Goal: Task Accomplishment & Management: Complete application form

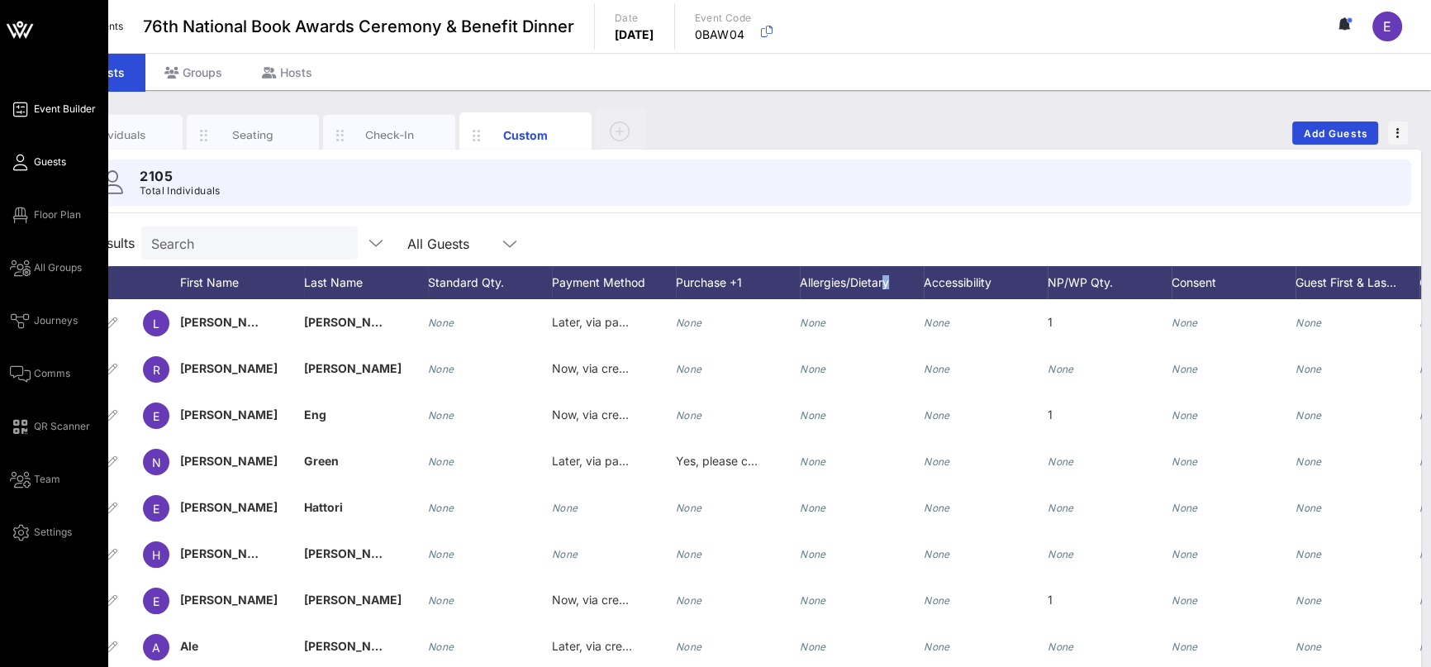
click at [17, 111] on icon at bounding box center [20, 109] width 21 height 2
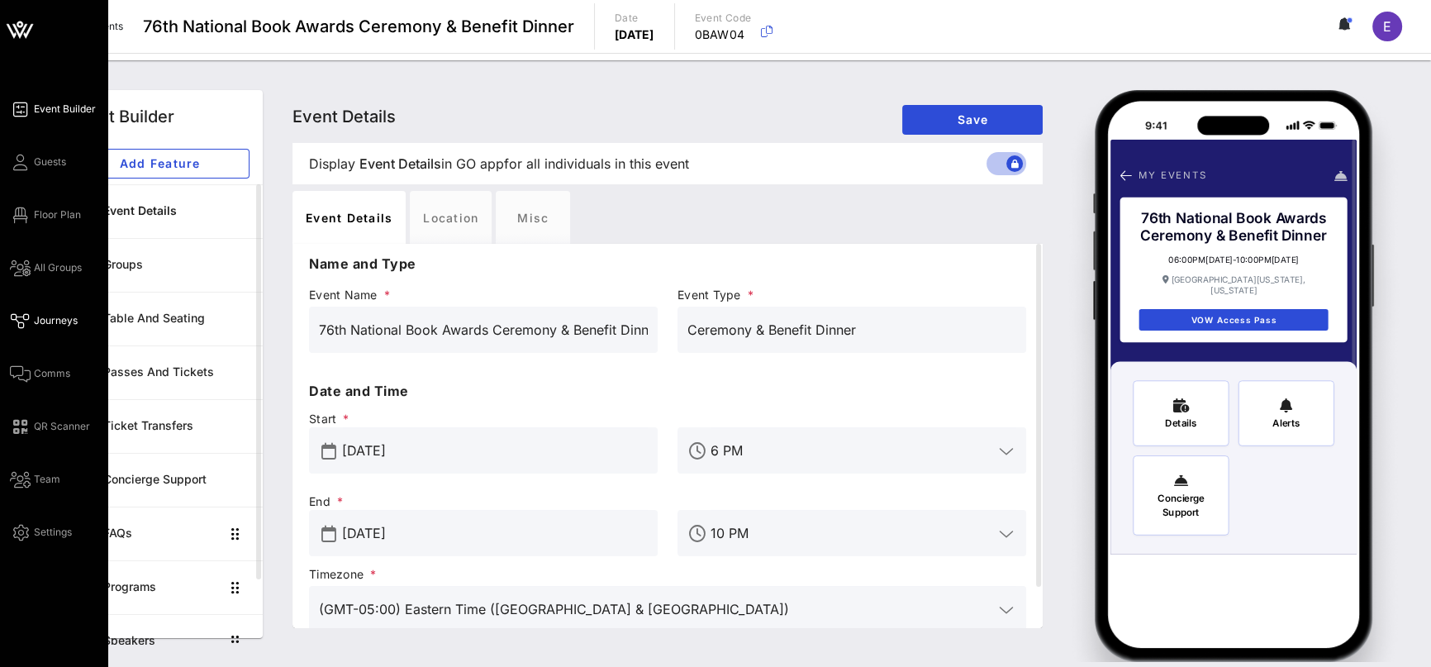
click at [60, 324] on span "Journeys" at bounding box center [56, 320] width 44 height 15
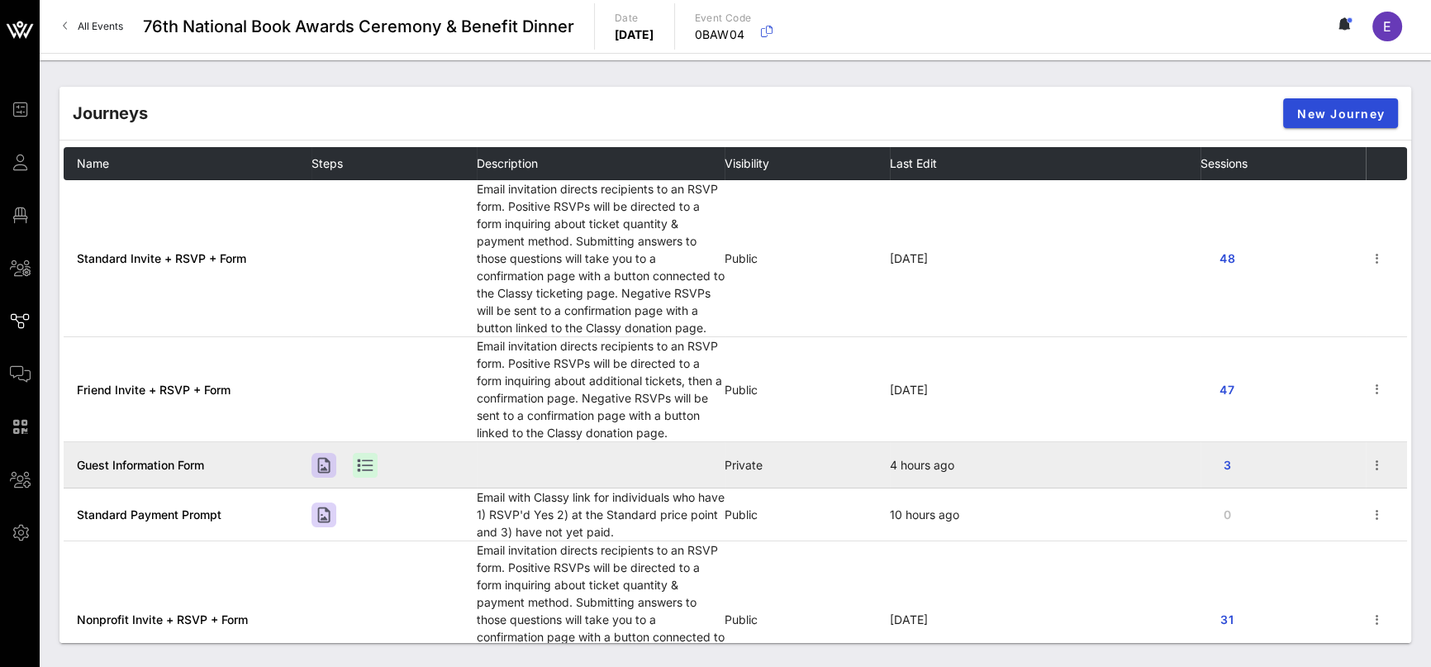
click at [183, 459] on span "Guest Information Form" at bounding box center [140, 465] width 127 height 14
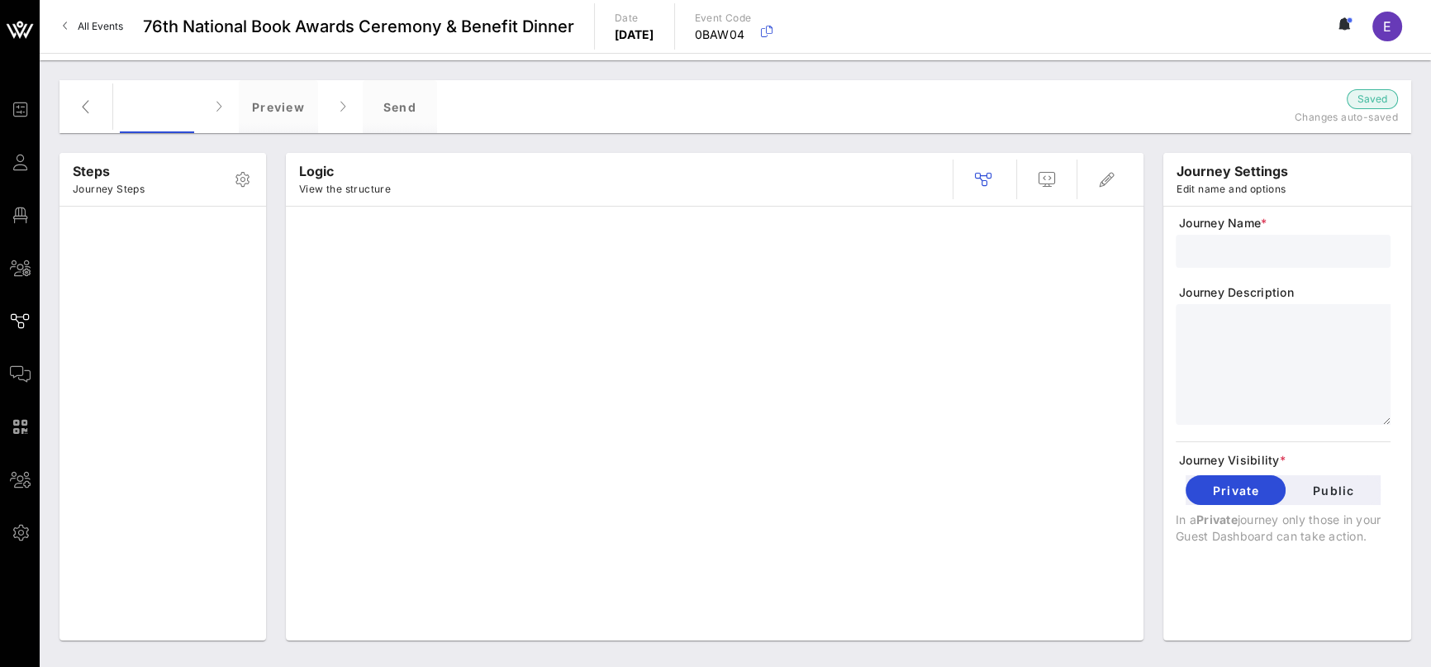
type input "Guest Information Form"
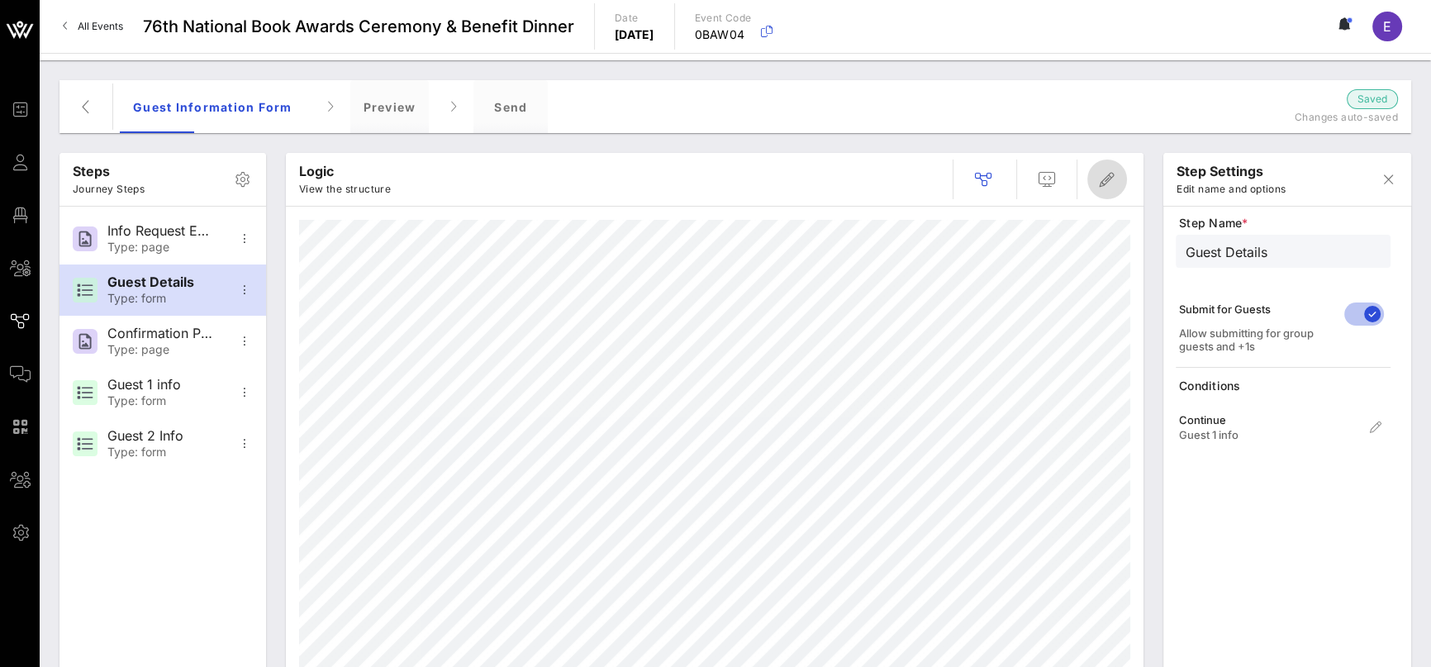
click at [1113, 185] on icon "button" at bounding box center [1107, 179] width 20 height 20
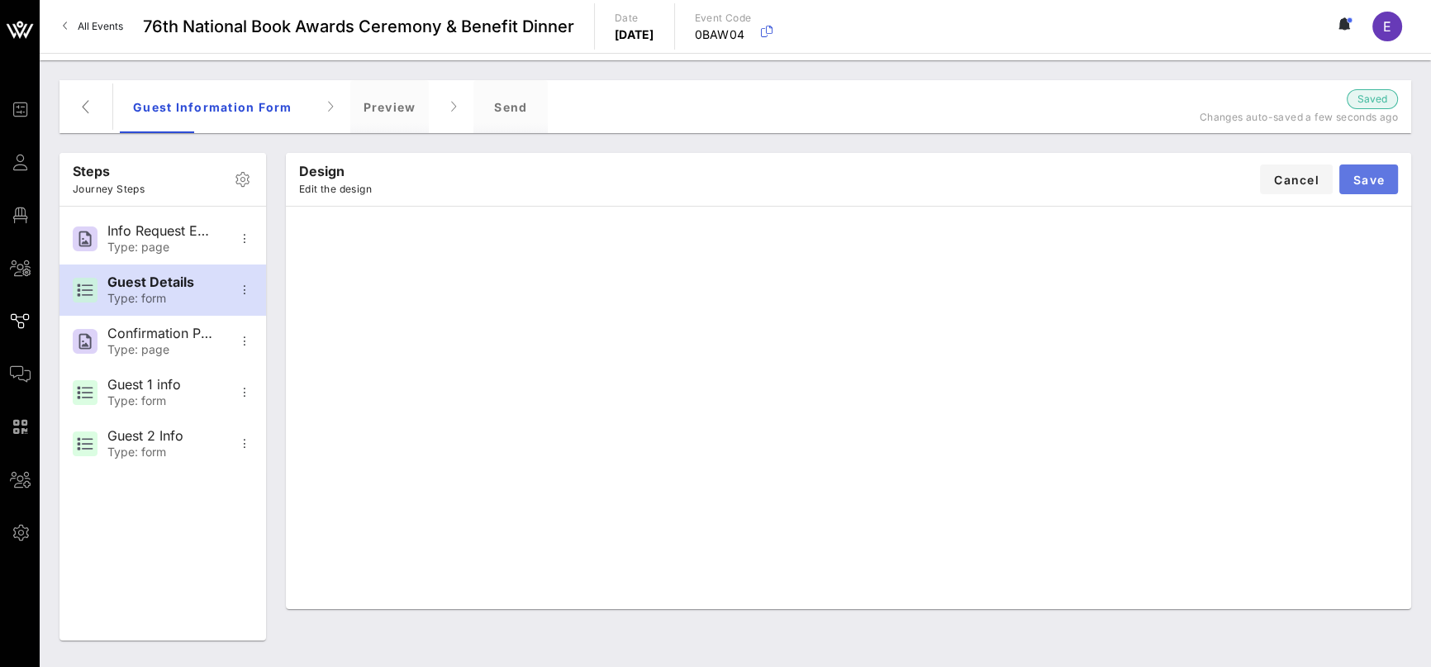
click at [1371, 185] on span "Save" at bounding box center [1368, 180] width 32 height 14
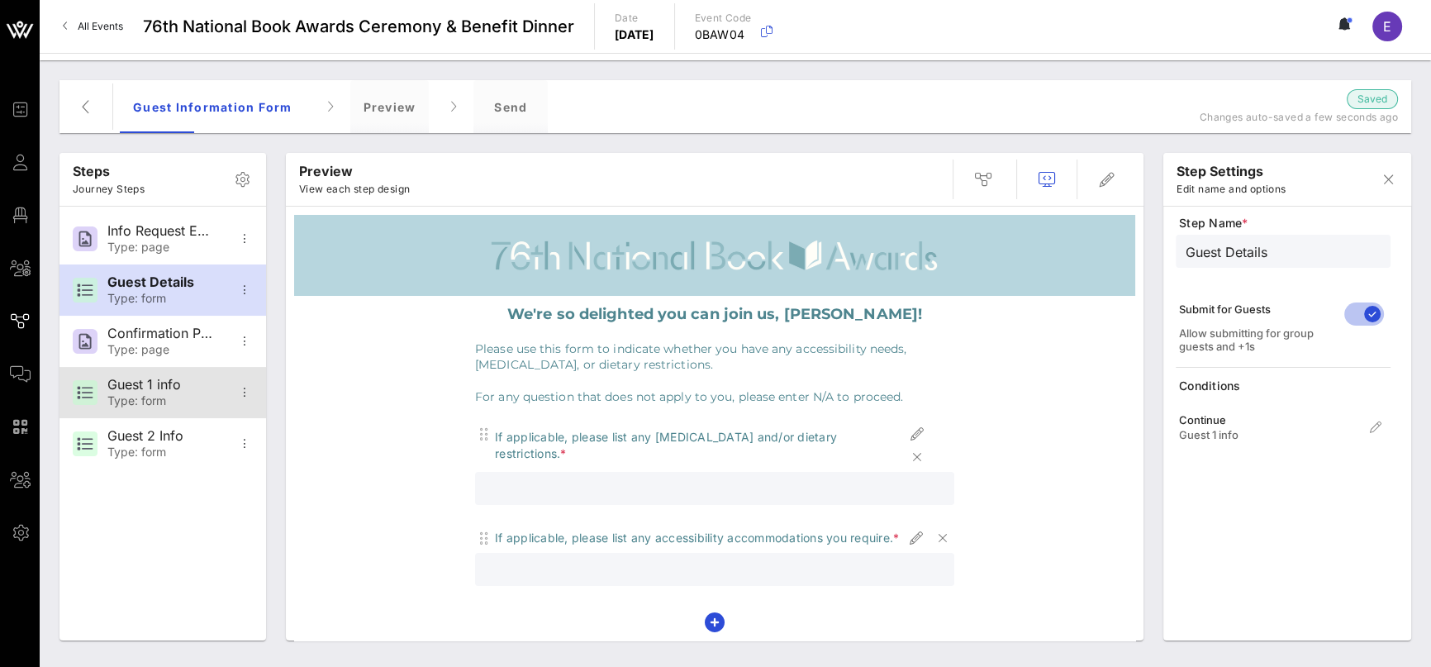
click at [144, 384] on div "Guest 1 info" at bounding box center [161, 385] width 109 height 16
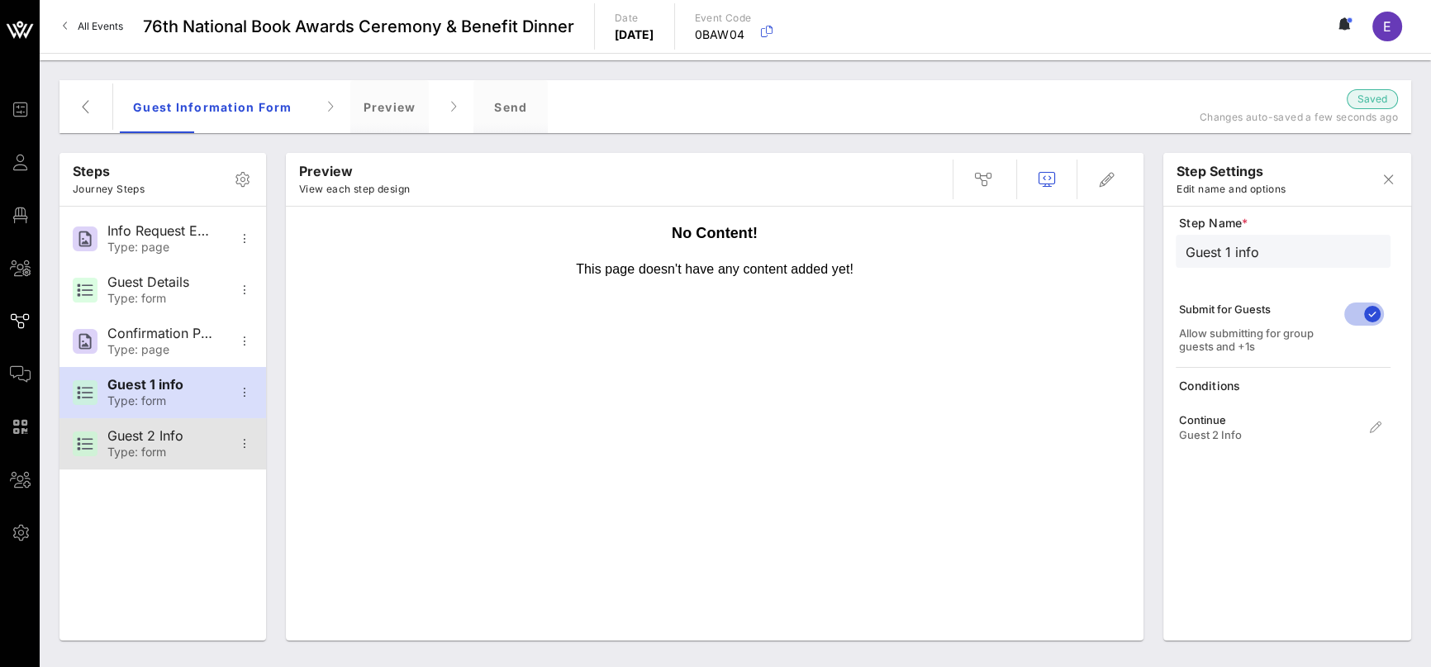
click at [140, 447] on div "Type: form" at bounding box center [161, 452] width 109 height 14
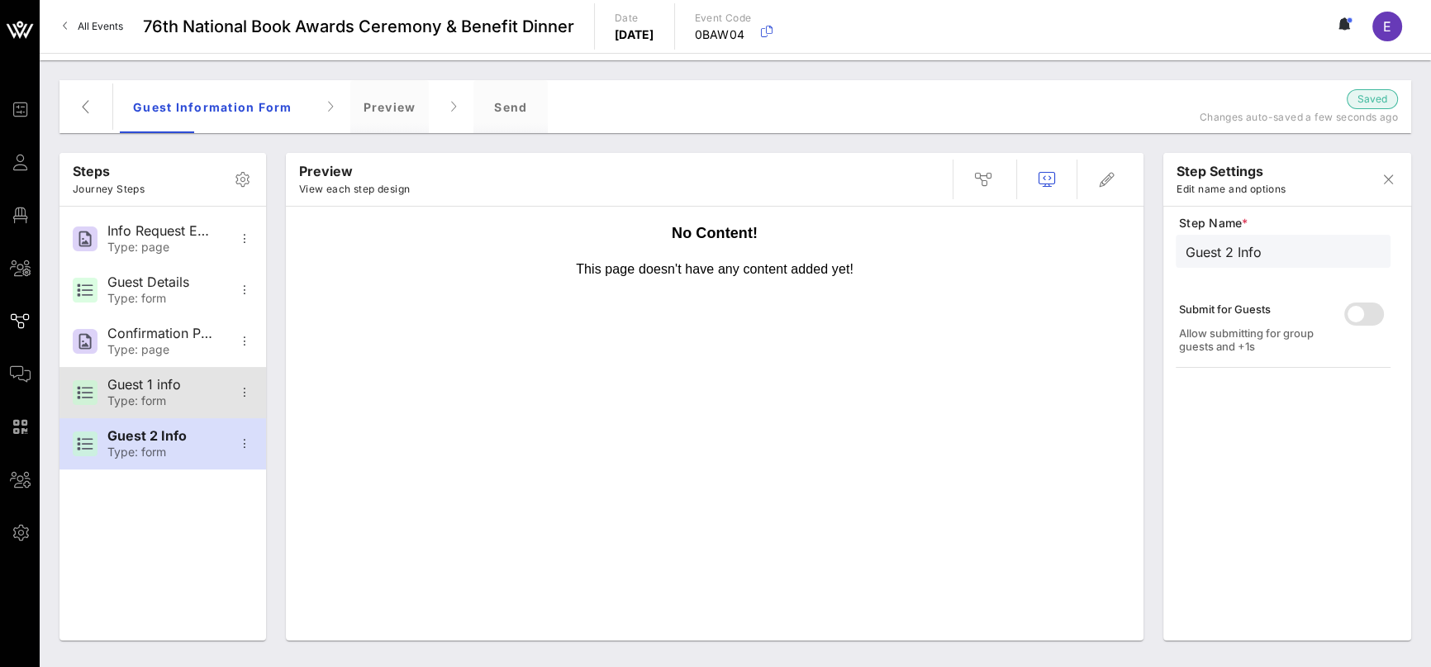
click at [162, 398] on div "Type: form" at bounding box center [161, 401] width 109 height 14
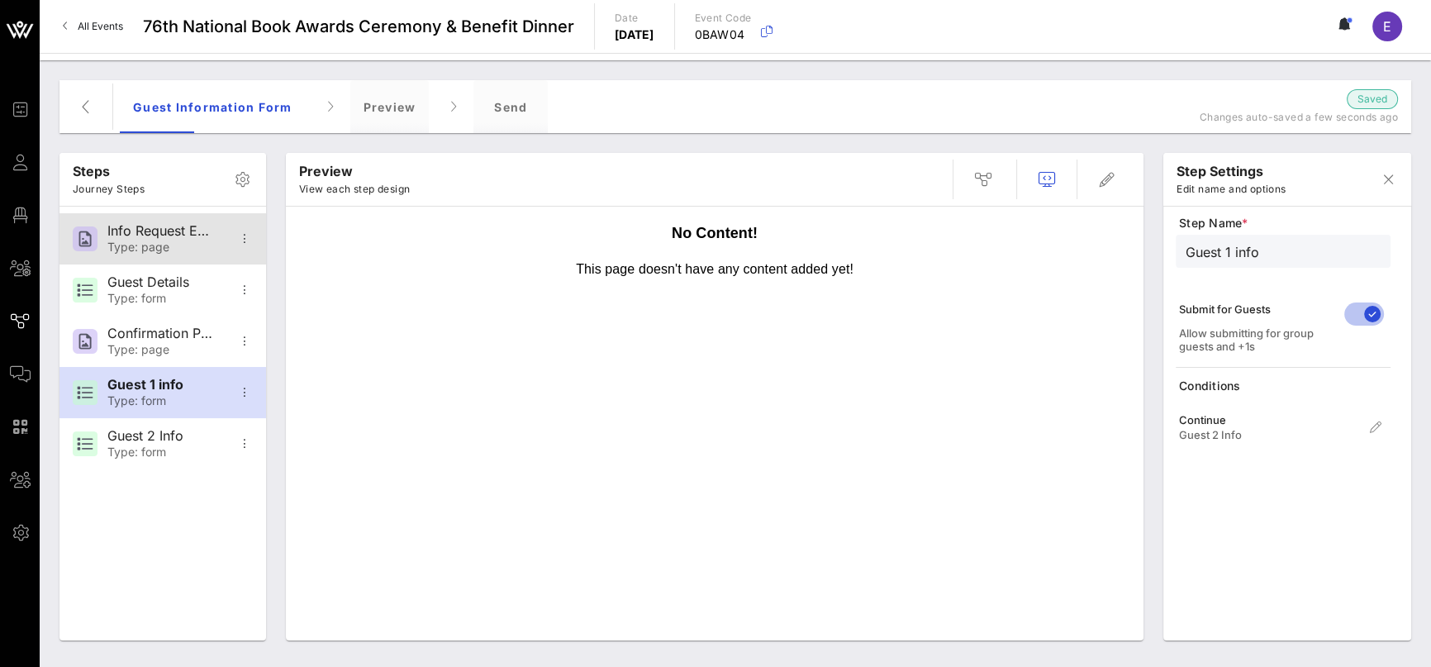
click at [169, 241] on div "Type: page" at bounding box center [161, 247] width 109 height 14
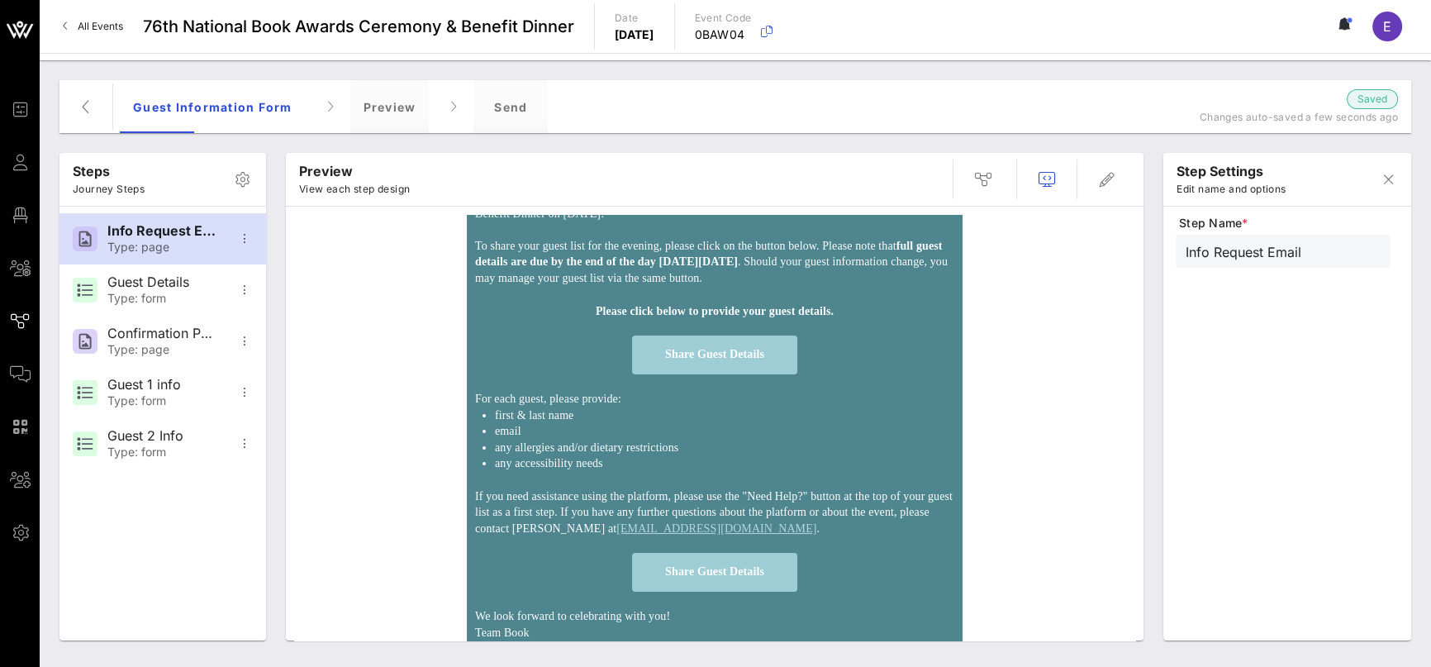
scroll to position [228, 0]
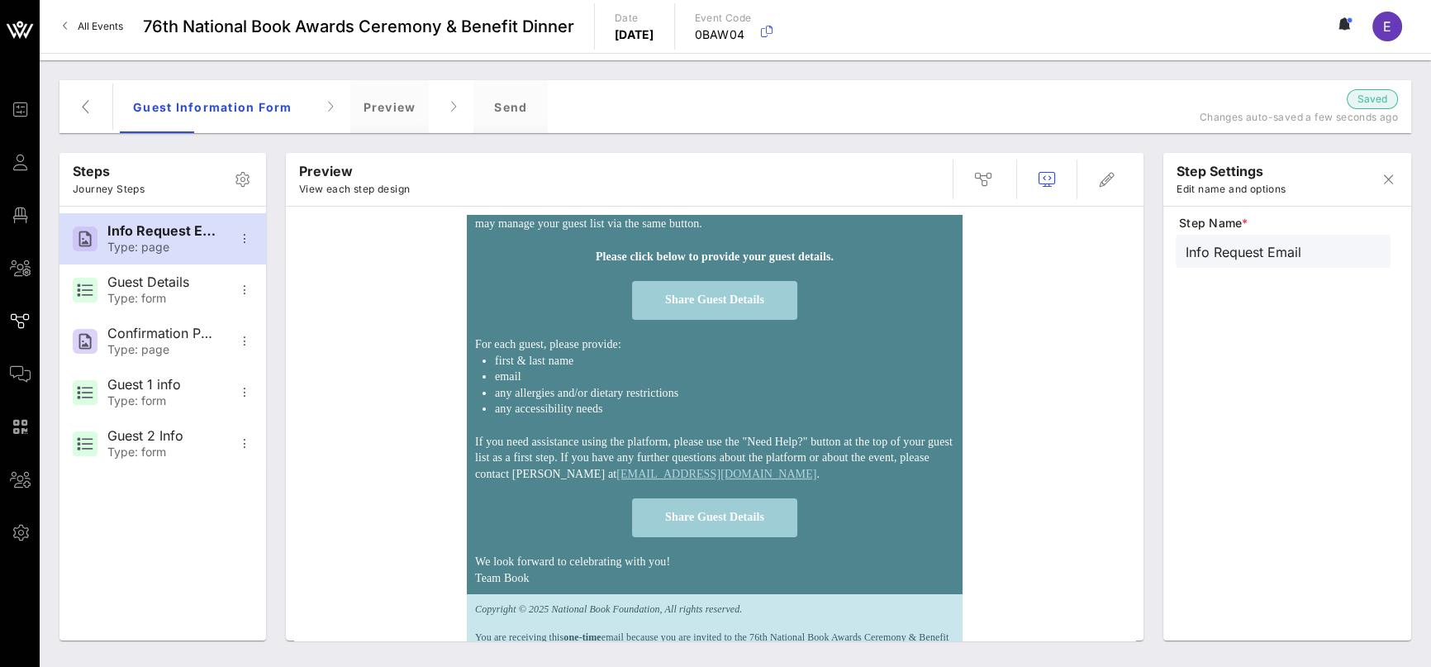
click at [740, 306] on span "Share Guest Details" at bounding box center [714, 299] width 99 height 12
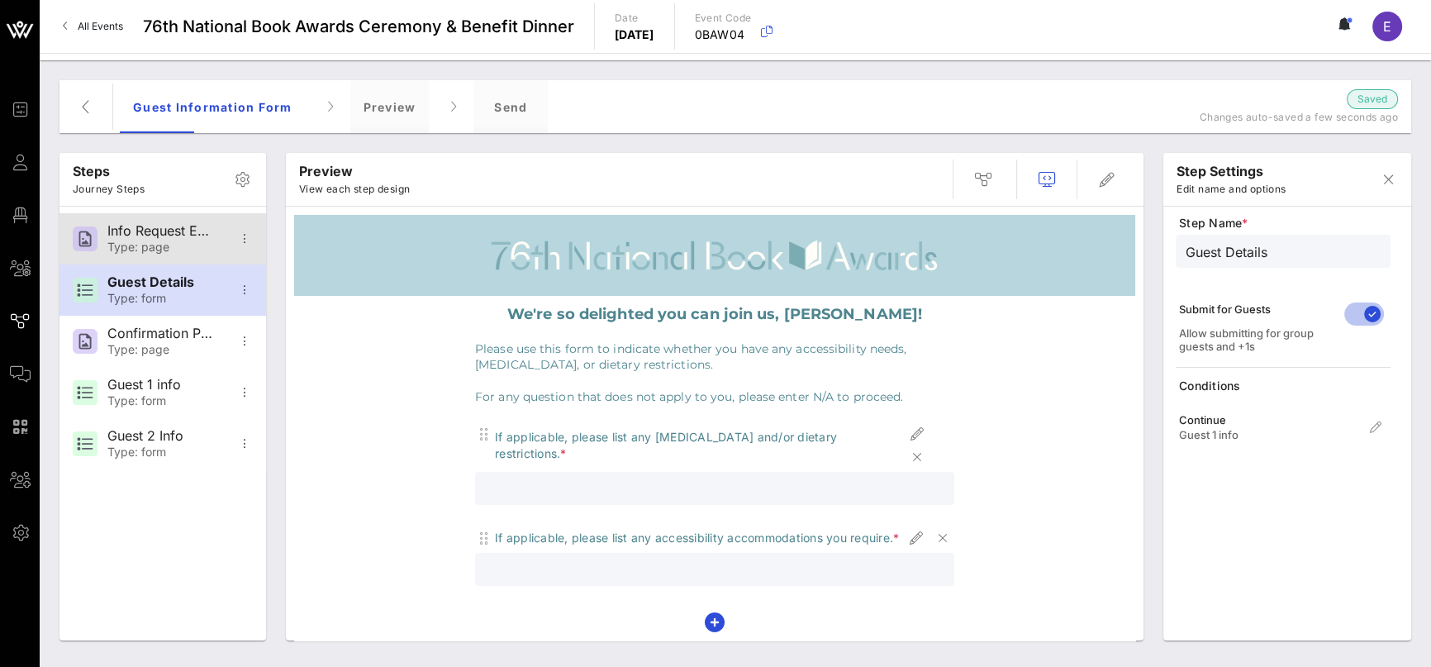
click at [164, 231] on div "Info Request Email" at bounding box center [161, 231] width 109 height 16
type input "Info Request Email"
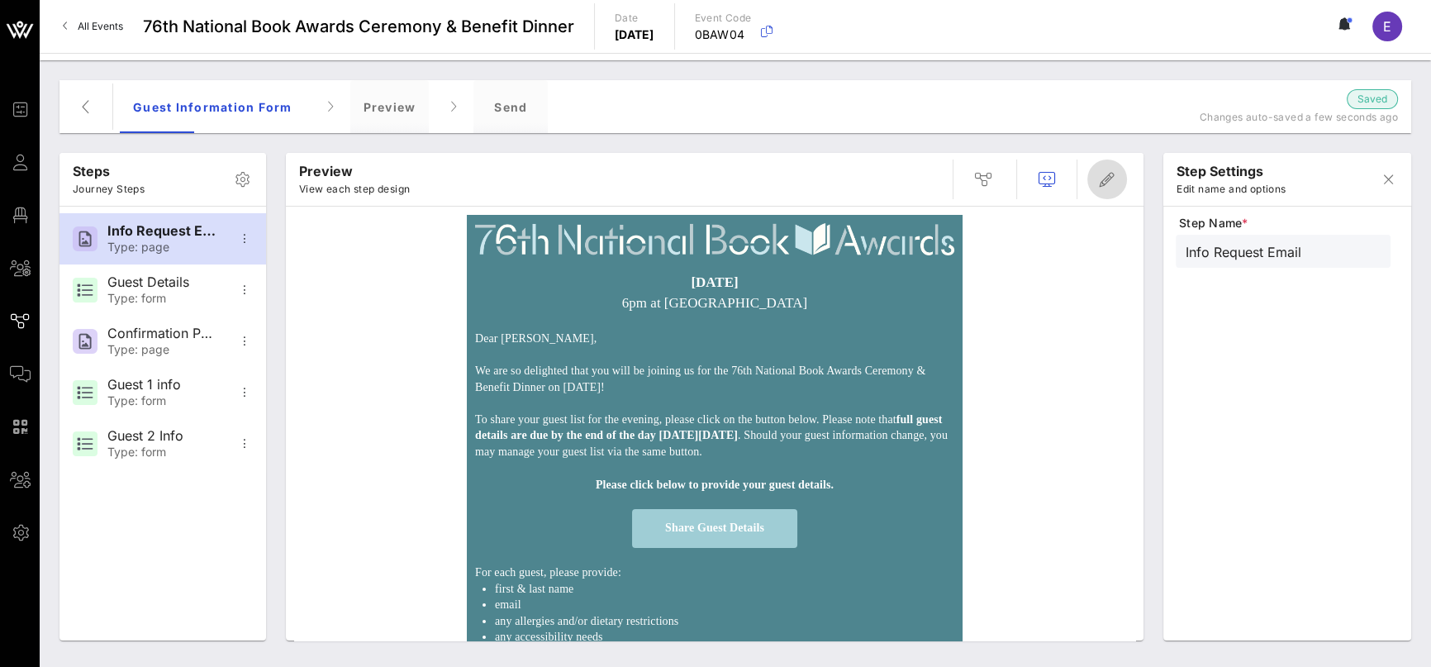
click at [1100, 195] on button "button" at bounding box center [1107, 179] width 40 height 40
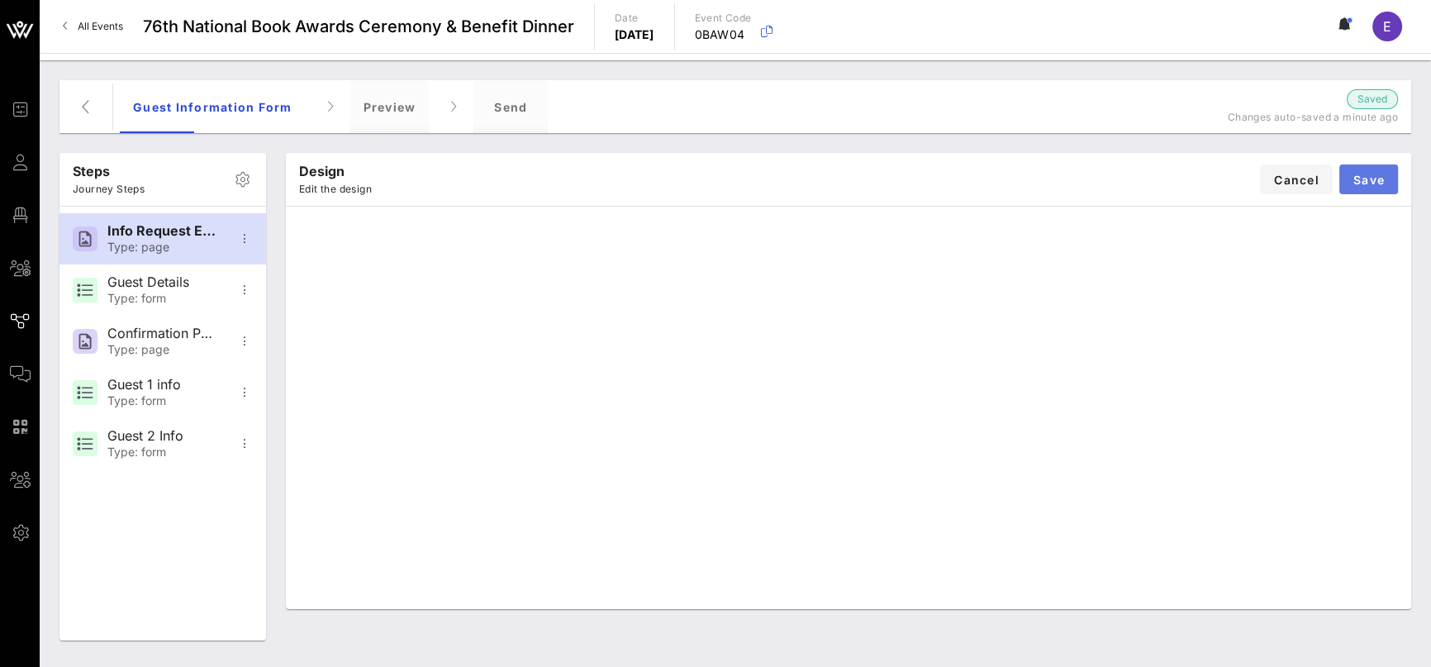
click at [1386, 180] on button "Save" at bounding box center [1368, 179] width 59 height 30
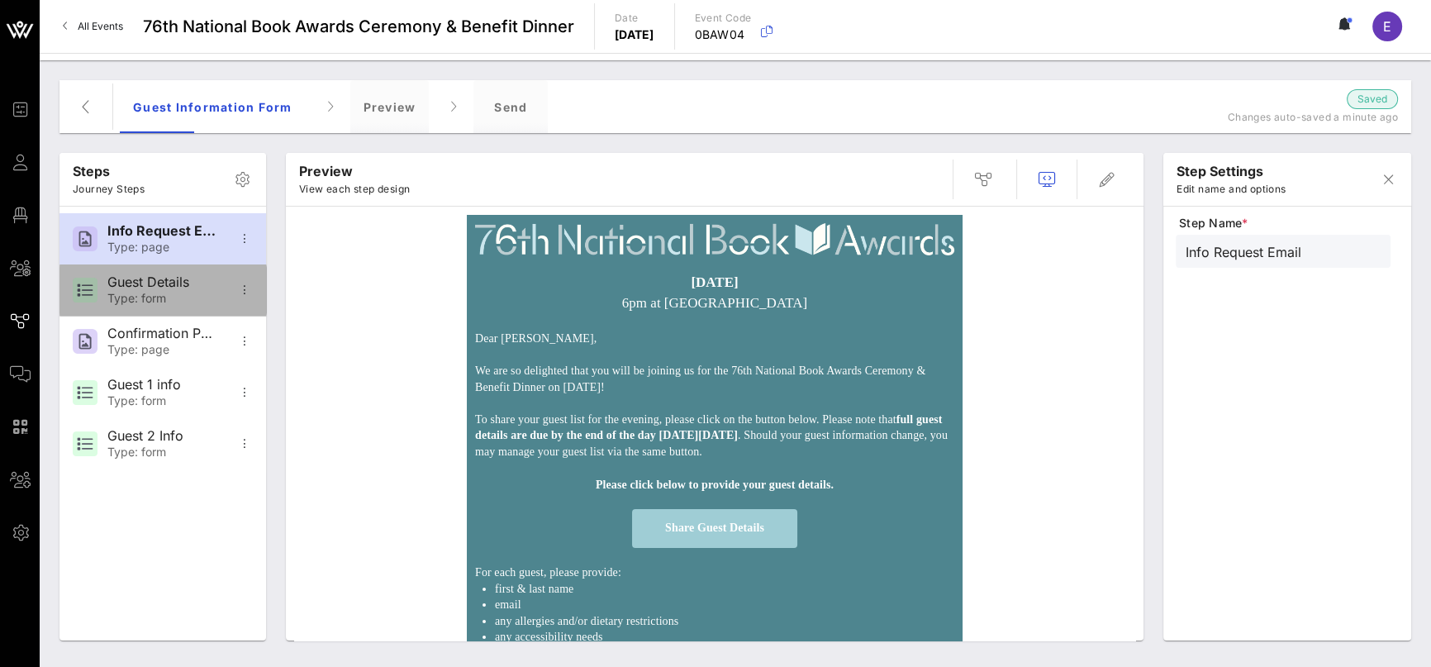
click at [188, 283] on div "Guest Details" at bounding box center [161, 282] width 109 height 16
type input "Guest Details"
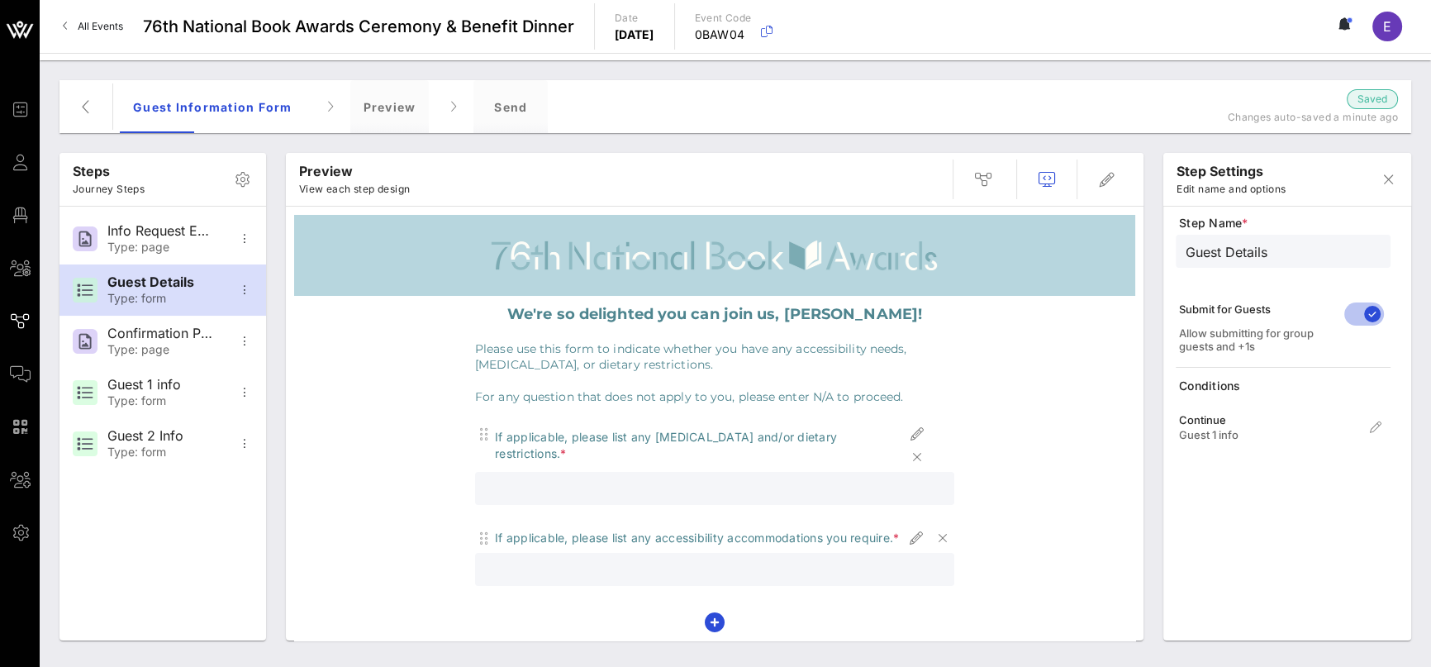
click at [694, 361] on p "Please use this form to indicate whether you have any accessibility needs, [MED…" at bounding box center [714, 357] width 479 height 32
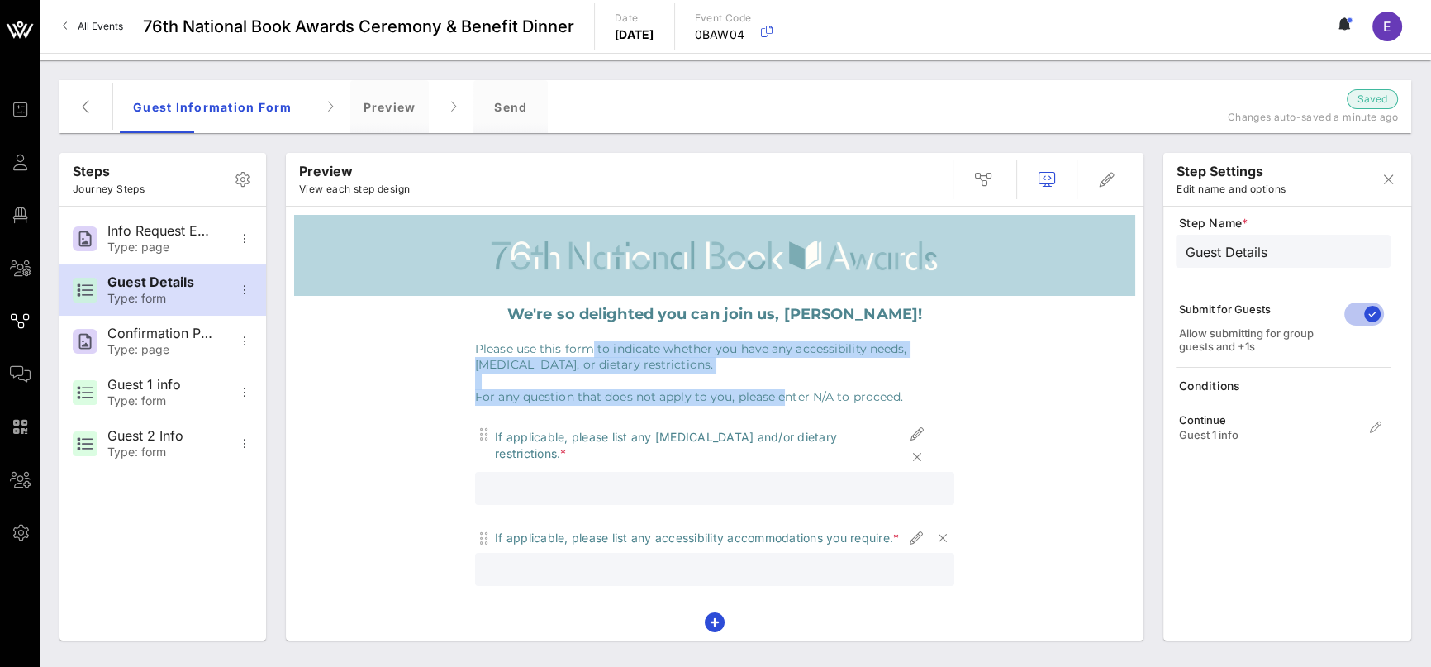
drag, startPoint x: 582, startPoint y: 353, endPoint x: 782, endPoint y: 394, distance: 203.4
click at [782, 394] on div "Please use this form to indicate whether you have any accessibility needs, [MED…" at bounding box center [714, 373] width 479 height 64
click at [782, 394] on p "For any question that does not apply to you, please enter N/A to proceed." at bounding box center [714, 397] width 479 height 17
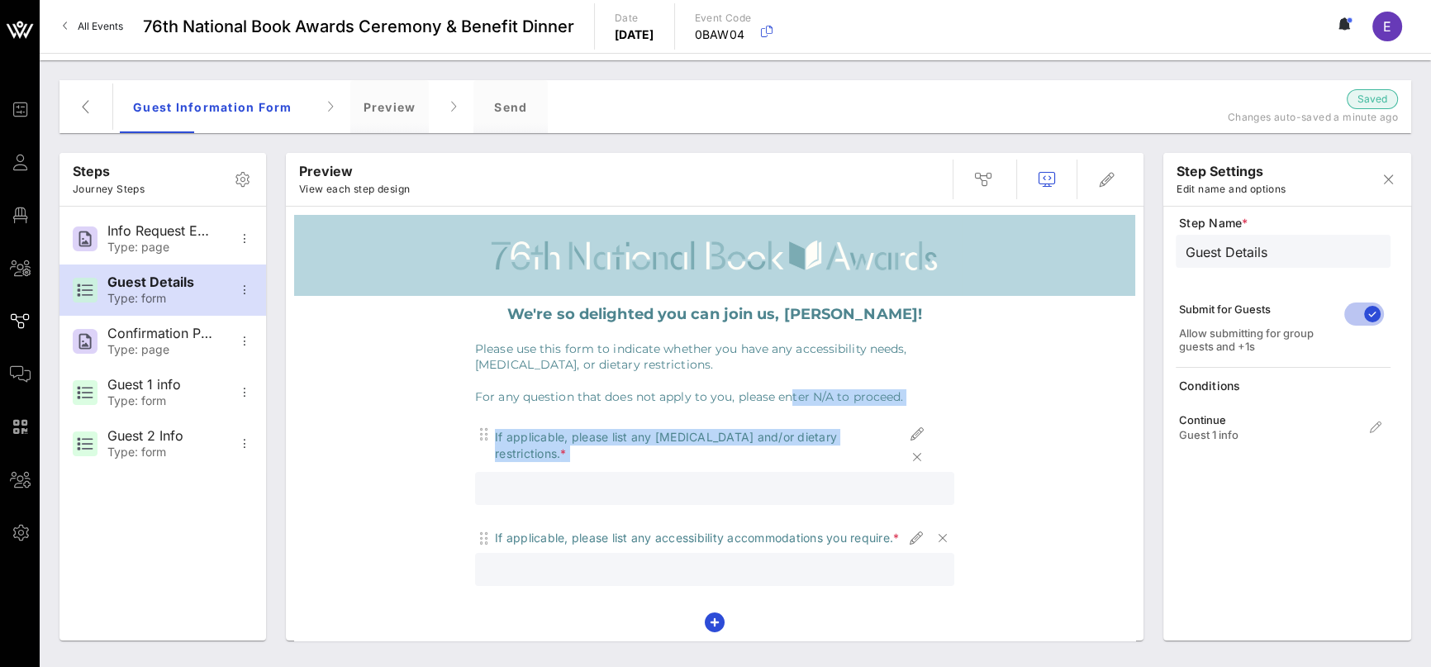
drag, startPoint x: 785, startPoint y: 394, endPoint x: 852, endPoint y: 487, distance: 114.2
click at [852, 487] on div "We're so delighted you can join us, [PERSON_NAME]! Please use this form to indi…" at bounding box center [715, 494] width 496 height 397
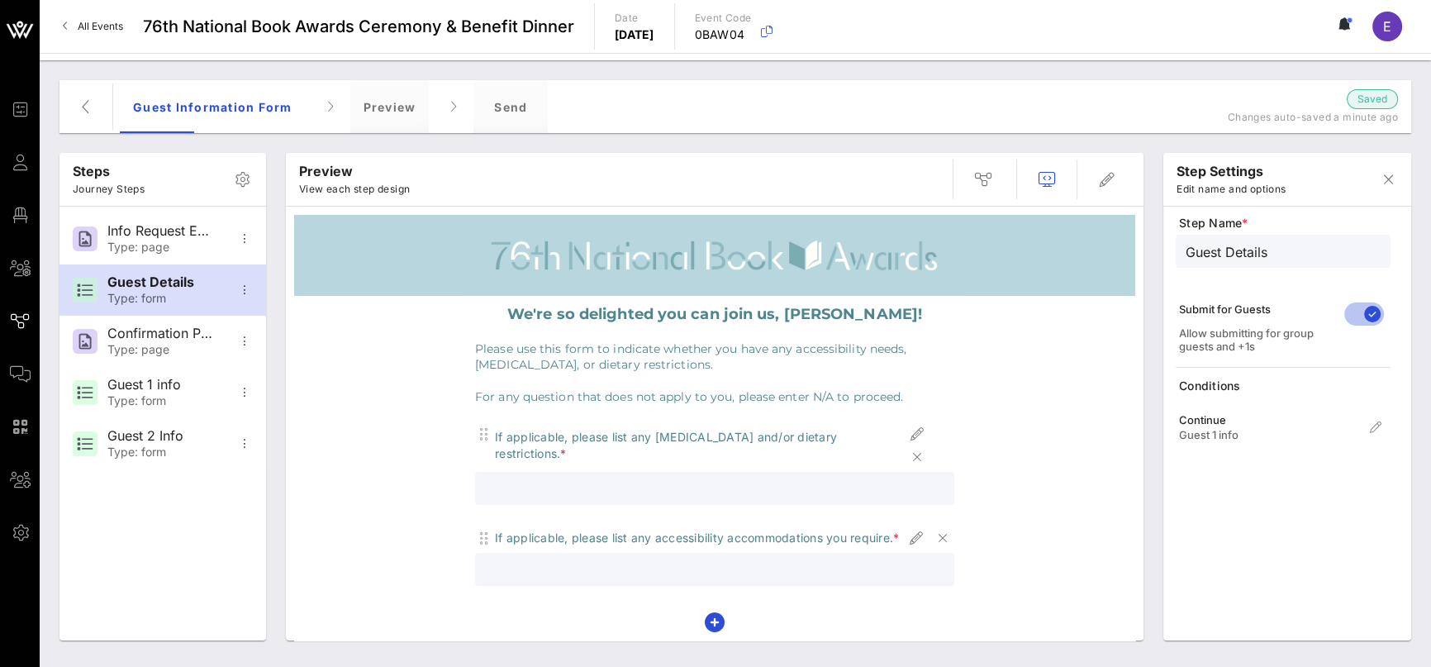
click at [1229, 330] on div "Allow submitting for group guests and +1s" at bounding box center [1256, 339] width 155 height 26
drag, startPoint x: 1212, startPoint y: 338, endPoint x: 1242, endPoint y: 354, distance: 33.6
click at [1242, 354] on div "Submit for Guests Allow submitting for group guests and +1s" at bounding box center [1256, 327] width 155 height 73
click at [1238, 344] on div "Allow submitting for group guests and +1s" at bounding box center [1256, 339] width 155 height 26
click at [1268, 260] on input "Guest Details" at bounding box center [1283, 250] width 195 height 21
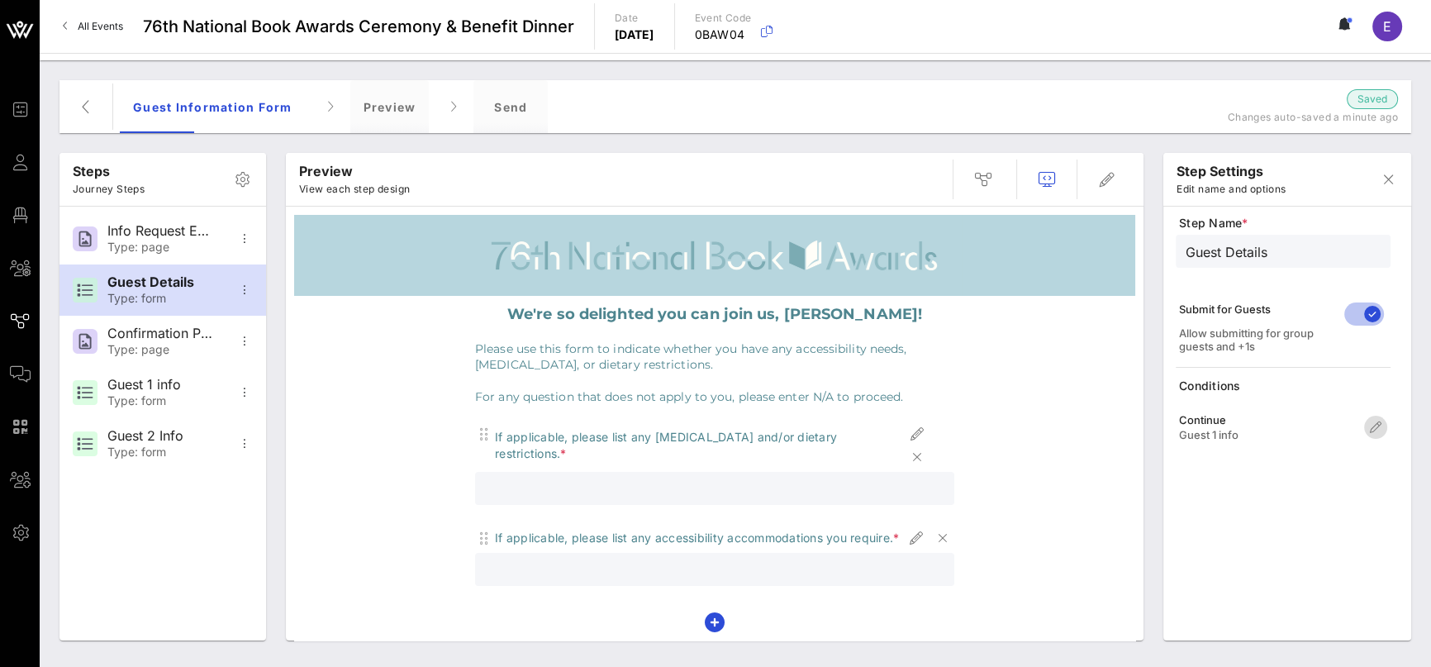
click at [1374, 425] on icon "button" at bounding box center [1376, 427] width 20 height 20
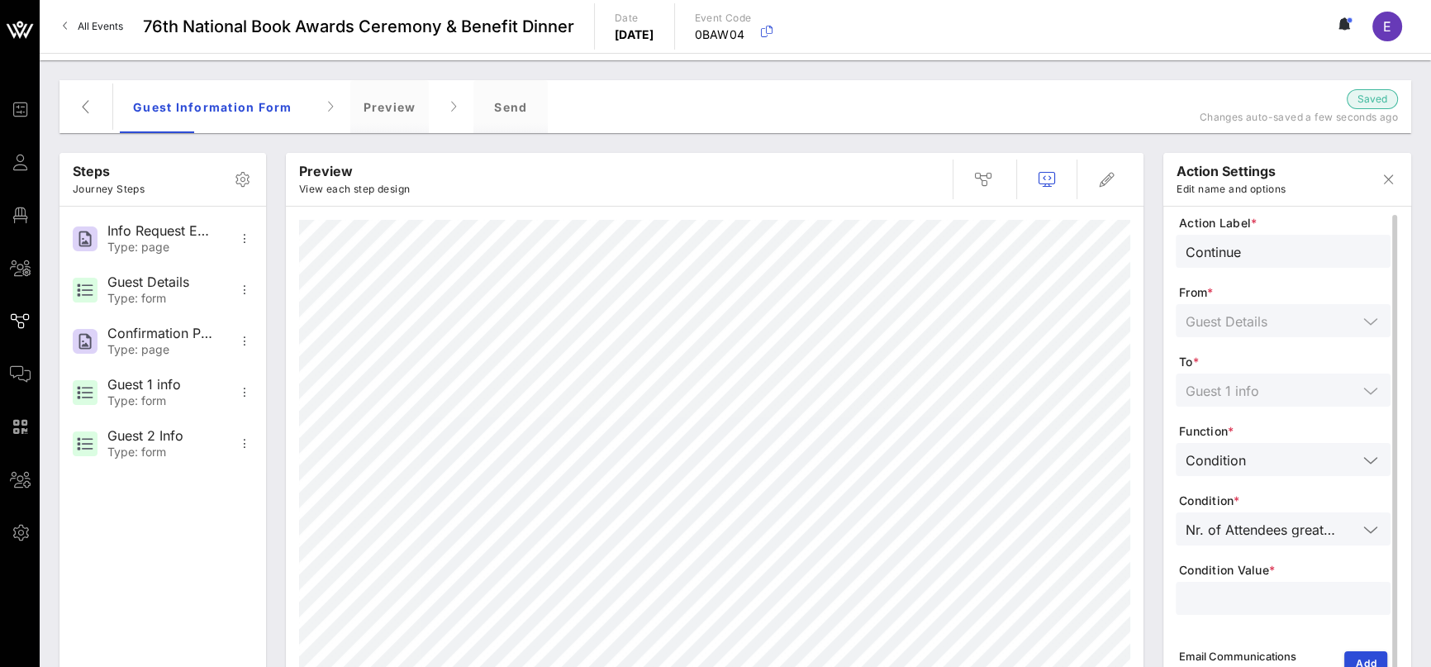
click at [1279, 388] on div "Action Label * Continue From * Guest Details To * Guest 1 info Function * Condi…" at bounding box center [1283, 470] width 215 height 510
click at [1375, 393] on div "Action Label * Continue From * Guest Details To * Guest 1 info Function * Condi…" at bounding box center [1283, 470] width 215 height 510
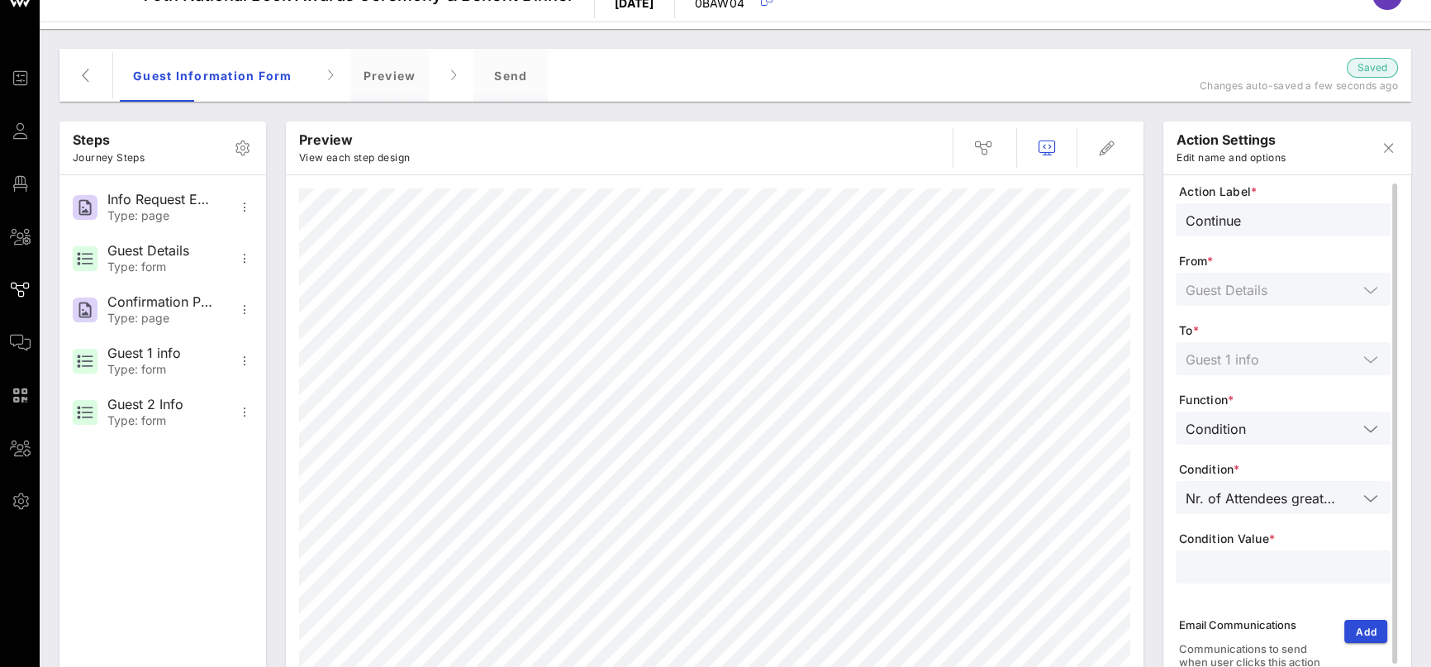
scroll to position [0, 0]
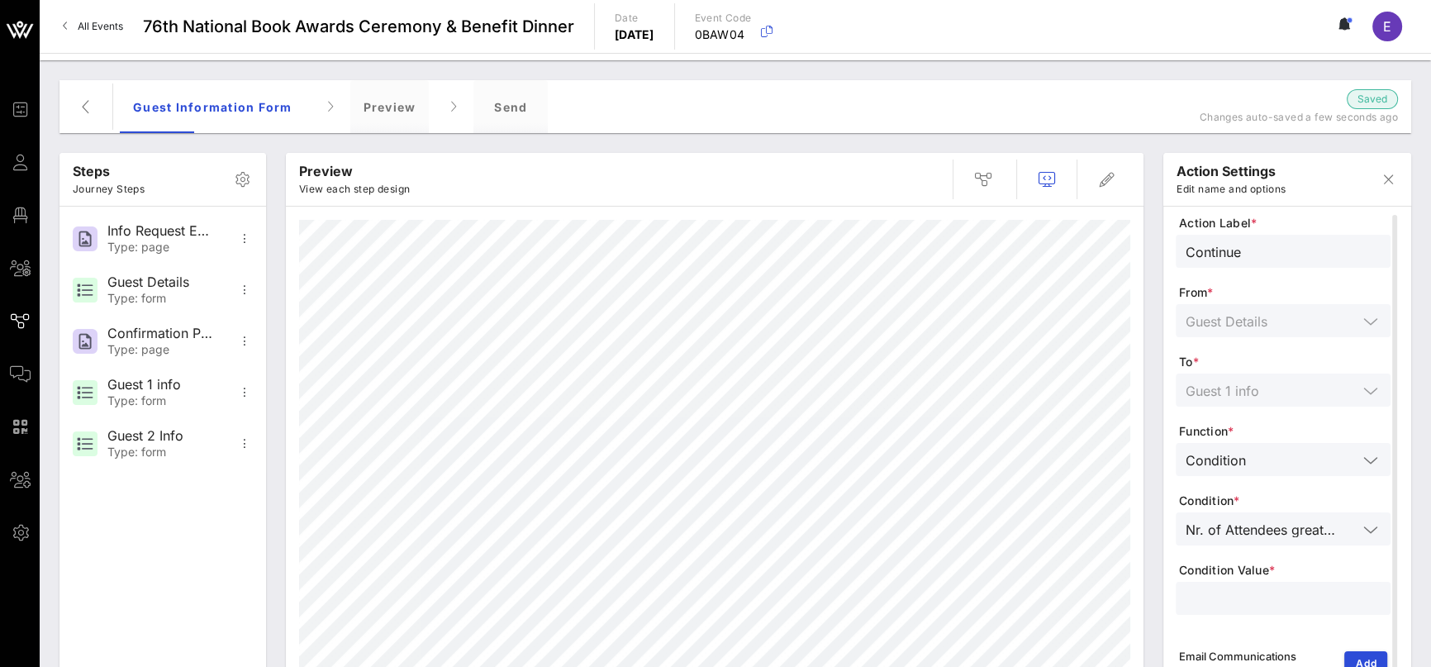
click at [864, 512] on div at bounding box center [715, 468] width 858 height 522
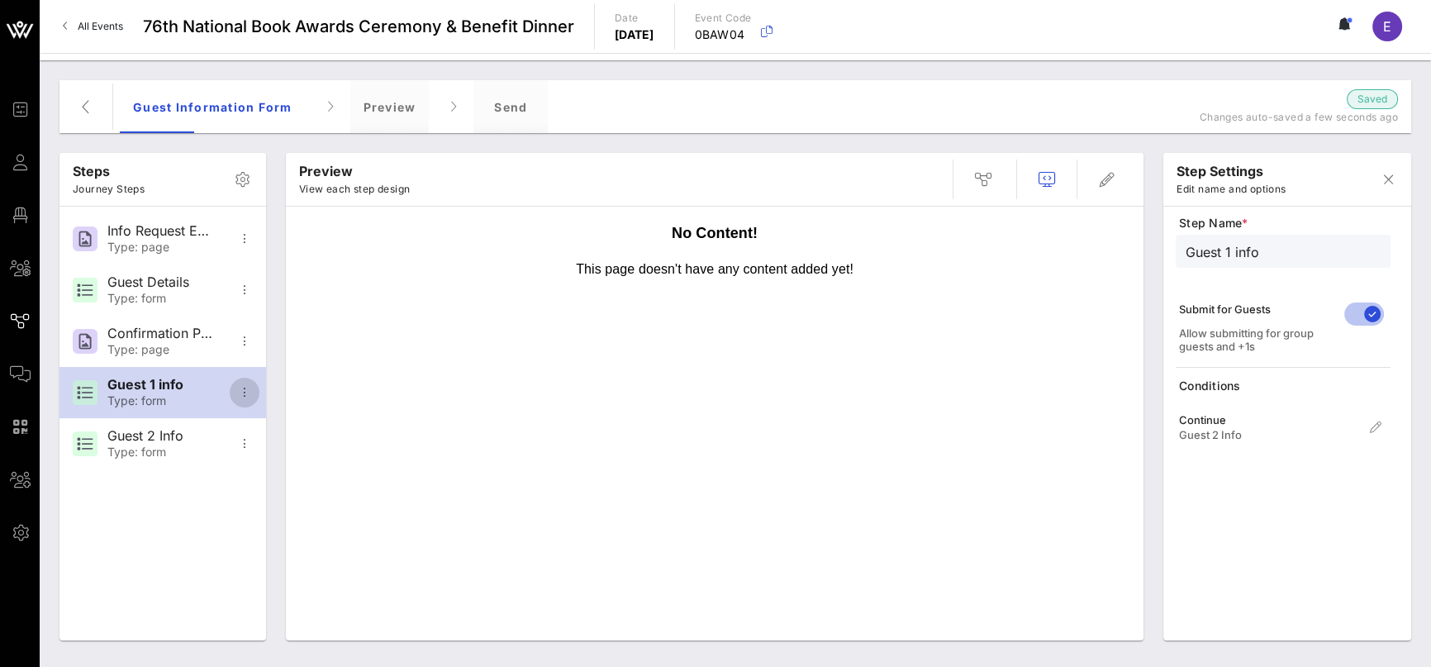
click at [241, 387] on icon "button" at bounding box center [245, 393] width 20 height 20
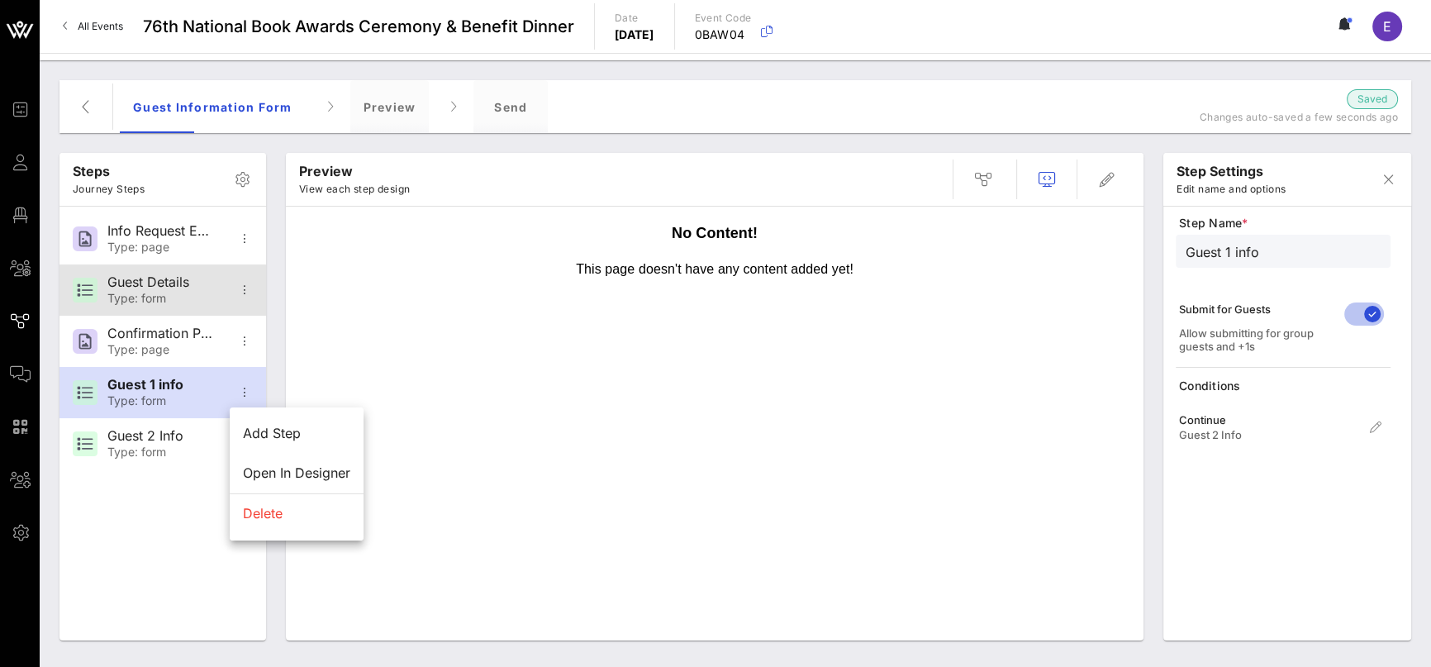
click at [172, 277] on div "Guest Details" at bounding box center [161, 282] width 109 height 16
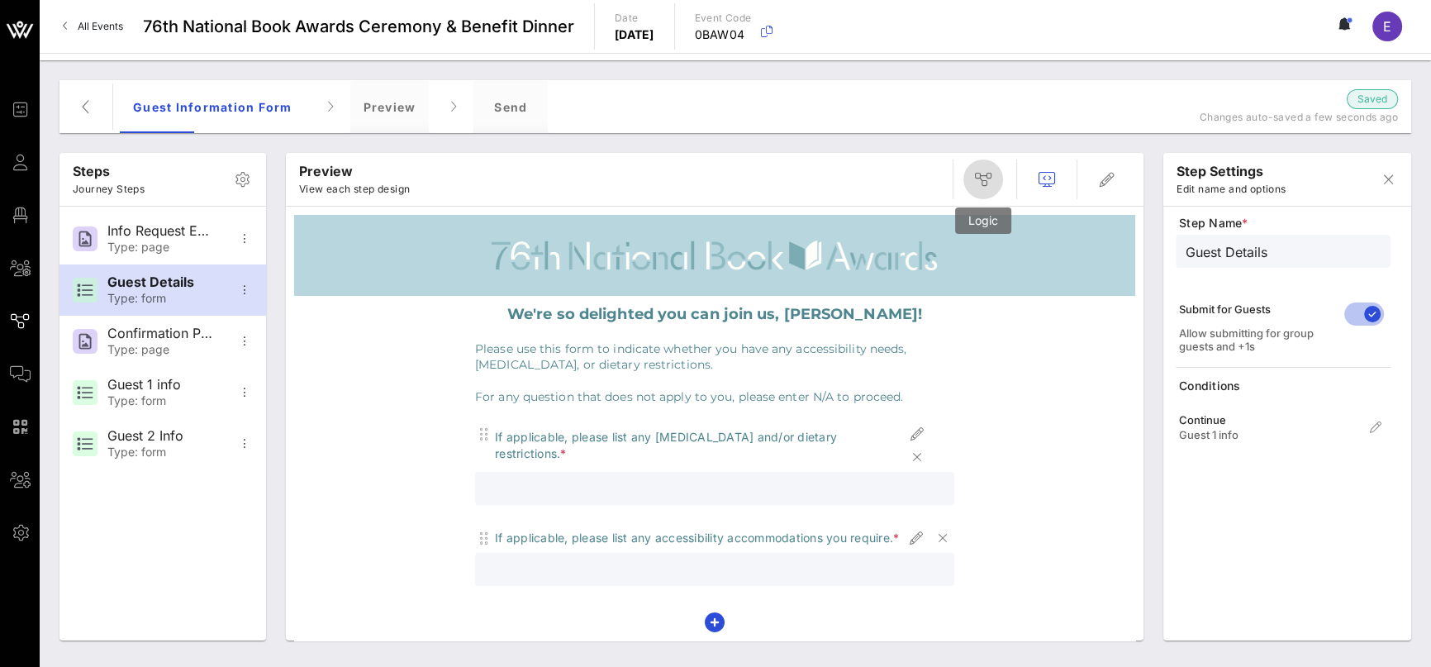
click at [983, 184] on icon "button" at bounding box center [983, 179] width 20 height 20
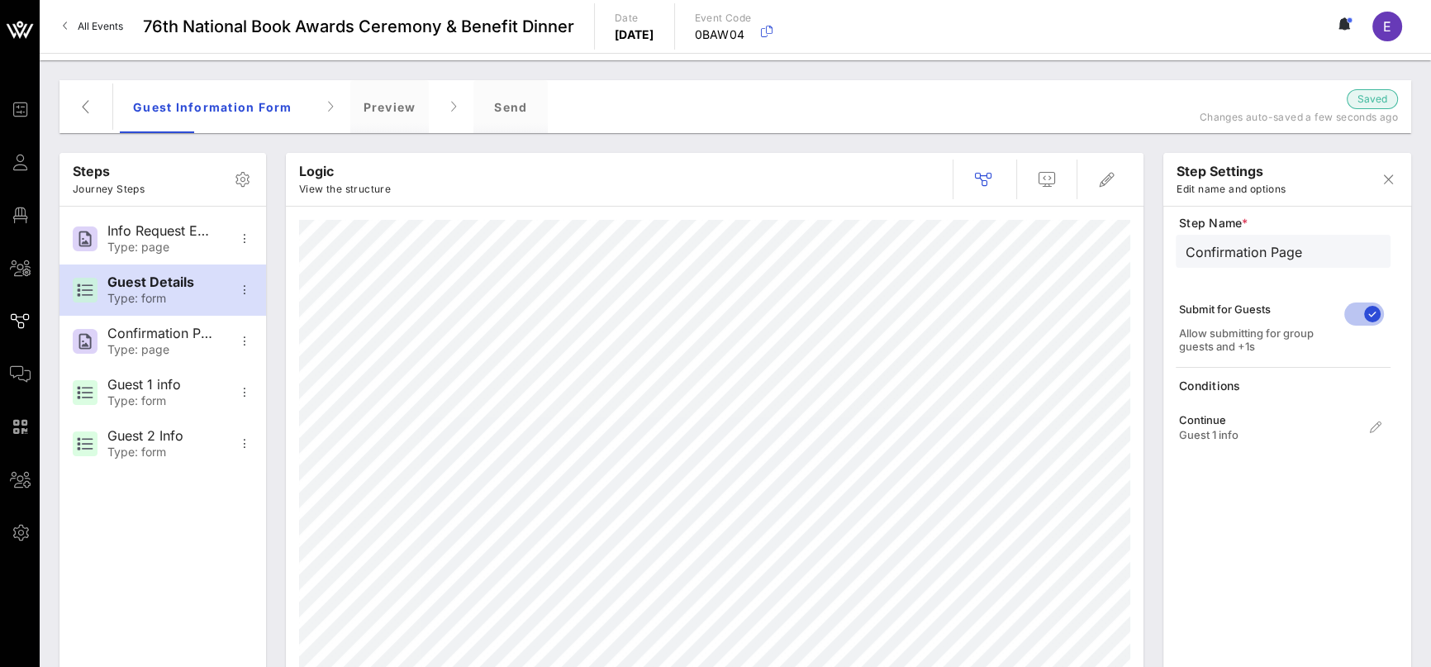
type input "Guest Details"
click at [1240, 436] on div "Guest 1 info" at bounding box center [1265, 434] width 172 height 13
click at [1388, 429] on div "Continue Guest 1 info" at bounding box center [1283, 427] width 215 height 53
click at [1379, 428] on icon "button" at bounding box center [1376, 427] width 20 height 20
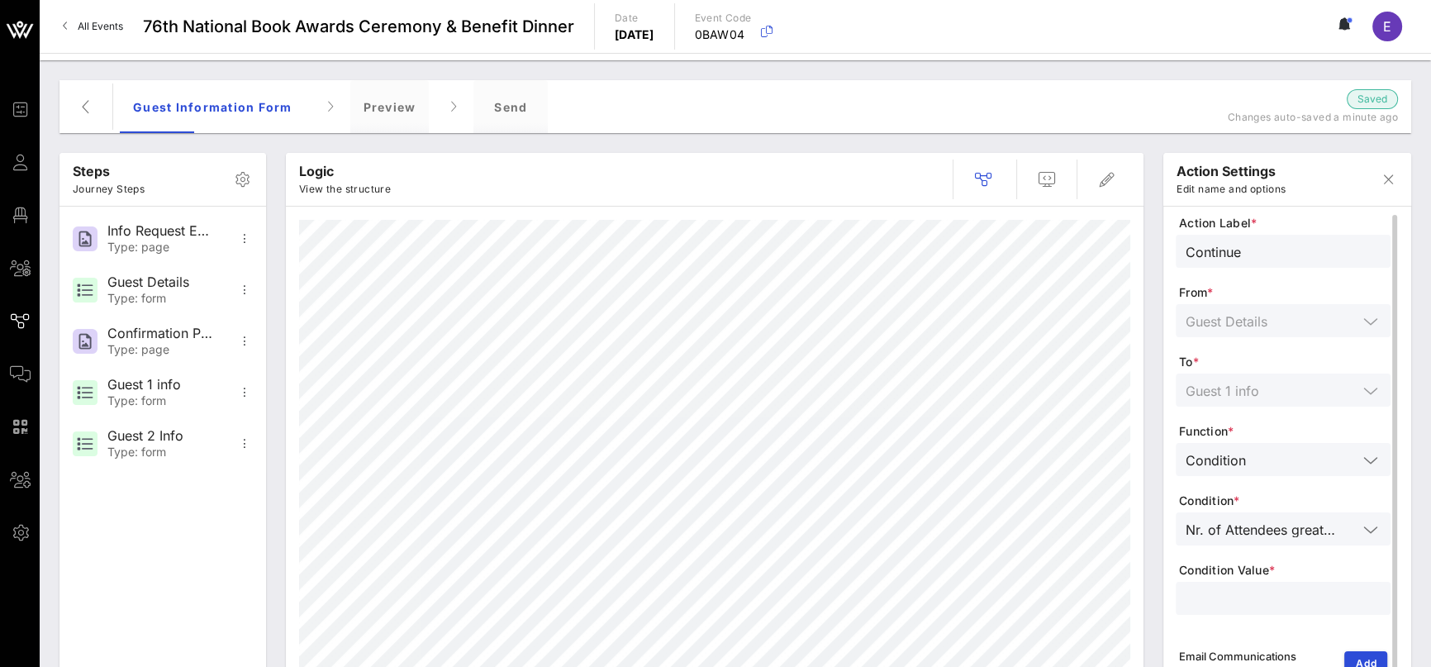
click at [1242, 242] on input "Continue" at bounding box center [1283, 250] width 195 height 21
click at [1215, 250] on input "Continue" at bounding box center [1283, 250] width 195 height 21
click at [1384, 175] on icon "button" at bounding box center [1388, 179] width 20 height 20
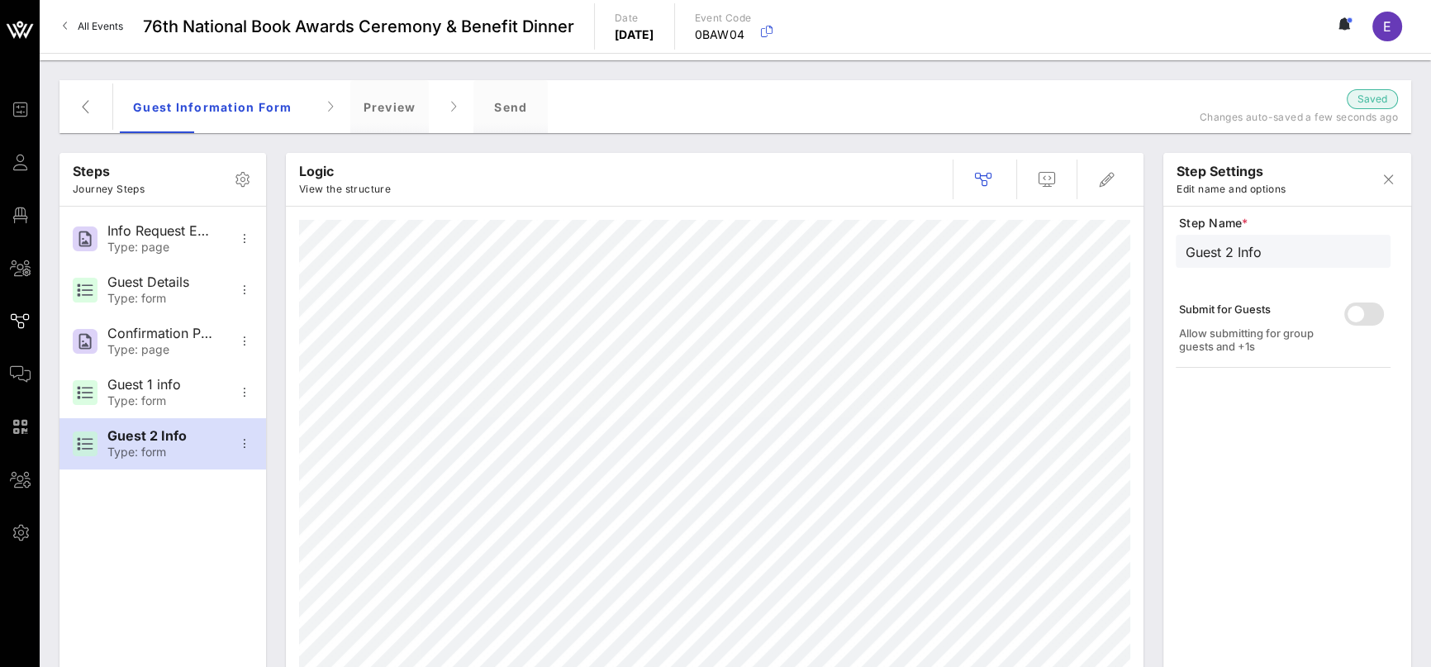
type input "Guest 1 info"
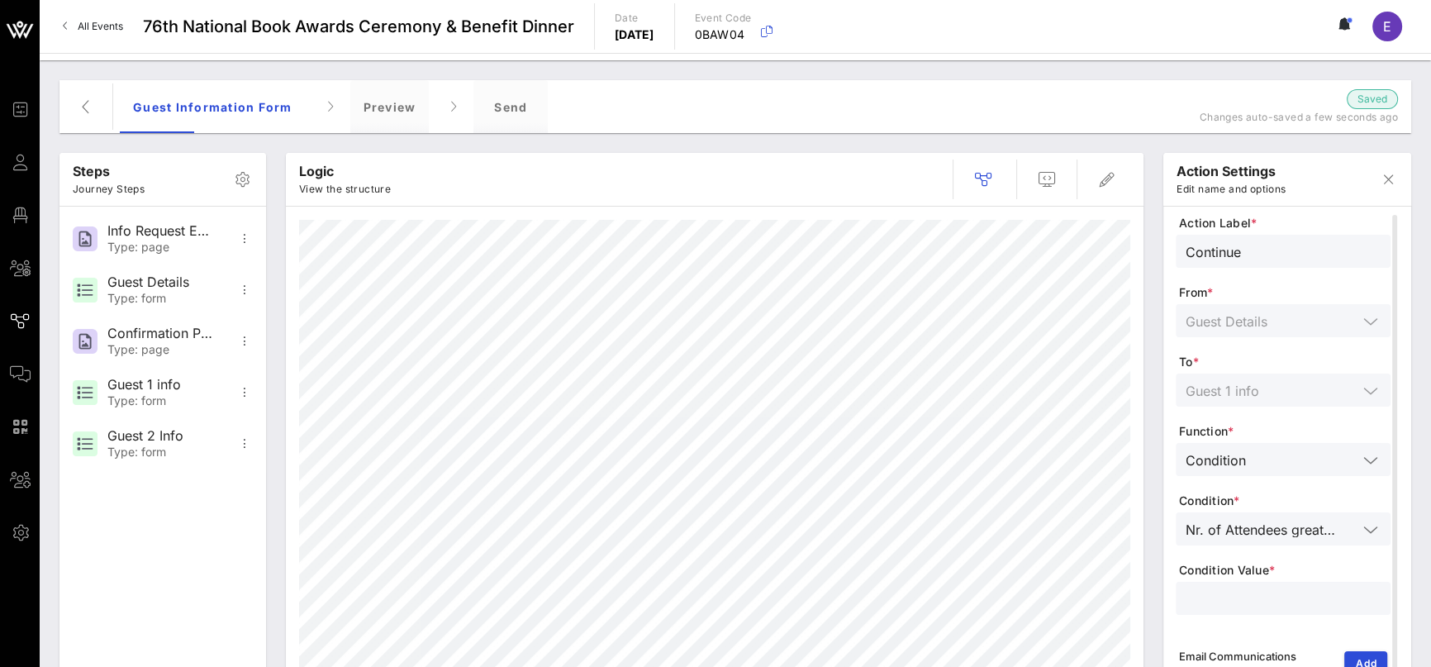
type input "Submit Details"
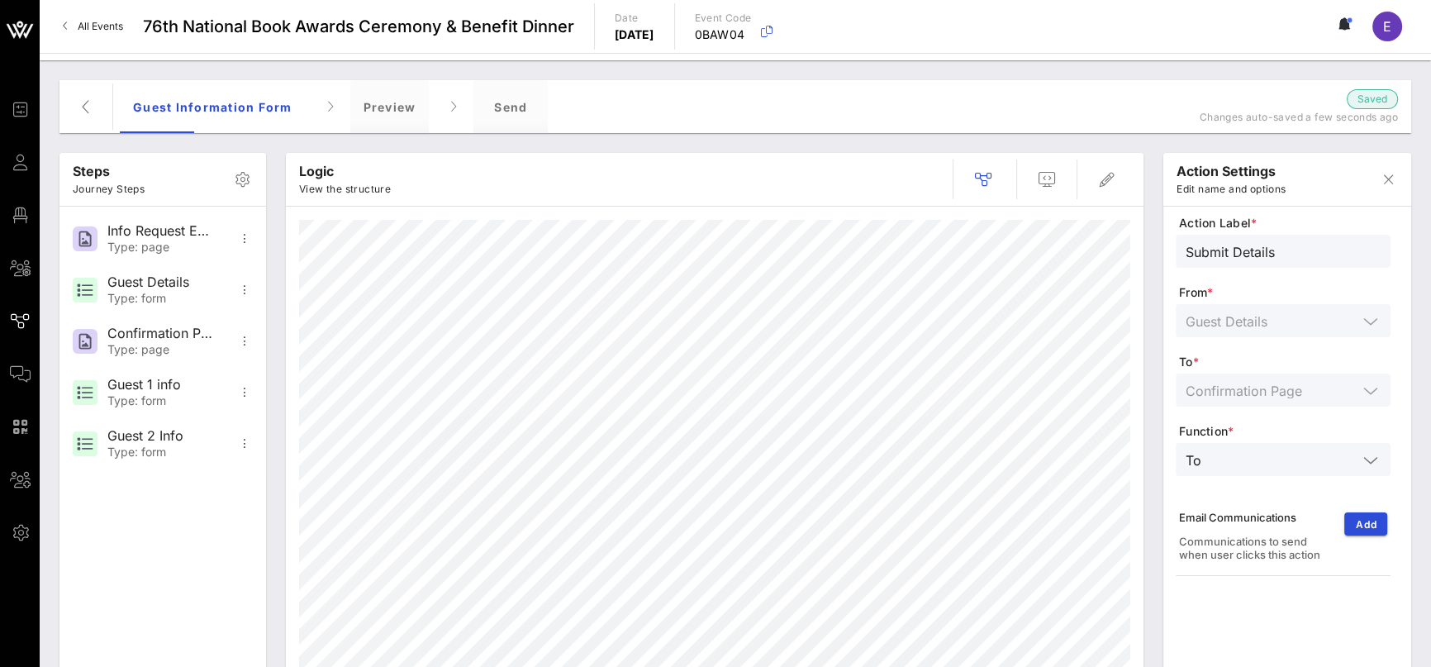
click at [1353, 327] on div "Action Label * Submit Details From * Guest Details To * Confirmation Page Funct…" at bounding box center [1283, 400] width 215 height 371
click at [1367, 395] on div "Action Label * Submit Details From * Guest Details To * Confirmation Page Funct…" at bounding box center [1283, 400] width 215 height 371
click at [1364, 461] on icon at bounding box center [1370, 460] width 15 height 20
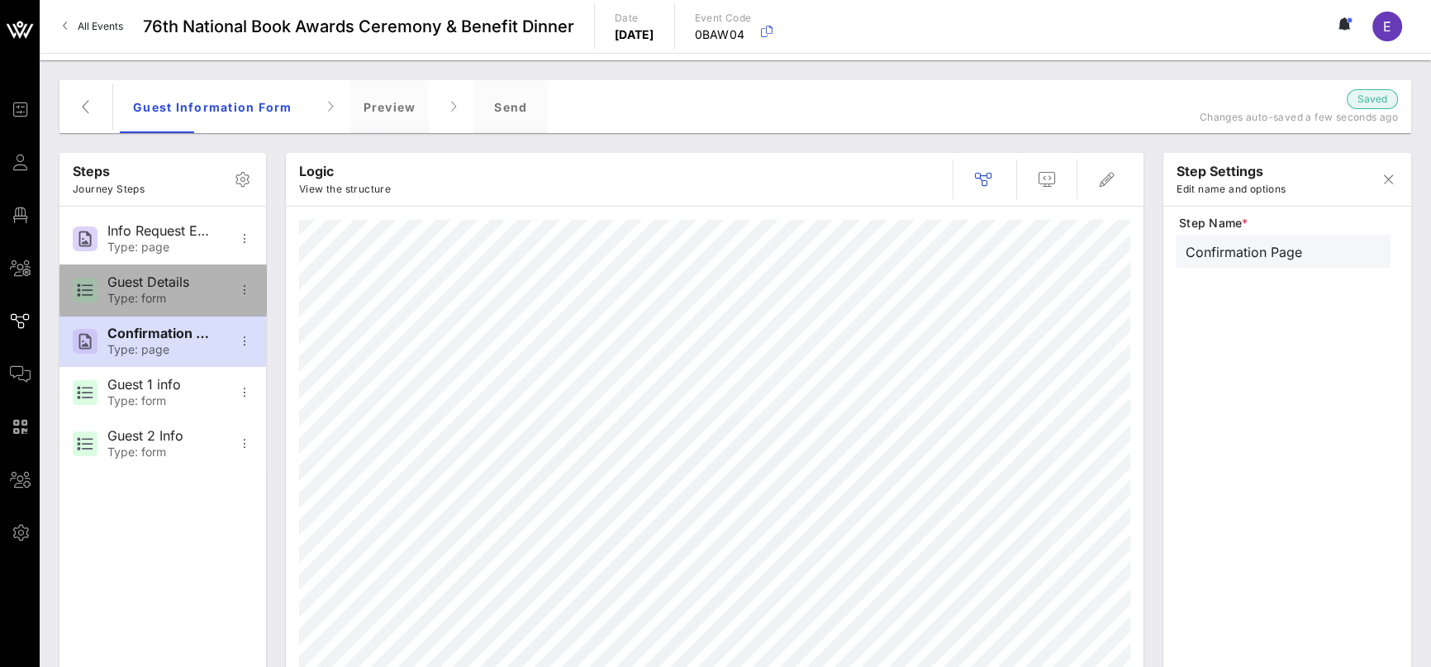
click at [202, 300] on div "Type: form" at bounding box center [161, 299] width 109 height 14
type input "Guest Details"
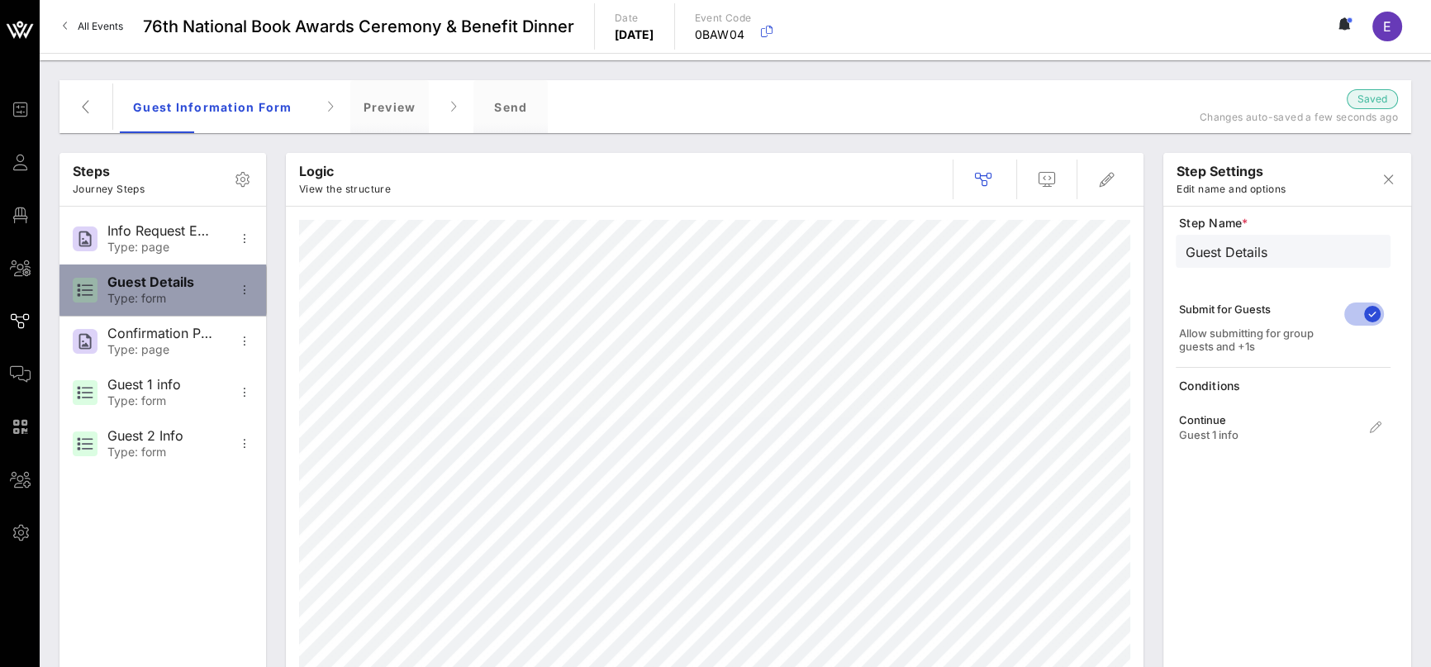
click at [202, 300] on div "Type: form" at bounding box center [161, 299] width 109 height 14
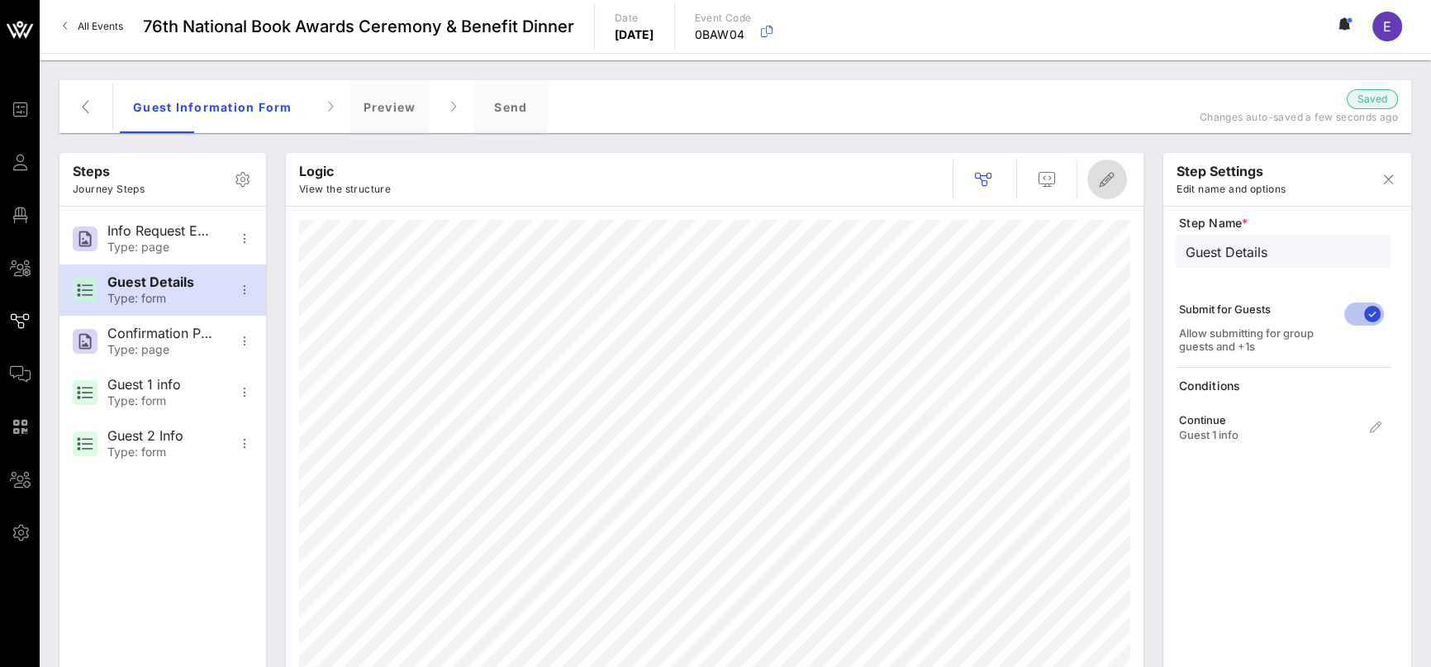
click at [1100, 173] on icon "button" at bounding box center [1107, 179] width 20 height 20
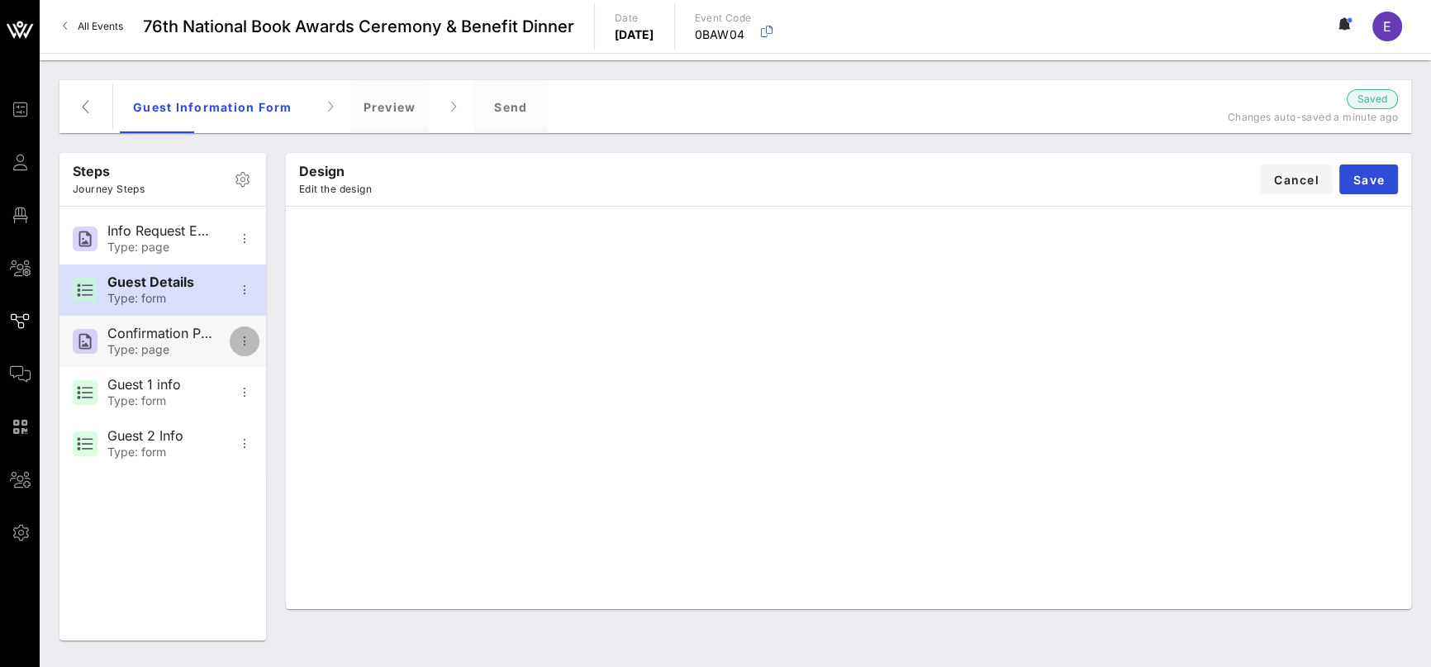
click at [241, 336] on icon "button" at bounding box center [245, 341] width 20 height 20
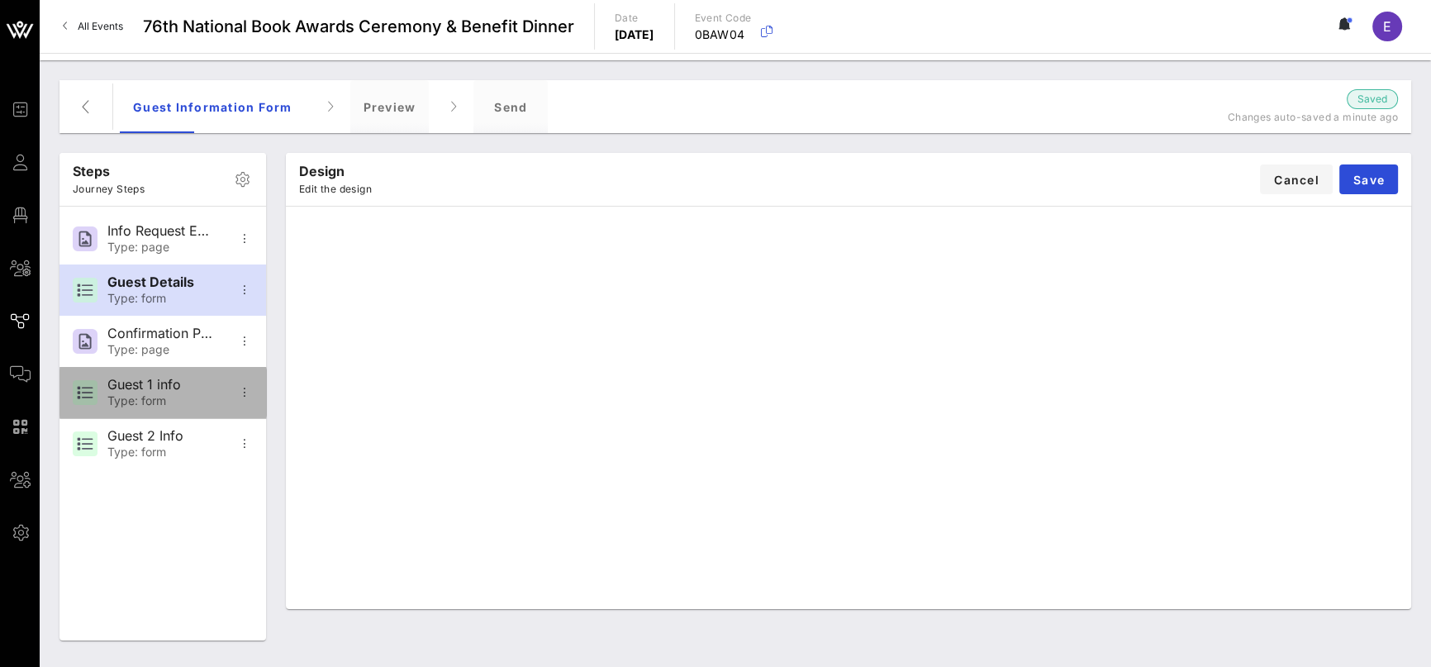
click at [164, 379] on div "Guest 1 info" at bounding box center [161, 385] width 109 height 16
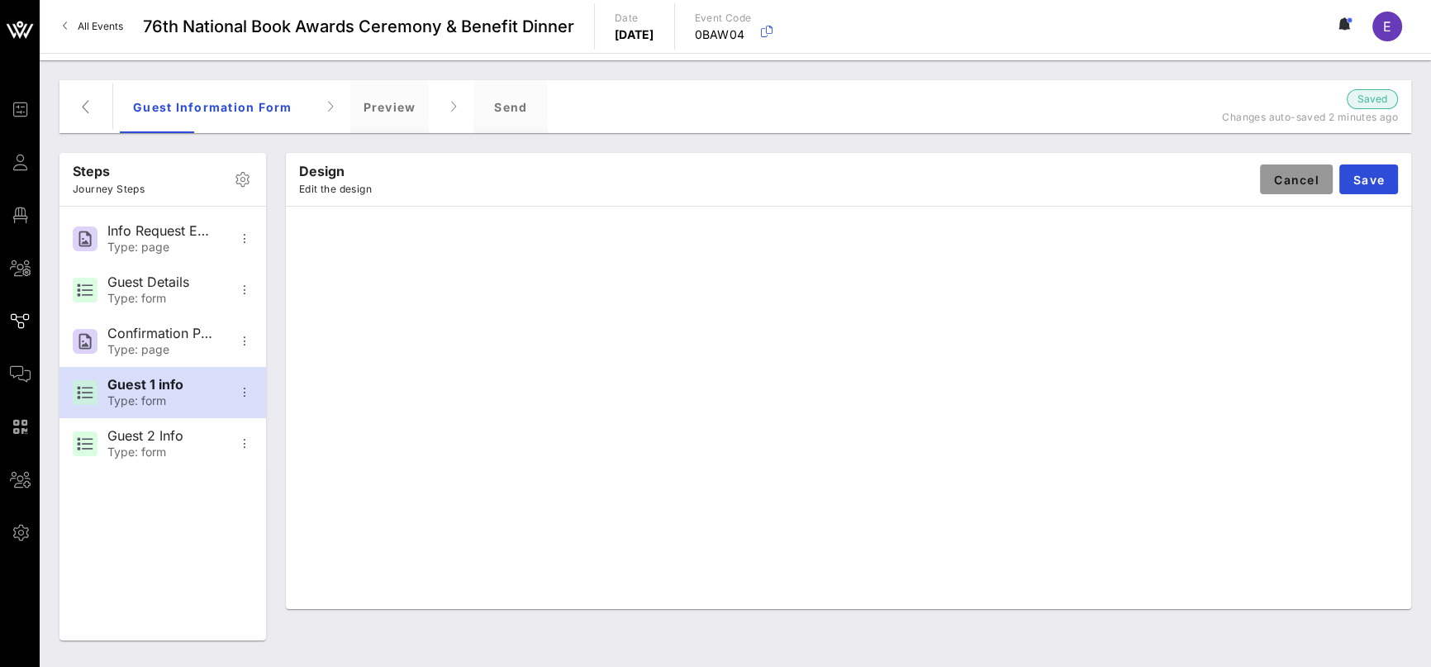
click at [1297, 179] on span "Cancel" at bounding box center [1296, 180] width 46 height 14
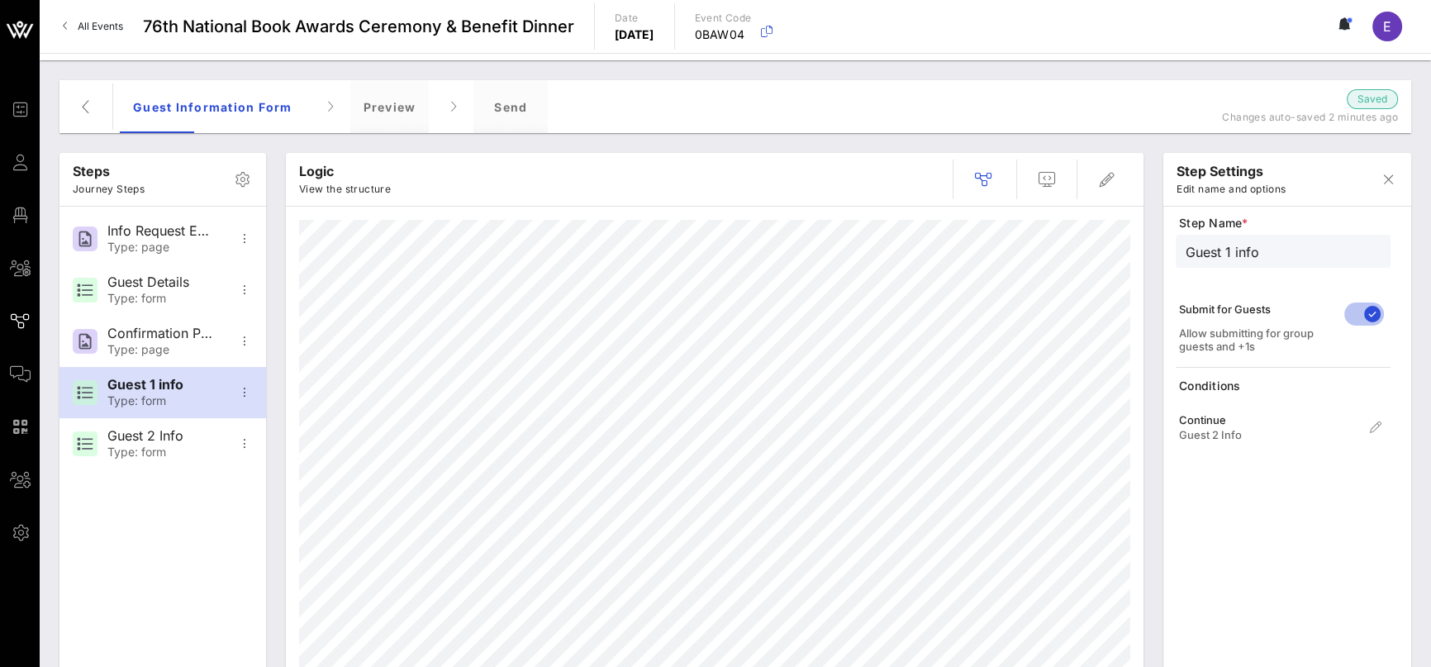
type input "Guest 2 Info"
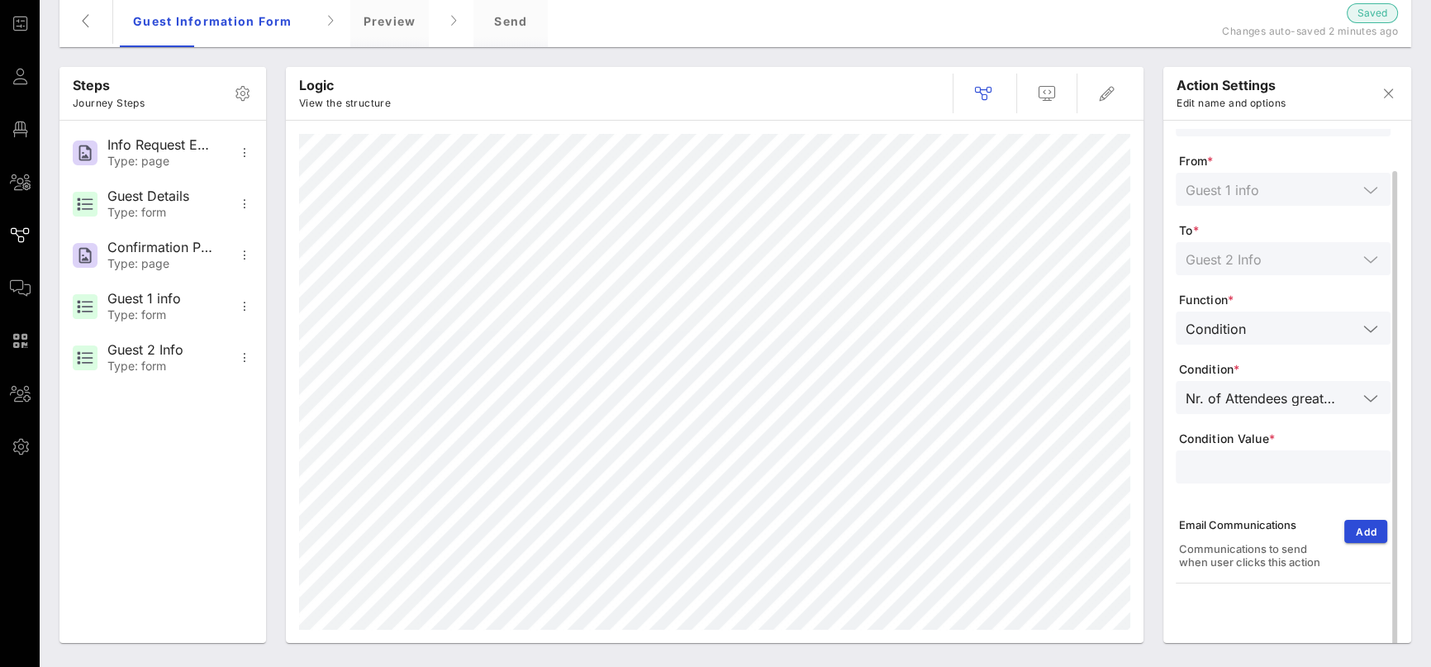
scroll to position [88, 0]
click at [1300, 405] on div "Nr. of Attendees greater than" at bounding box center [1272, 395] width 172 height 21
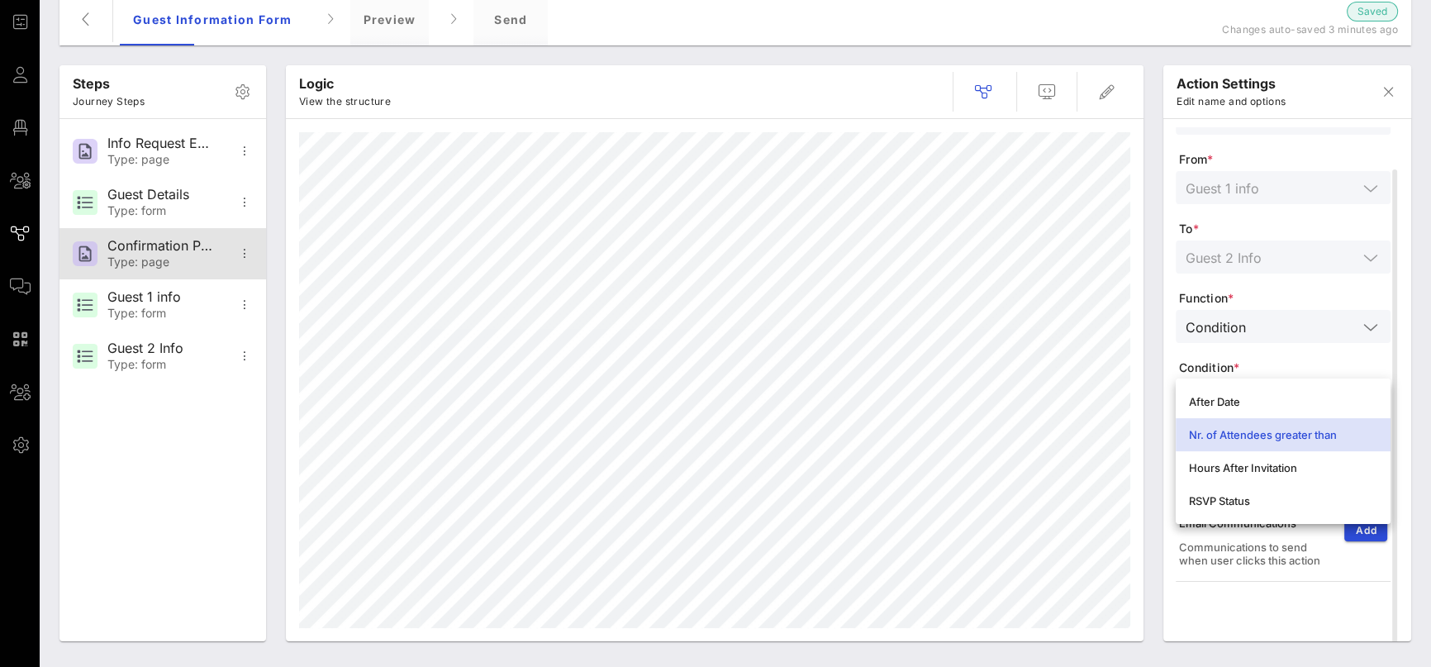
click at [184, 261] on div "Type: page" at bounding box center [161, 262] width 109 height 14
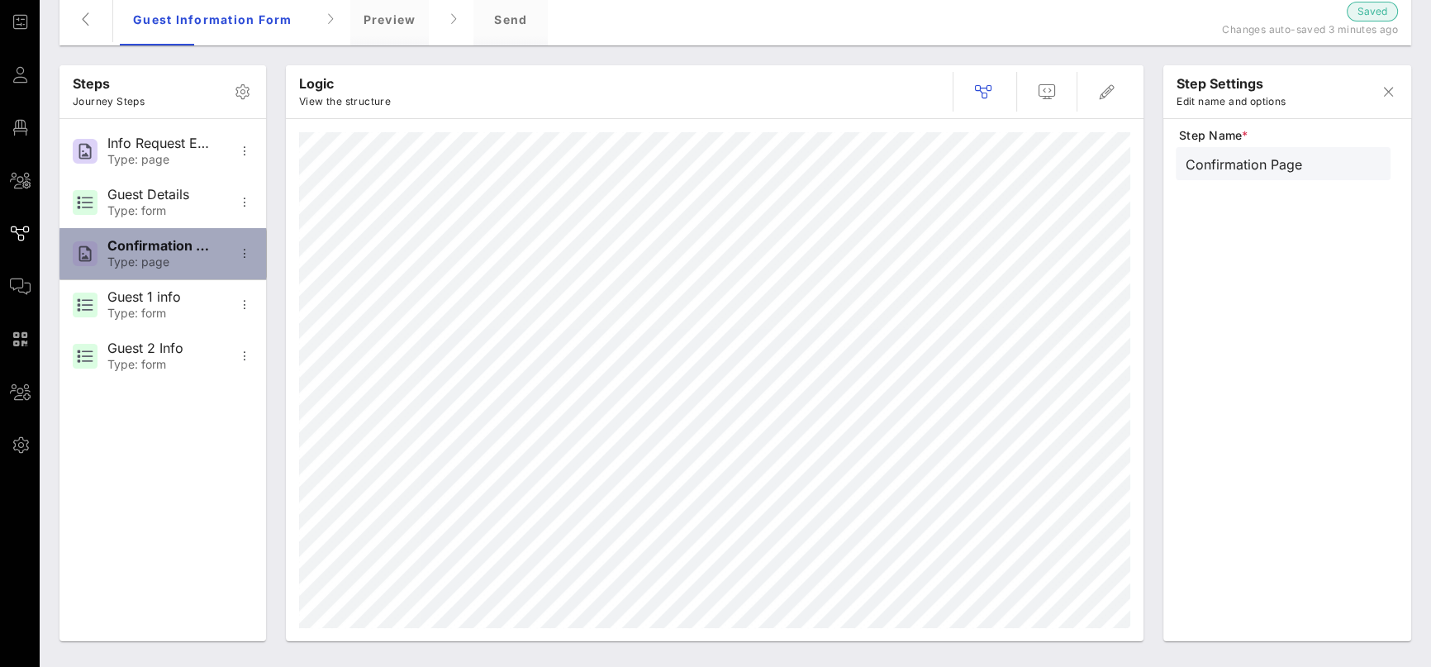
scroll to position [0, 0]
drag, startPoint x: 184, startPoint y: 254, endPoint x: 192, endPoint y: 445, distance: 191.8
click at [191, 463] on div "Steps Journey Steps Info Request Email Type: page Guest Details Type: form Conf…" at bounding box center [162, 353] width 207 height 576
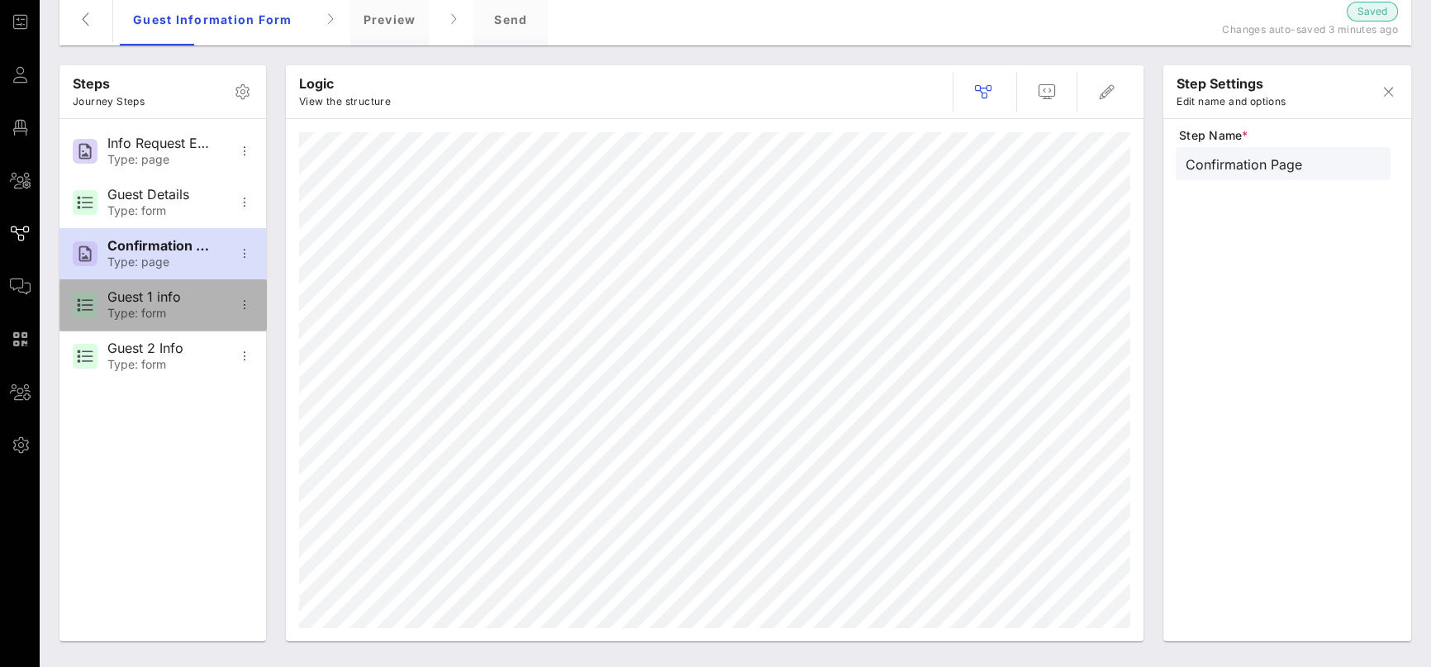
click at [184, 316] on div "Type: form" at bounding box center [161, 314] width 109 height 14
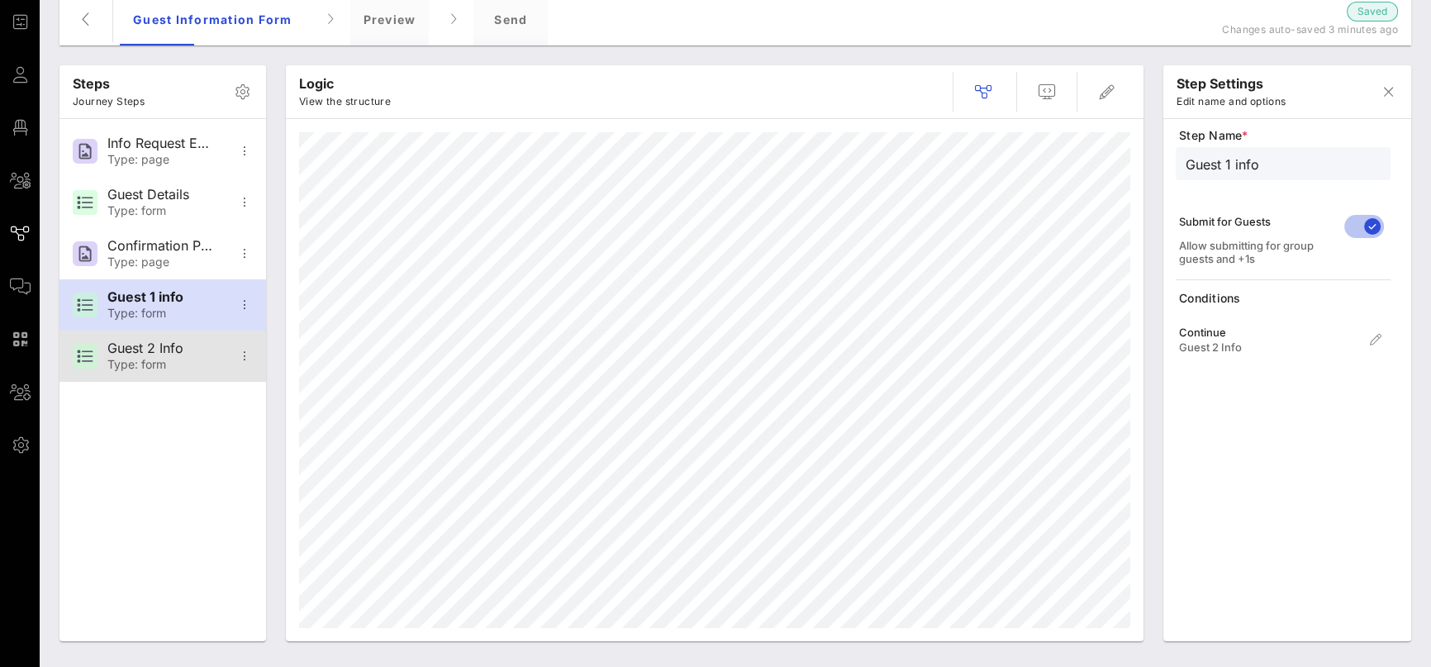
click at [171, 345] on div "Guest 2 Info" at bounding box center [161, 348] width 109 height 16
type input "Guest 2 Info"
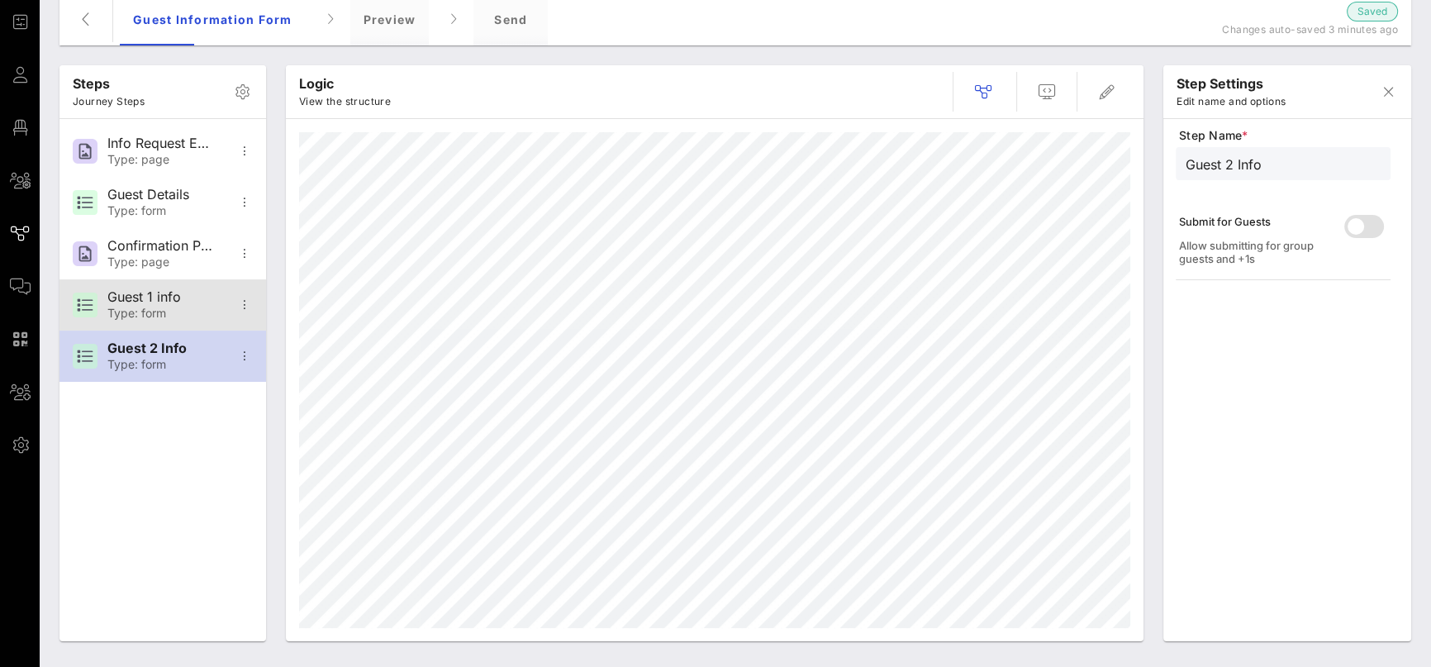
drag, startPoint x: 183, startPoint y: 301, endPoint x: 175, endPoint y: 364, distance: 63.2
click at [175, 364] on div "Info Request Email Type: page Guest Details Type: form Confirmation Page Type: …" at bounding box center [162, 253] width 207 height 269
click at [256, 303] on span "button" at bounding box center [245, 305] width 30 height 20
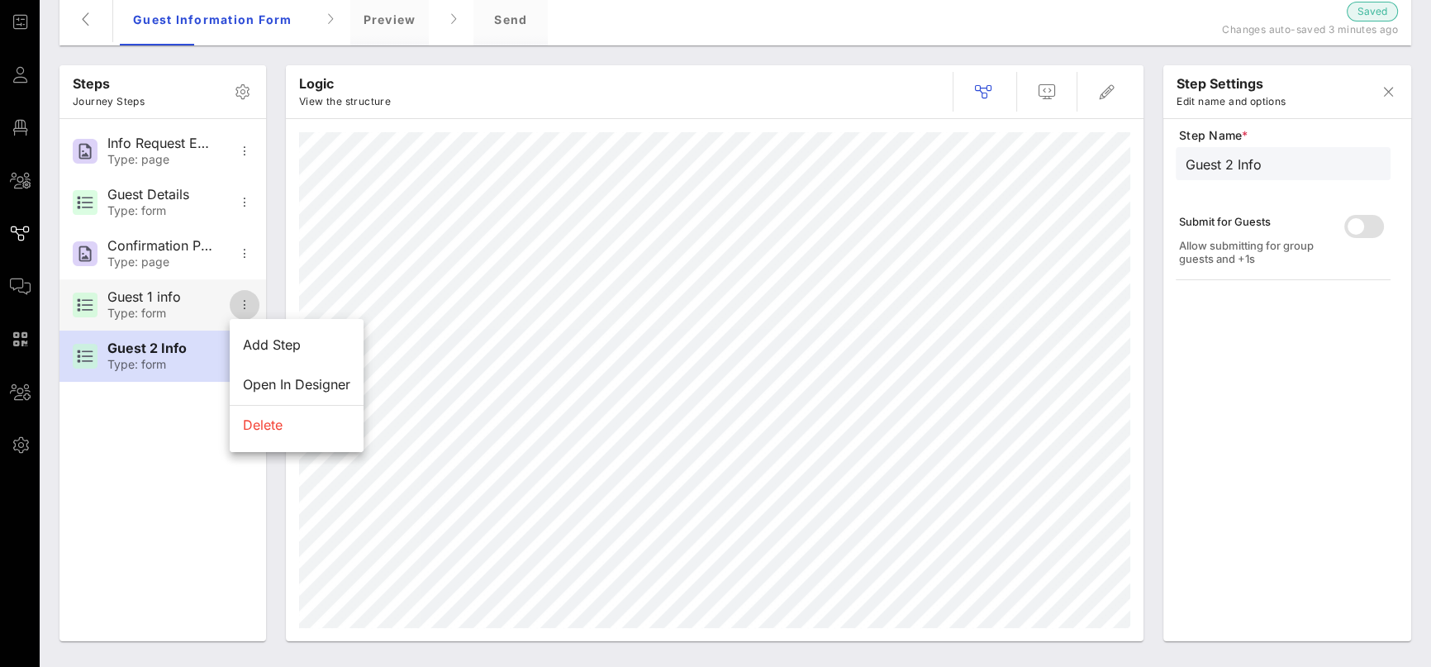
click at [254, 303] on icon "button" at bounding box center [245, 305] width 20 height 20
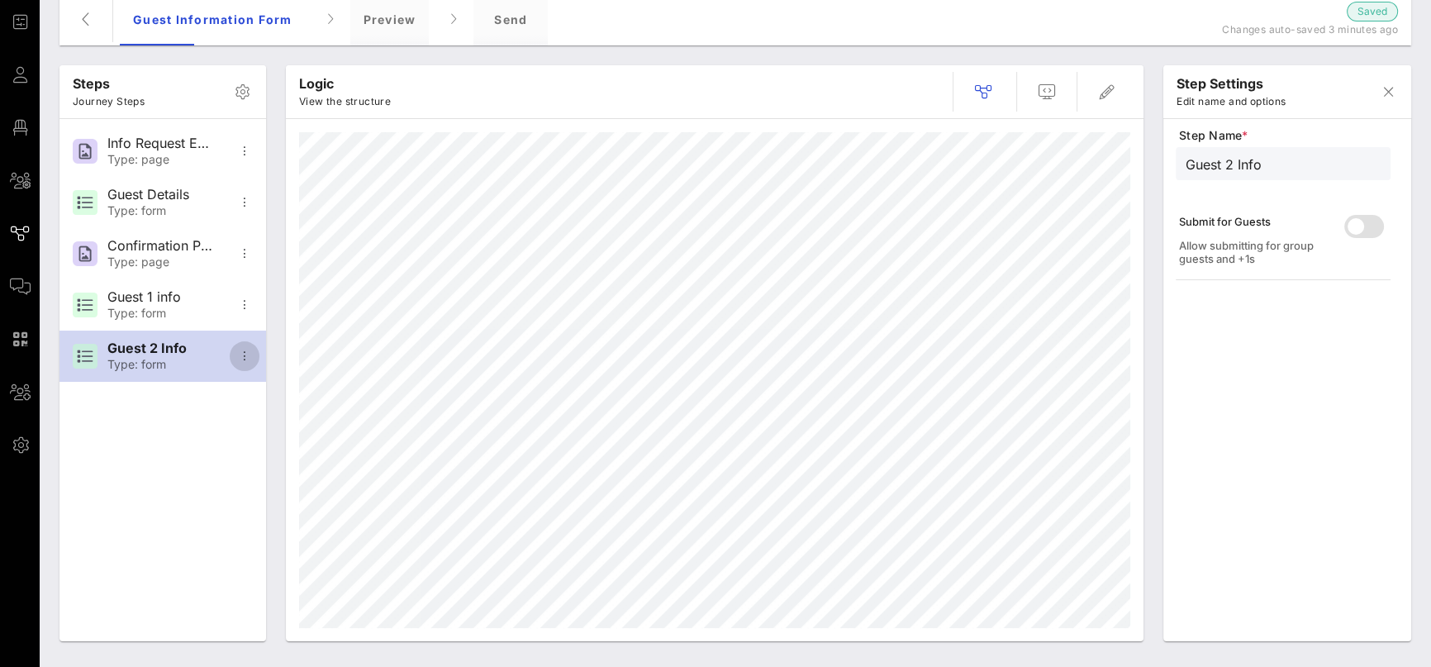
click at [243, 359] on icon "button" at bounding box center [245, 356] width 20 height 20
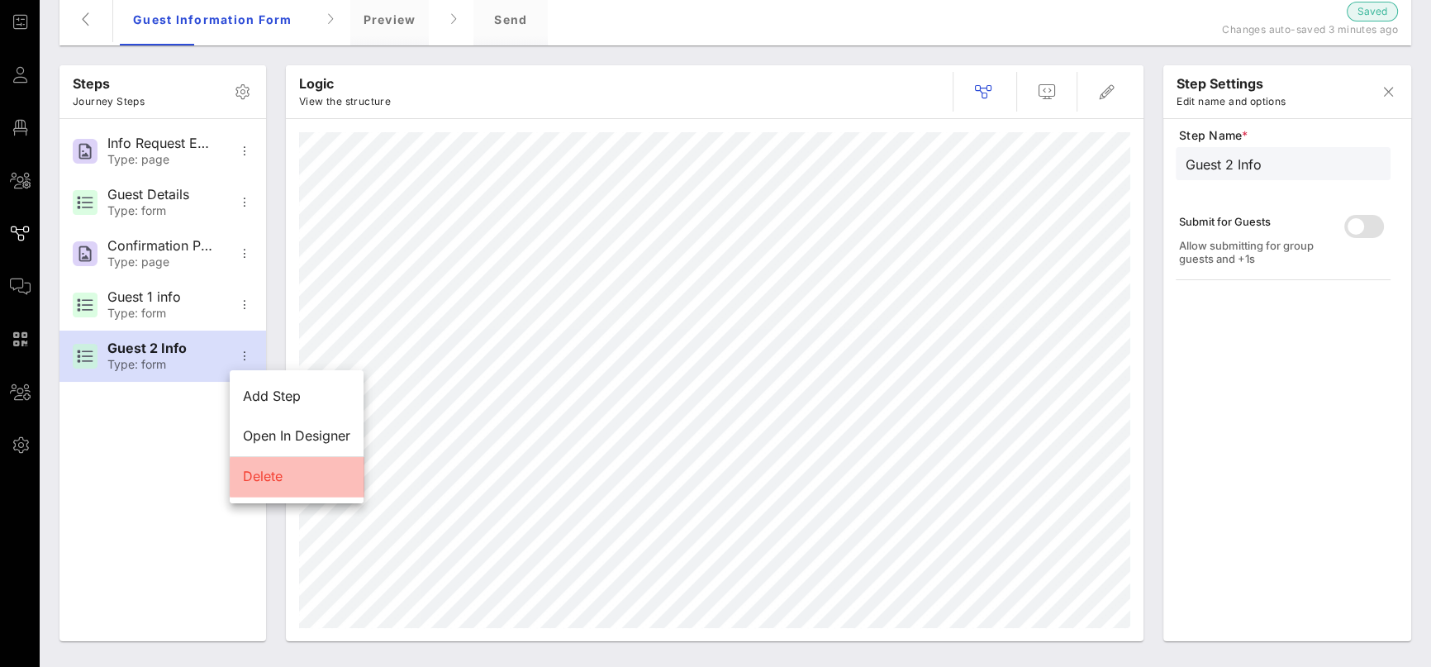
click at [254, 477] on div "Delete" at bounding box center [296, 476] width 107 height 16
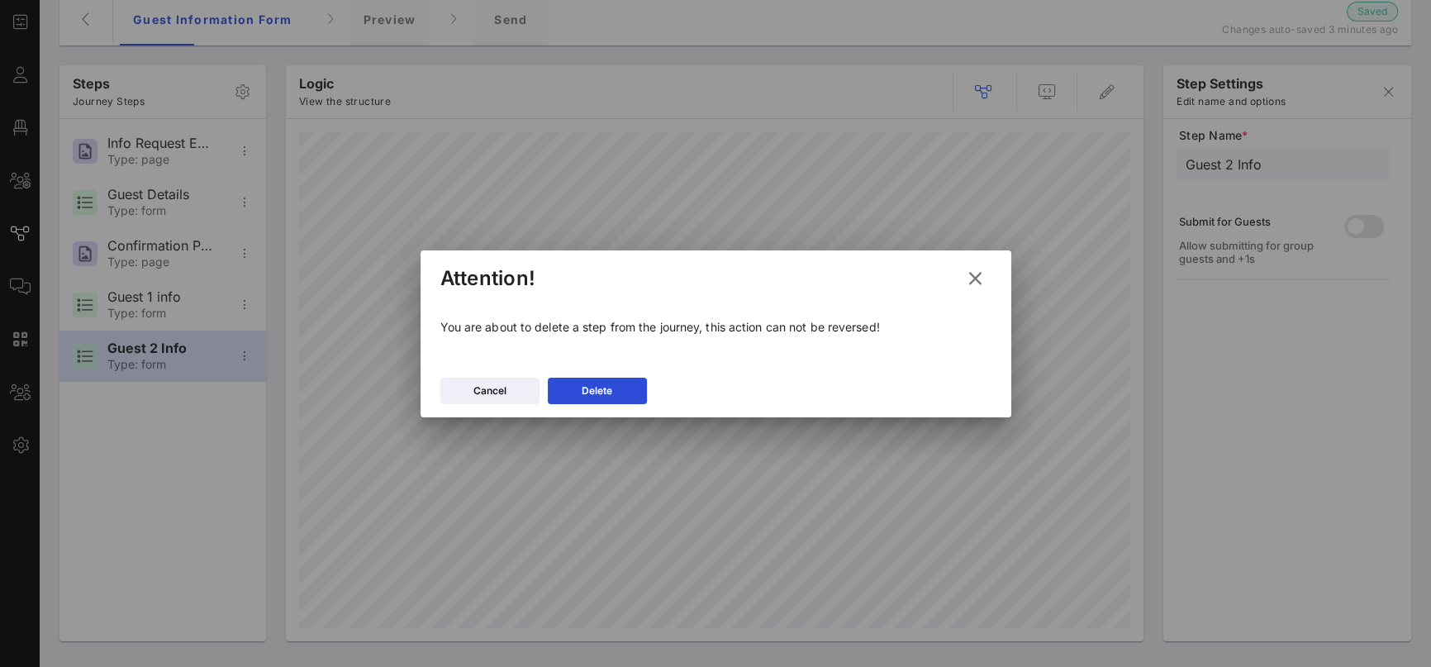
click at [578, 406] on div "Cancel [GEOGRAPHIC_DATA]" at bounding box center [716, 393] width 591 height 48
click at [586, 394] on div "Delete" at bounding box center [597, 391] width 31 height 17
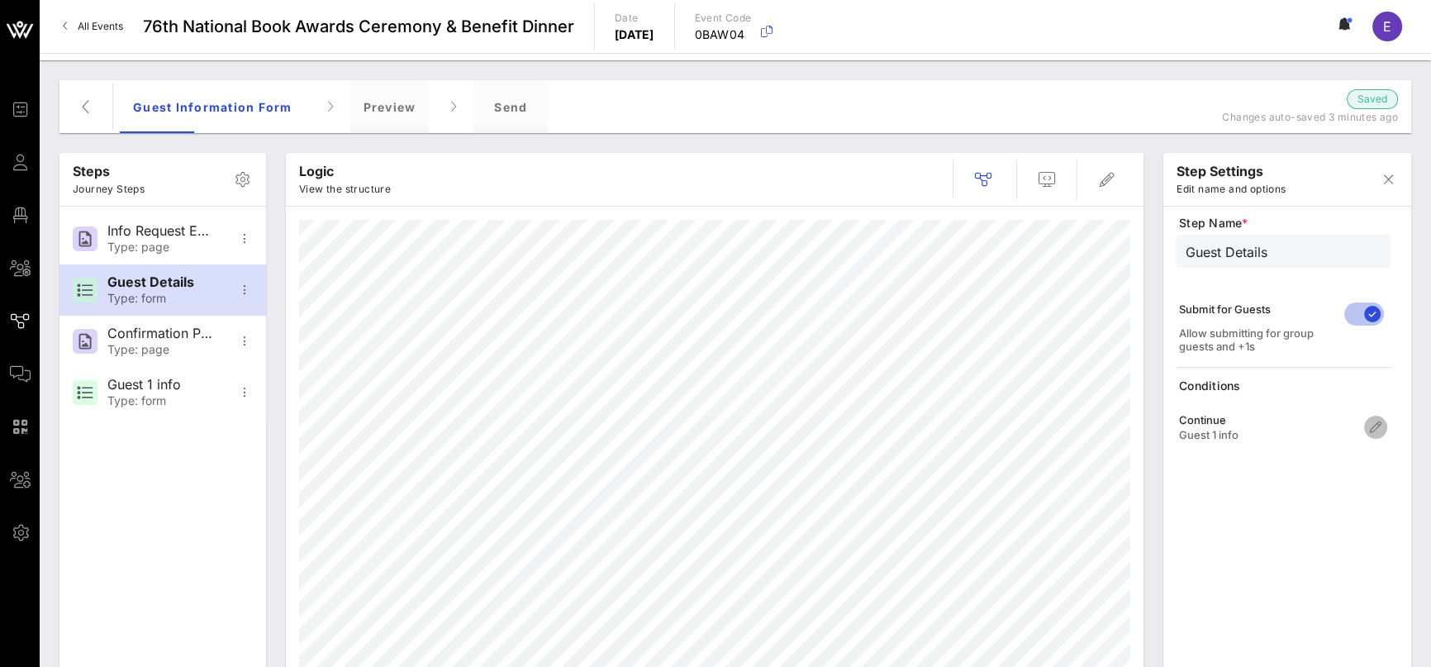
click at [1374, 427] on icon "button" at bounding box center [1376, 427] width 20 height 20
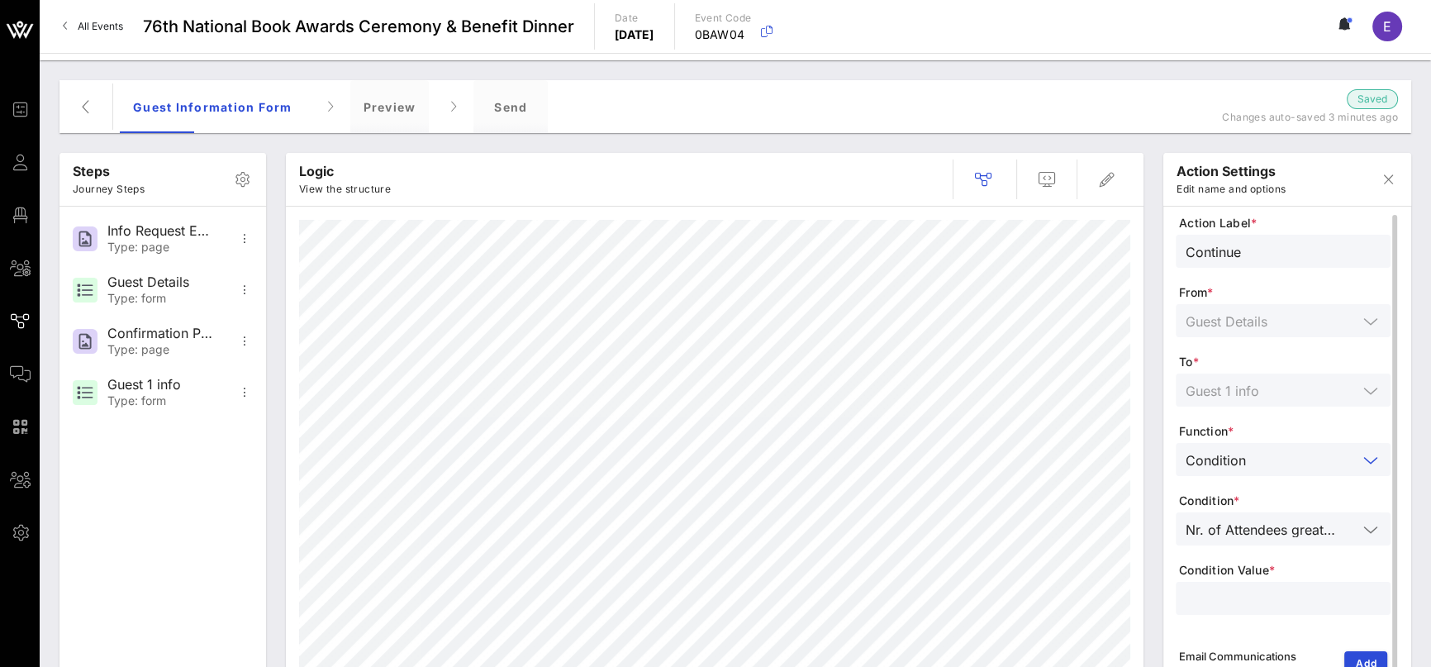
click at [1352, 455] on input "text" at bounding box center [1305, 459] width 105 height 21
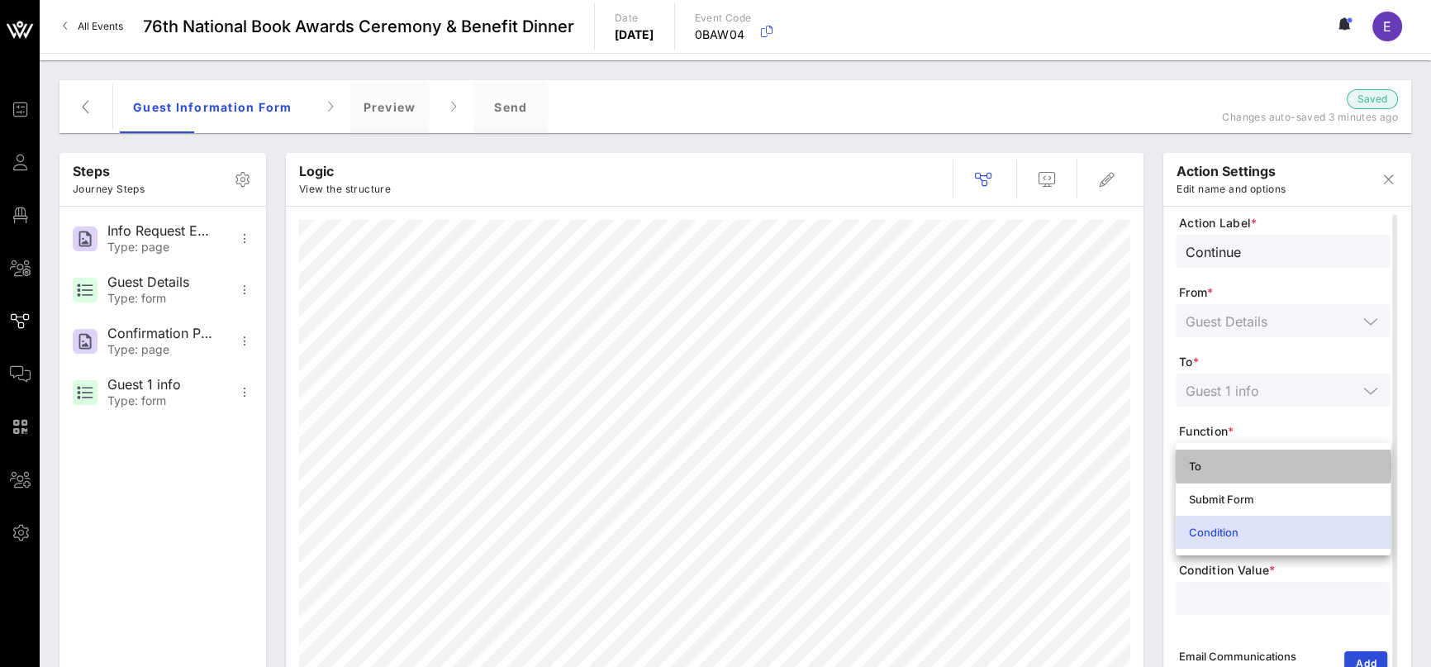
click at [1367, 452] on div "To" at bounding box center [1283, 465] width 215 height 33
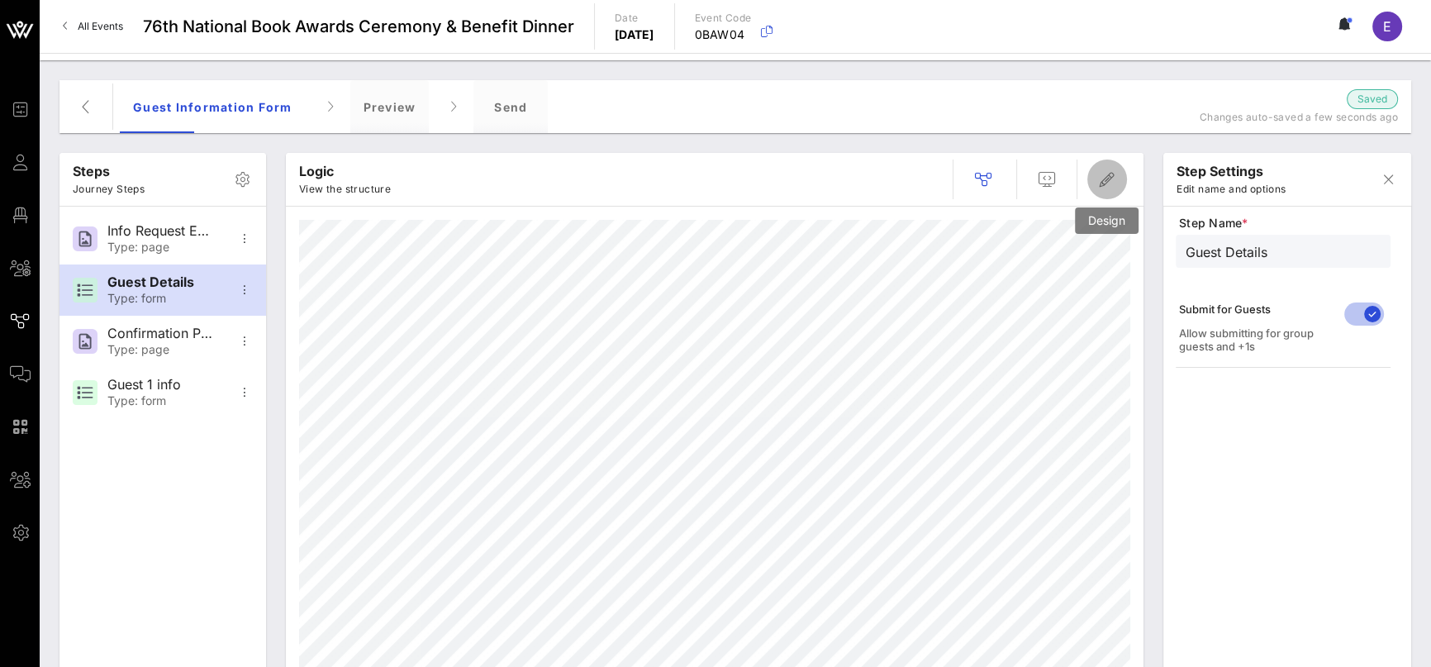
click at [1117, 183] on span "button" at bounding box center [1107, 179] width 40 height 20
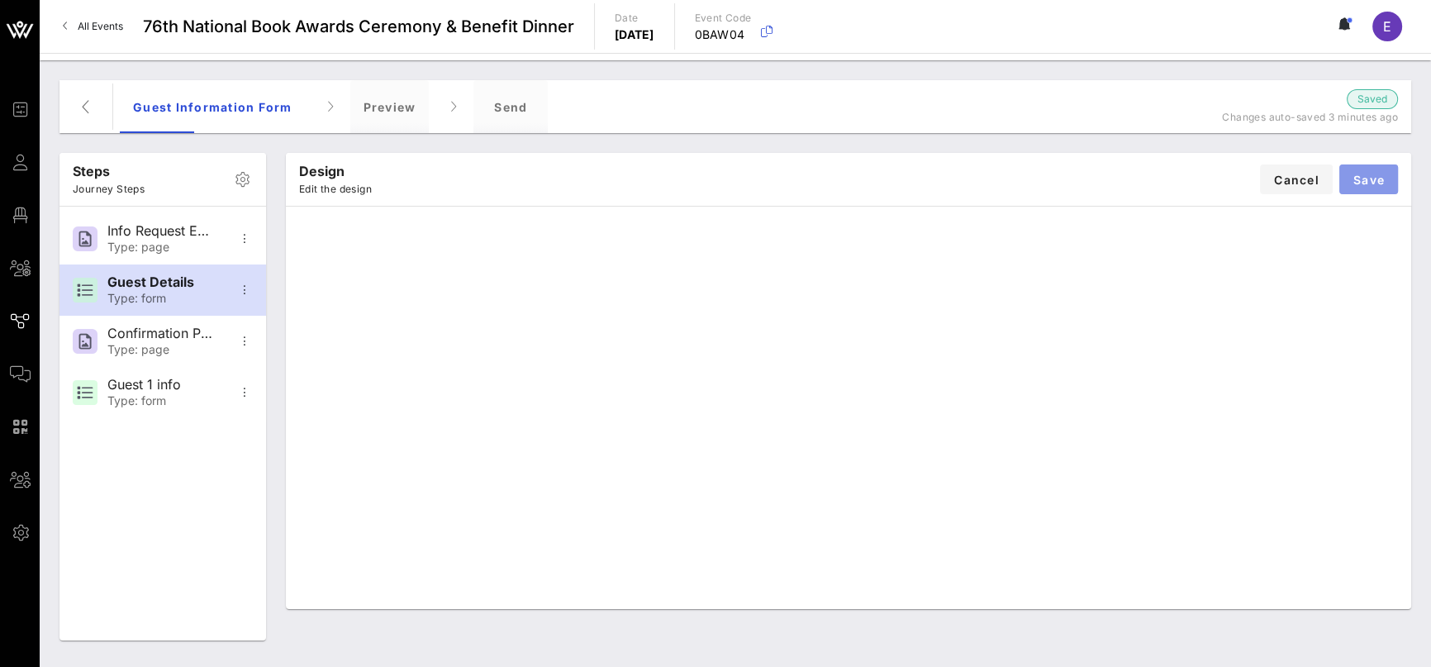
click at [1373, 184] on span "Save" at bounding box center [1368, 180] width 32 height 14
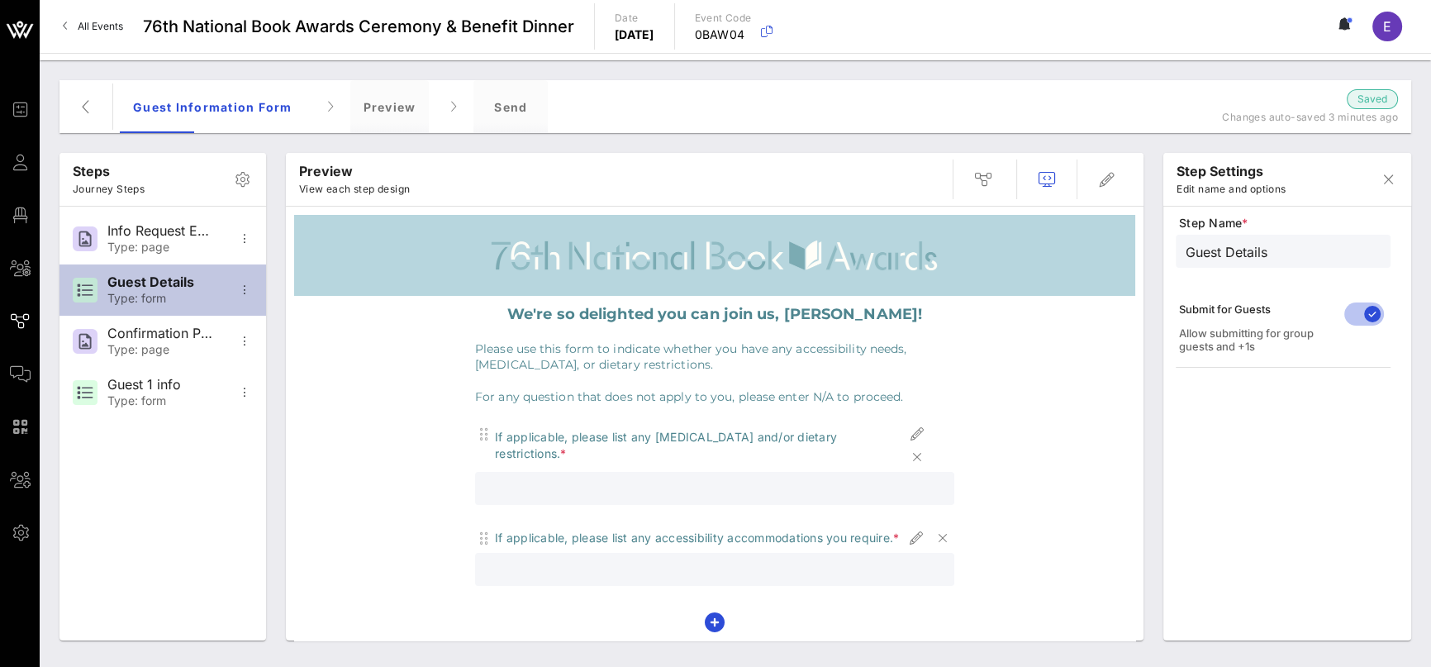
click at [126, 290] on div "Guest Details Type: form" at bounding box center [161, 289] width 109 height 51
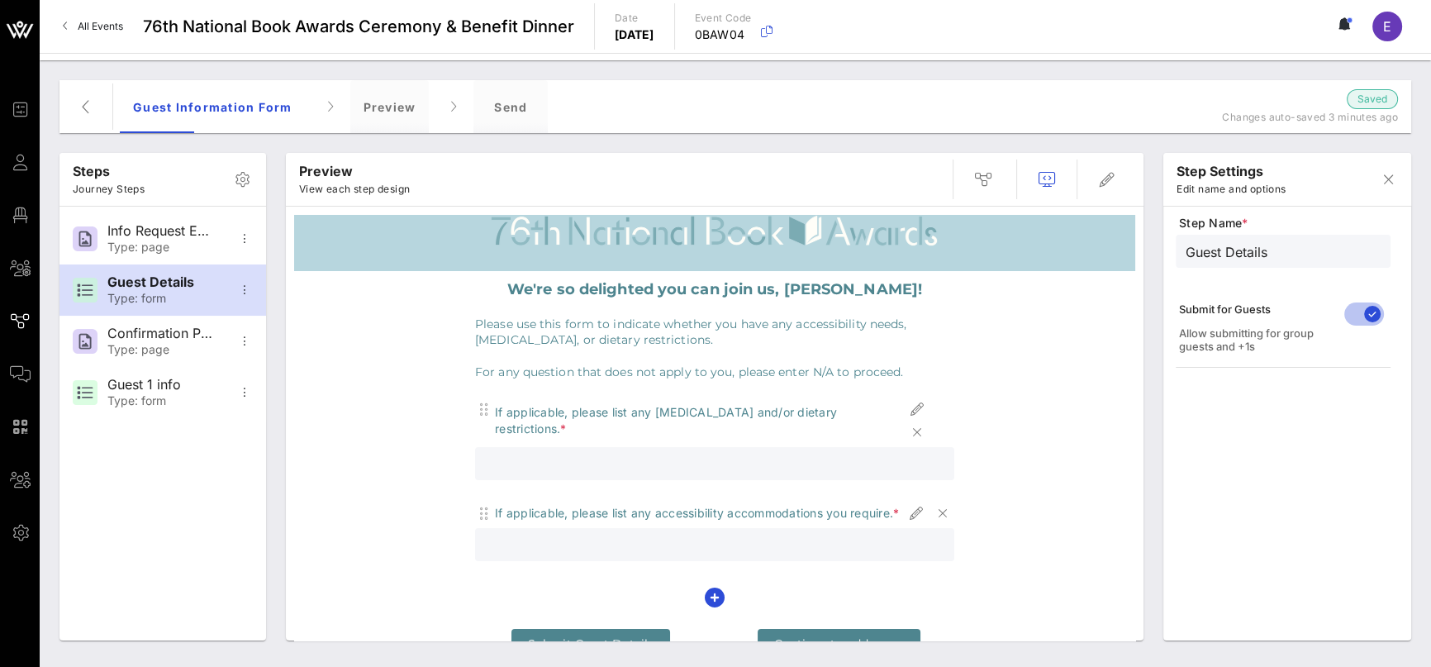
scroll to position [65, 0]
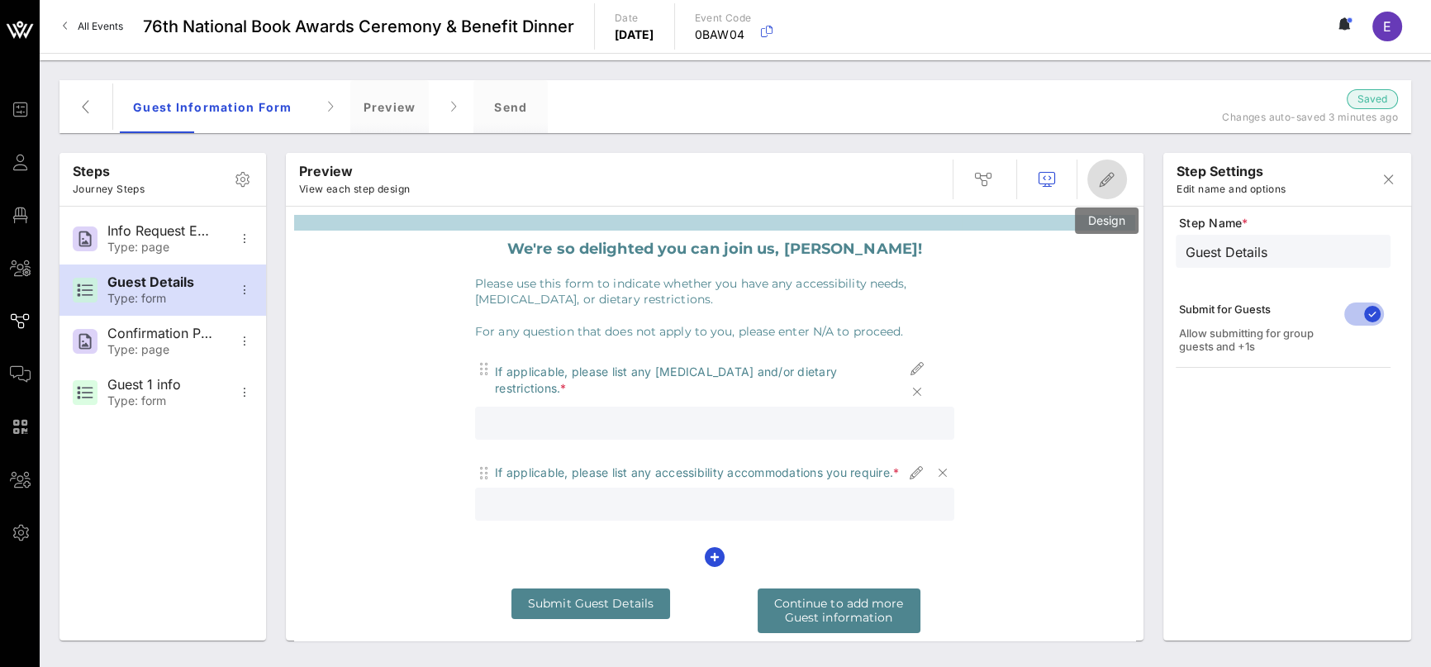
click at [1106, 169] on icon "button" at bounding box center [1107, 179] width 20 height 20
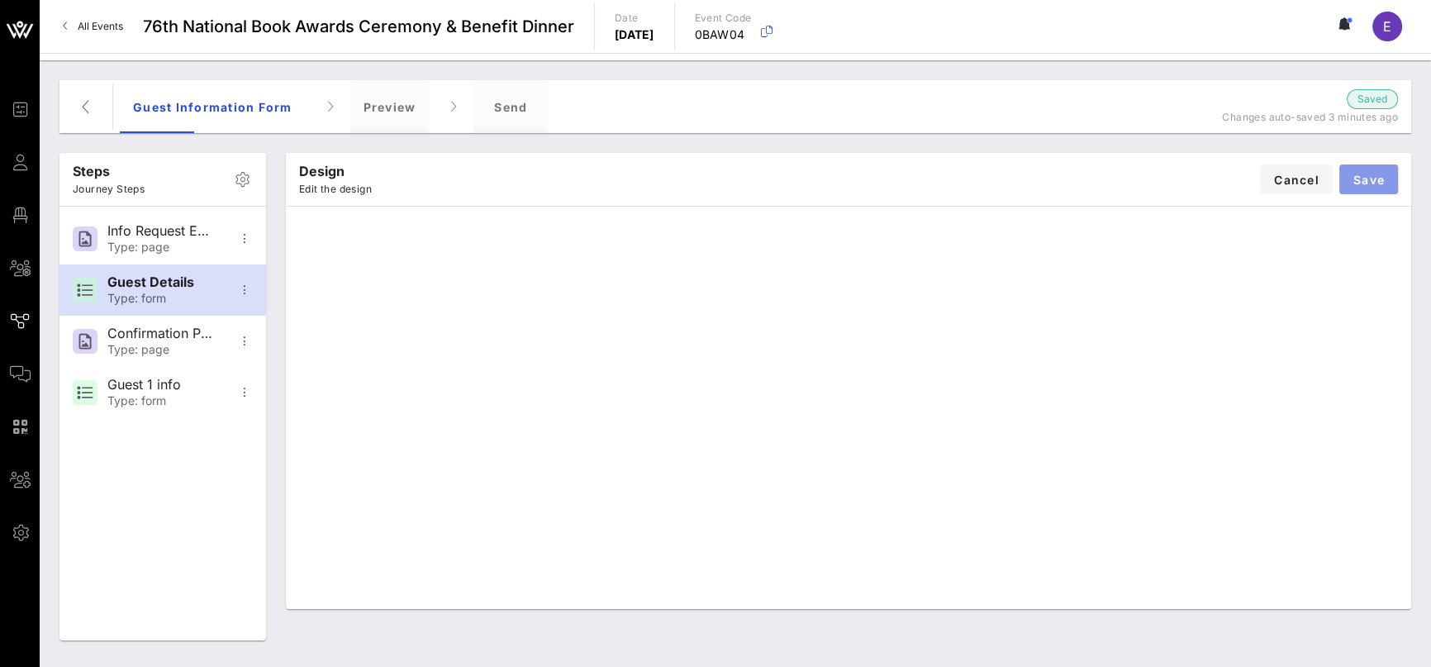
click at [1383, 192] on button "Save" at bounding box center [1368, 179] width 59 height 30
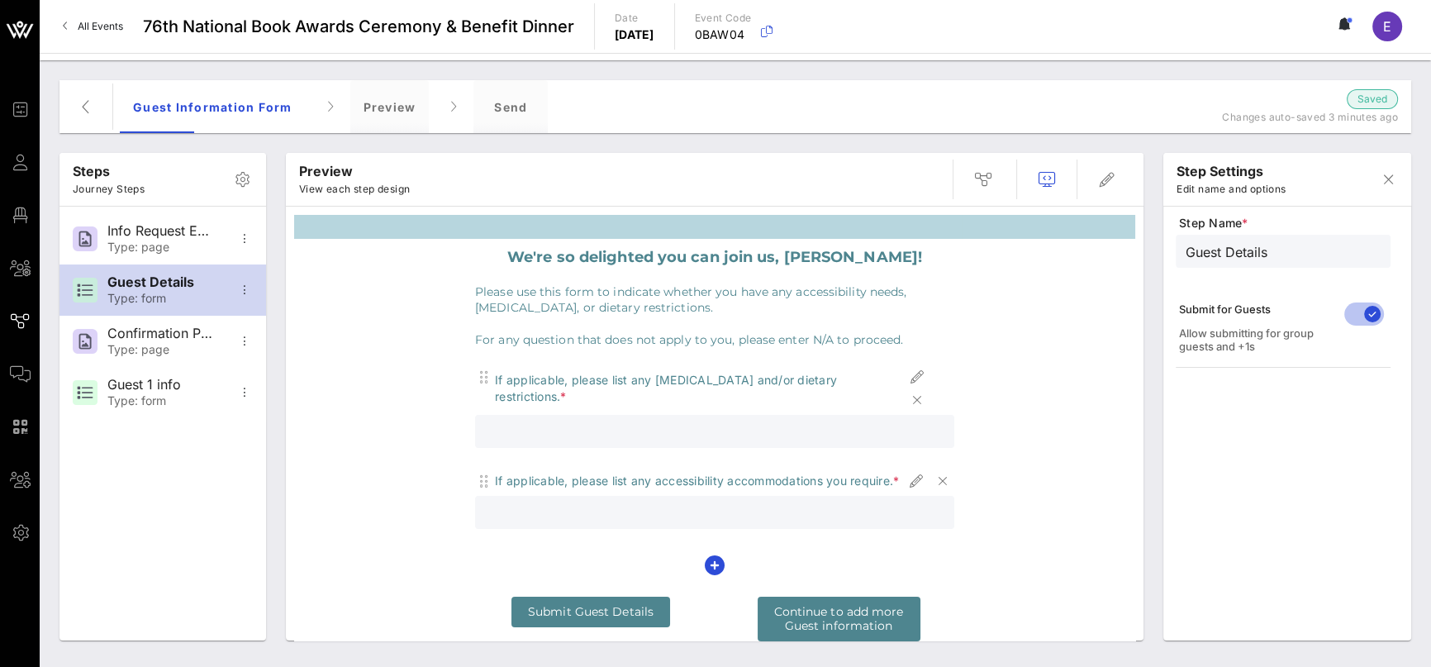
scroll to position [56, 0]
click at [985, 178] on icon "button" at bounding box center [983, 179] width 20 height 20
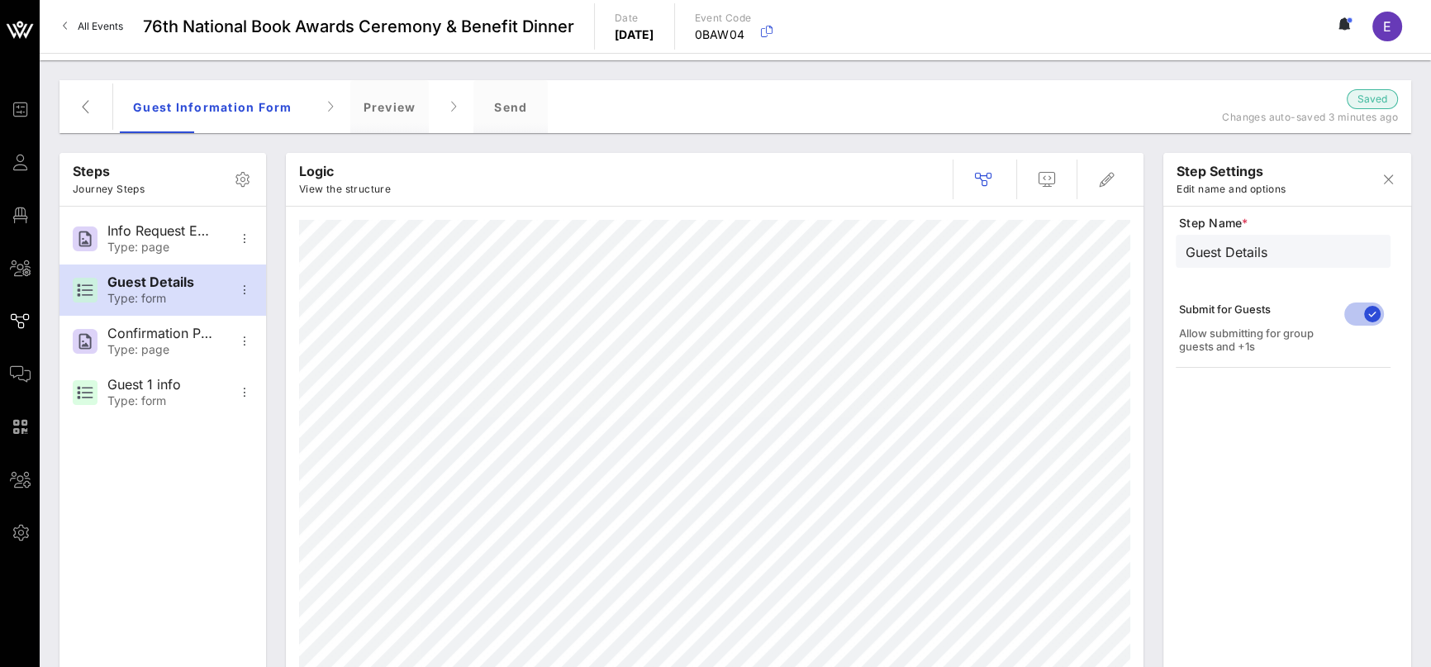
type input "Guest 1 info"
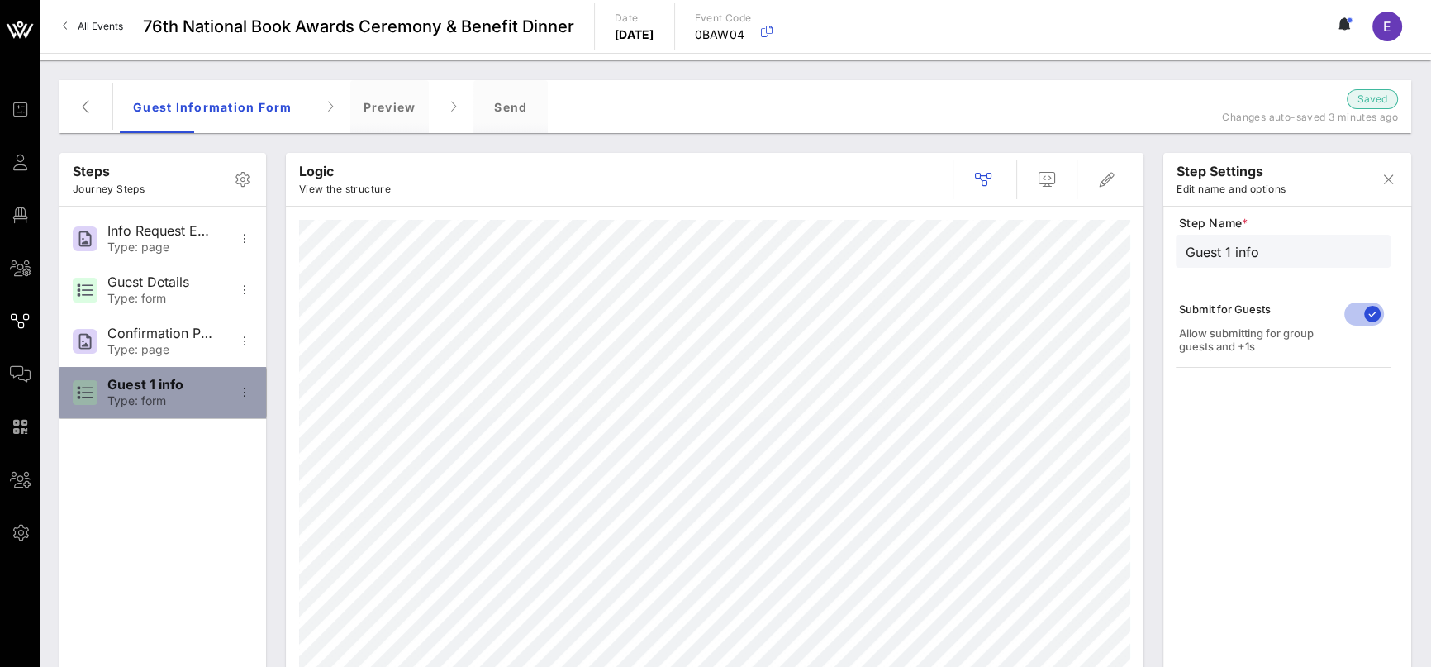
click at [140, 386] on div "Guest 1 info" at bounding box center [161, 385] width 109 height 16
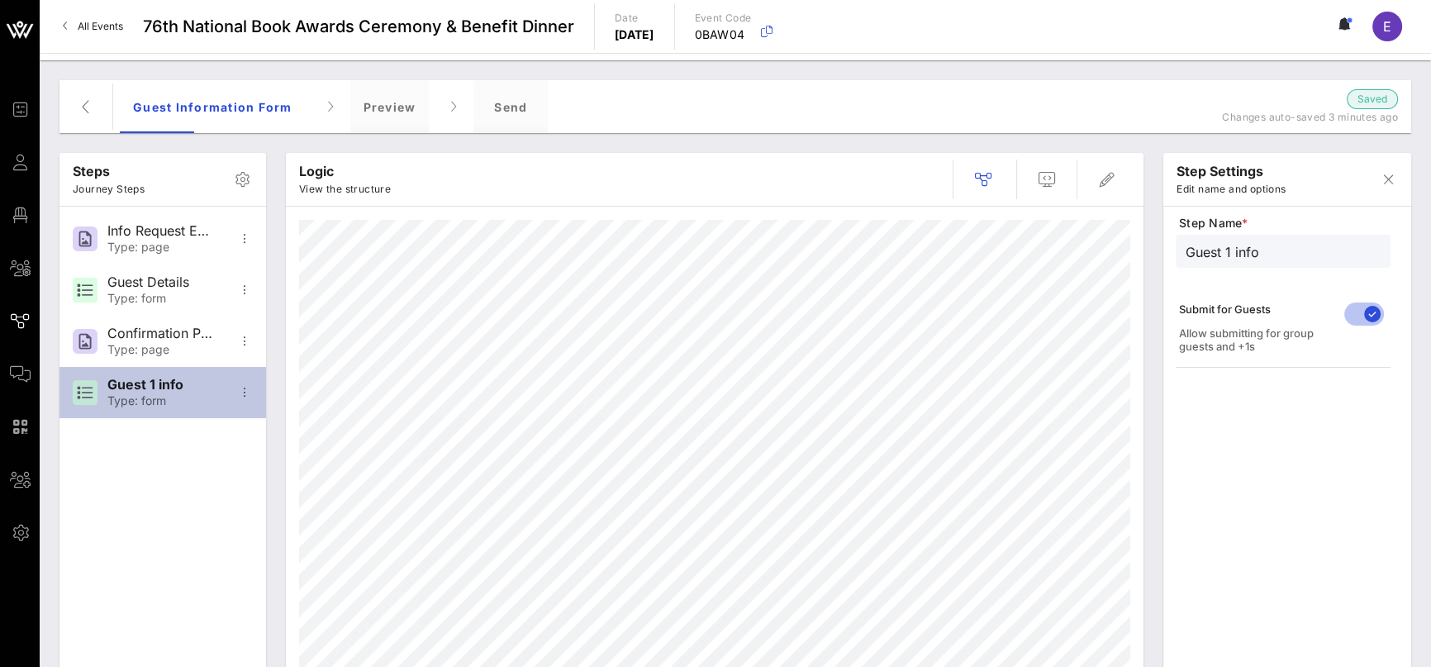
click at [140, 386] on div "Guest 1 info" at bounding box center [161, 385] width 109 height 16
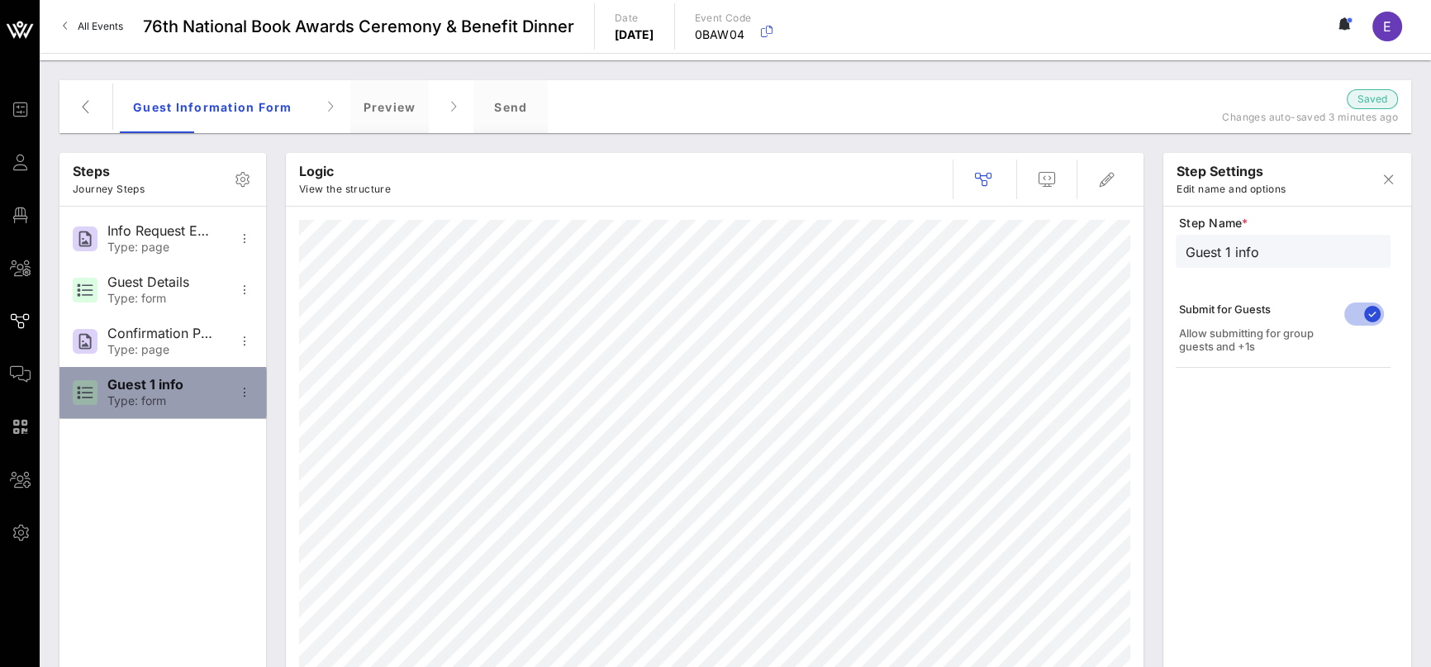
click at [140, 386] on div "Guest 1 info" at bounding box center [161, 385] width 109 height 16
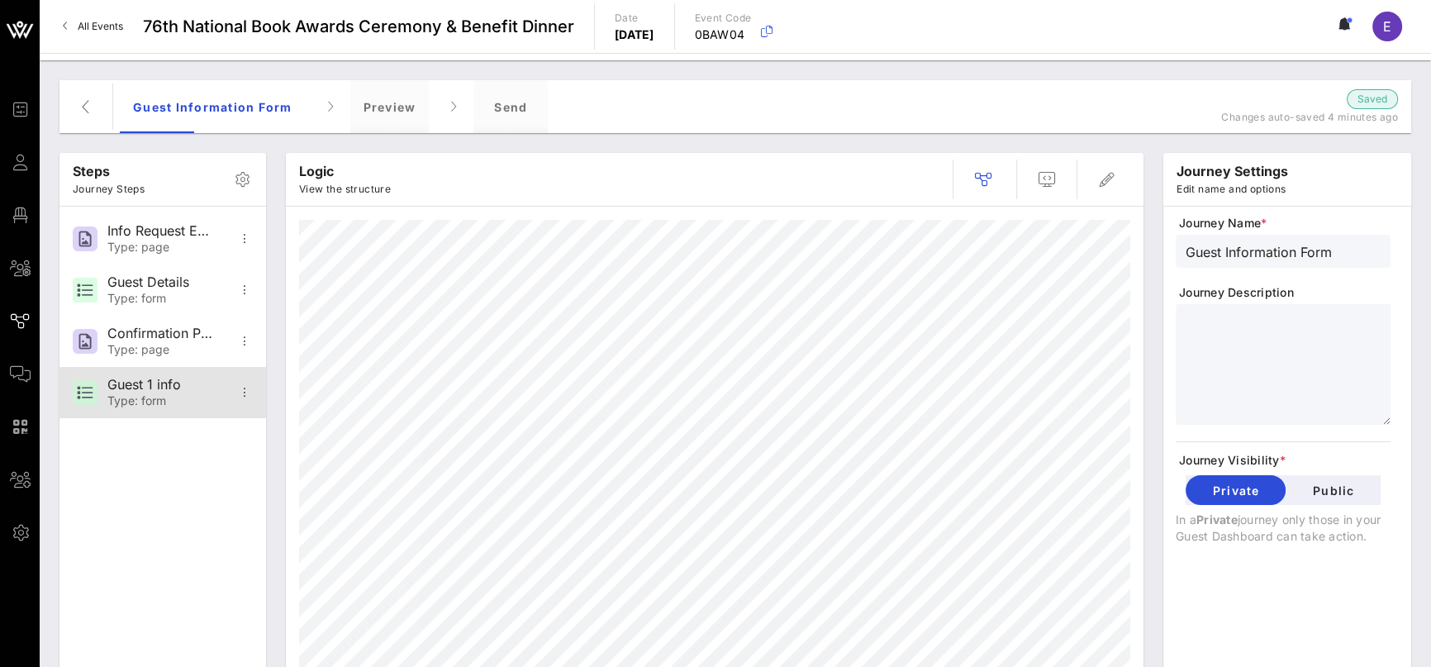
click at [208, 397] on div "Type: form" at bounding box center [161, 401] width 109 height 14
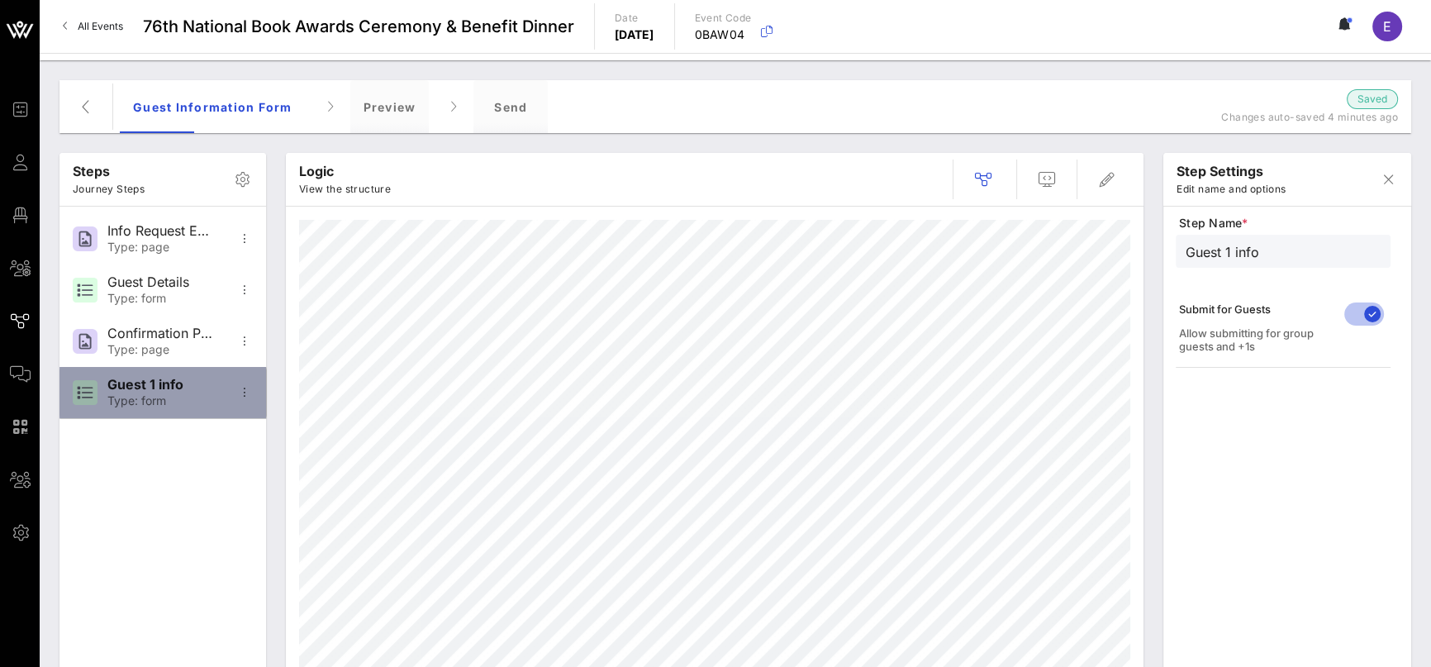
click at [208, 397] on div "Type: form" at bounding box center [161, 401] width 109 height 14
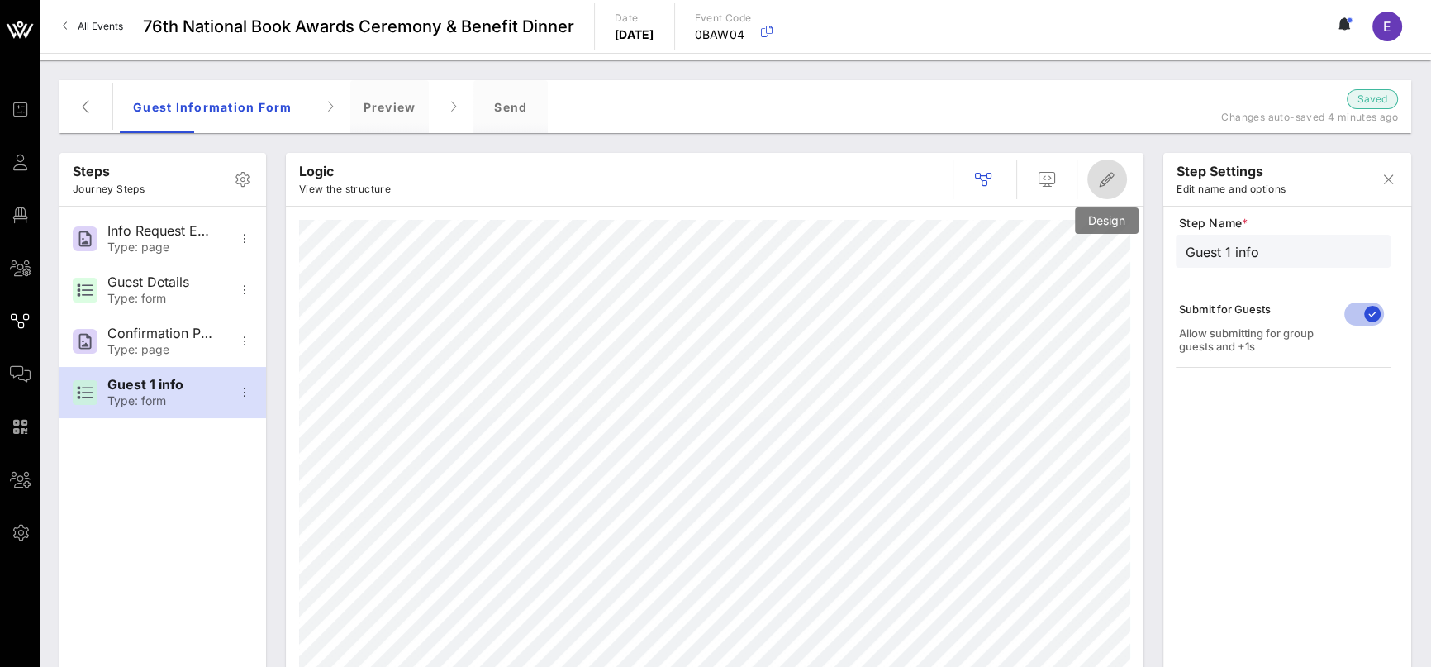
click at [1102, 173] on icon "button" at bounding box center [1107, 179] width 20 height 20
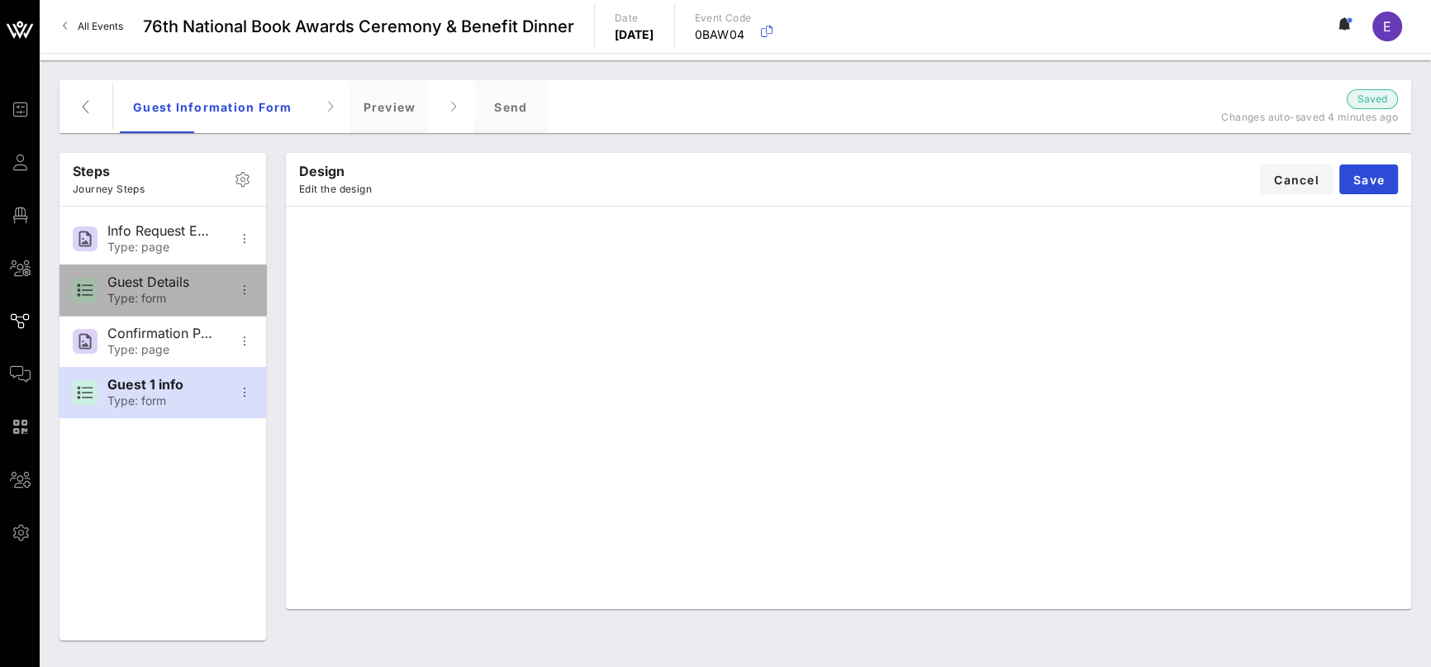
click at [165, 285] on div "Guest Details" at bounding box center [161, 282] width 109 height 16
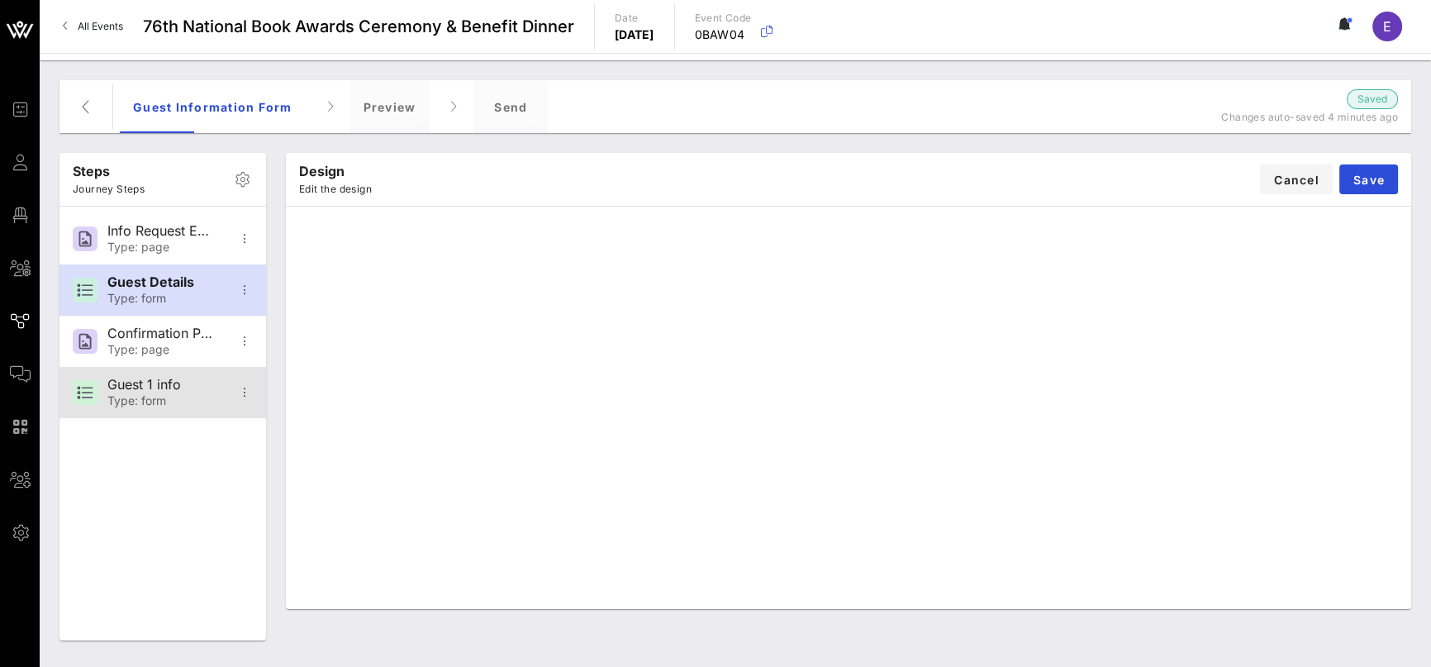
click at [194, 390] on div "Guest 1 info" at bounding box center [161, 385] width 109 height 16
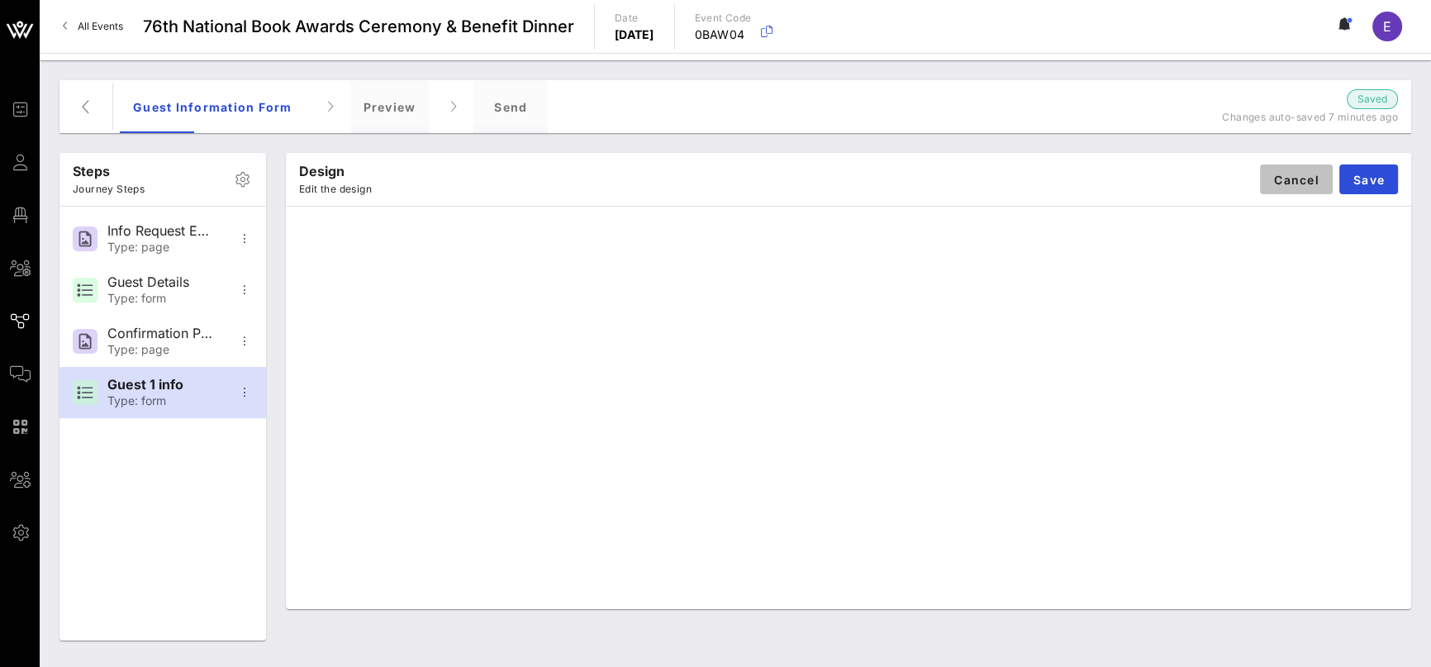
click at [1287, 185] on span "Cancel" at bounding box center [1296, 180] width 46 height 14
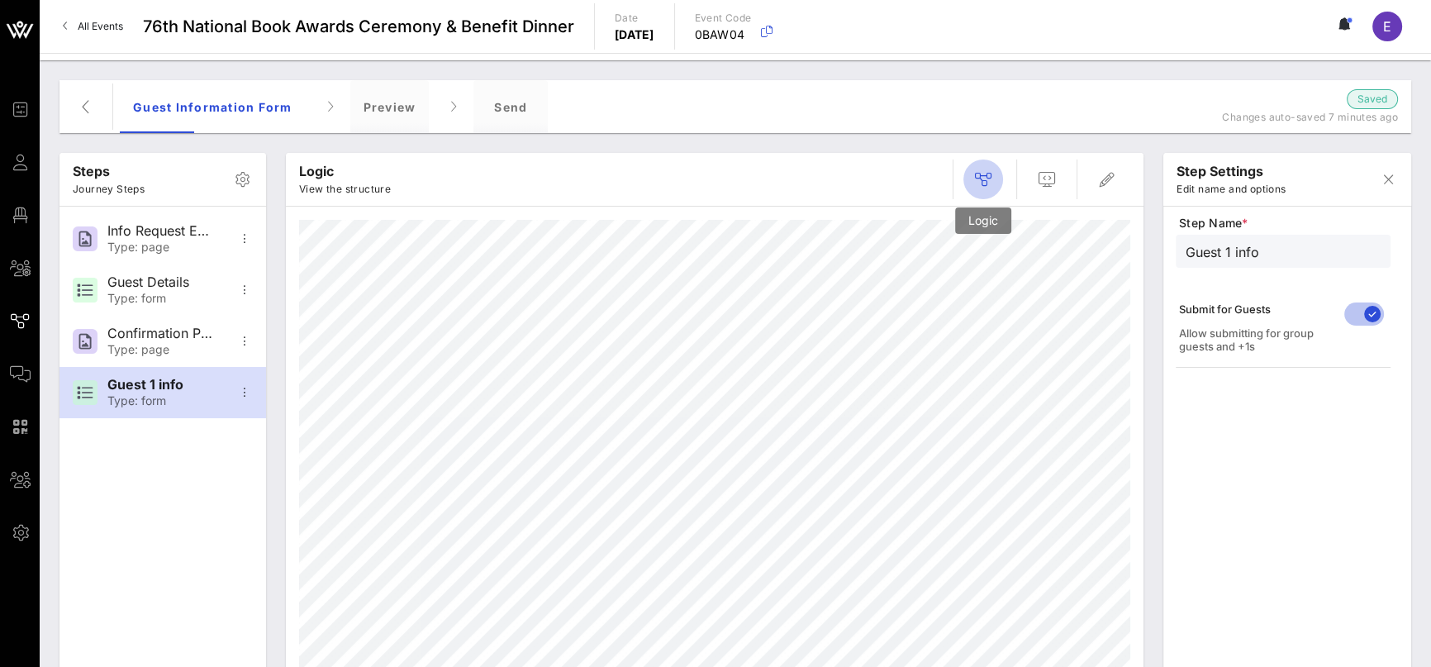
click at [990, 185] on icon "button" at bounding box center [983, 179] width 20 height 20
click at [1115, 177] on icon "button" at bounding box center [1107, 179] width 20 height 20
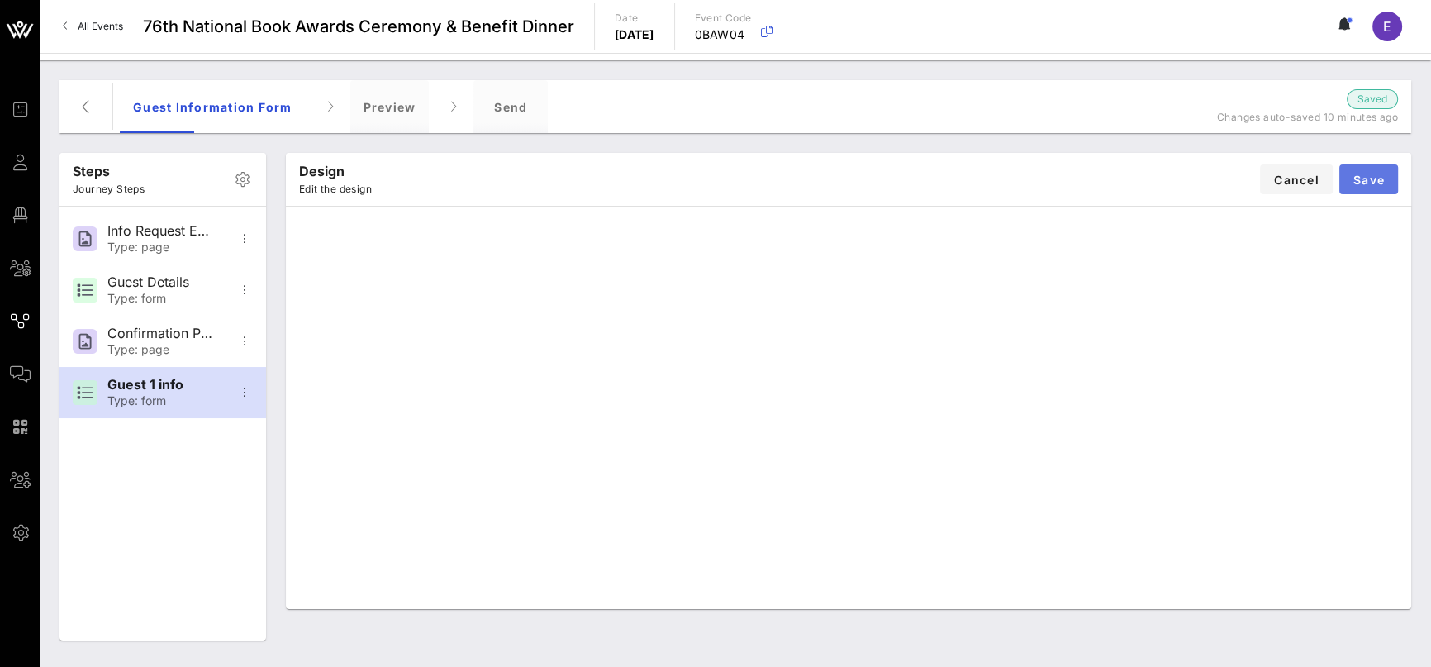
click at [1377, 183] on span "Save" at bounding box center [1368, 180] width 32 height 14
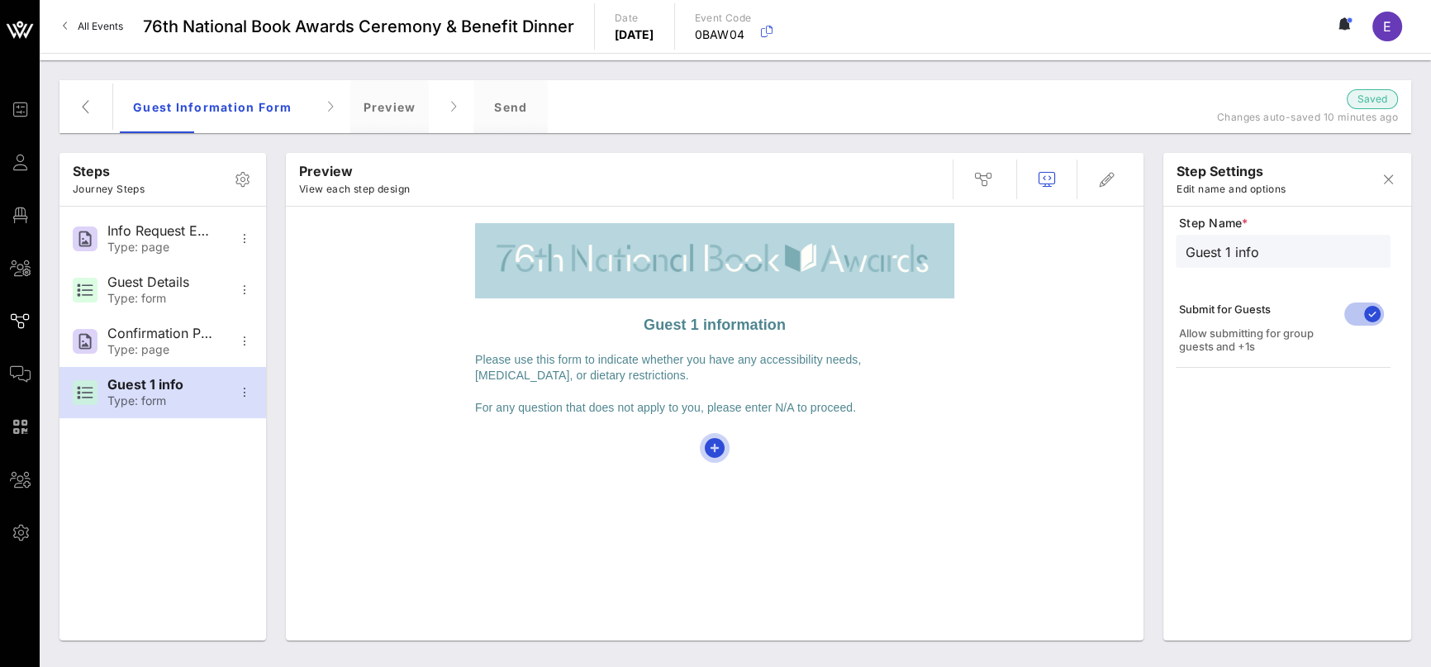
click at [719, 449] on icon "button" at bounding box center [715, 448] width 20 height 20
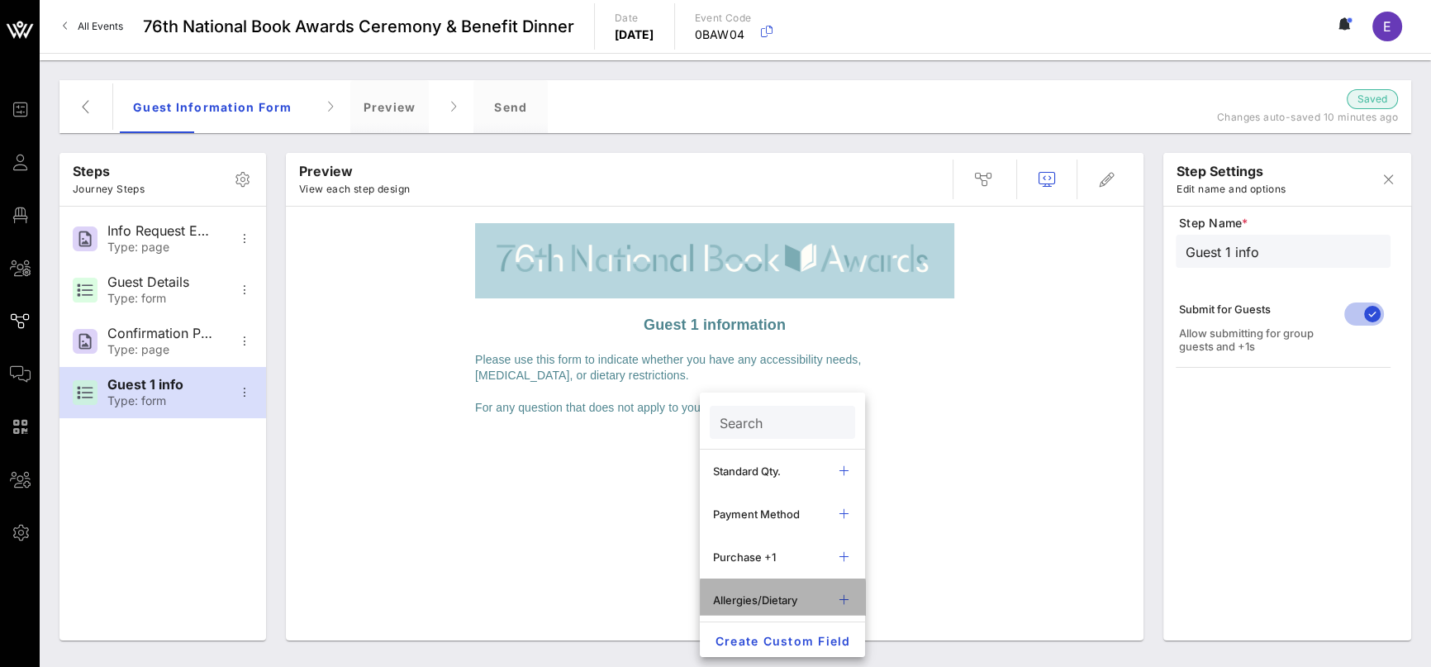
click at [772, 601] on div "Allergies/Dietary" at bounding box center [769, 599] width 112 height 13
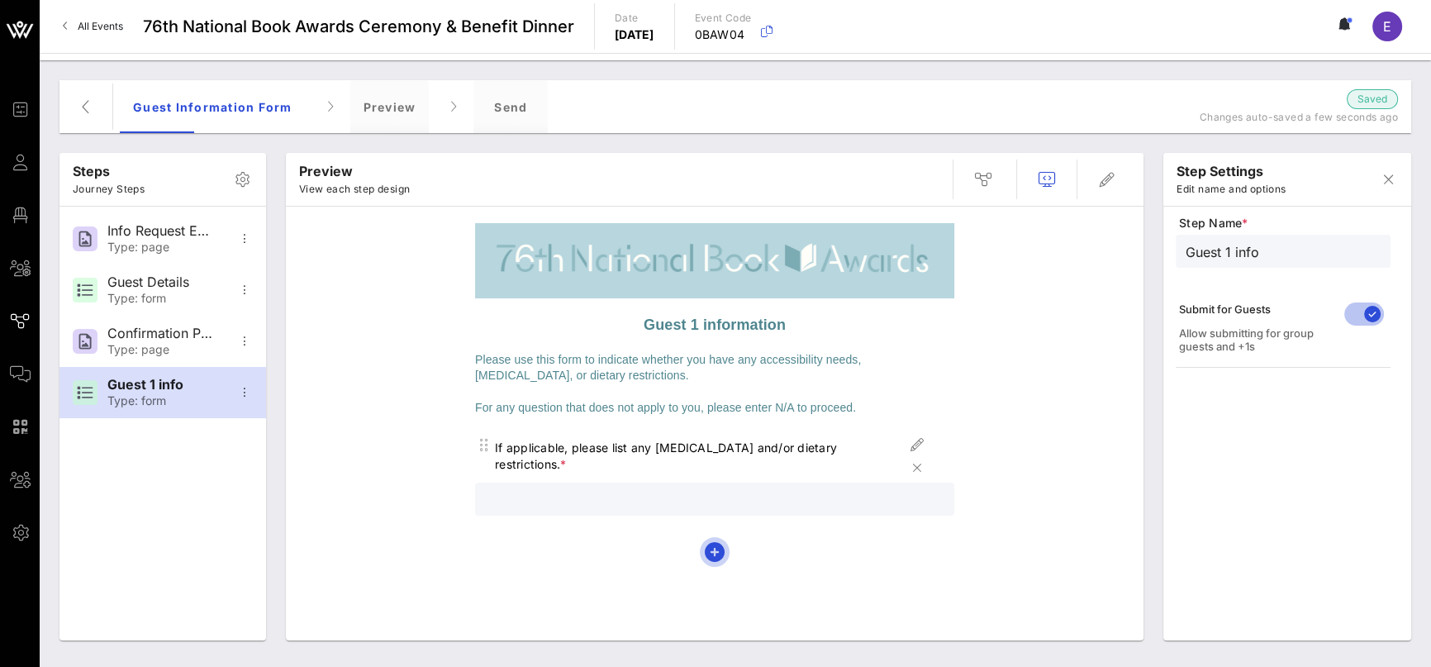
click at [712, 542] on icon "button" at bounding box center [715, 552] width 20 height 20
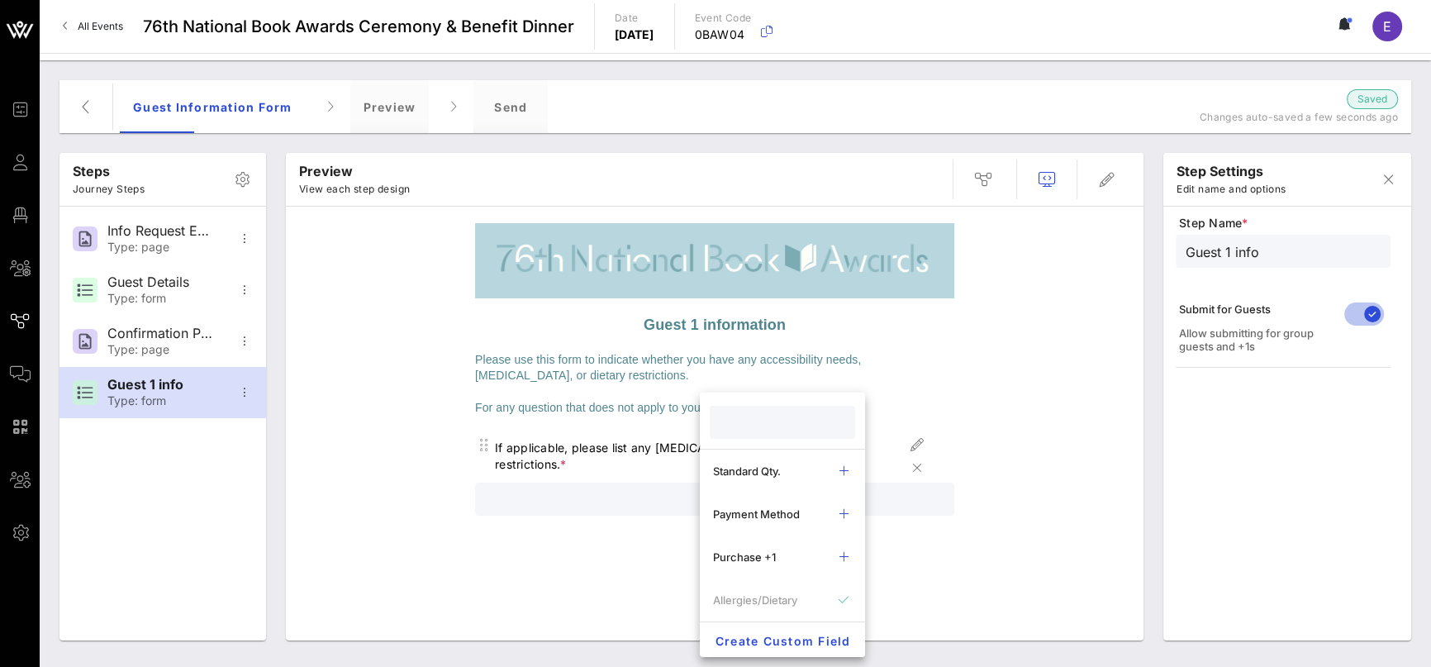
click at [762, 429] on input "text" at bounding box center [781, 421] width 122 height 21
type input "acc"
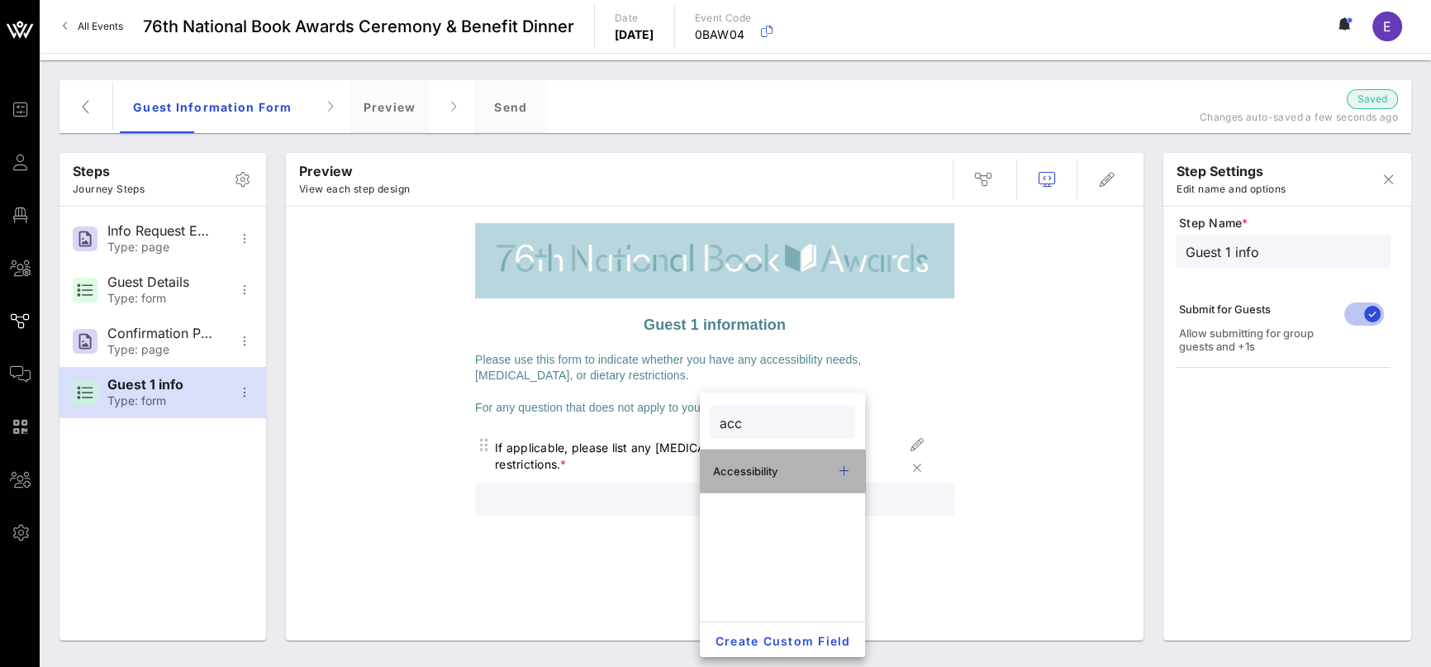
click at [813, 466] on div "Accessibility" at bounding box center [769, 470] width 112 height 13
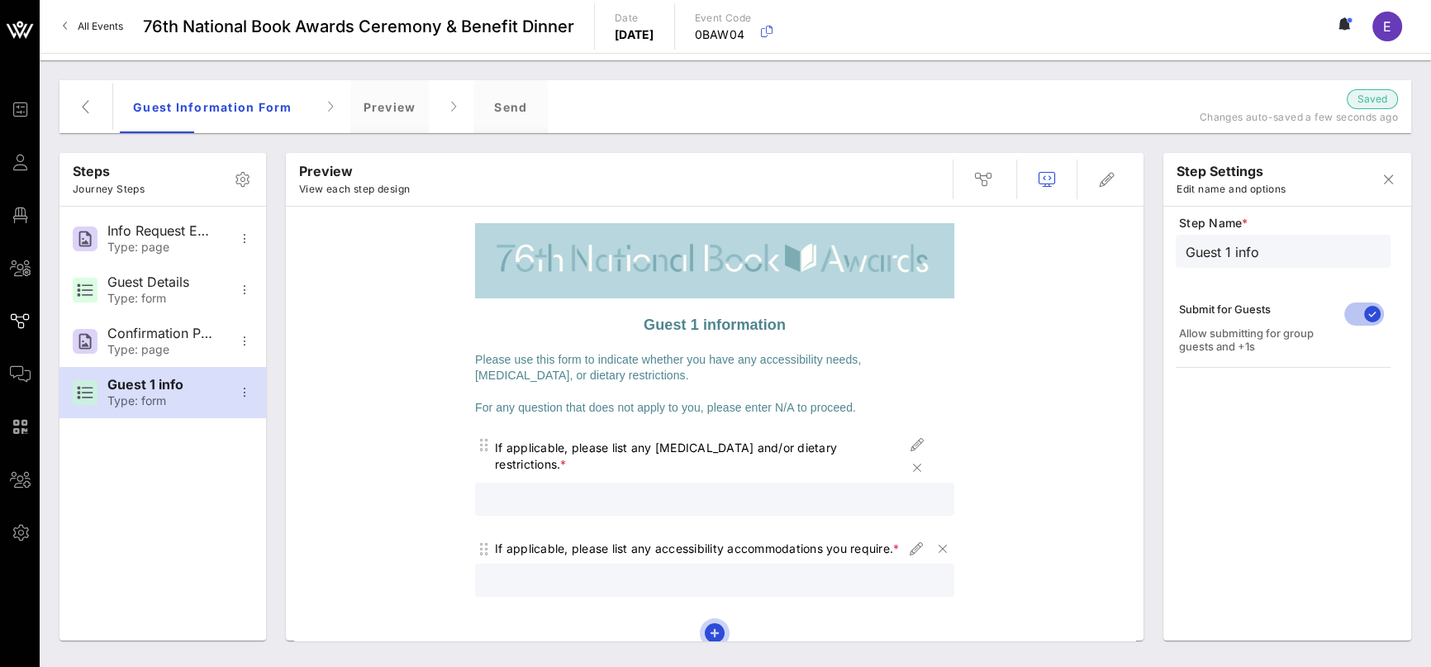
click at [710, 634] on icon "button" at bounding box center [715, 633] width 20 height 20
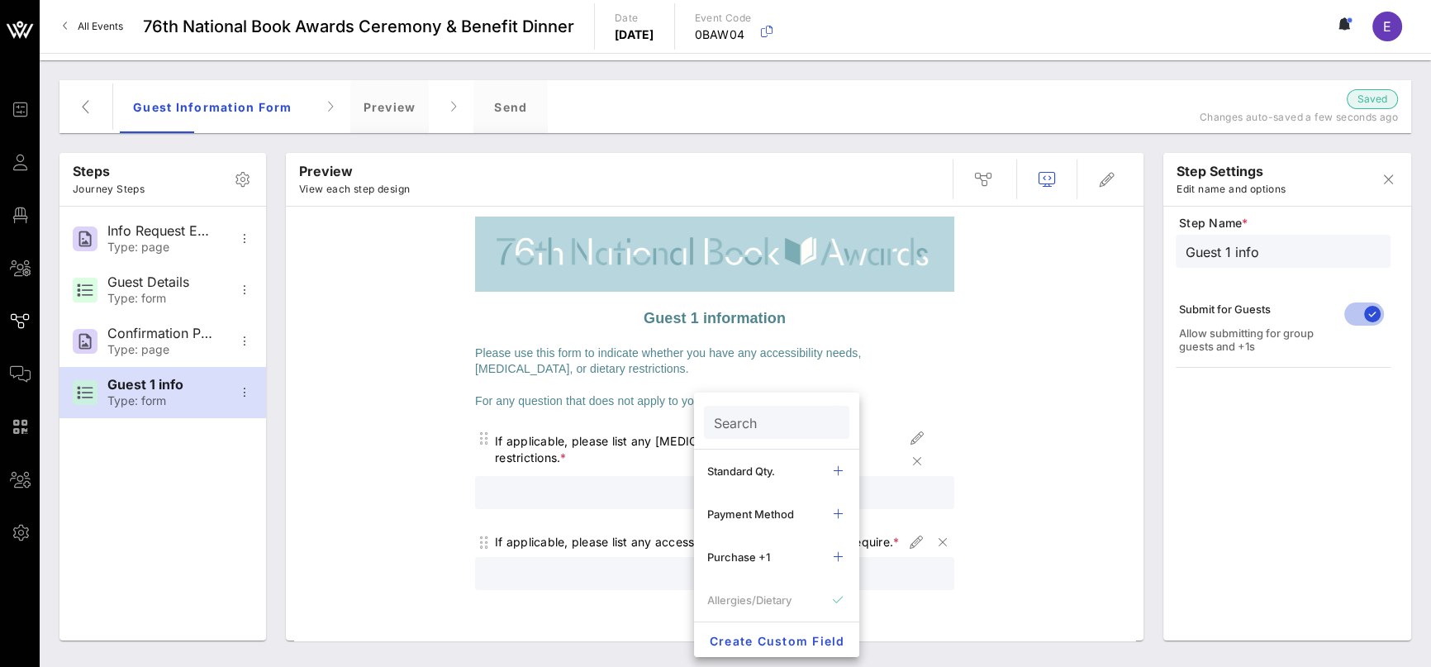
click at [785, 427] on input "Search" at bounding box center [775, 421] width 122 height 21
type input "name"
click at [830, 421] on button "clear icon" at bounding box center [830, 423] width 11 height 17
click at [834, 473] on icon "button" at bounding box center [838, 471] width 20 height 20
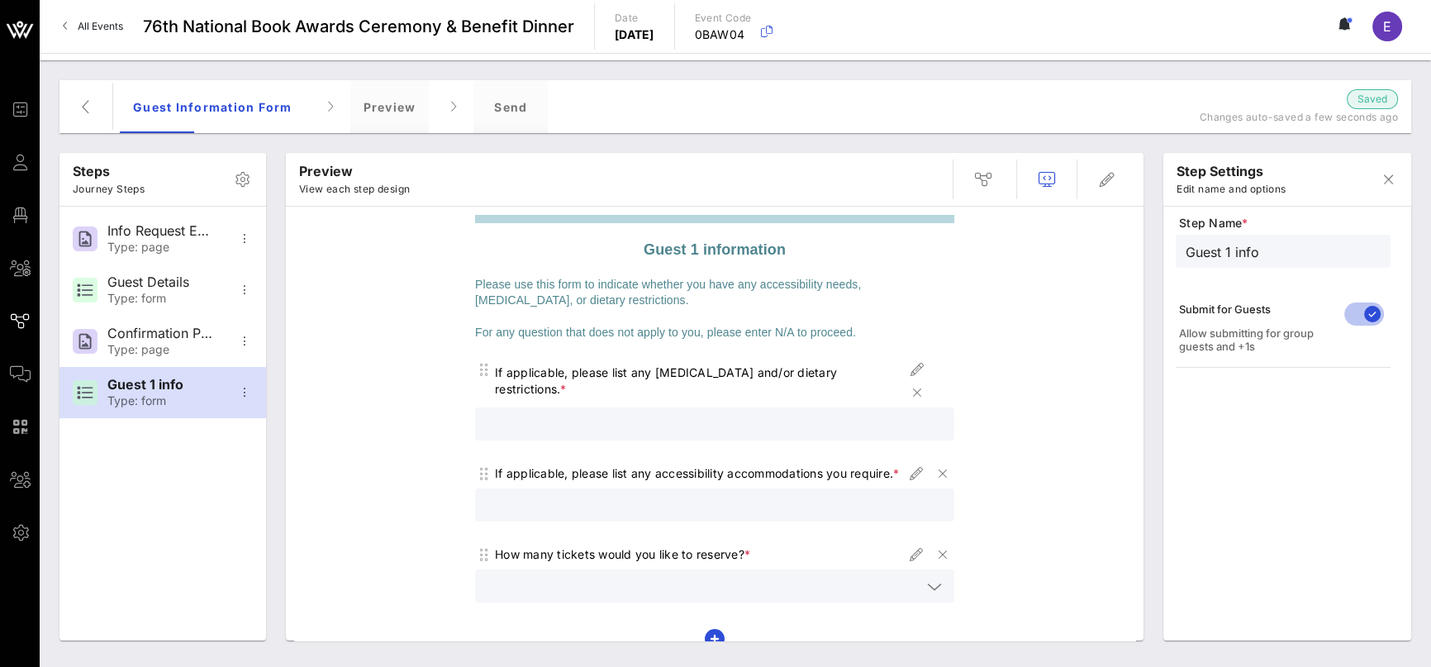
scroll to position [92, 0]
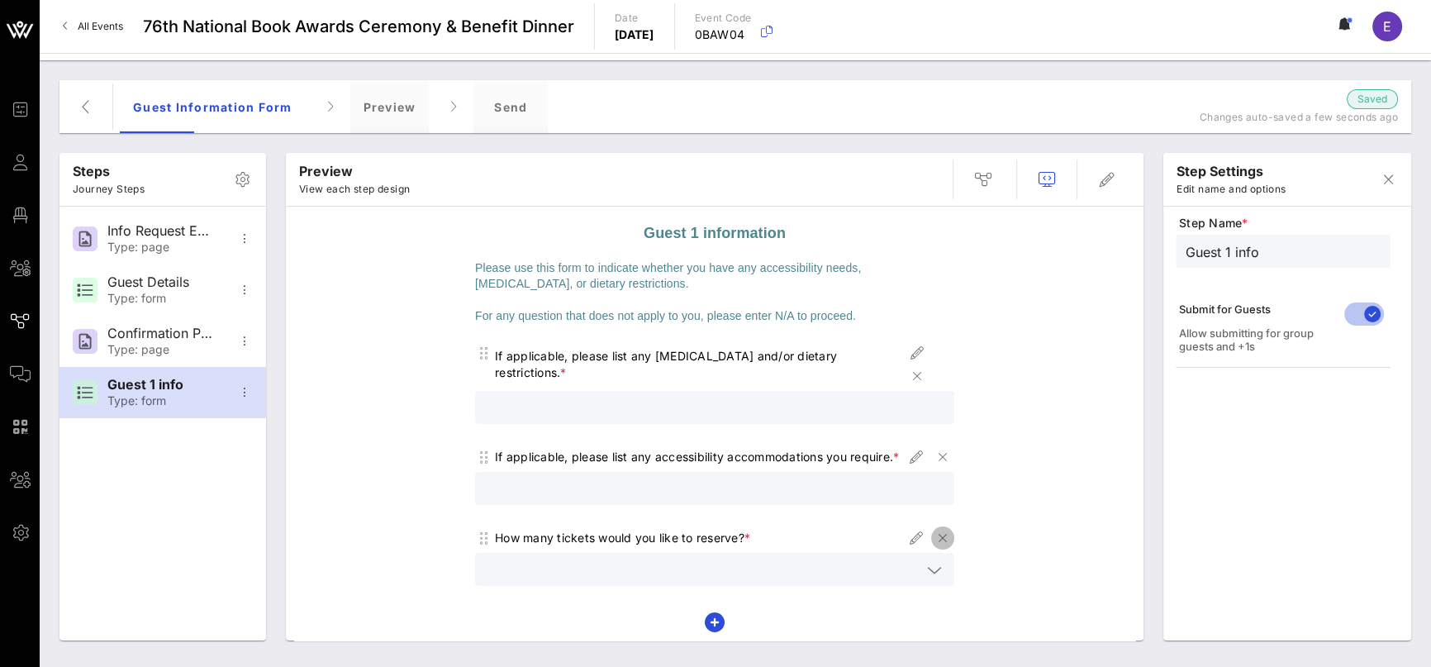
click at [941, 533] on icon "button" at bounding box center [943, 538] width 20 height 20
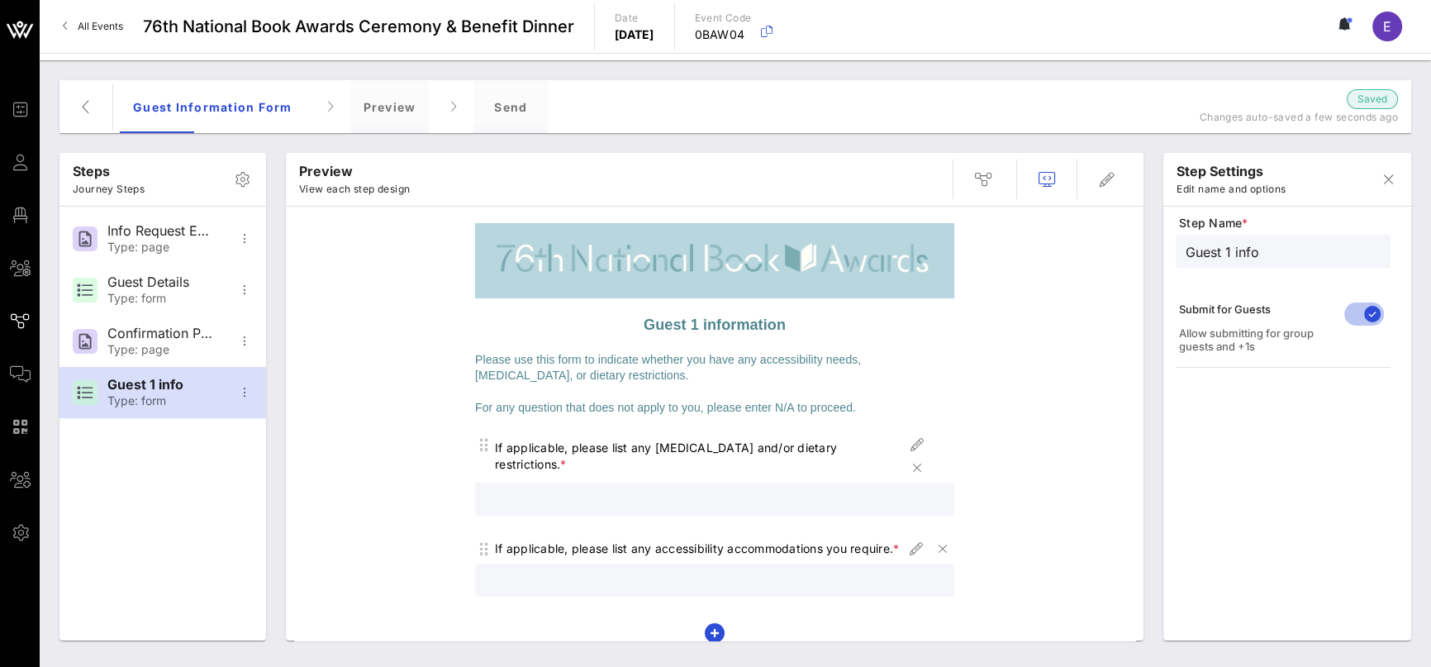
click at [791, 447] on div "If applicable, please list any [MEDICAL_DATA] and/or dietary restrictions. *" at bounding box center [700, 456] width 411 height 33
click at [915, 444] on icon "button" at bounding box center [917, 445] width 20 height 20
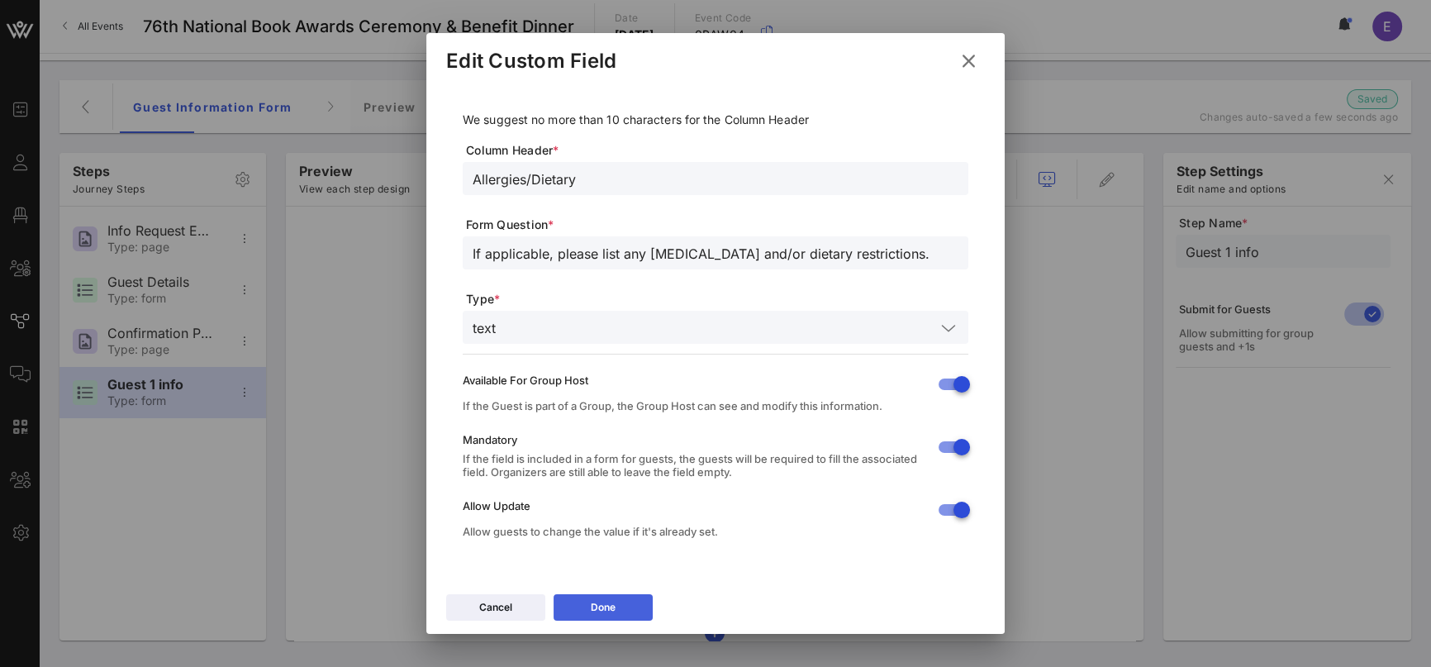
click at [608, 610] on button "Done" at bounding box center [603, 607] width 99 height 26
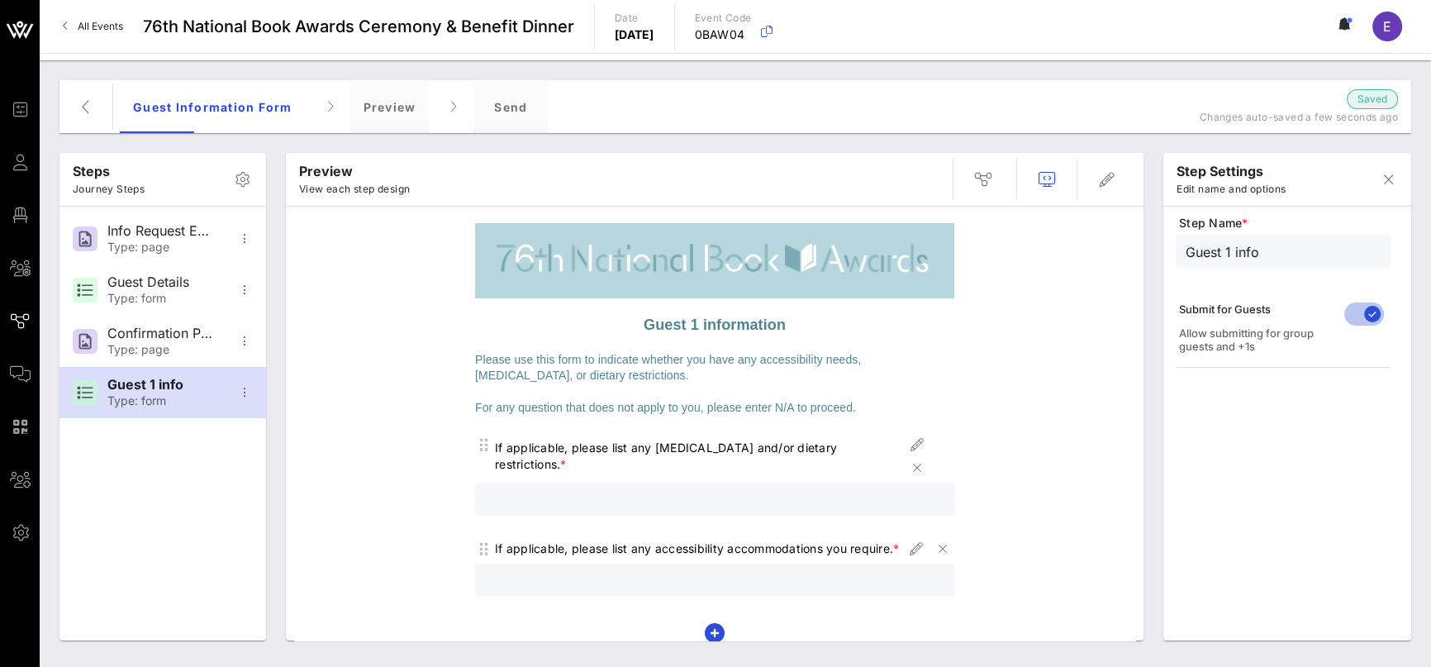
click at [826, 446] on div "If applicable, please list any [MEDICAL_DATA] and/or dietary restrictions. *" at bounding box center [700, 456] width 411 height 33
click at [1039, 463] on div "Guest 1 information Please use this form to indicate whether you have any acces…" at bounding box center [714, 435] width 841 height 441
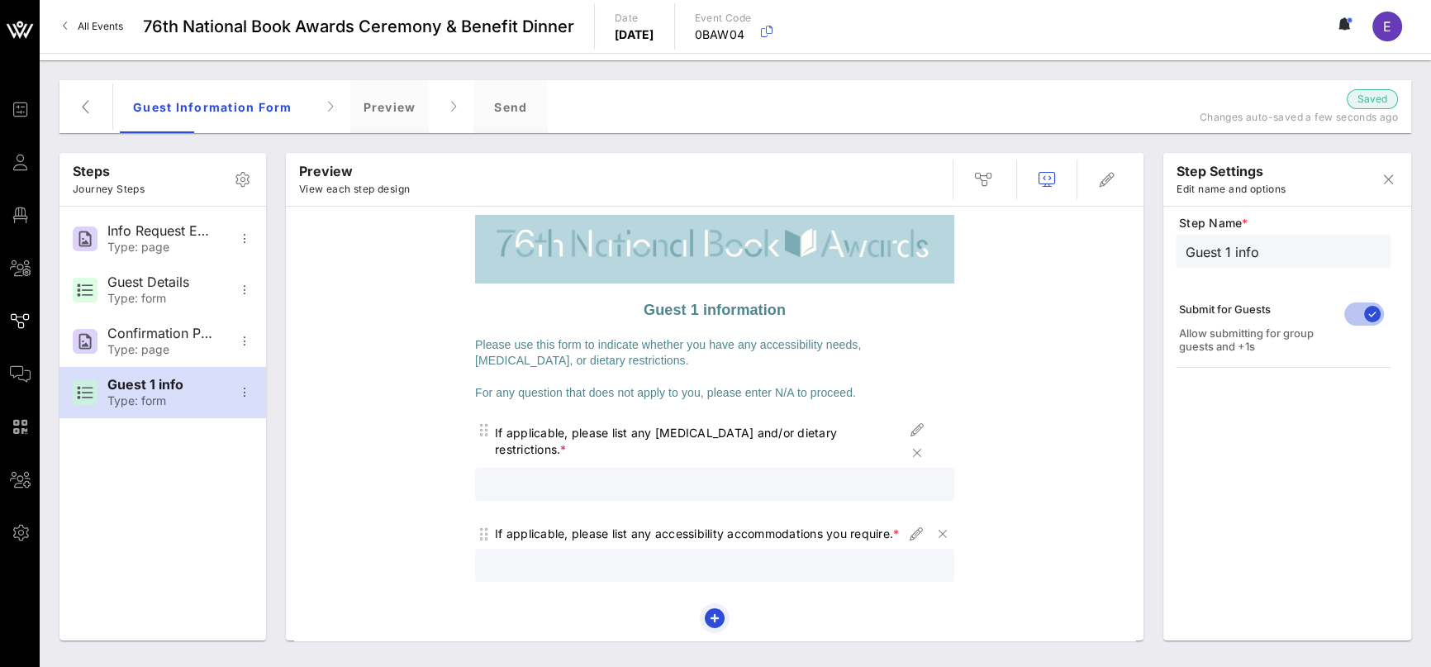
scroll to position [12, 0]
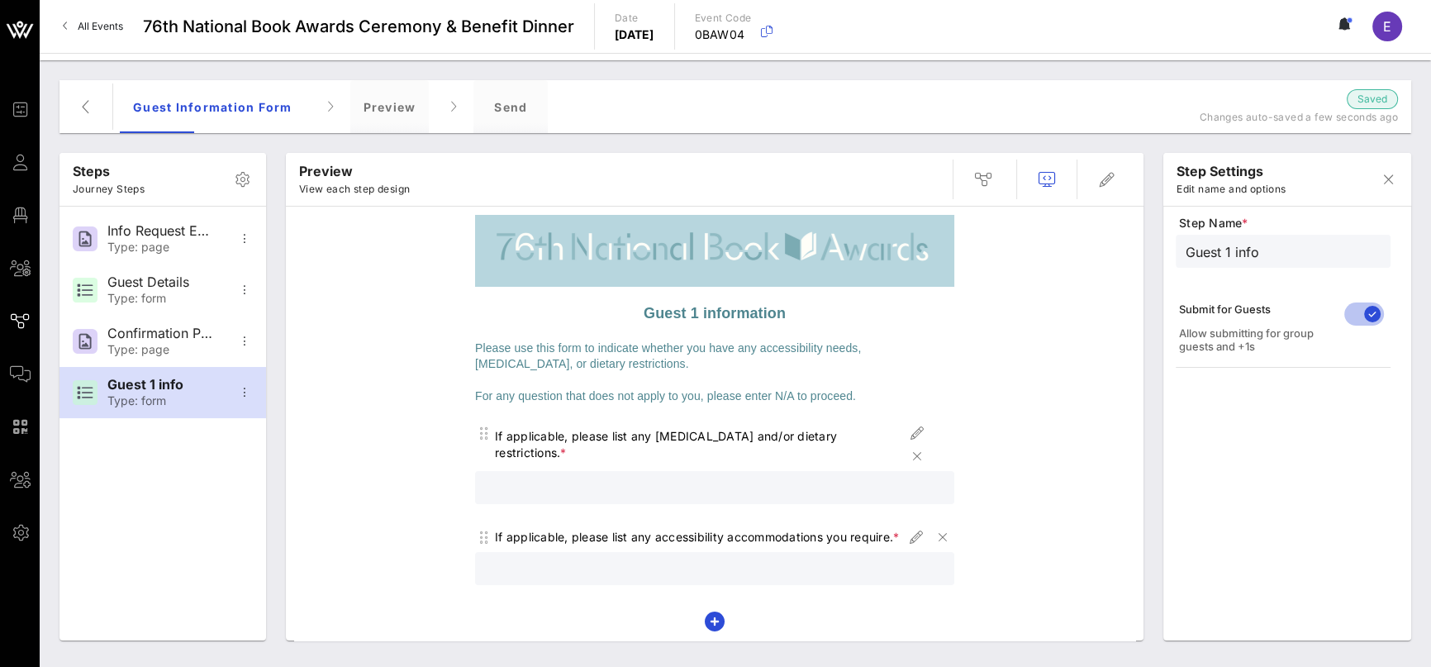
click at [421, 380] on div "Guest 1 information Please use this form to indicate whether you have any acces…" at bounding box center [714, 423] width 841 height 441
click at [1104, 175] on icon "button" at bounding box center [1107, 179] width 20 height 20
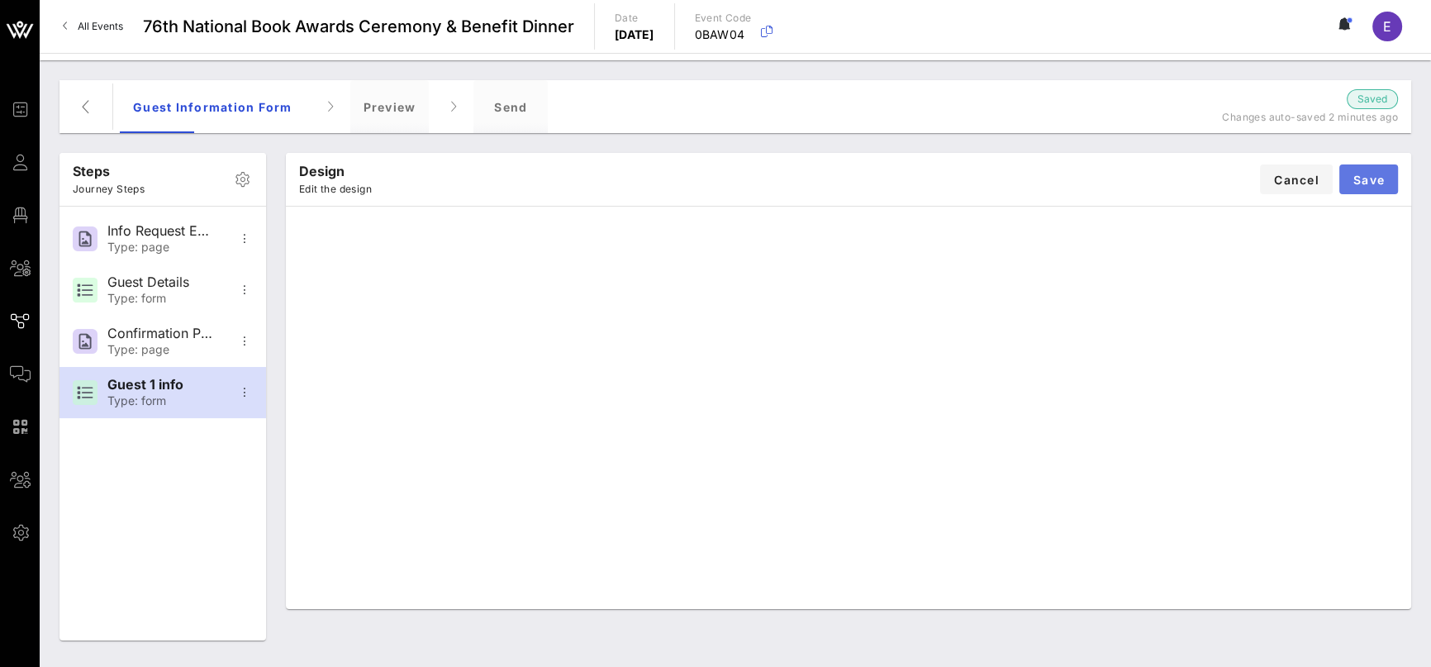
click at [1371, 176] on span "Save" at bounding box center [1368, 180] width 32 height 14
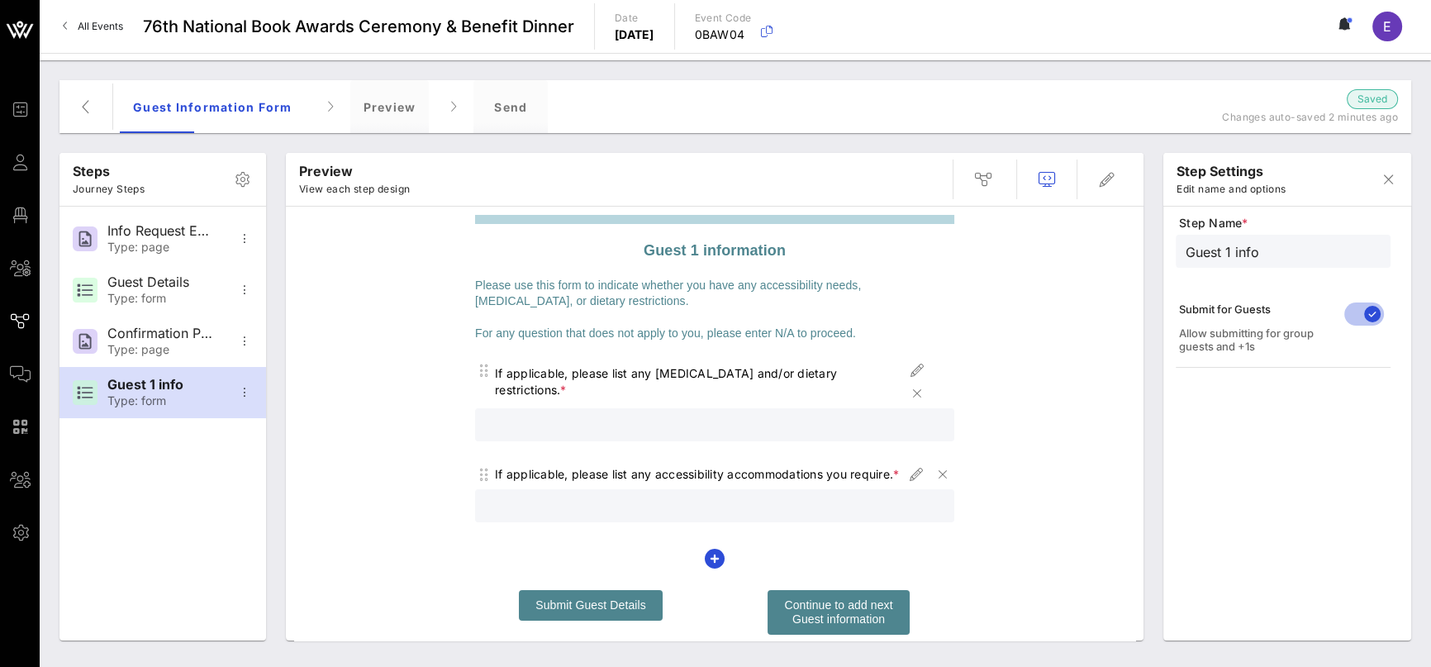
scroll to position [75, 0]
click at [820, 605] on span "Continue to add next Guest information" at bounding box center [838, 610] width 108 height 27
click at [1114, 187] on icon "button" at bounding box center [1107, 179] width 20 height 20
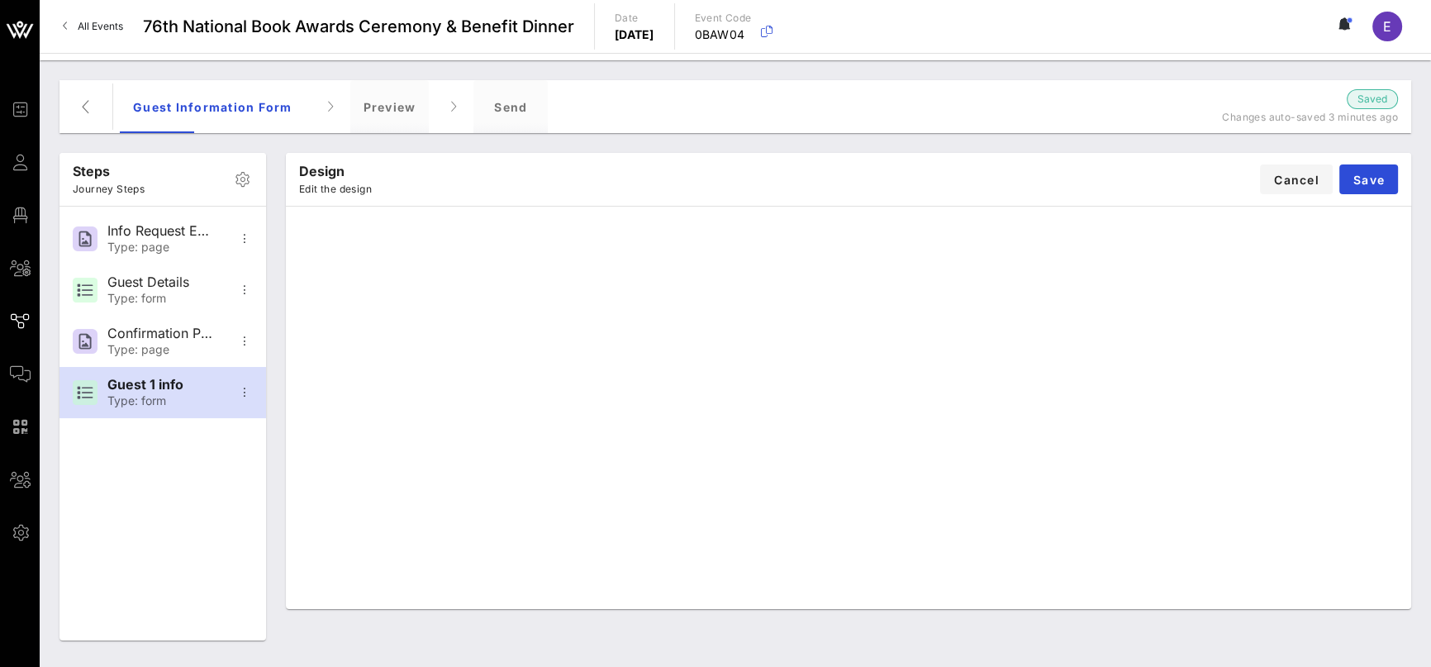
drag, startPoint x: 1378, startPoint y: 93, endPoint x: 1310, endPoint y: 112, distance: 71.2
click at [1378, 93] on span "Saved" at bounding box center [1372, 99] width 30 height 17
click at [1356, 173] on span "Save" at bounding box center [1368, 180] width 32 height 14
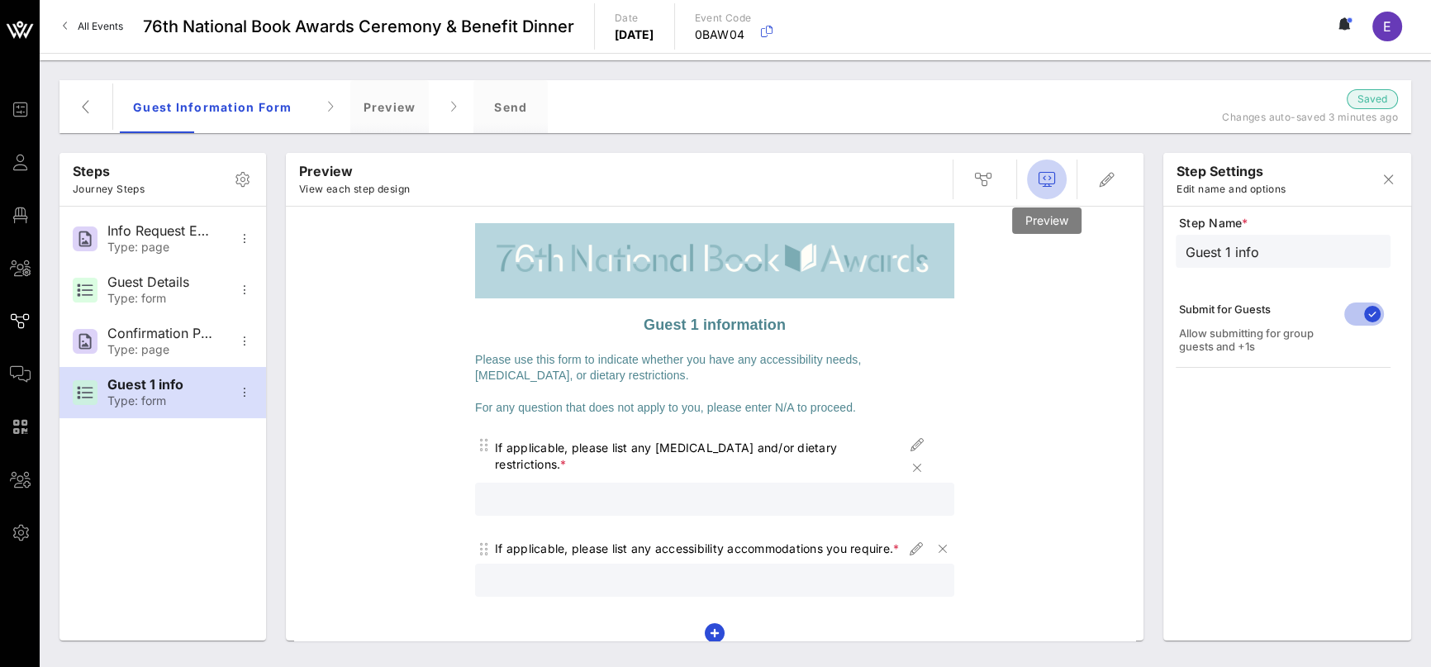
click at [1043, 179] on icon "button" at bounding box center [1047, 179] width 20 height 20
click at [397, 106] on div "Preview" at bounding box center [389, 106] width 79 height 53
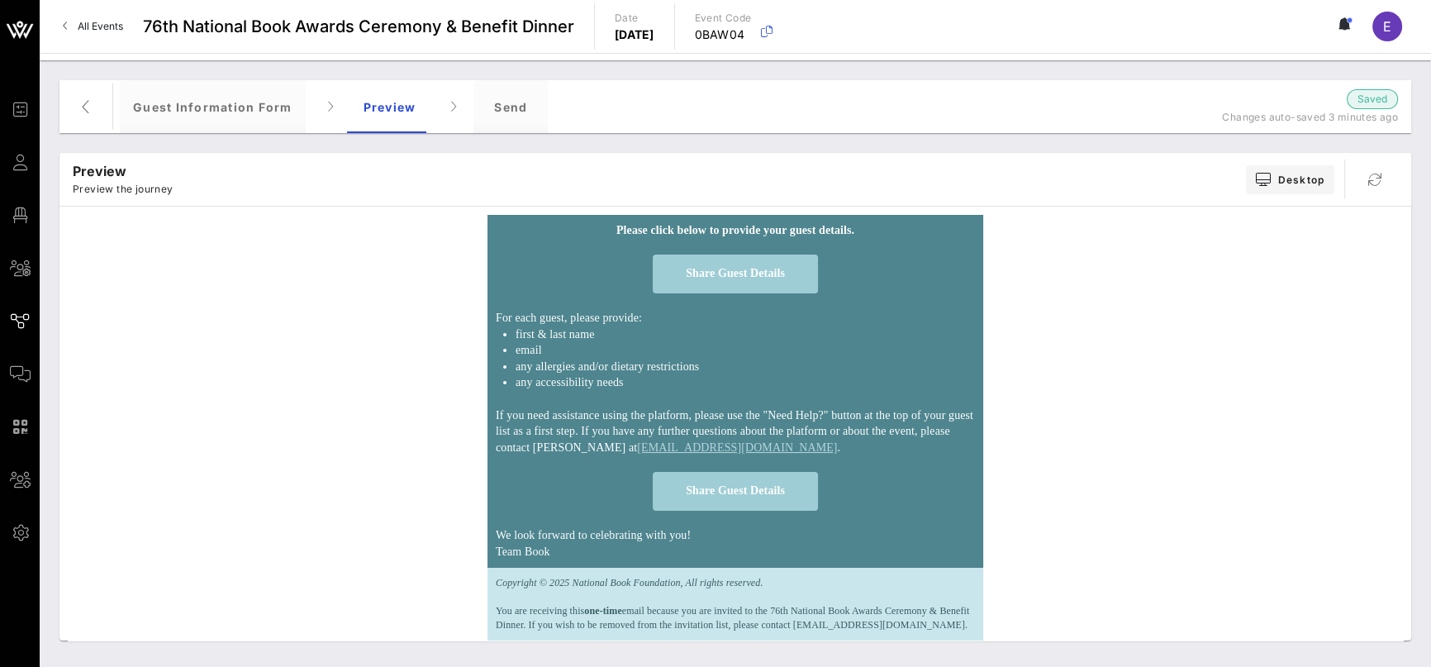
scroll to position [299, 0]
click at [123, 26] on link "All Events" at bounding box center [93, 26] width 80 height 26
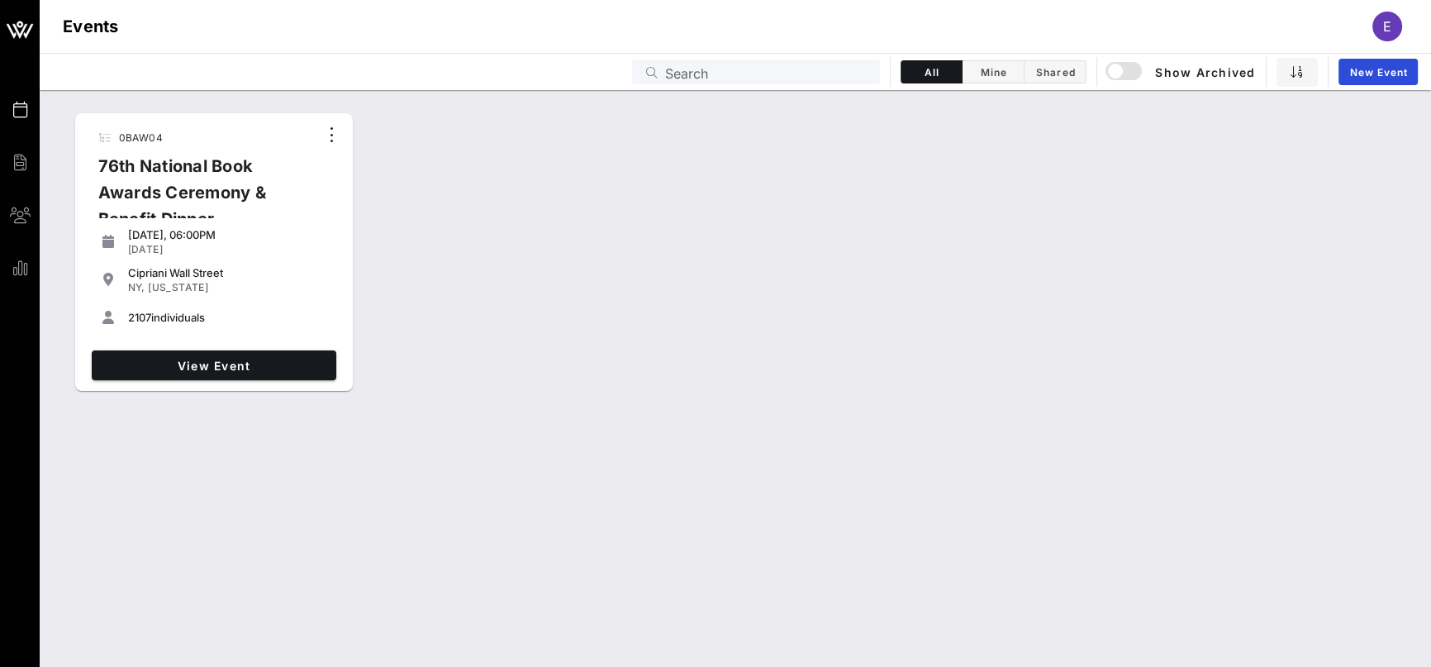
click at [241, 195] on div "76th National Book Awards Ceremony & Benefit Dinner" at bounding box center [201, 199] width 233 height 93
click at [231, 372] on span "View Event" at bounding box center [213, 366] width 231 height 14
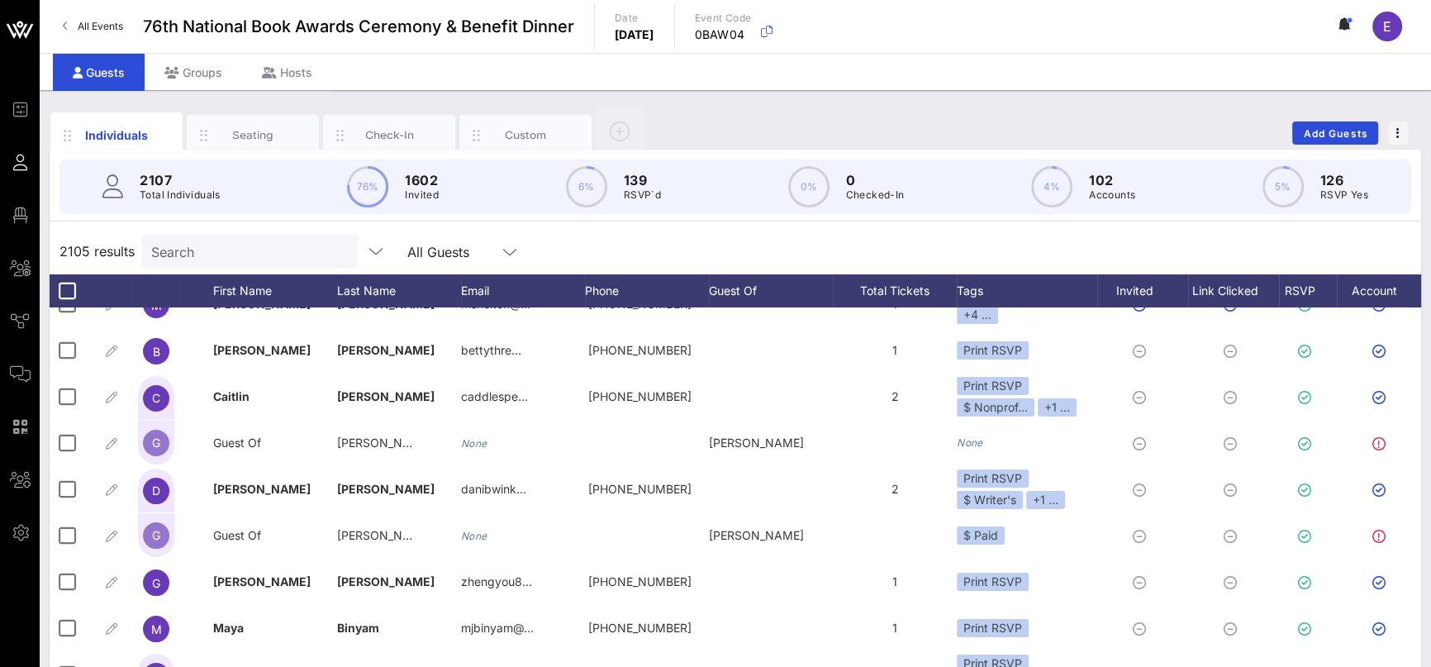
scroll to position [397, 0]
click at [560, 137] on div "Custom" at bounding box center [526, 135] width 74 height 16
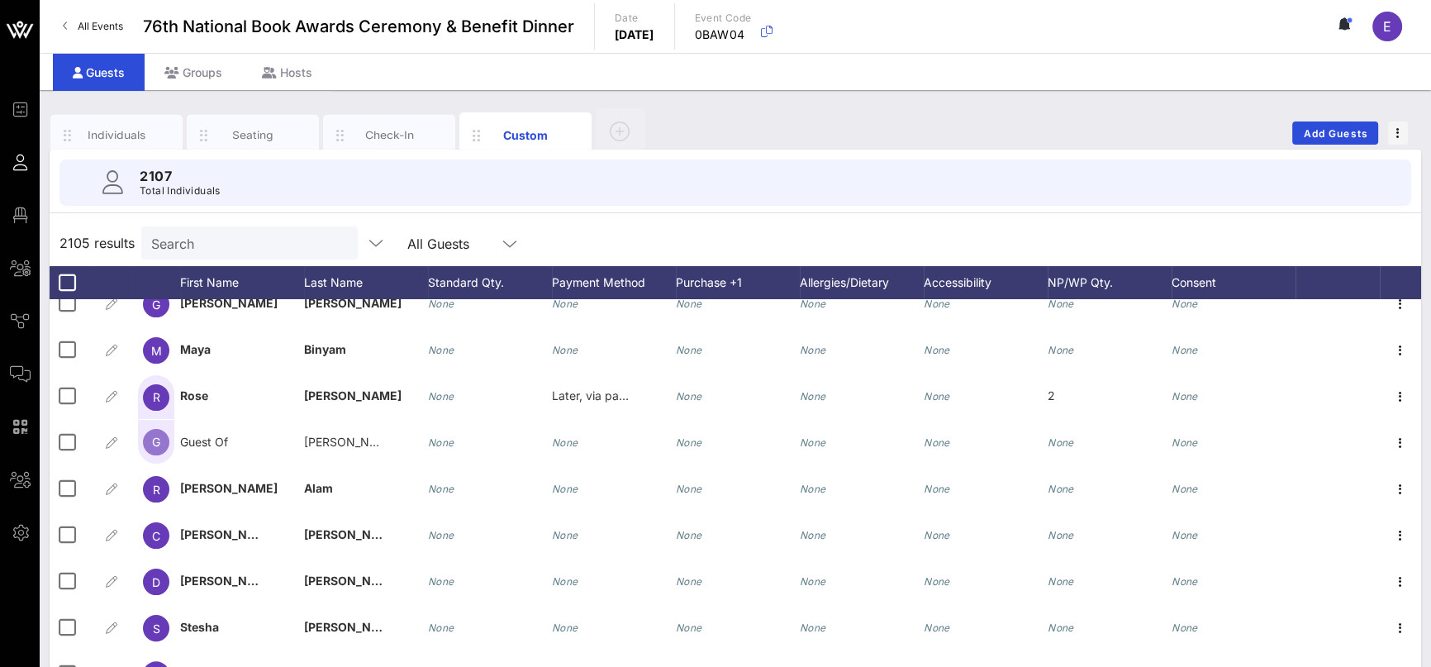
scroll to position [1267, 0]
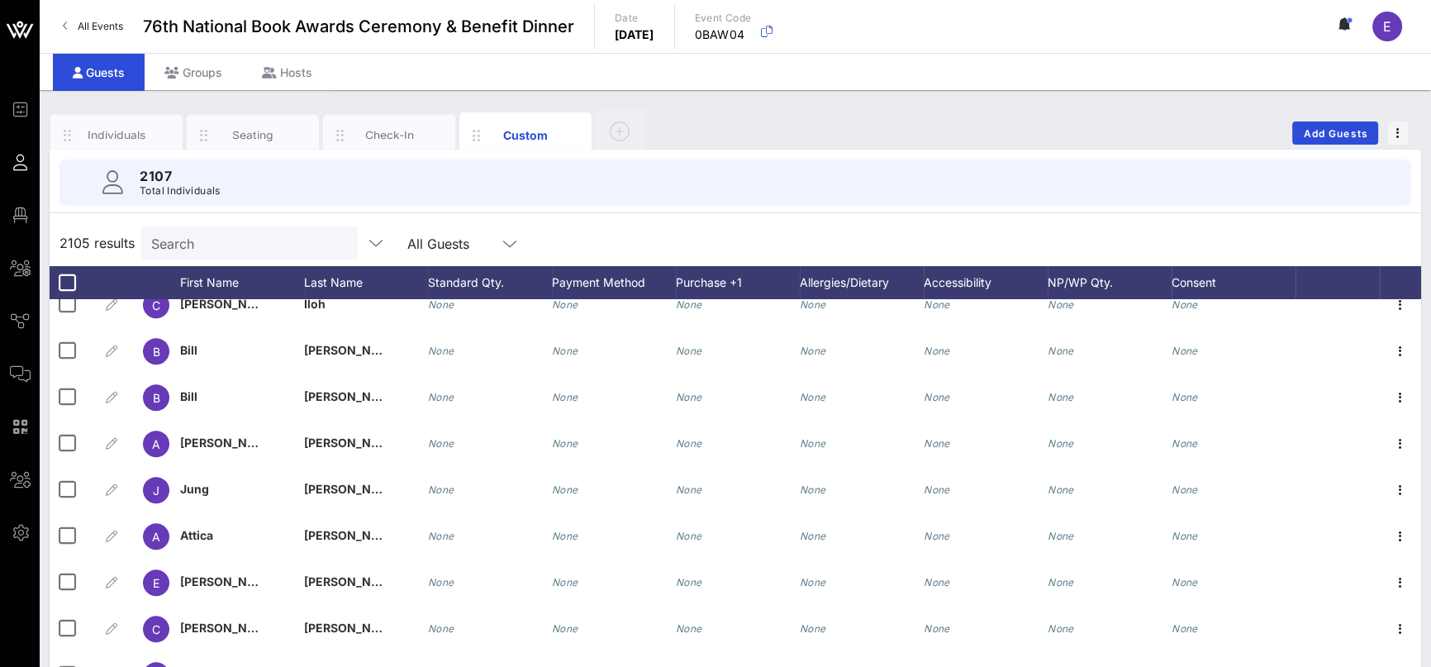
click at [216, 235] on input "Search" at bounding box center [247, 242] width 193 height 21
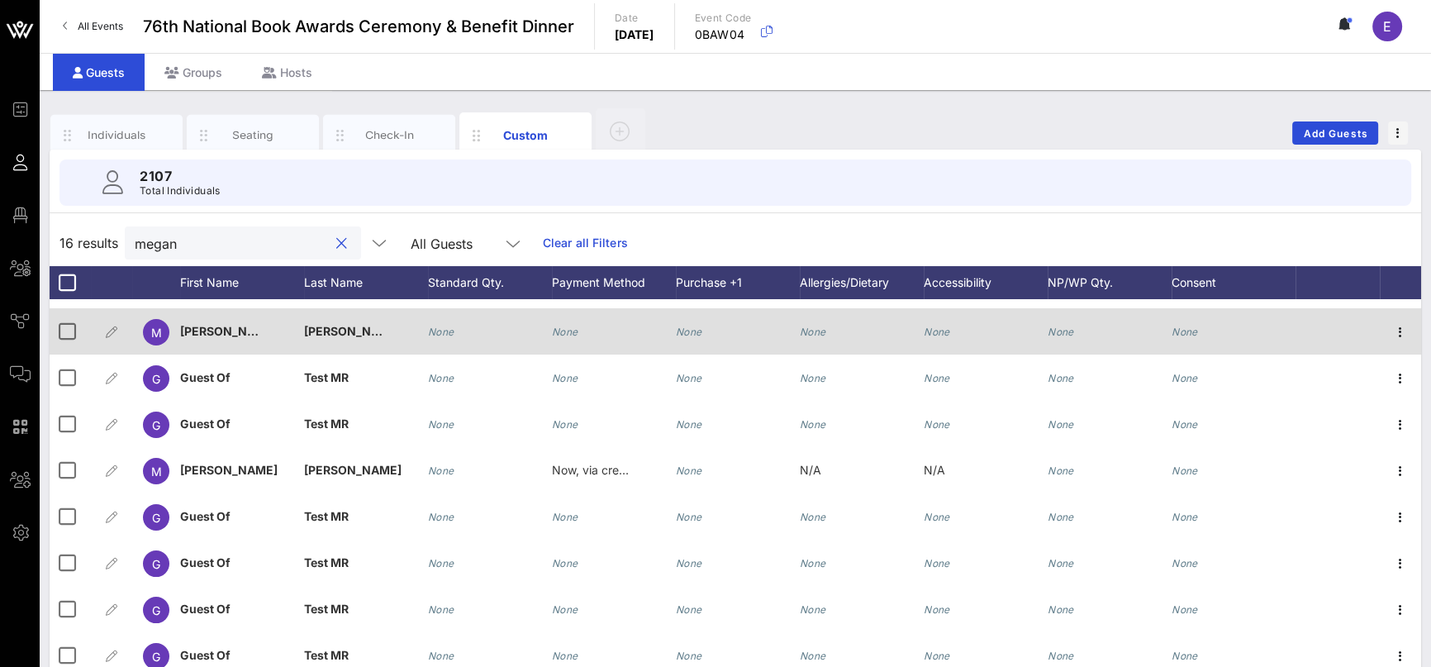
scroll to position [0, 0]
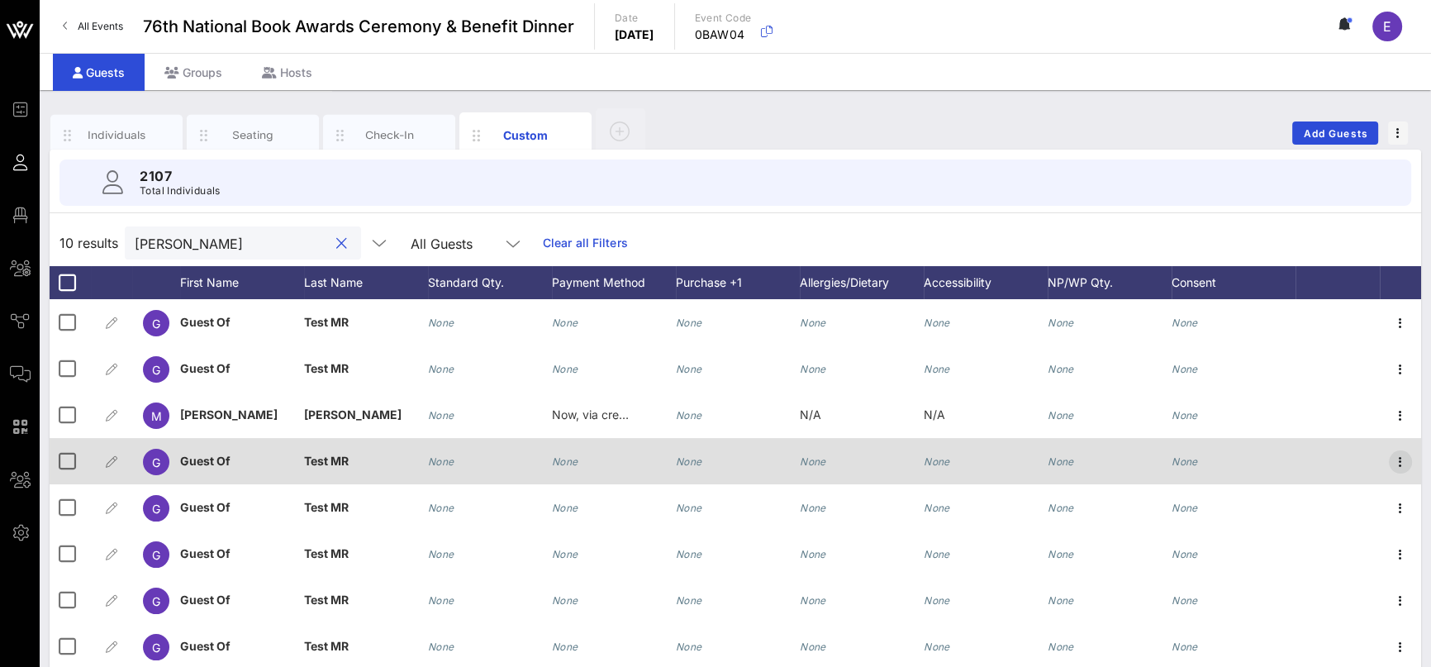
type input "[PERSON_NAME]"
click at [1409, 462] on icon "button" at bounding box center [1400, 462] width 20 height 20
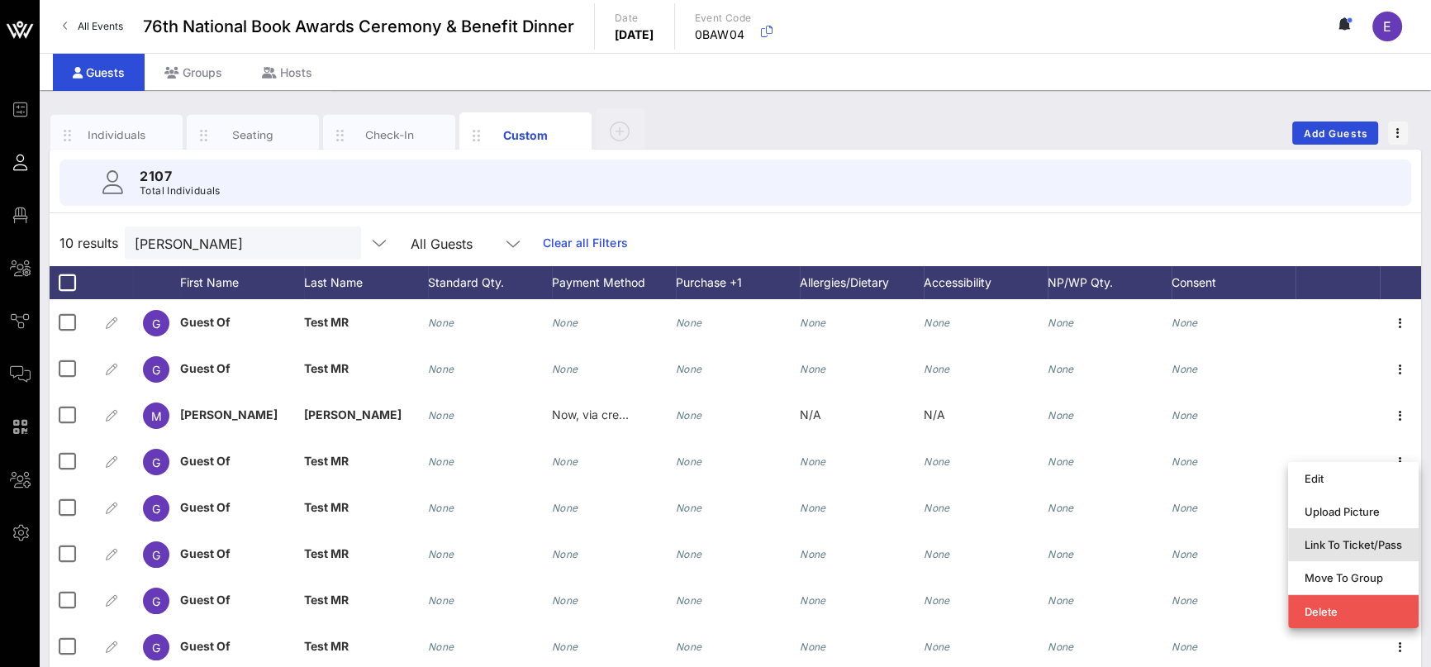
click at [1394, 544] on div "Link To Ticket/Pass" at bounding box center [1353, 544] width 97 height 13
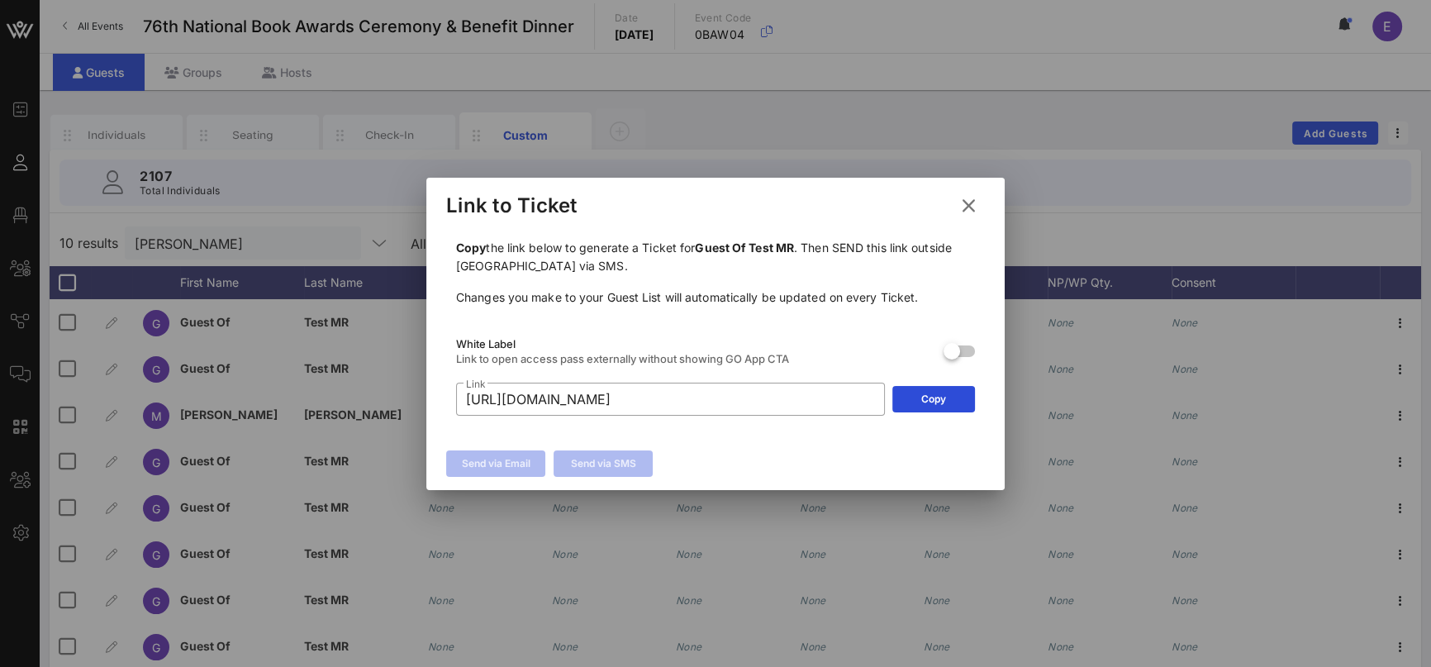
click at [980, 214] on button at bounding box center [969, 206] width 32 height 30
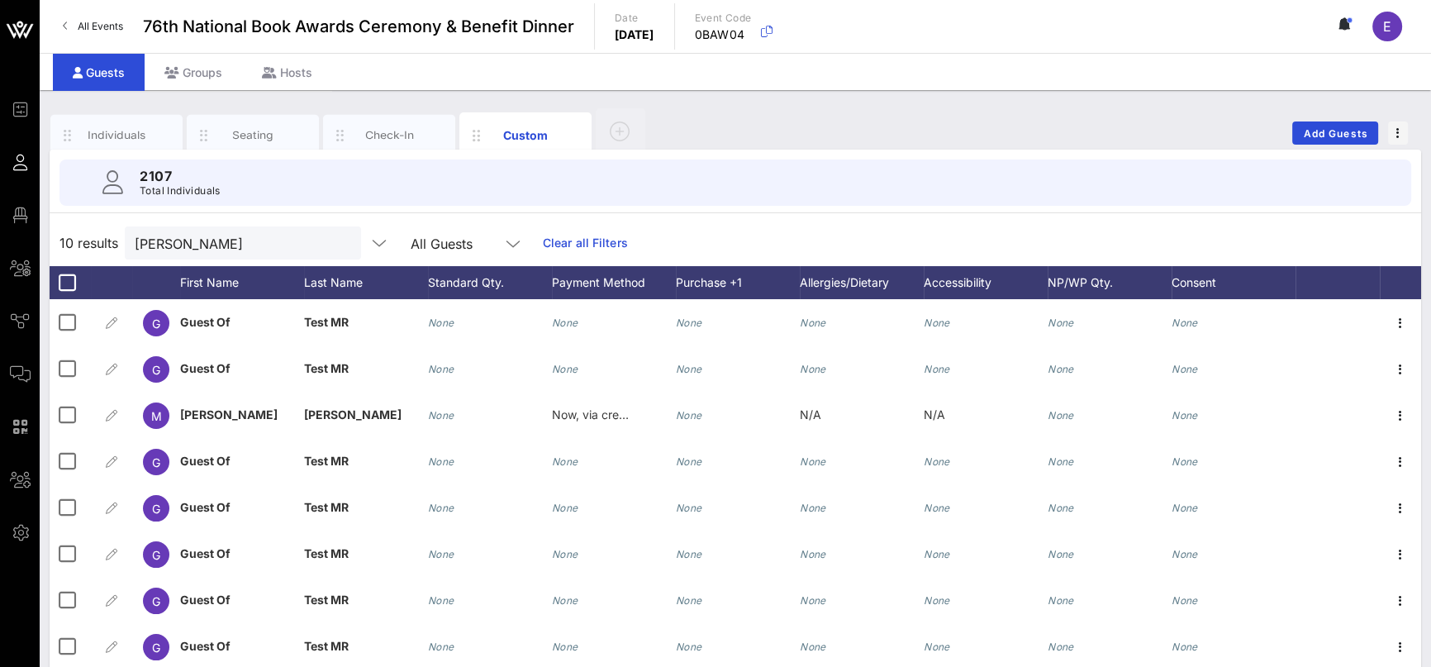
click at [912, 131] on div "Individuals Seating Check-In Custom Add Guests" at bounding box center [735, 133] width 1371 height 53
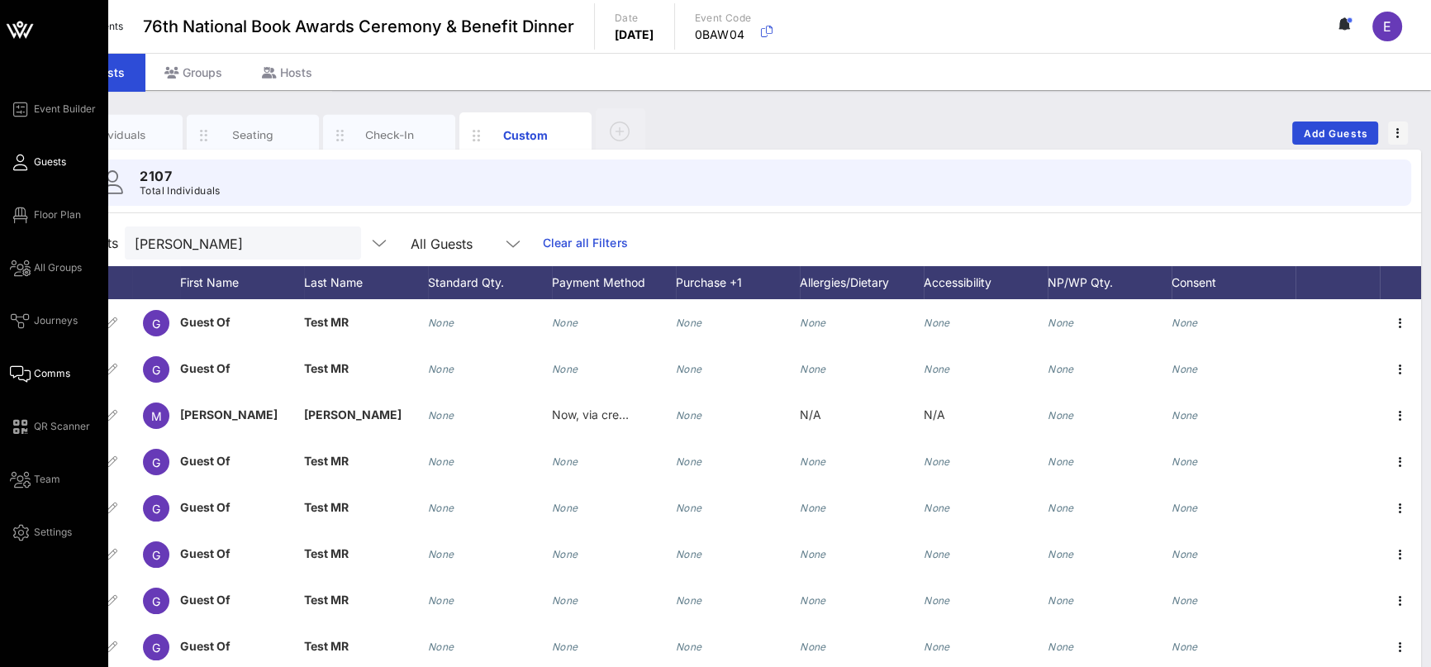
click at [21, 375] on icon at bounding box center [20, 374] width 21 height 2
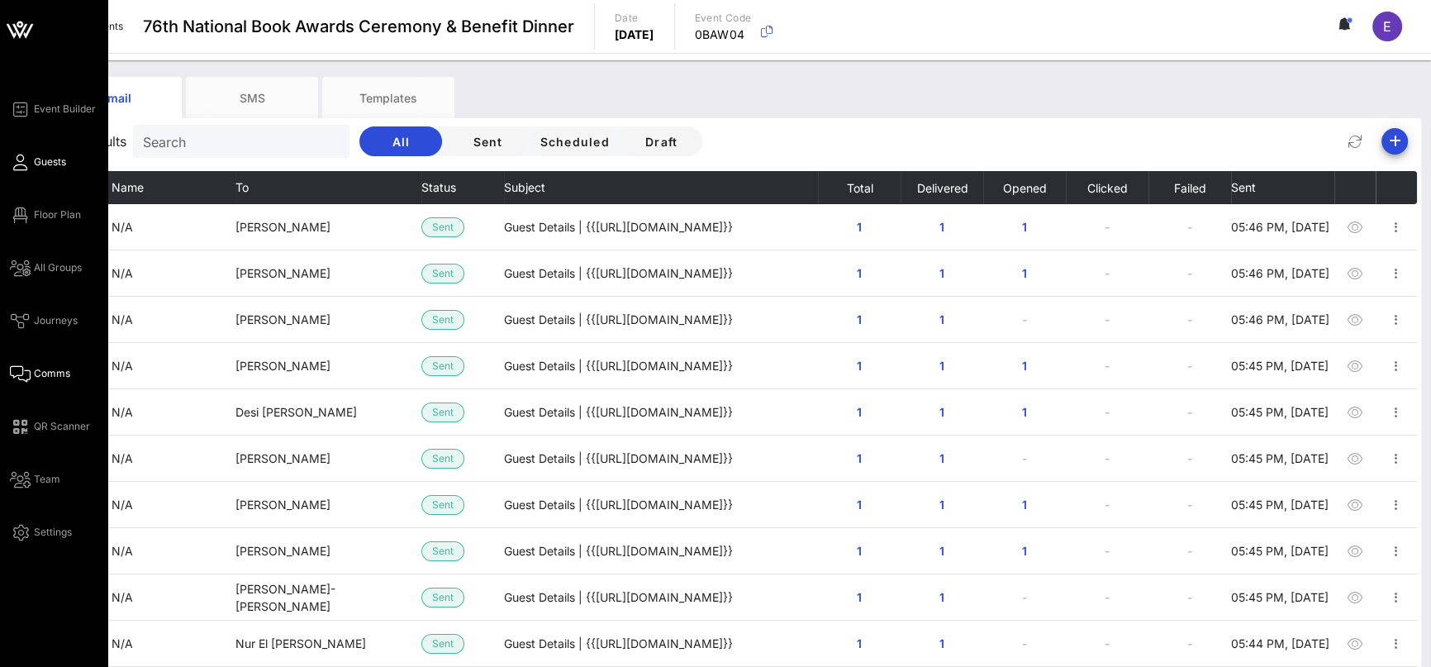
click at [36, 159] on span "Guests" at bounding box center [50, 161] width 32 height 15
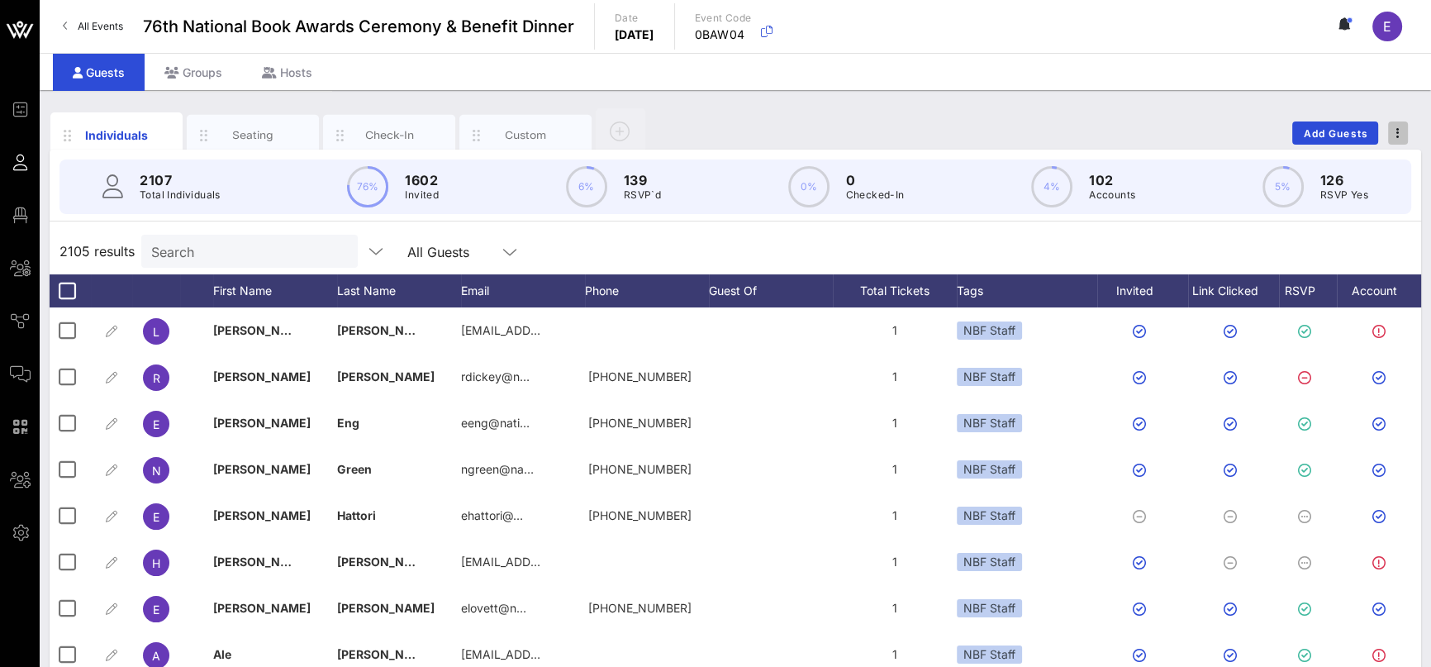
click at [1400, 134] on span "button" at bounding box center [1398, 133] width 20 height 12
click at [582, 140] on icon "button" at bounding box center [574, 135] width 20 height 18
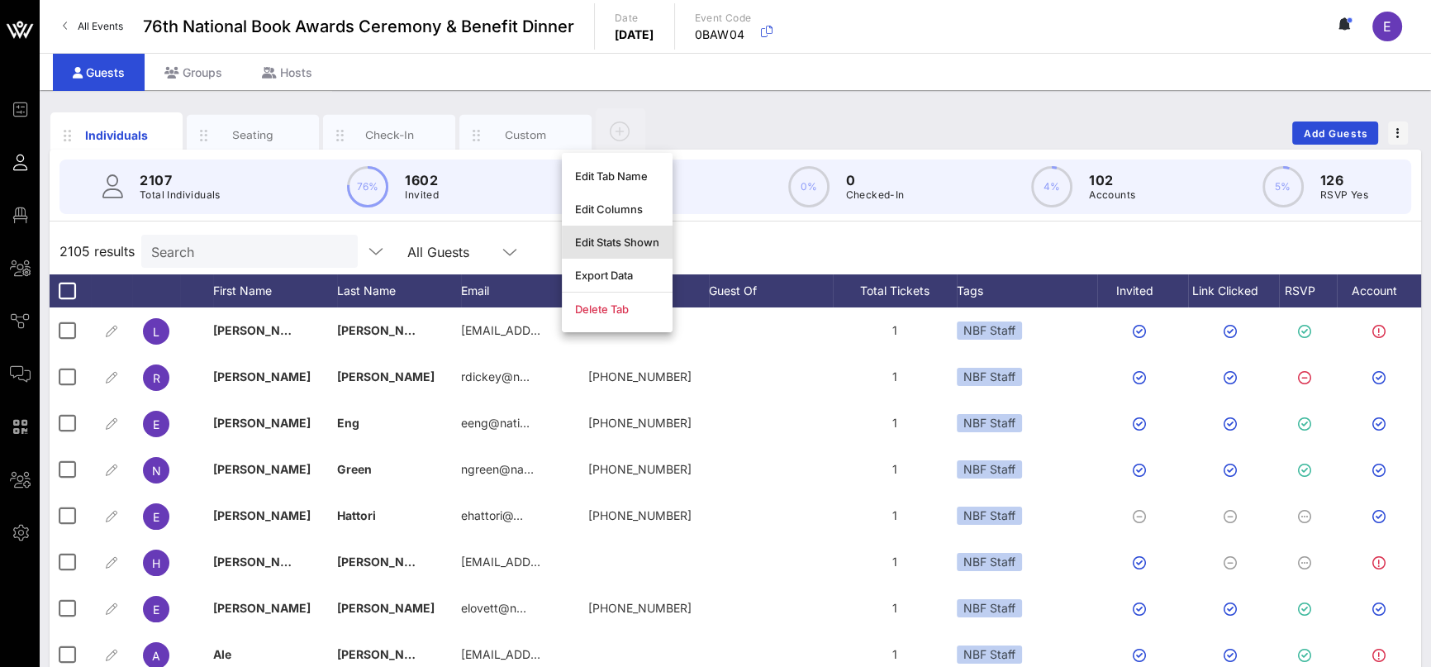
click at [635, 240] on div "Edit Stats Shown" at bounding box center [617, 241] width 84 height 13
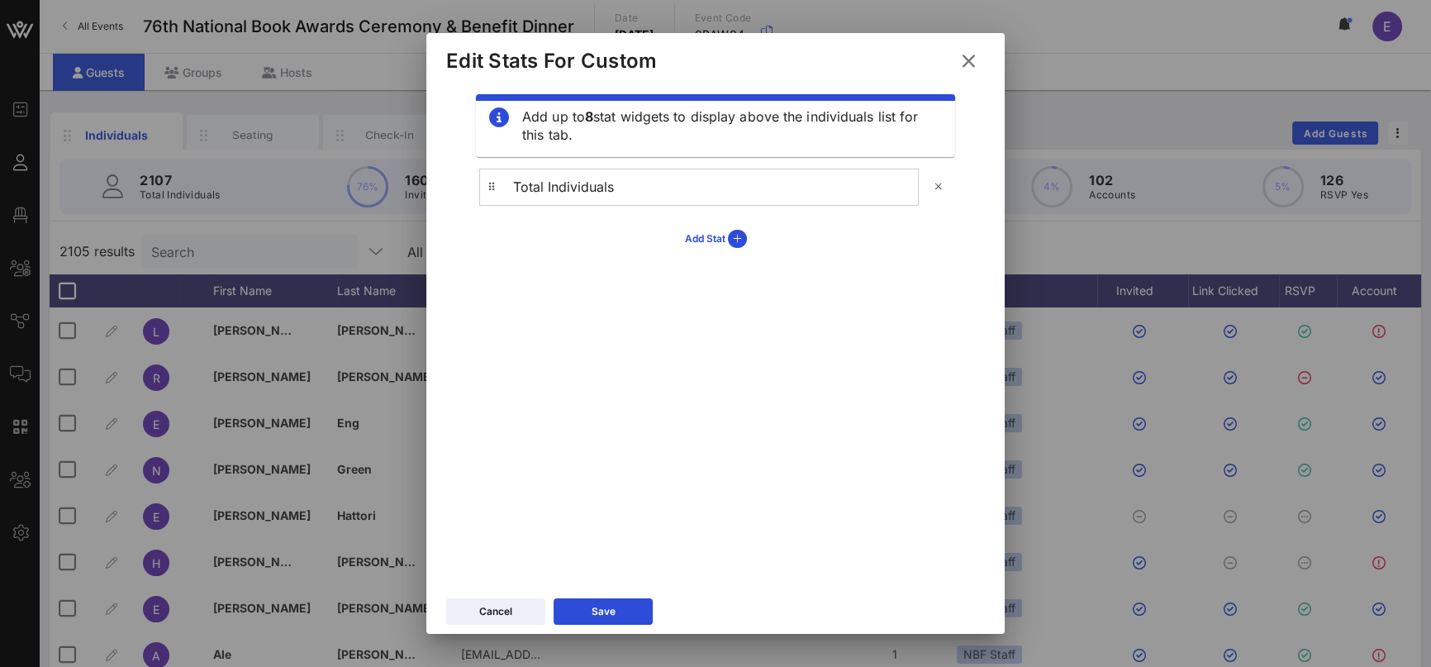
click at [962, 68] on icon at bounding box center [968, 61] width 23 height 21
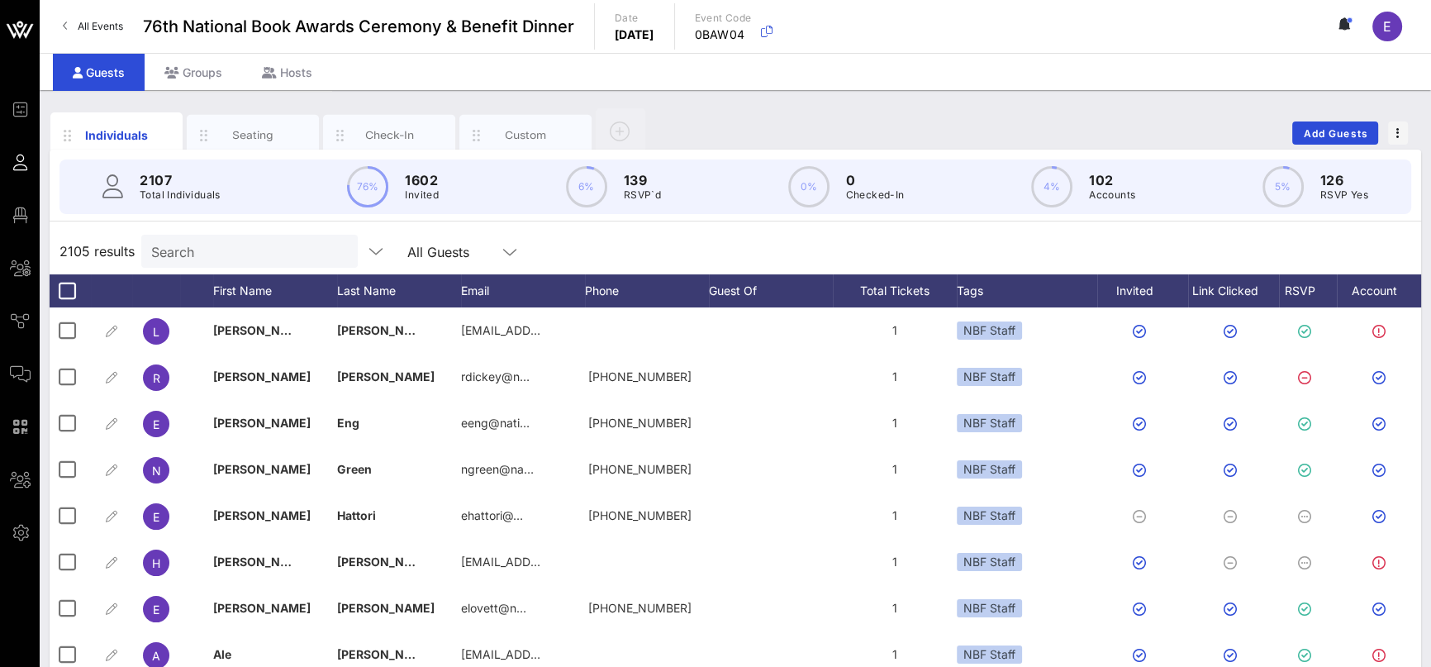
click at [741, 186] on div "2107 Total Individuals 76% 1602 Invited 6% 139 RSVP`d 0% 0 Checked-In 4% 102 Ac…" at bounding box center [735, 186] width 1352 height 55
click at [841, 177] on div "0% 0 Checked-In" at bounding box center [846, 186] width 116 height 41
click at [492, 131] on div "Custom" at bounding box center [526, 135] width 74 height 16
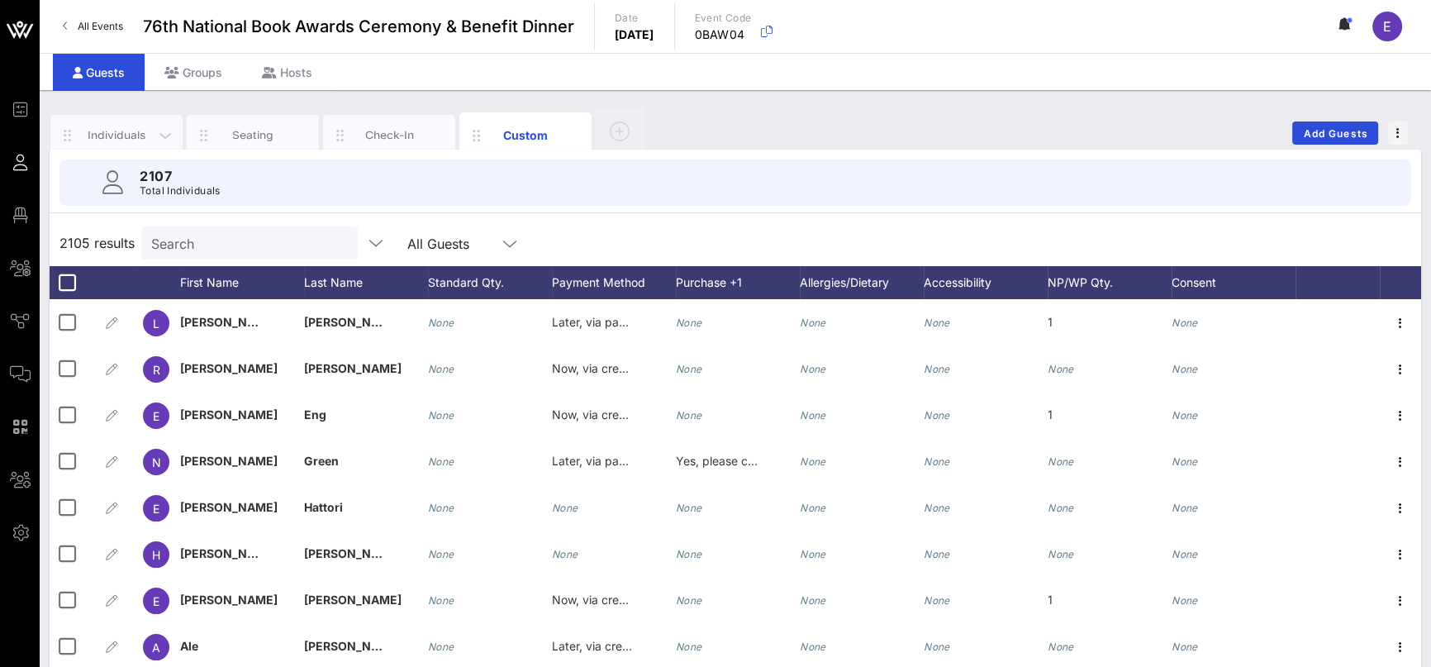
click at [107, 131] on div "Individuals" at bounding box center [117, 135] width 74 height 16
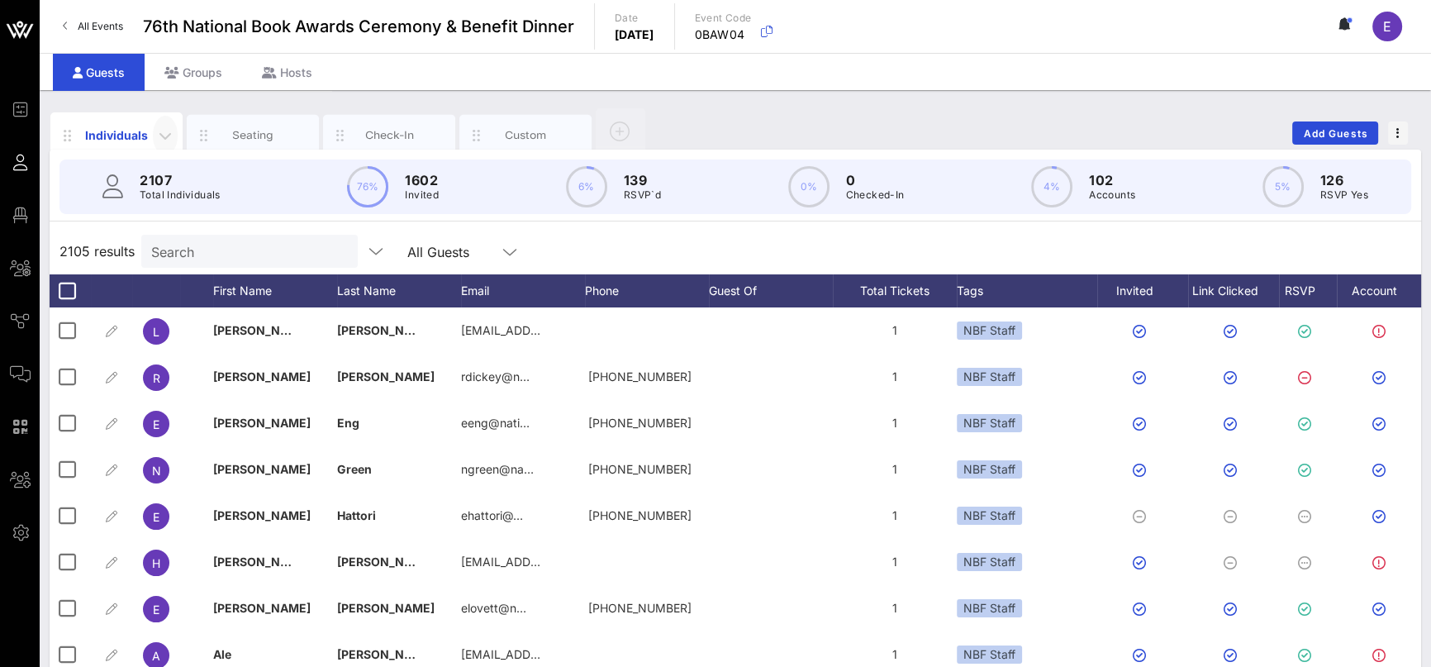
click at [165, 136] on icon "button" at bounding box center [165, 136] width 20 height 20
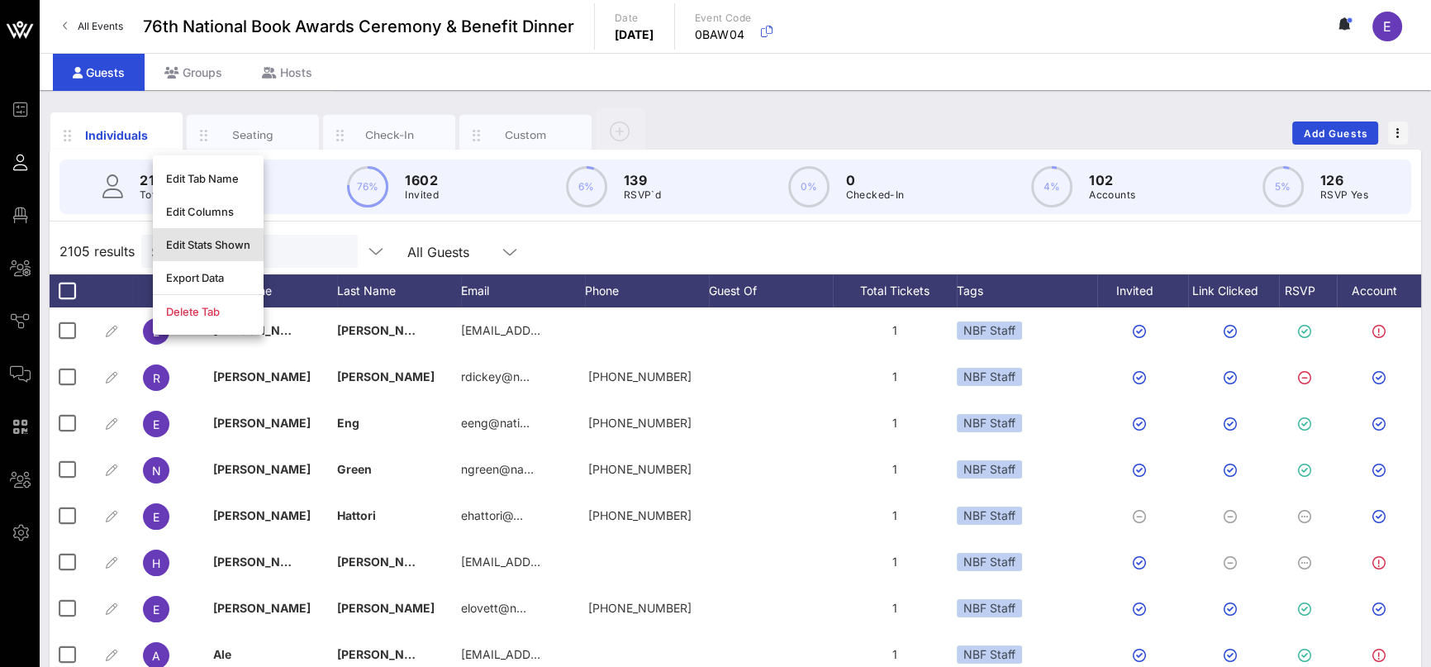
click at [200, 241] on div "Edit Stats Shown" at bounding box center [208, 244] width 84 height 13
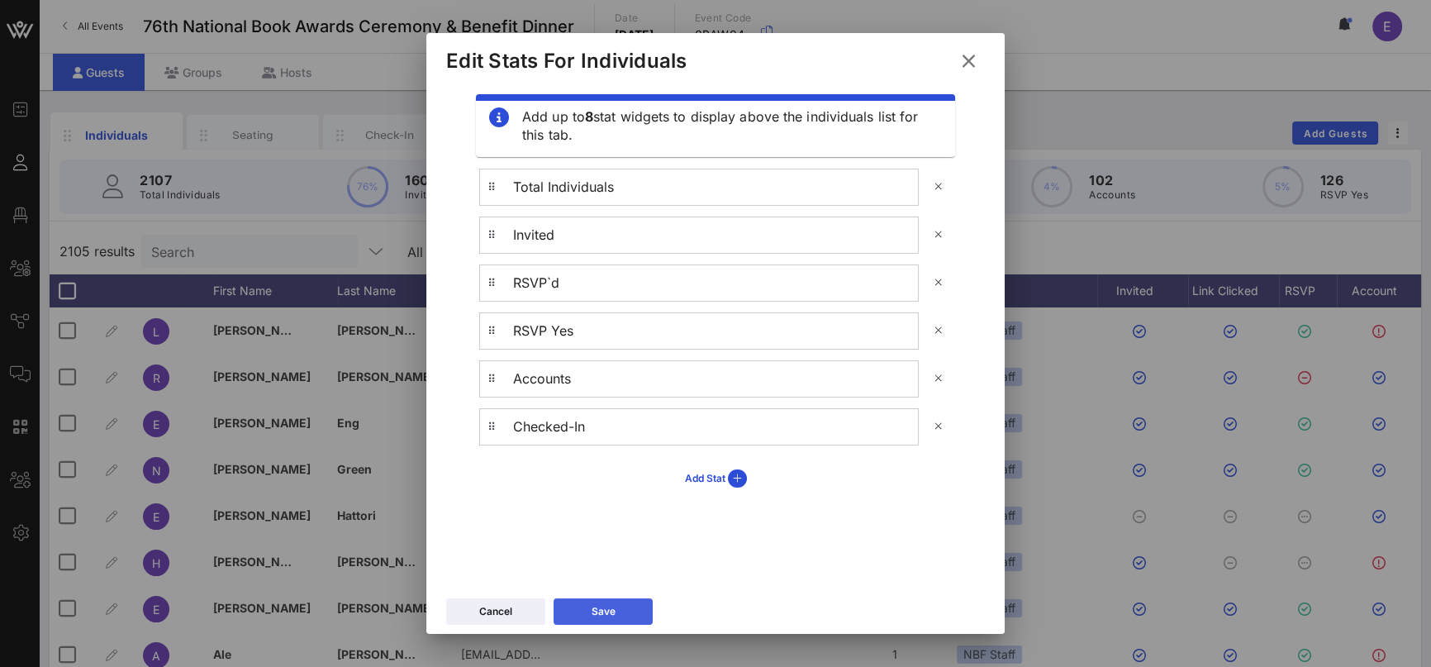
click at [601, 611] on icon at bounding box center [603, 611] width 12 height 11
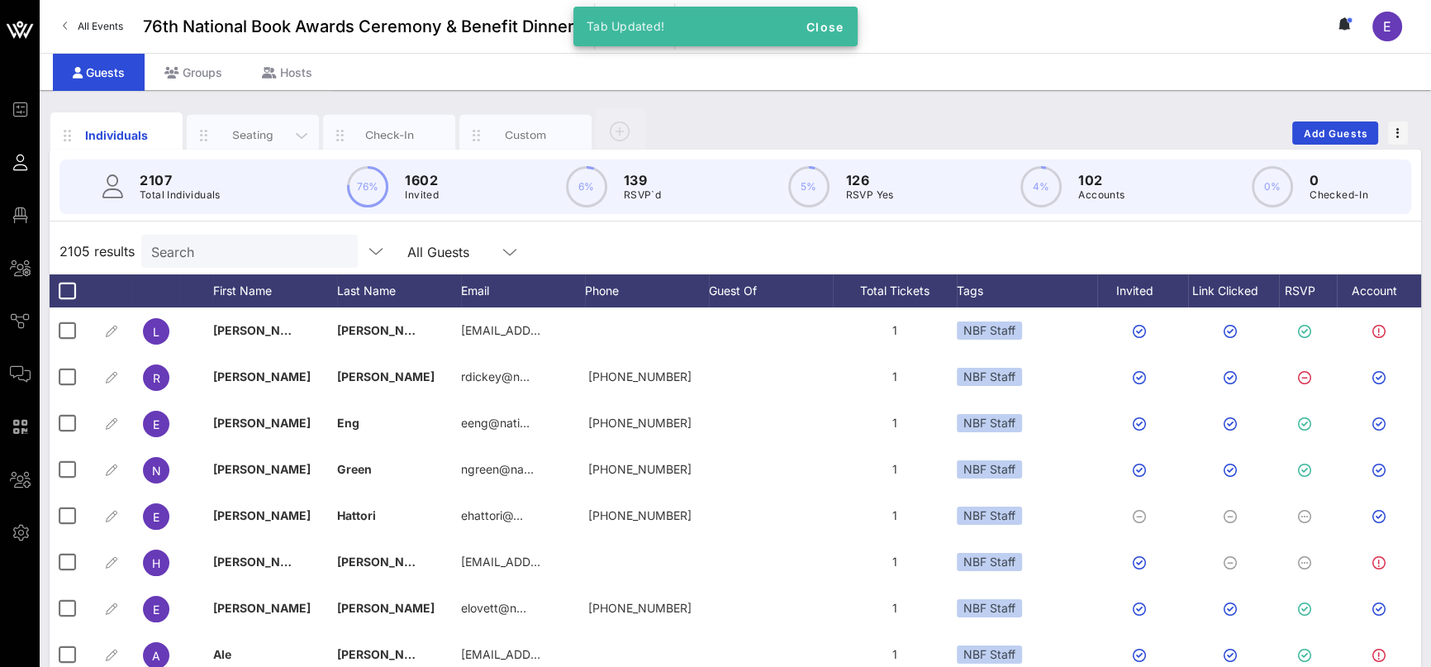
click at [256, 140] on div "Seating" at bounding box center [253, 135] width 74 height 16
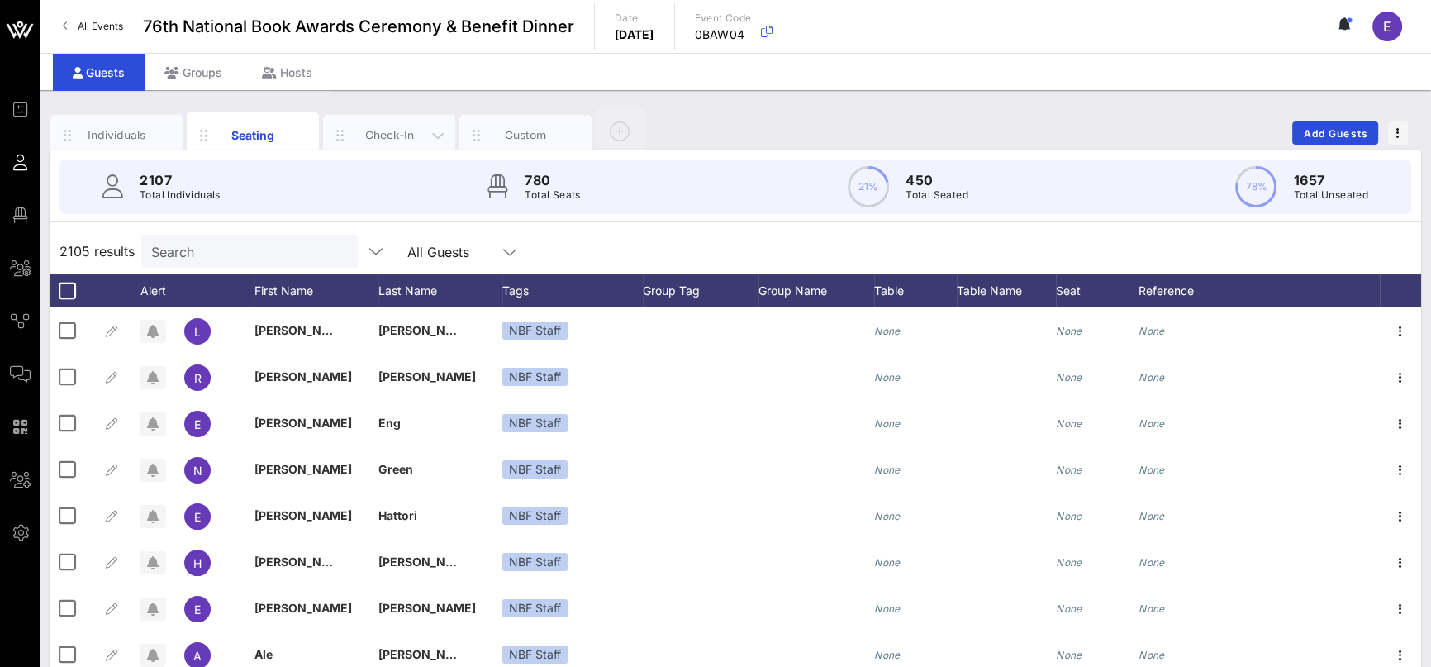
click at [360, 133] on div "Check-In" at bounding box center [390, 135] width 74 height 16
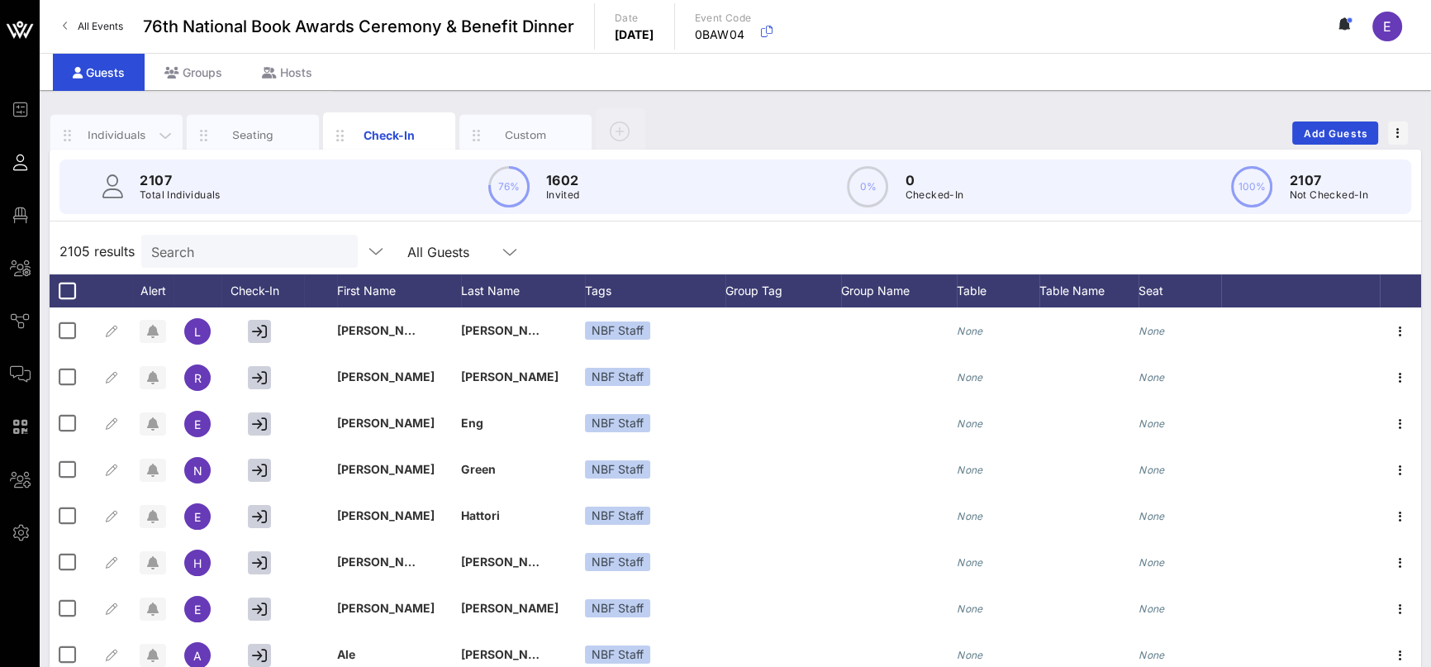
click at [113, 132] on div "Individuals" at bounding box center [117, 135] width 74 height 16
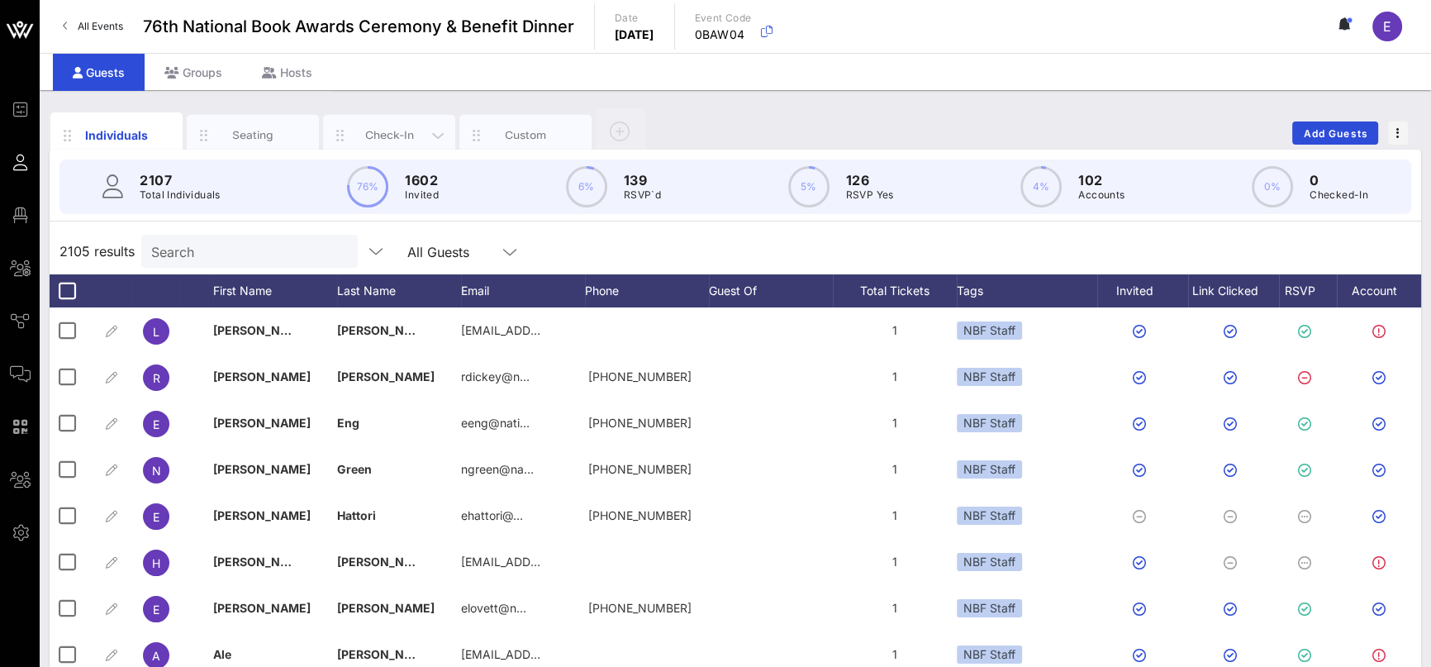
drag, startPoint x: 245, startPoint y: 124, endPoint x: 411, endPoint y: 127, distance: 166.9
click at [245, 124] on div "Seating" at bounding box center [253, 135] width 132 height 41
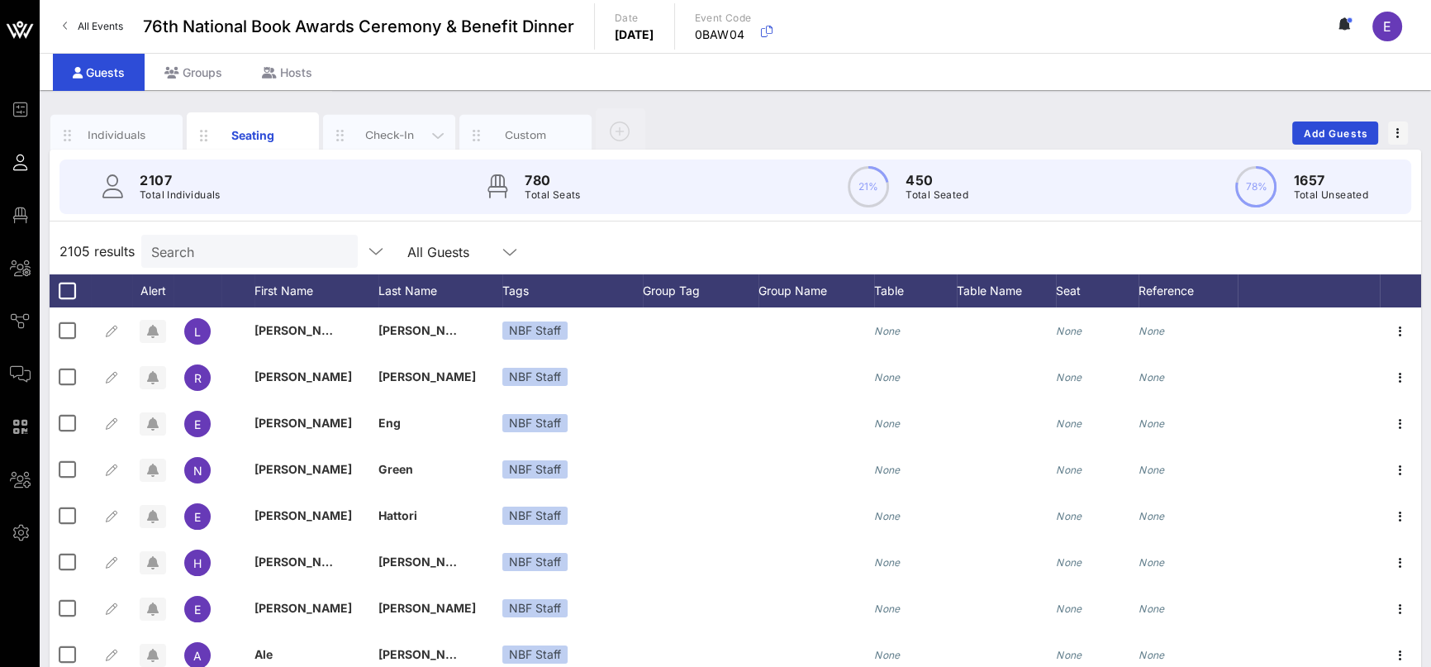
click at [403, 130] on div "Check-In" at bounding box center [390, 135] width 74 height 16
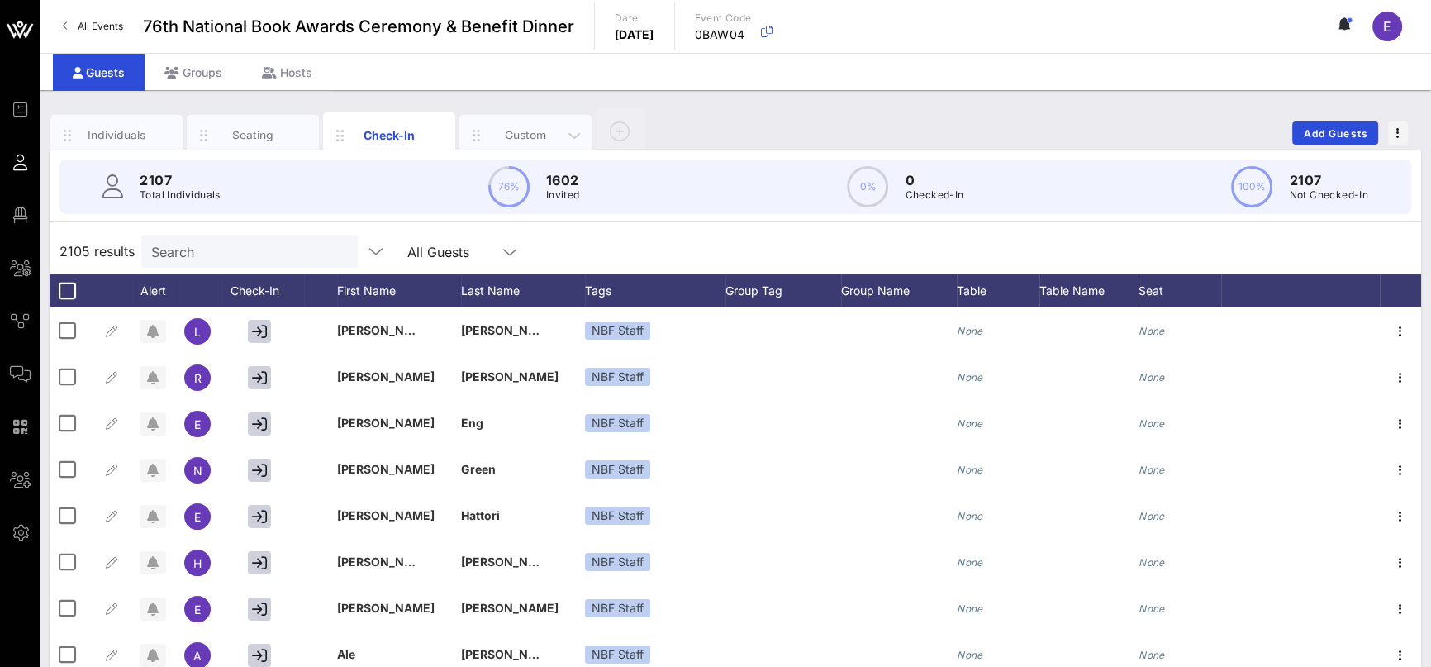
click at [518, 127] on div "Custom" at bounding box center [526, 135] width 74 height 16
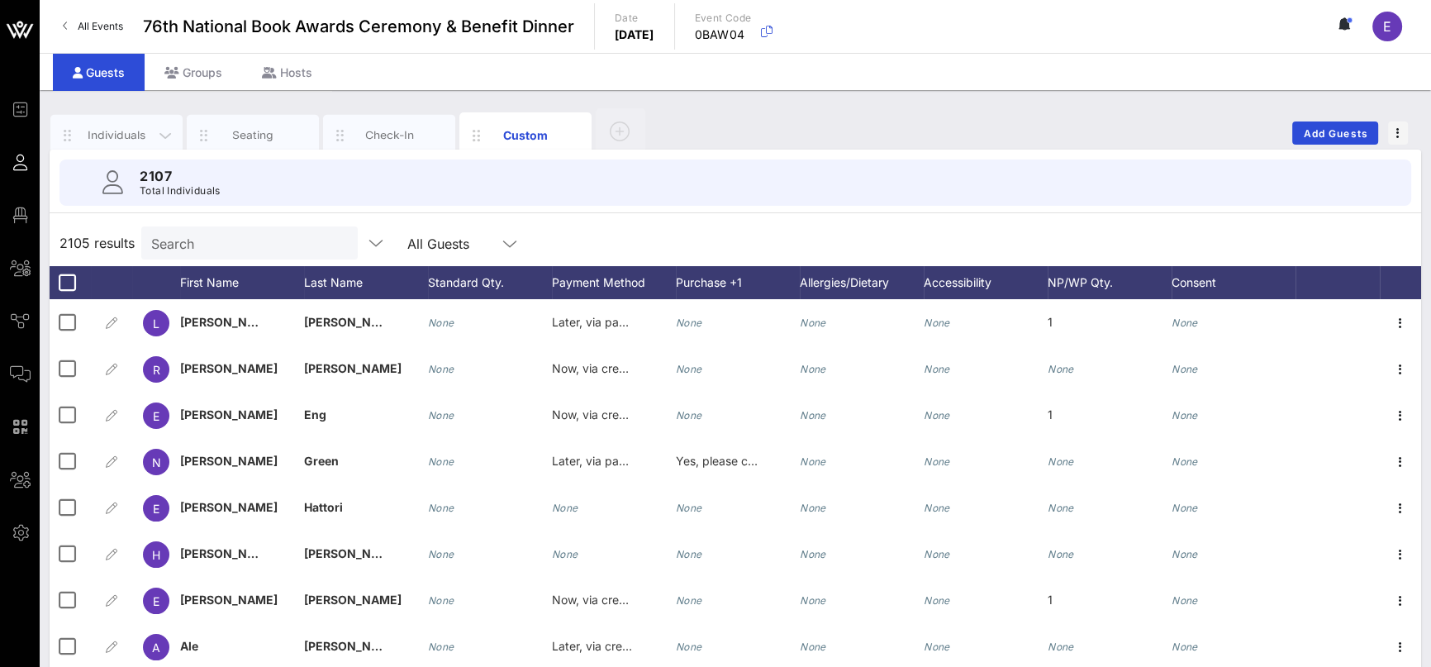
click at [107, 129] on div "Individuals" at bounding box center [117, 135] width 74 height 16
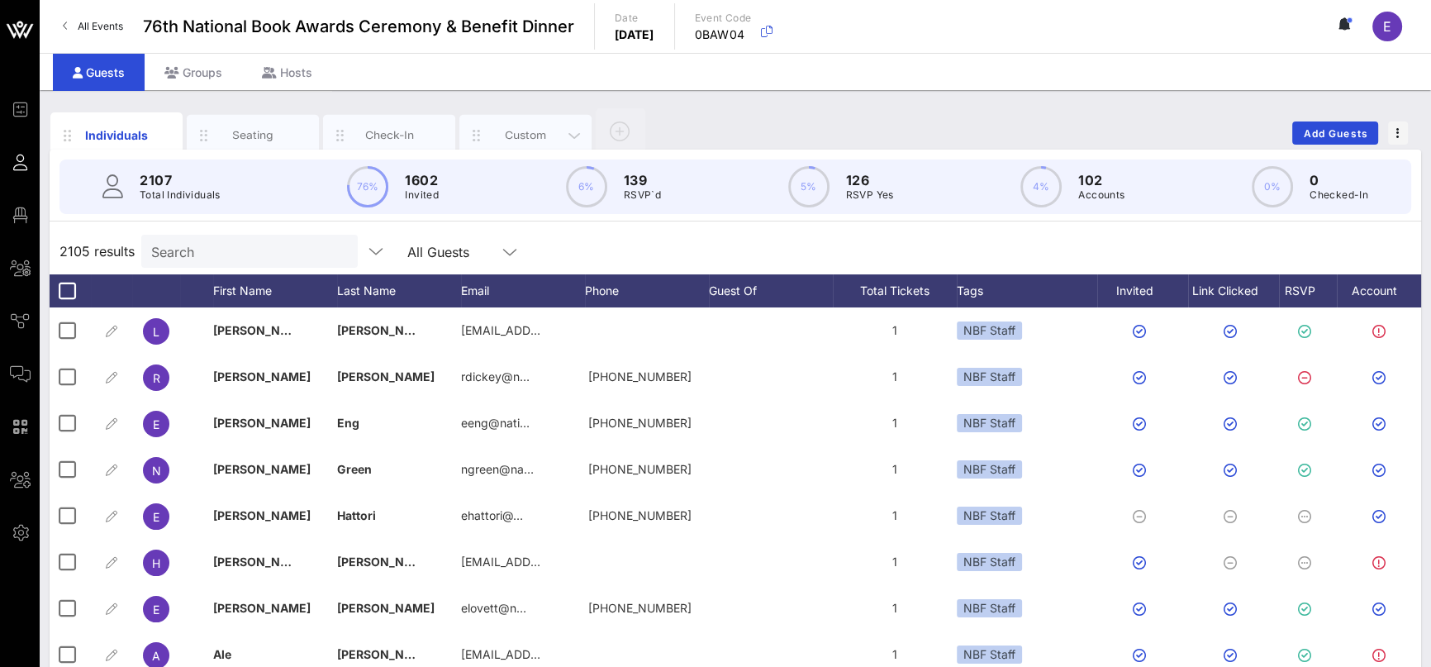
click at [524, 134] on div "Custom" at bounding box center [526, 135] width 74 height 16
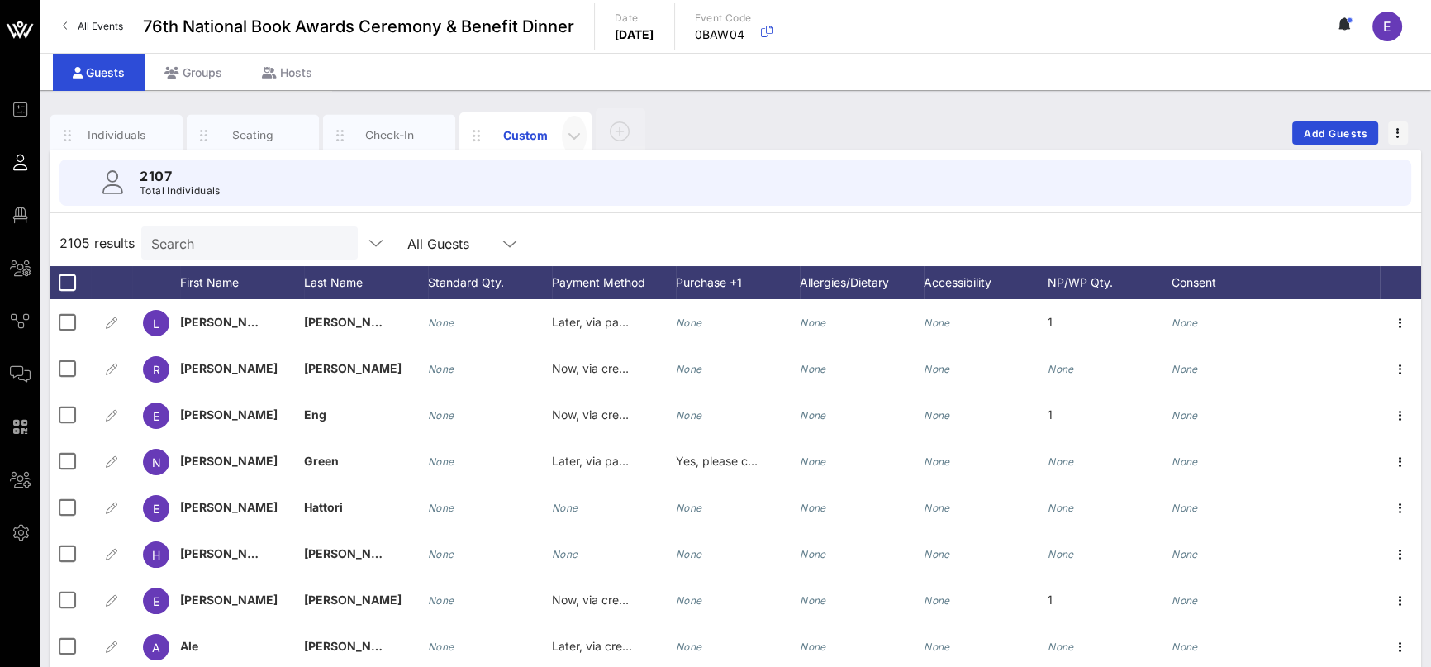
click at [571, 134] on icon "button" at bounding box center [574, 136] width 20 height 20
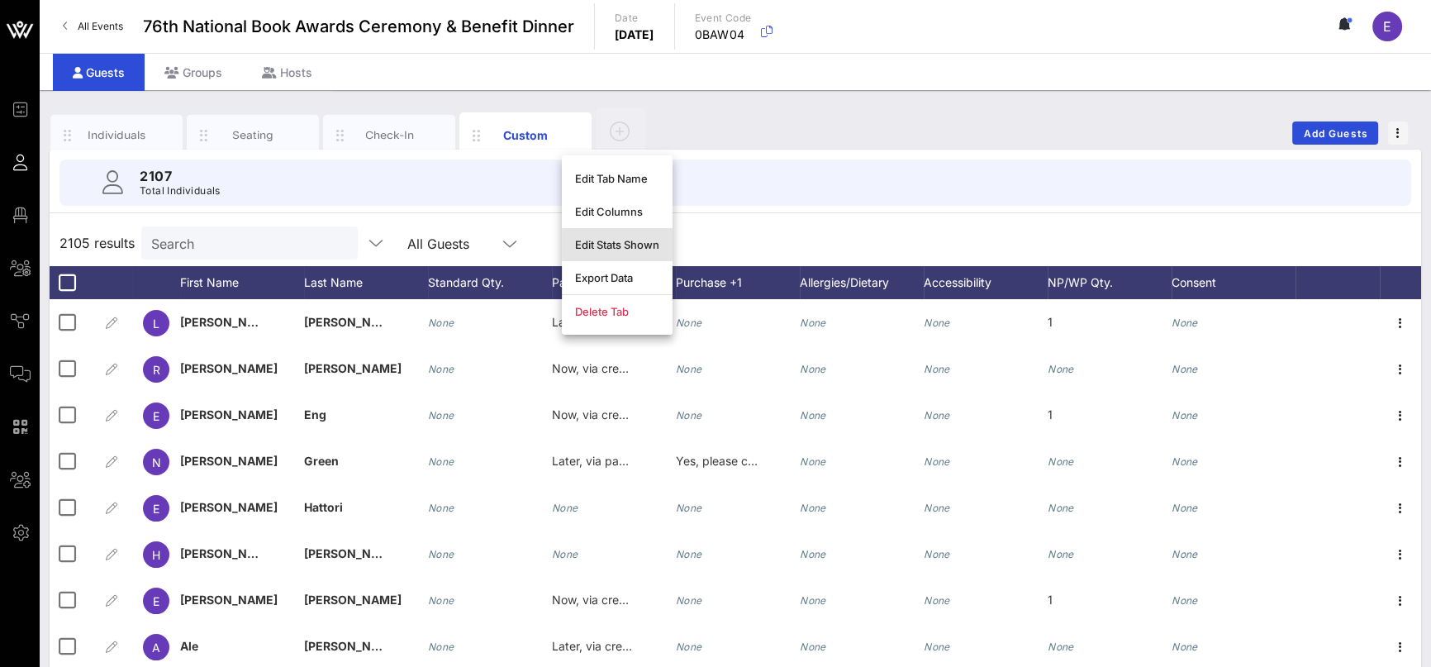
click at [636, 247] on div "Edit Stats Shown" at bounding box center [617, 244] width 84 height 13
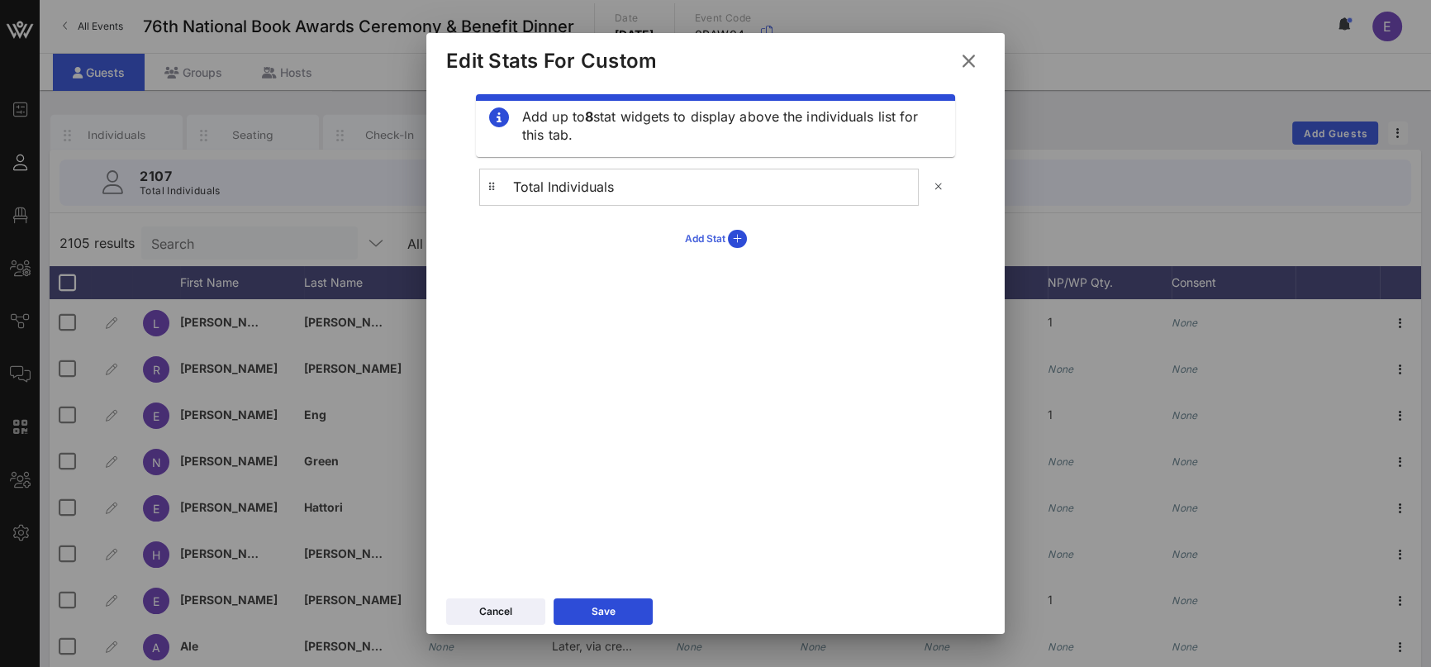
click at [730, 245] on icon at bounding box center [737, 239] width 19 height 18
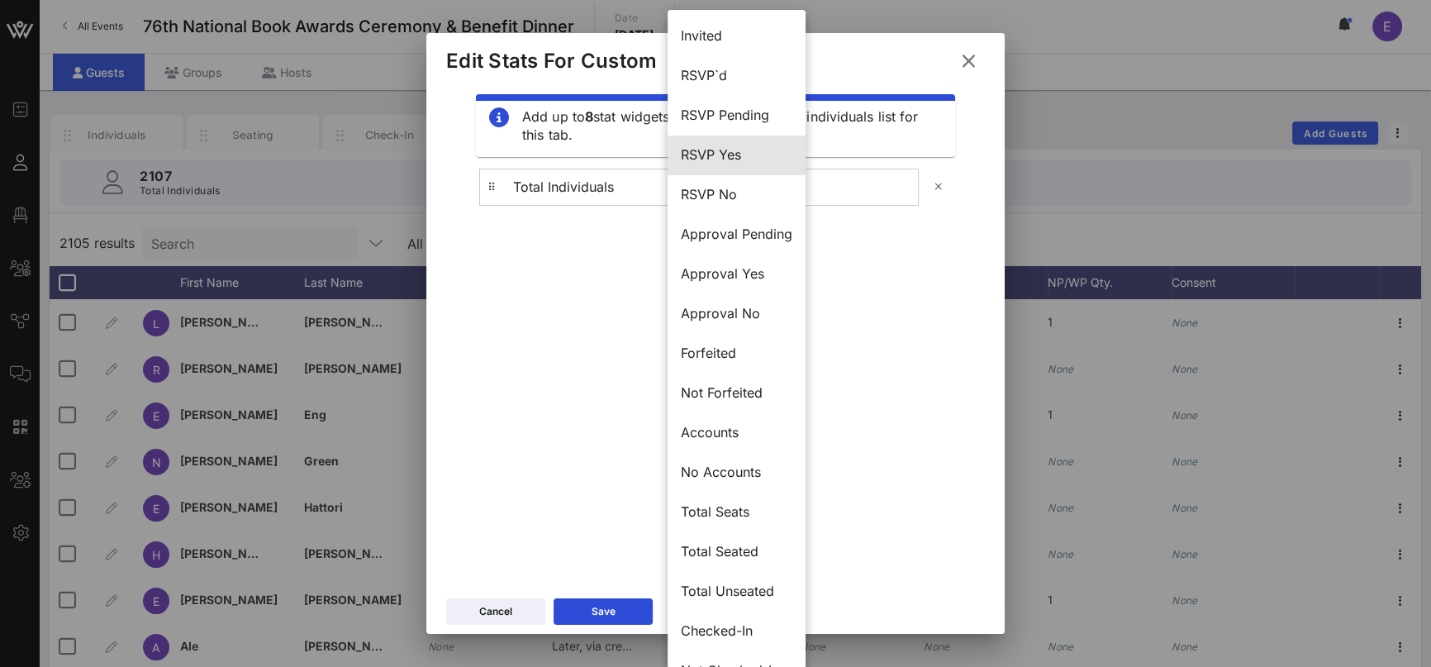
click at [752, 162] on div "RSVP Yes" at bounding box center [737, 155] width 112 height 16
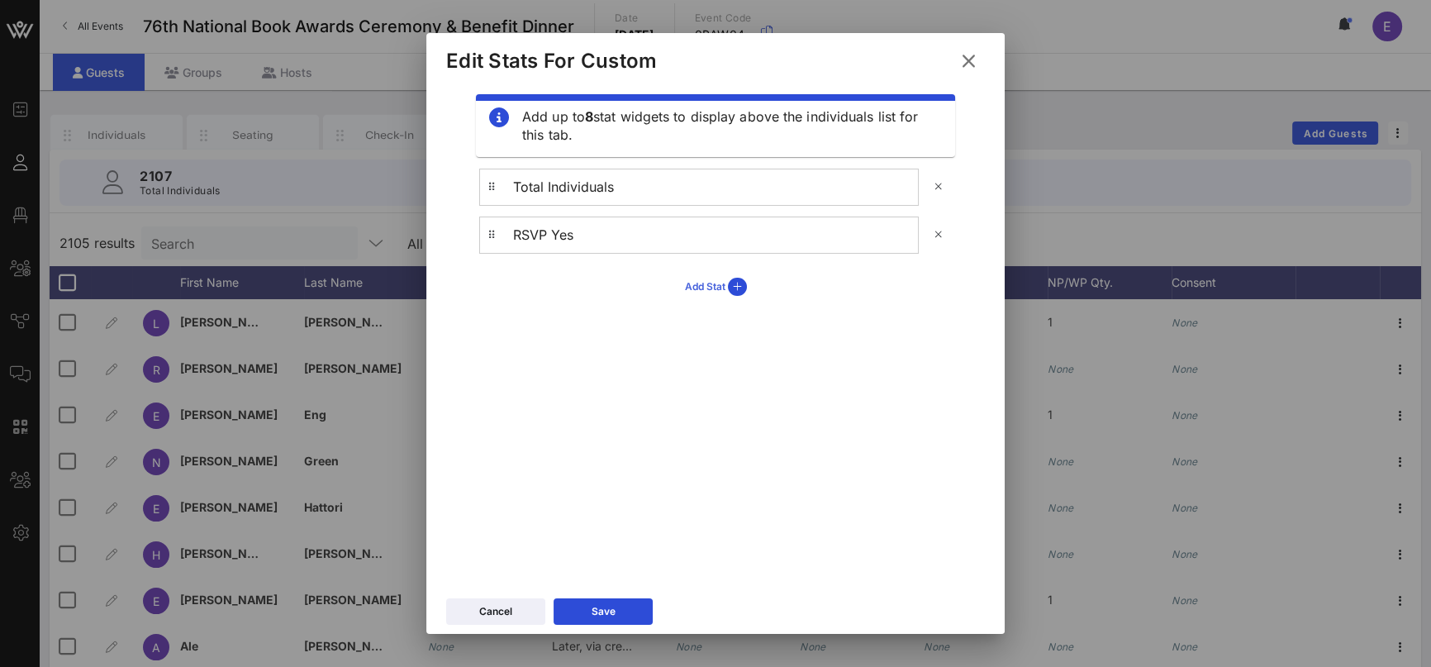
click at [734, 287] on icon at bounding box center [737, 287] width 19 height 18
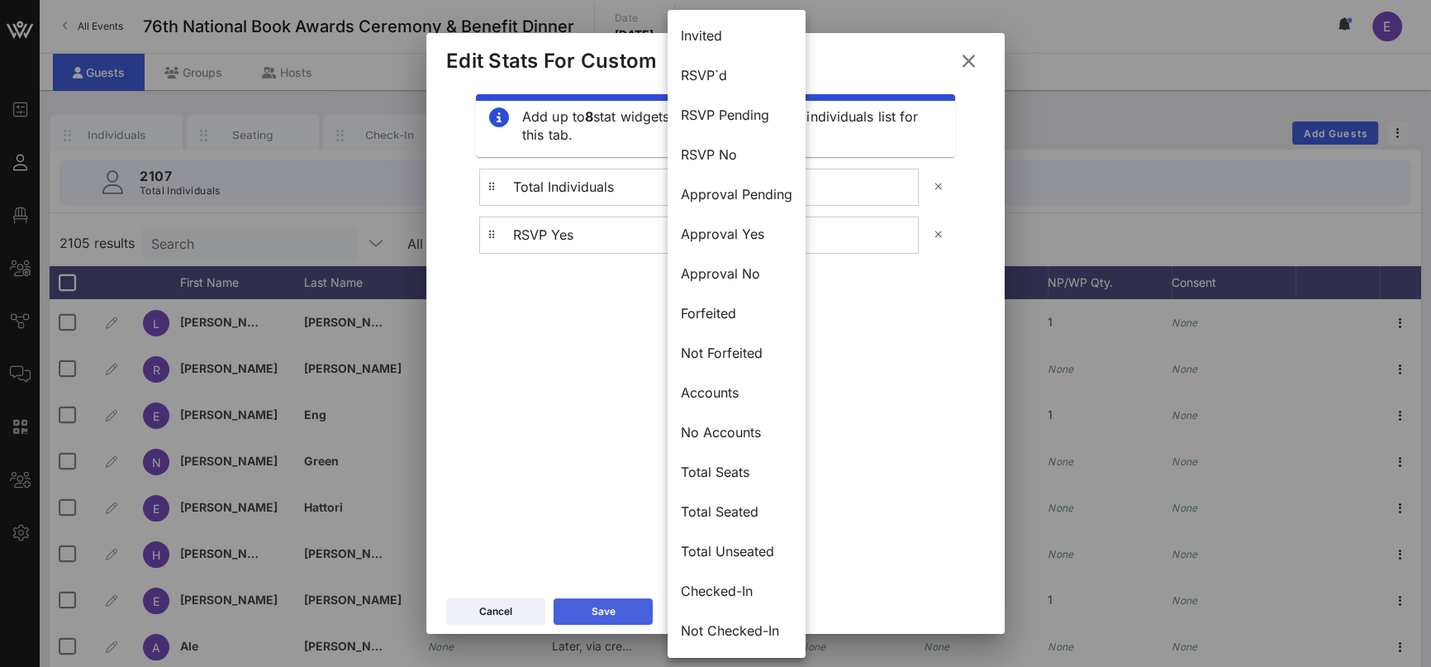
click at [614, 614] on div "Save" at bounding box center [604, 611] width 24 height 17
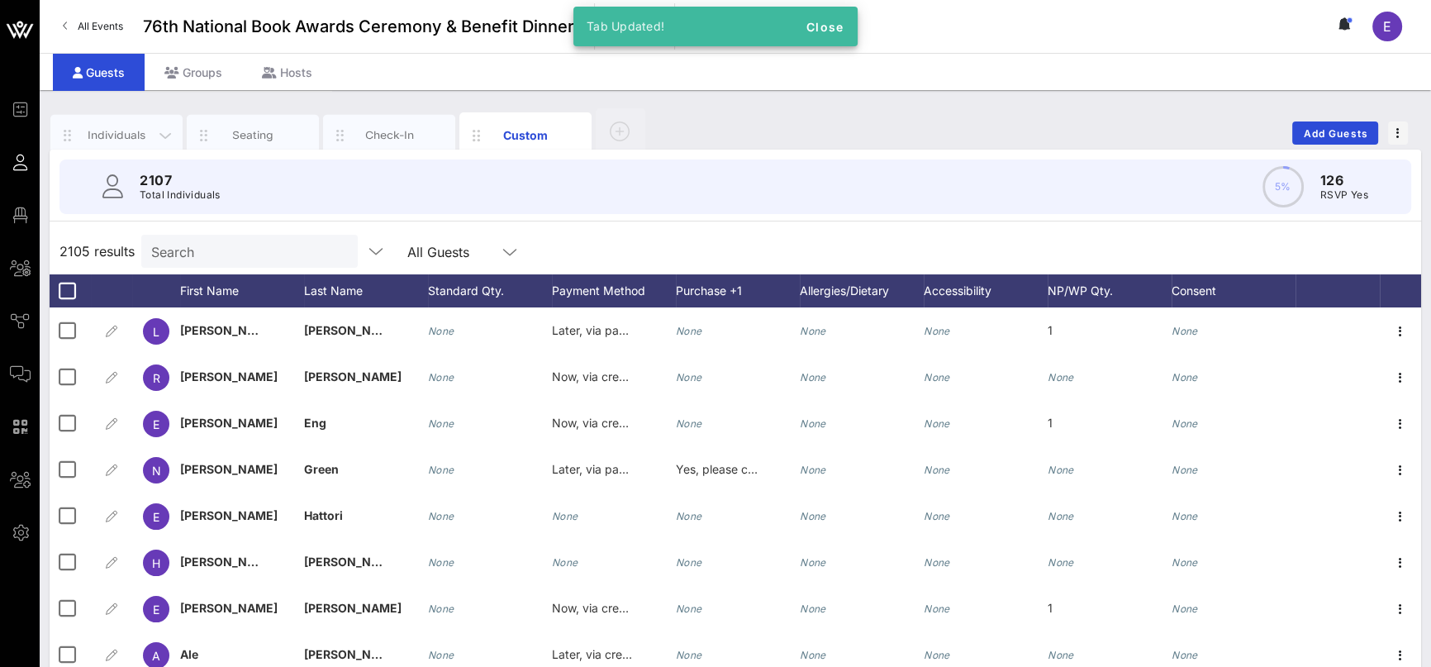
click at [139, 133] on div "Individuals" at bounding box center [117, 135] width 74 height 16
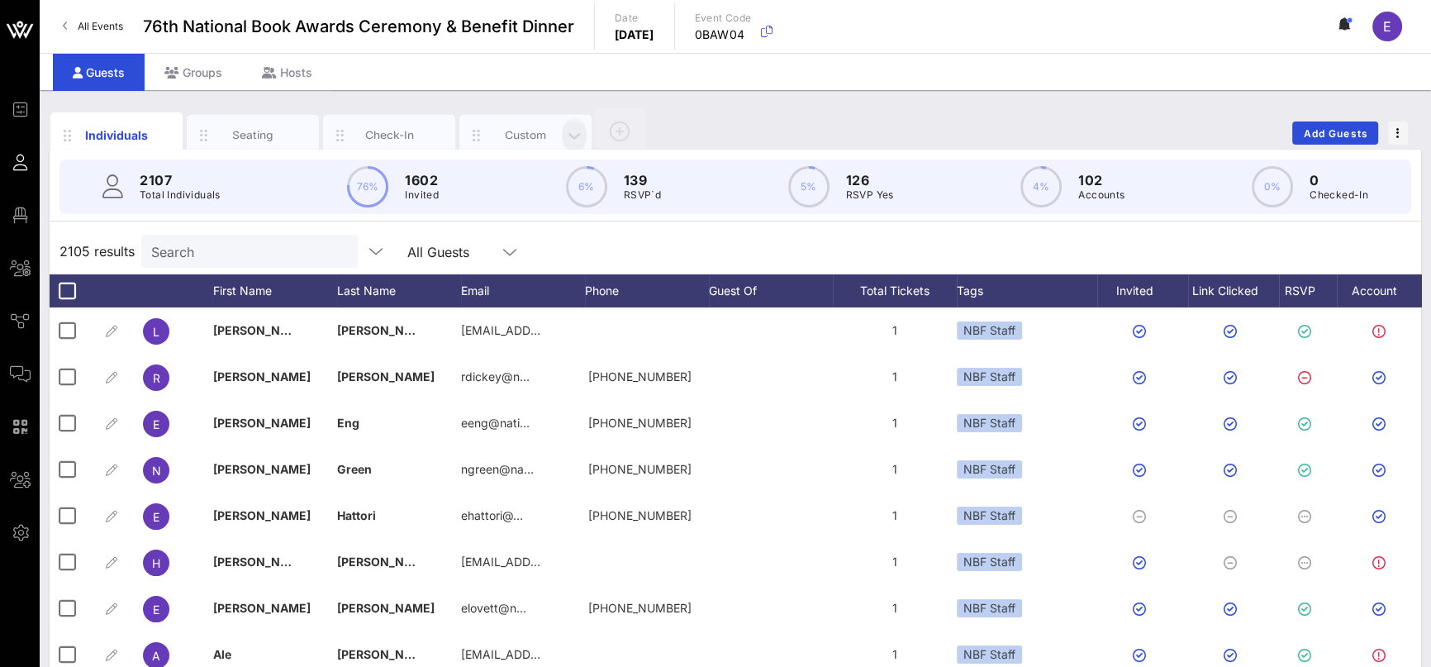
click at [568, 143] on icon "button" at bounding box center [574, 135] width 20 height 18
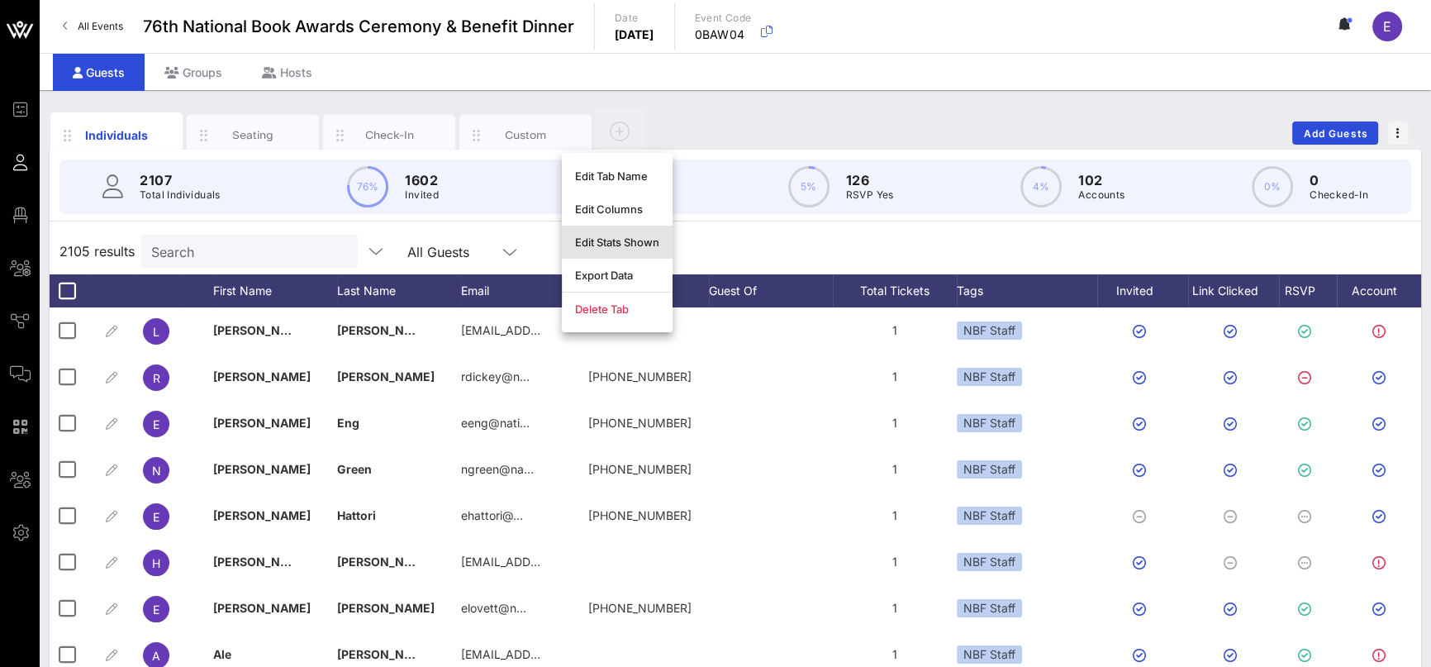
click at [630, 245] on div "Edit Stats Shown" at bounding box center [617, 241] width 84 height 13
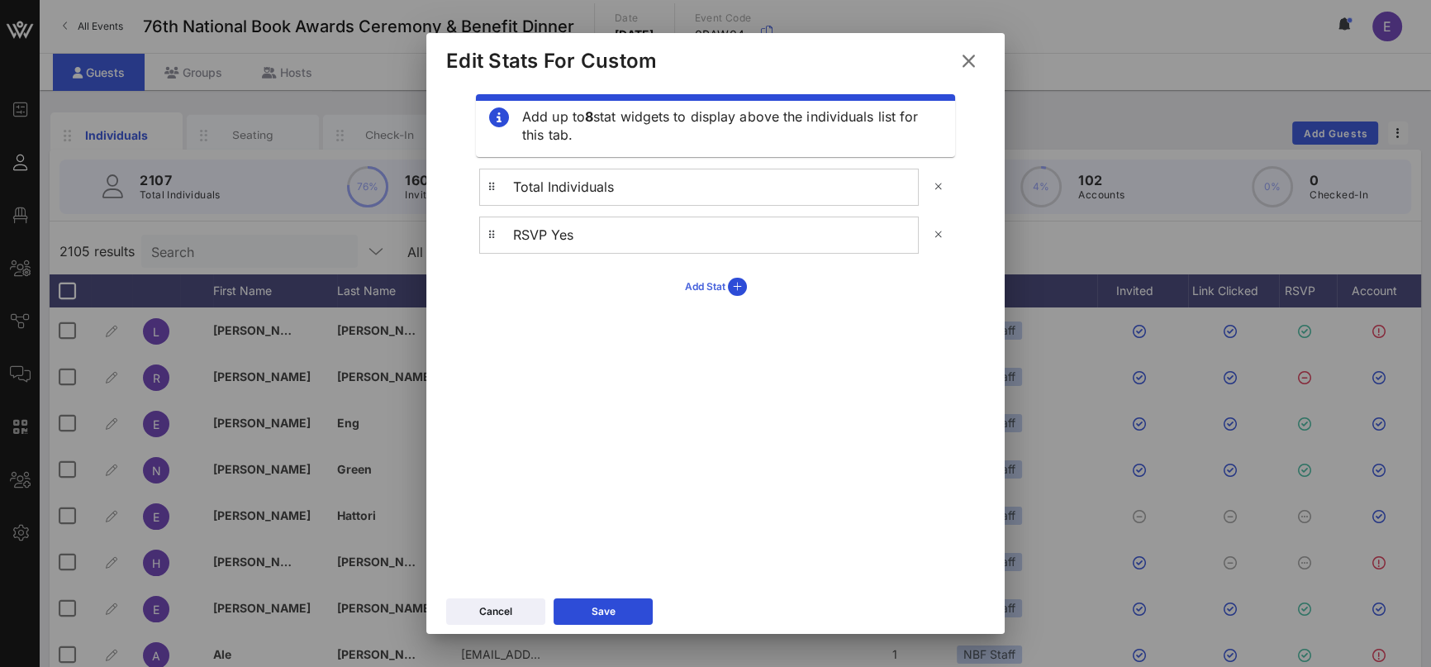
click at [720, 283] on div "Add Stat" at bounding box center [716, 287] width 62 height 18
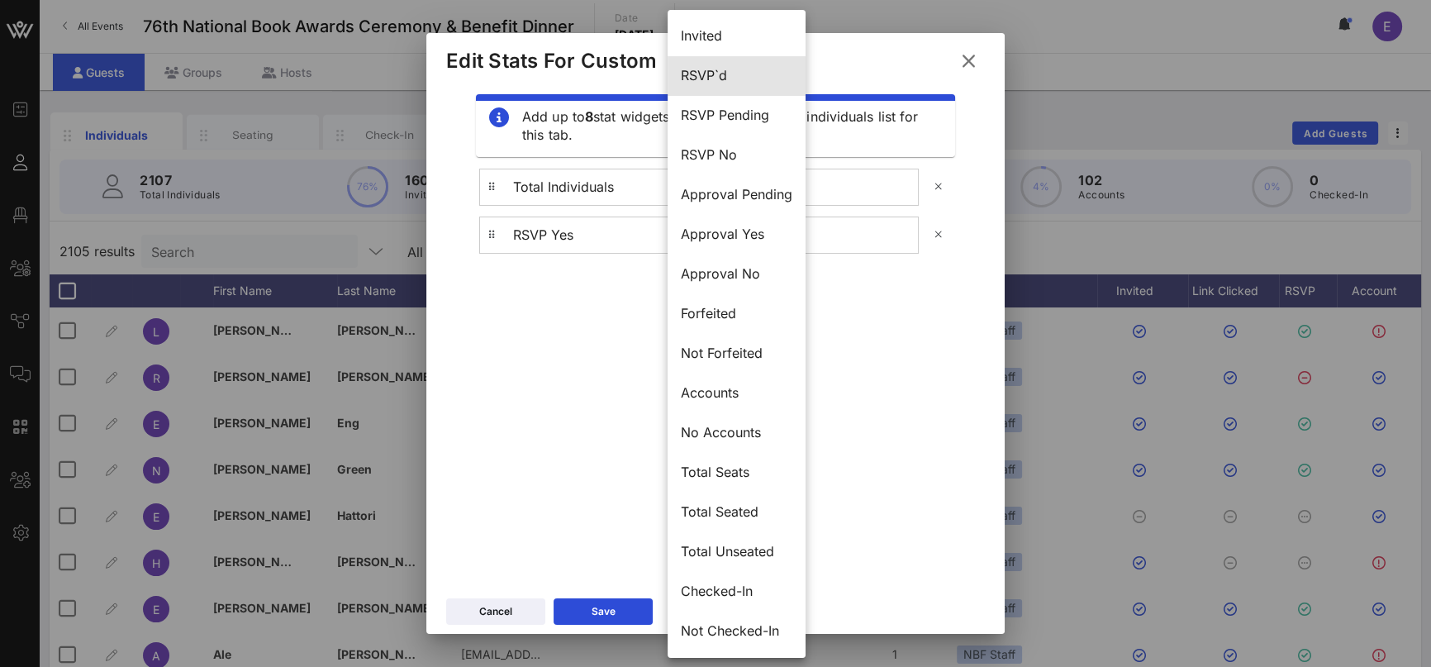
click at [721, 83] on div "RSVP`d" at bounding box center [737, 76] width 112 height 16
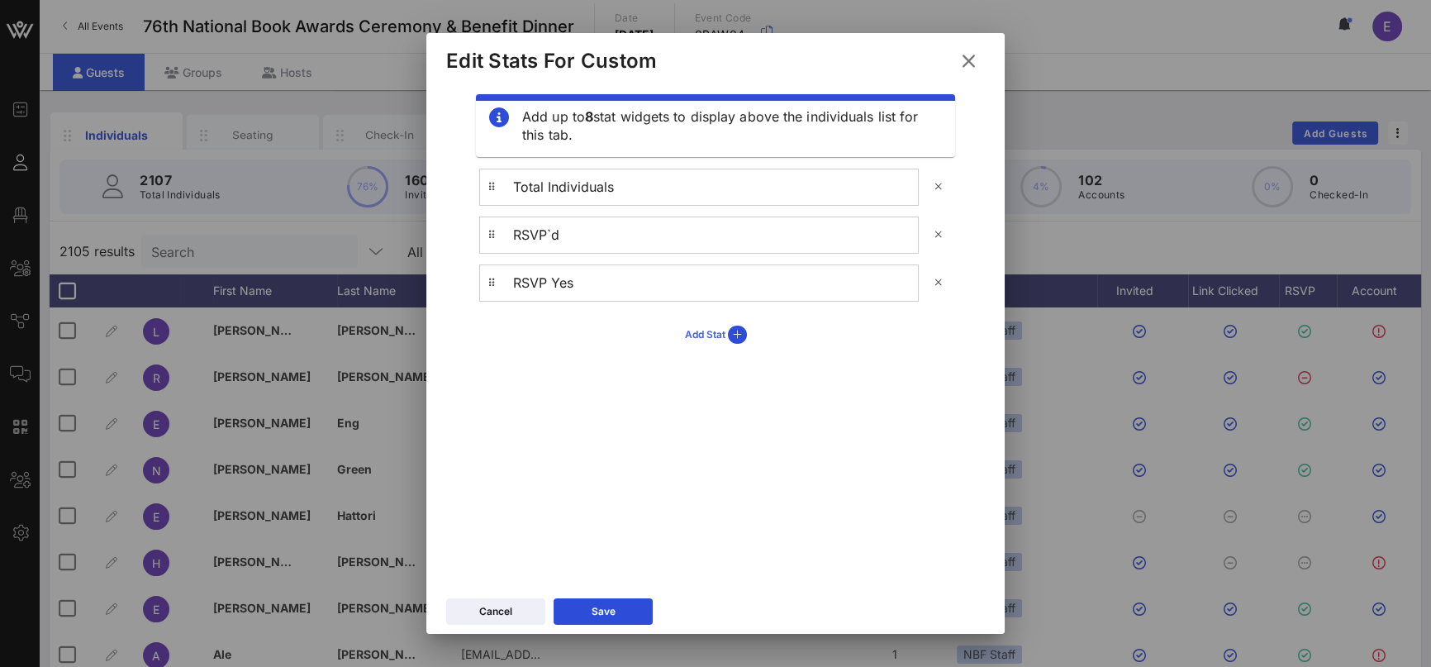
click at [733, 335] on icon at bounding box center [737, 335] width 19 height 18
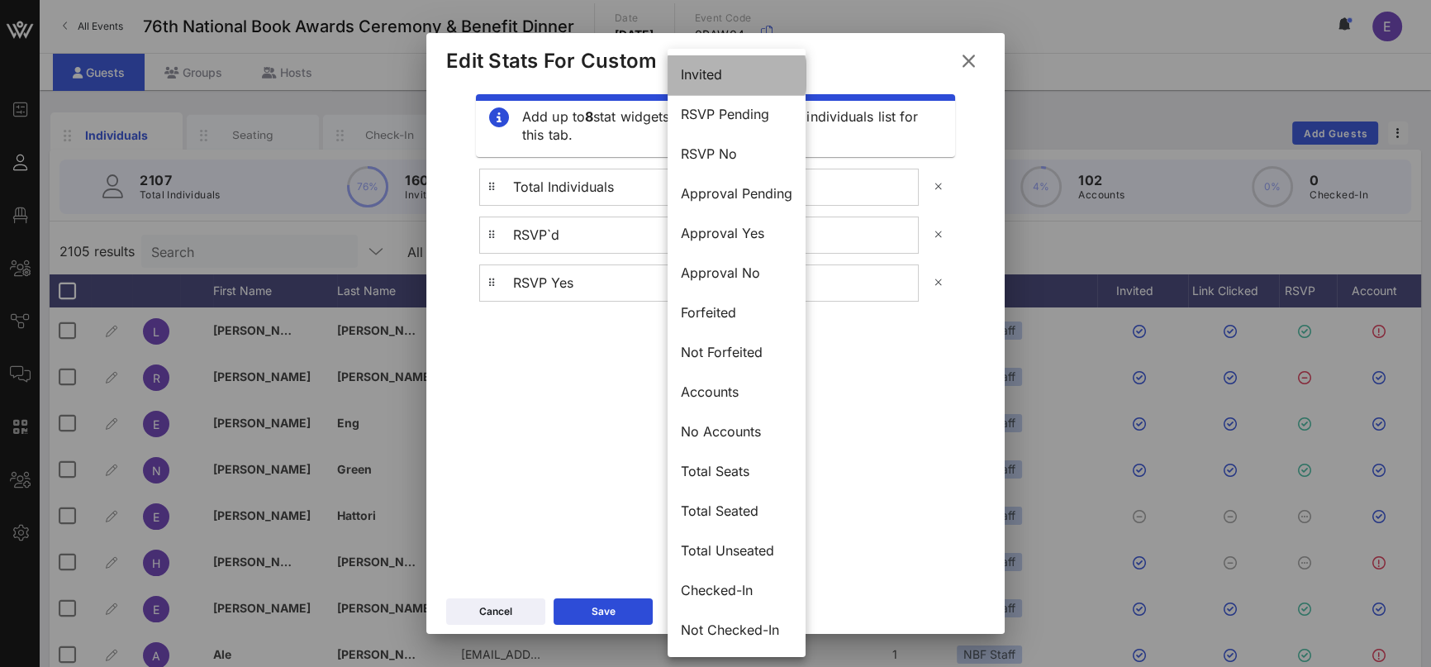
click at [748, 79] on div "Invited" at bounding box center [737, 75] width 112 height 16
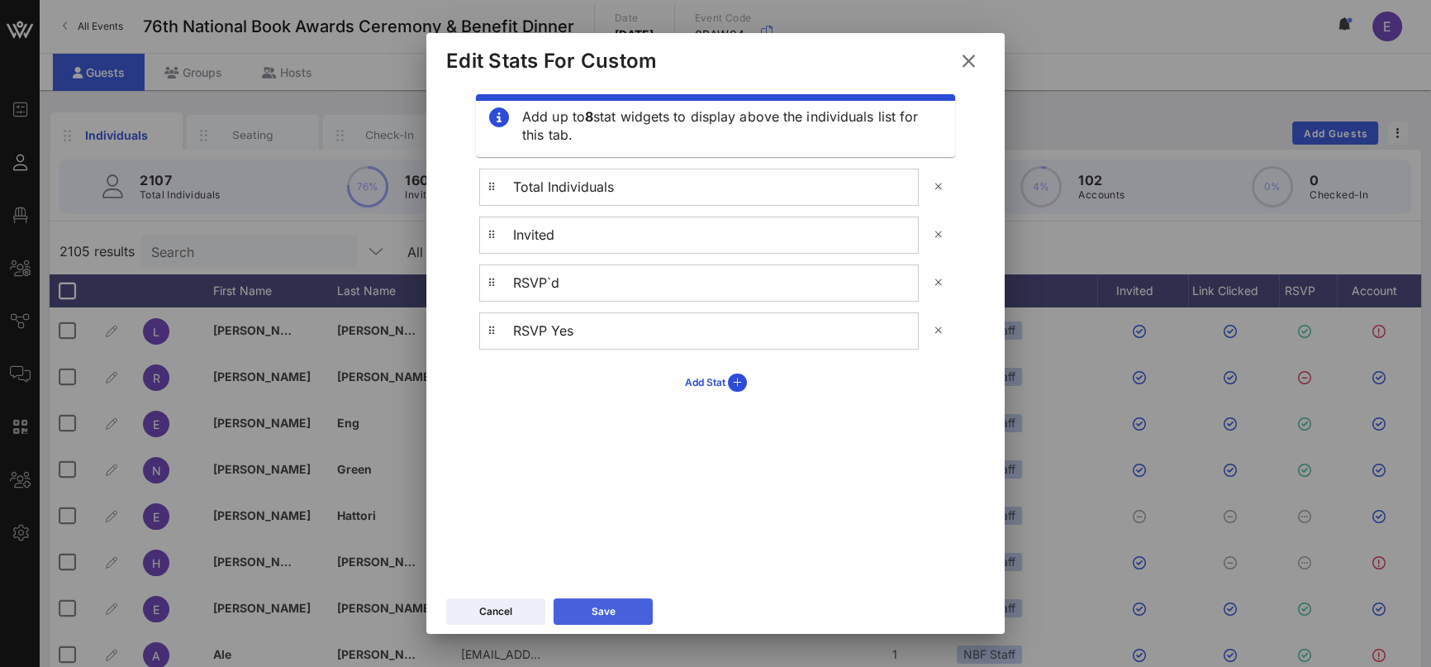
click at [609, 612] on icon at bounding box center [603, 611] width 12 height 11
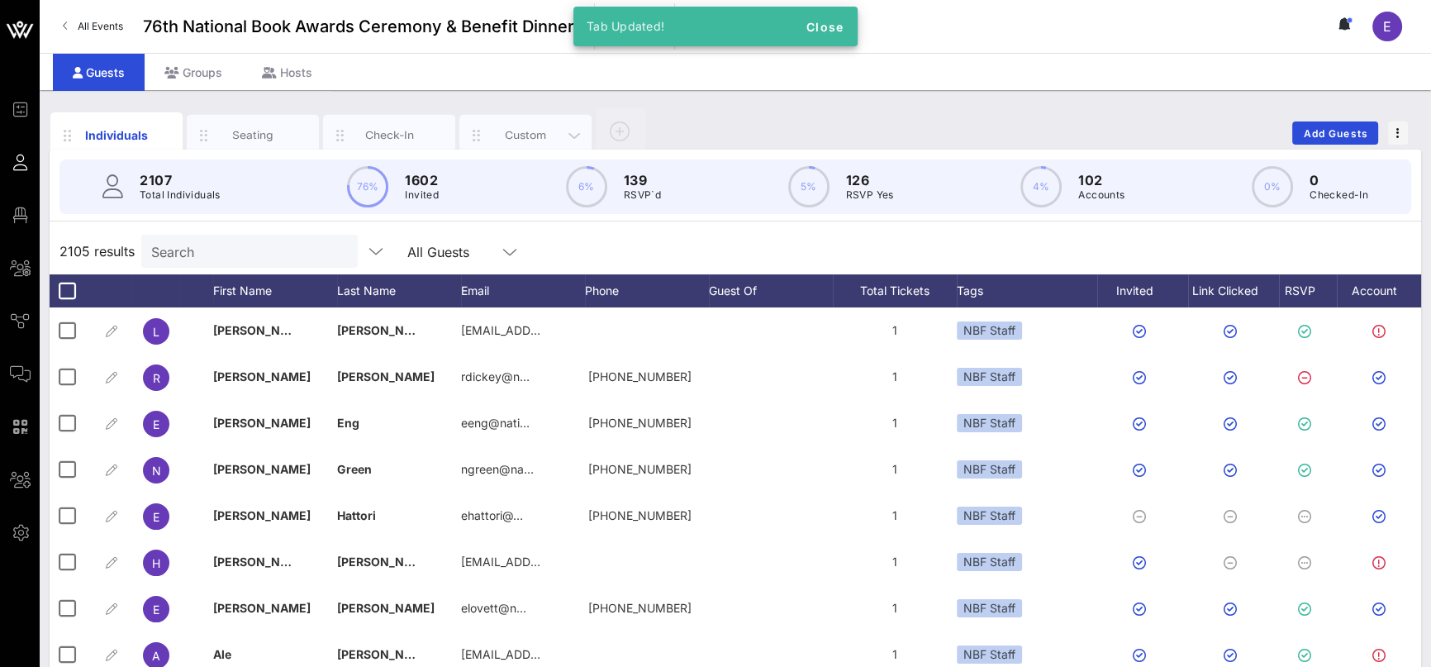
click at [522, 144] on div "Custom" at bounding box center [525, 135] width 132 height 41
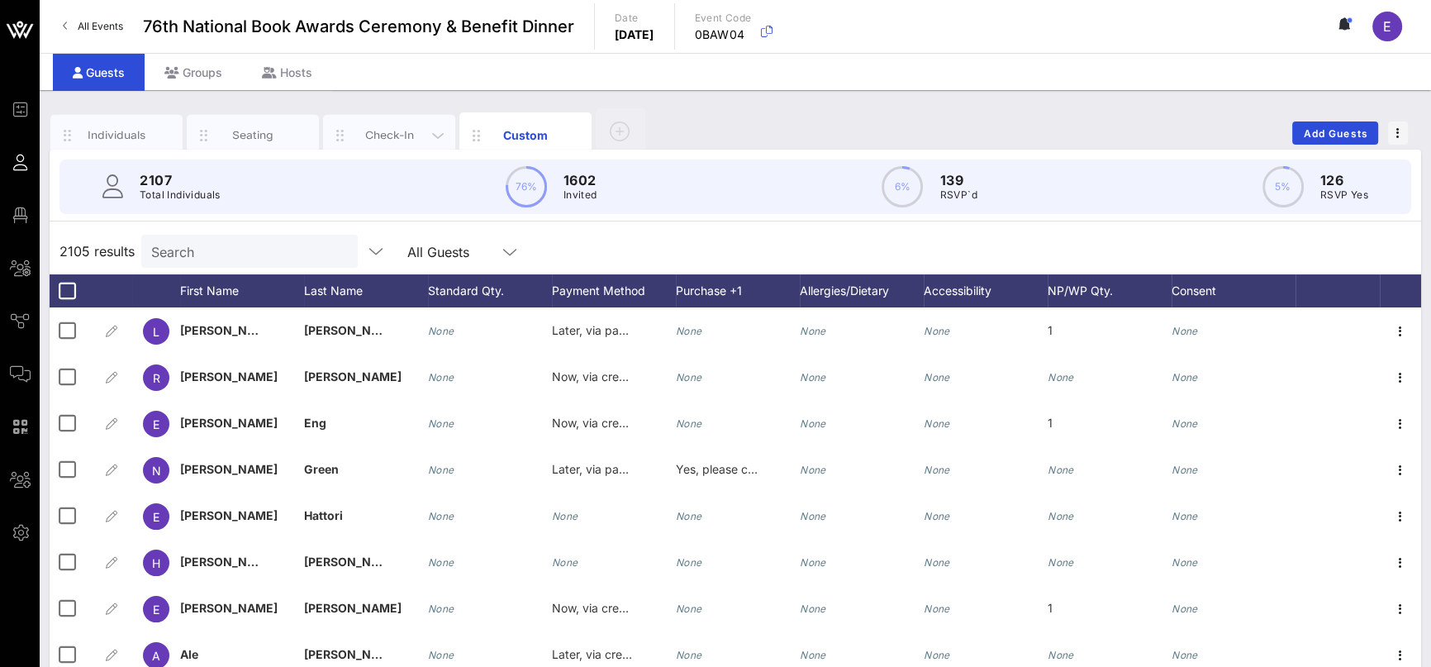
click at [372, 133] on div "Check-In" at bounding box center [390, 135] width 74 height 16
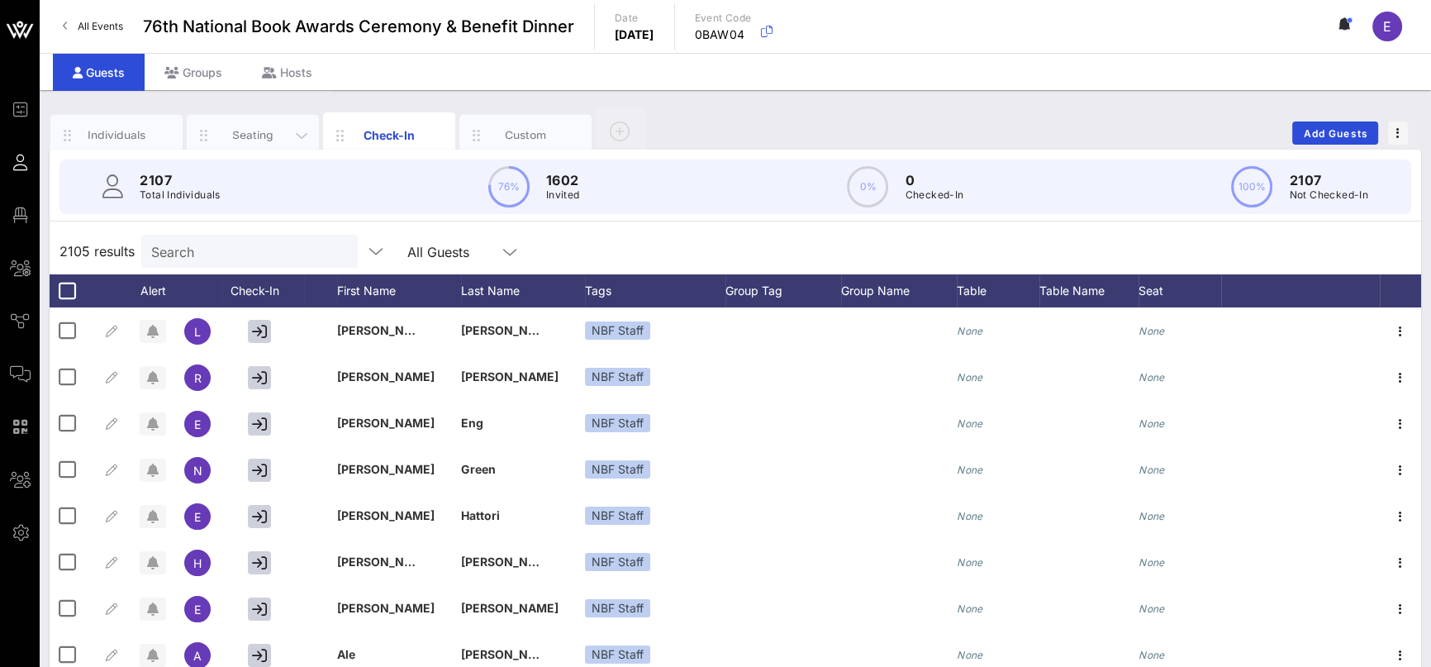
click at [265, 135] on div "Seating" at bounding box center [253, 135] width 74 height 16
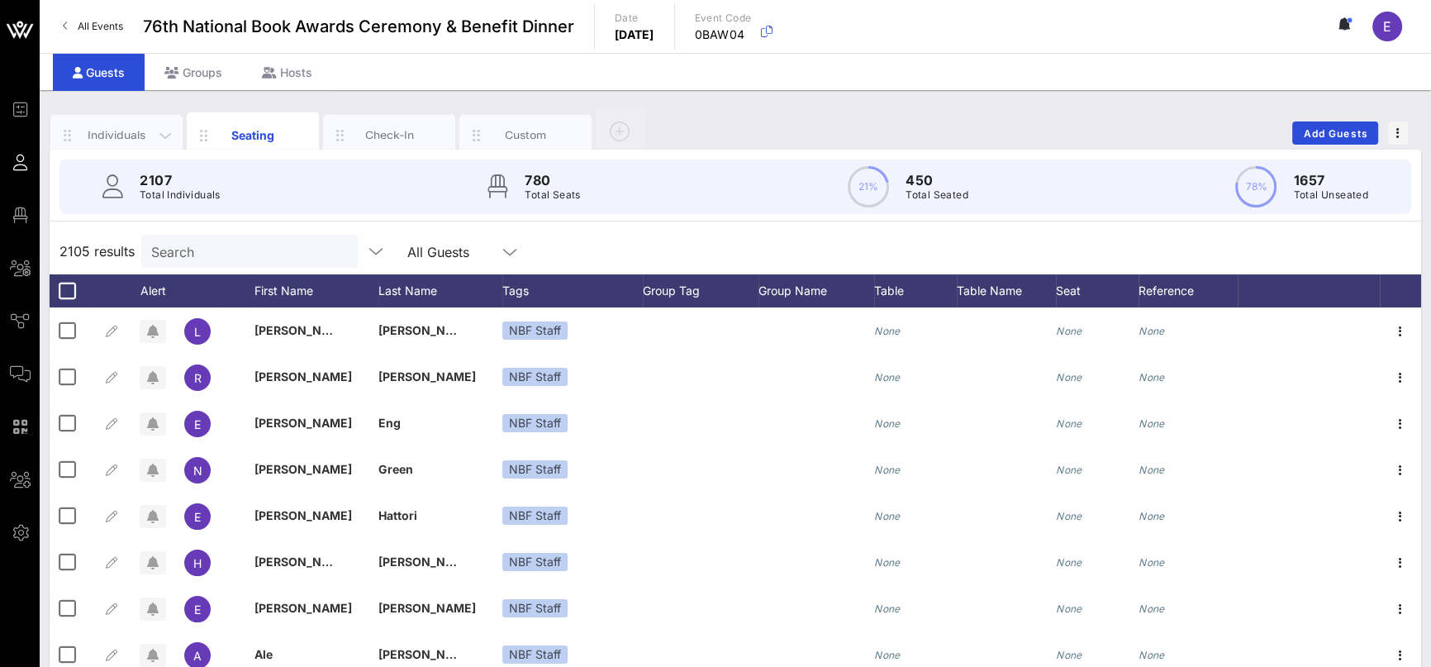
click at [110, 131] on div "Individuals" at bounding box center [117, 135] width 74 height 16
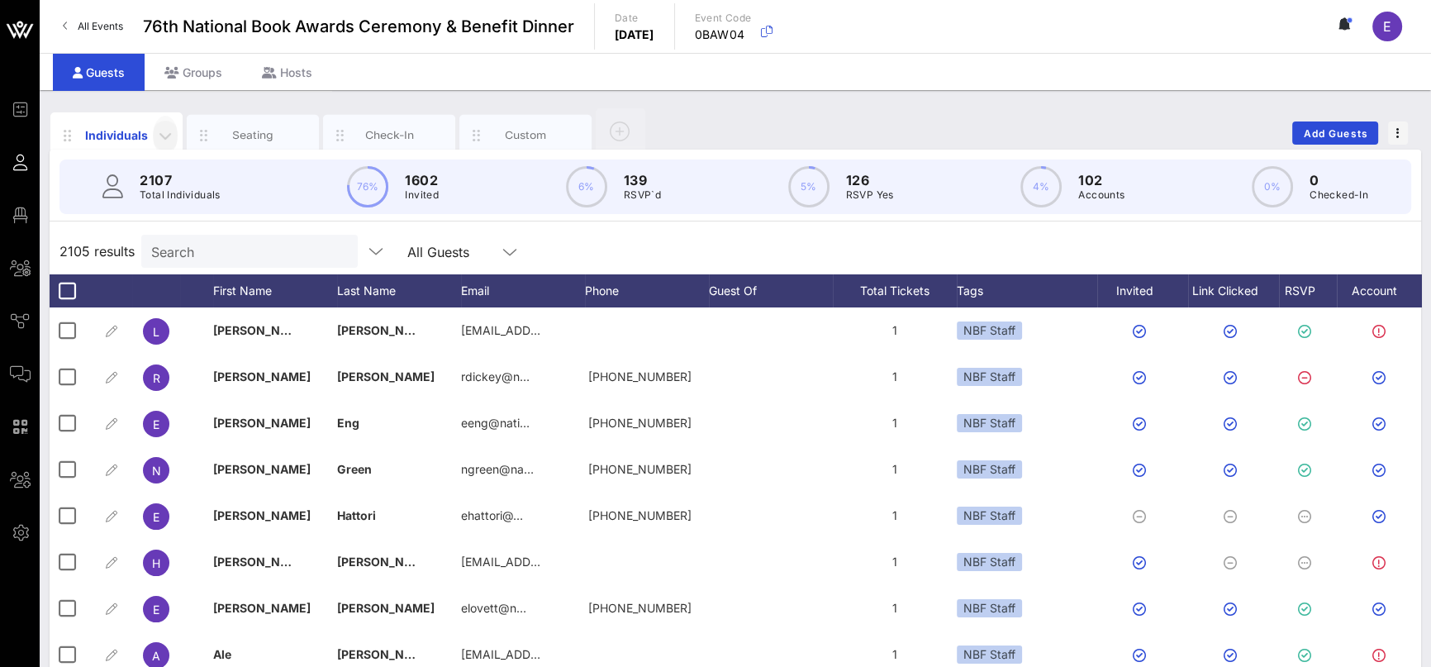
click at [160, 135] on icon "button" at bounding box center [165, 136] width 20 height 20
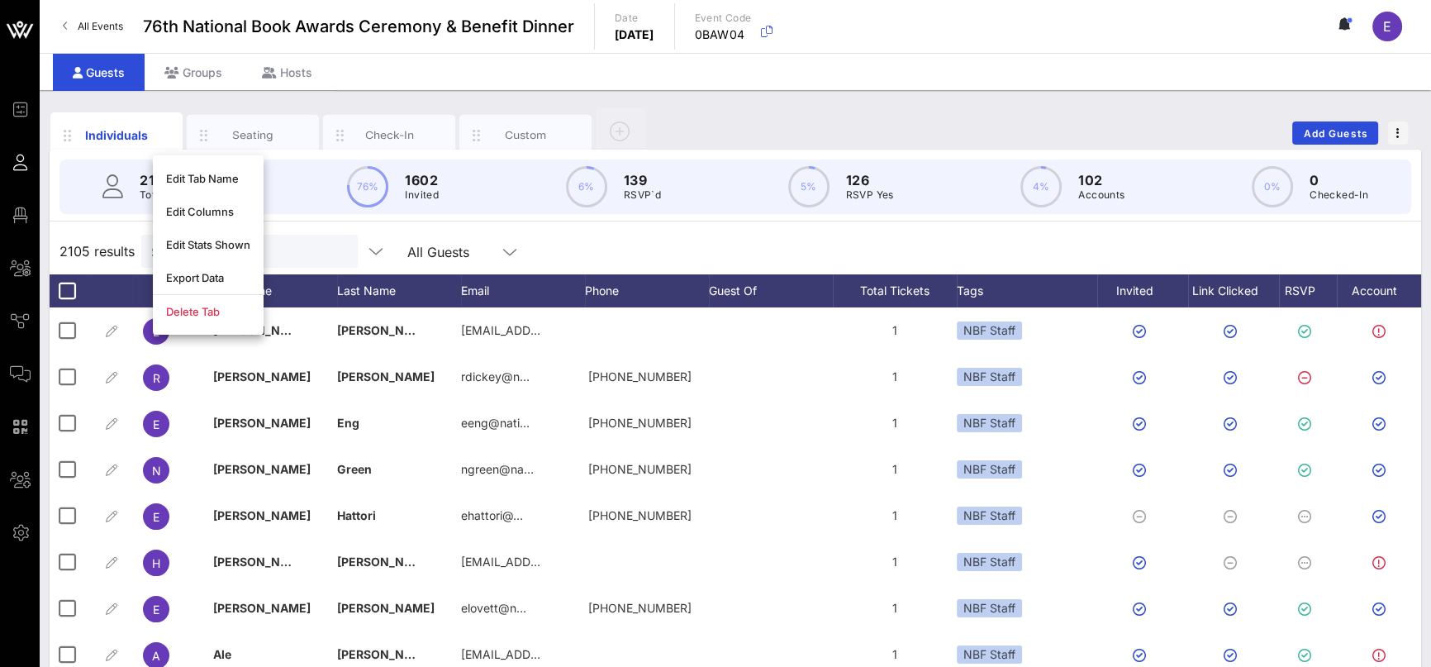
click at [718, 109] on div "Individuals Seating Check-In Custom Add Guests" at bounding box center [735, 133] width 1371 height 53
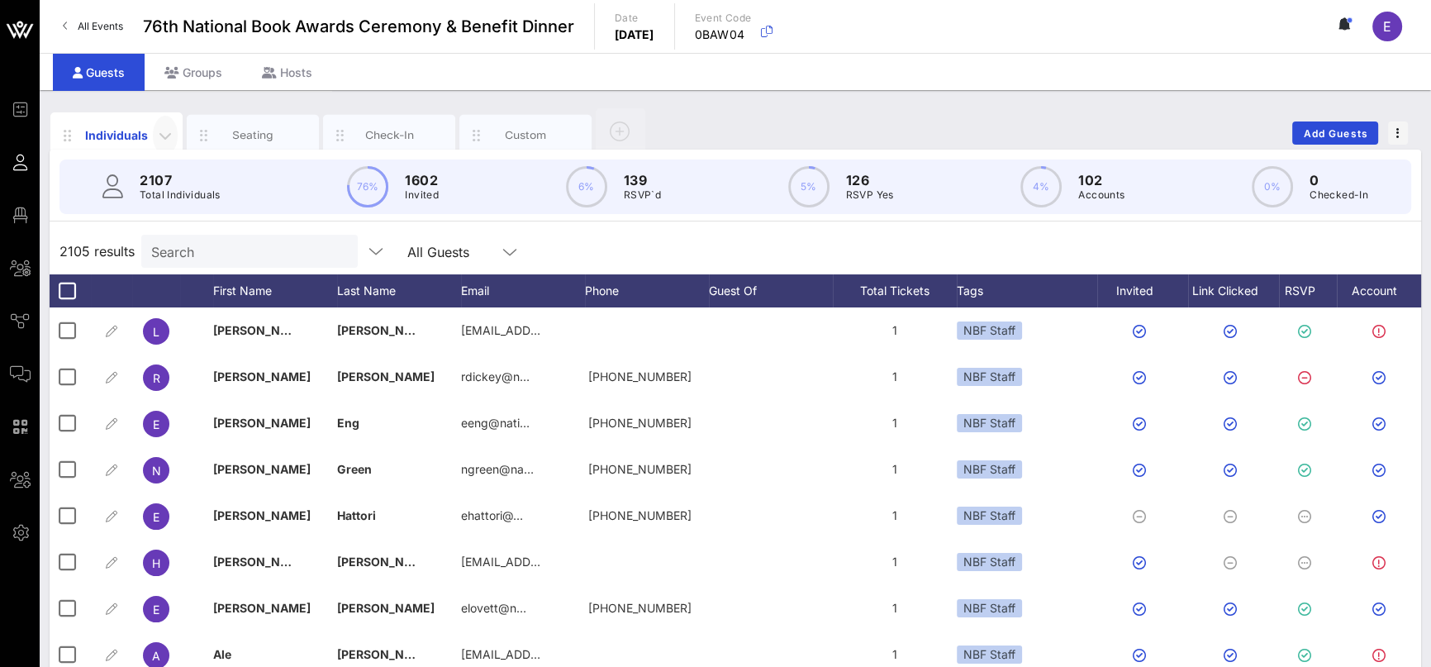
click at [164, 135] on icon "button" at bounding box center [165, 136] width 20 height 20
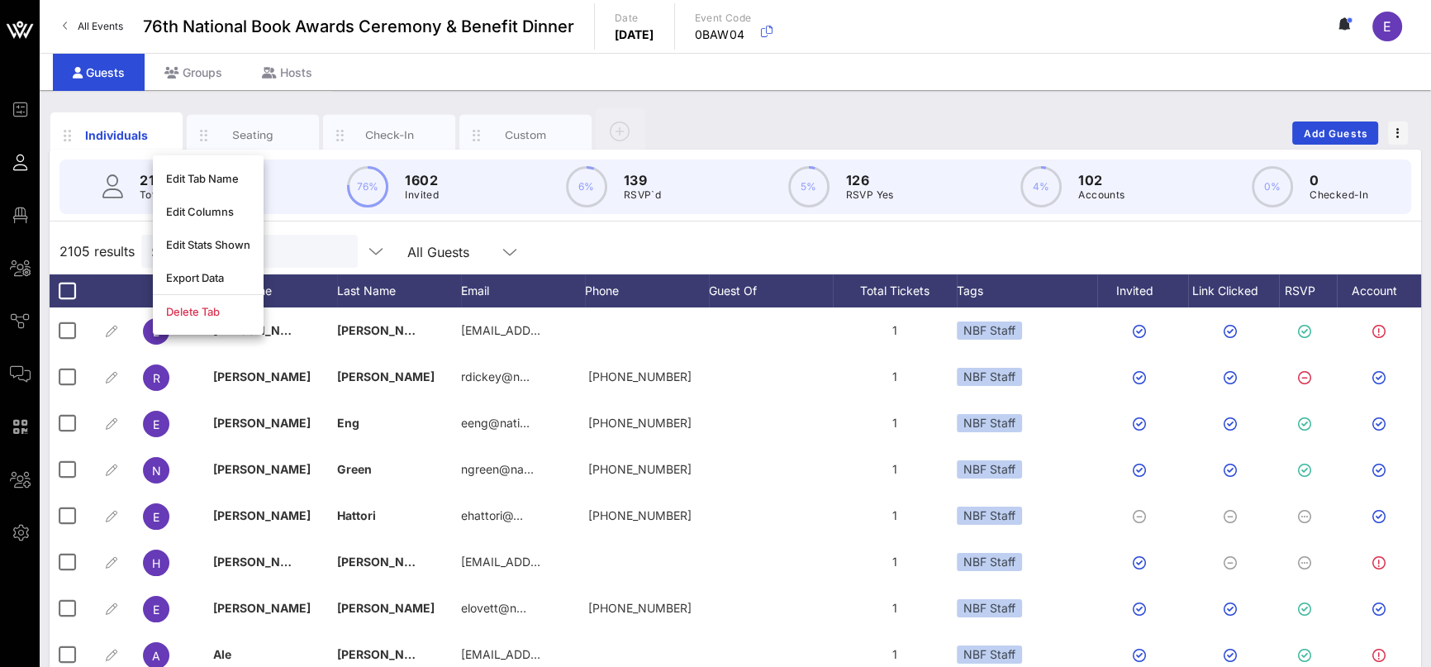
click at [862, 116] on div "Individuals Seating Check-In Custom Add Guests" at bounding box center [735, 133] width 1371 height 53
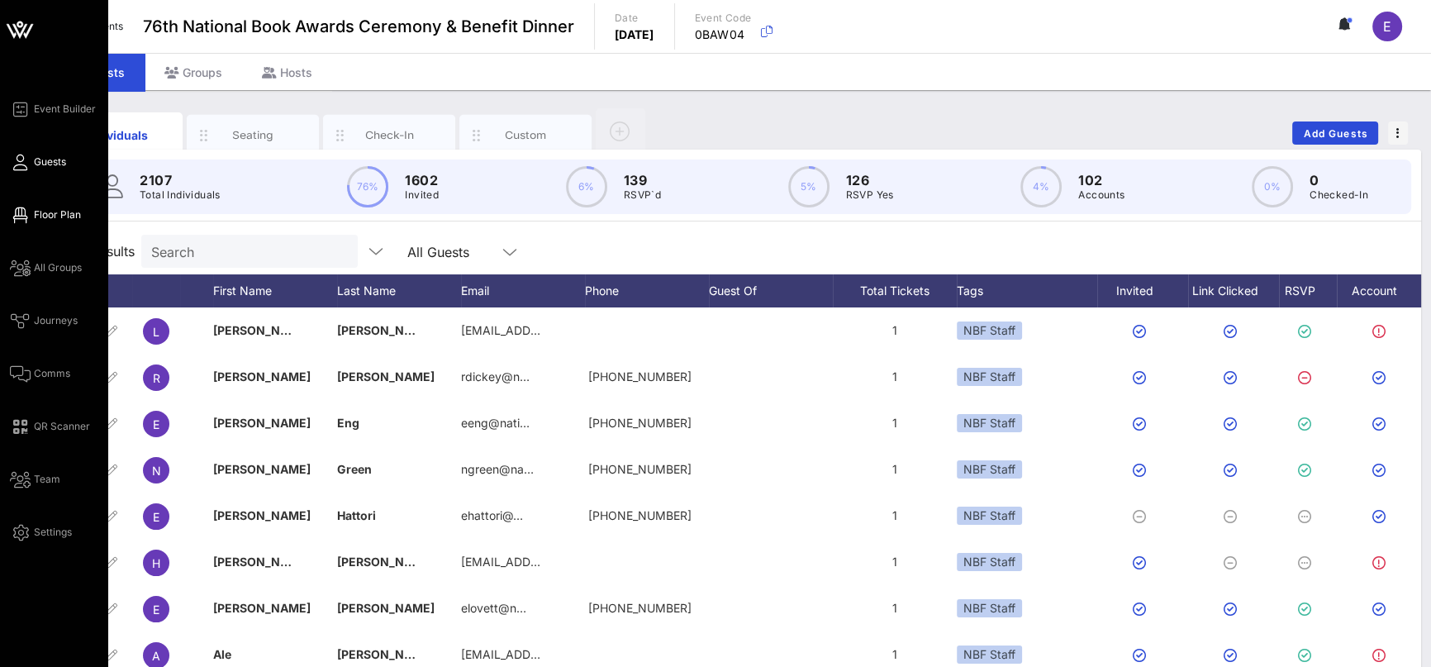
click at [26, 223] on link "Floor Plan" at bounding box center [45, 215] width 71 height 20
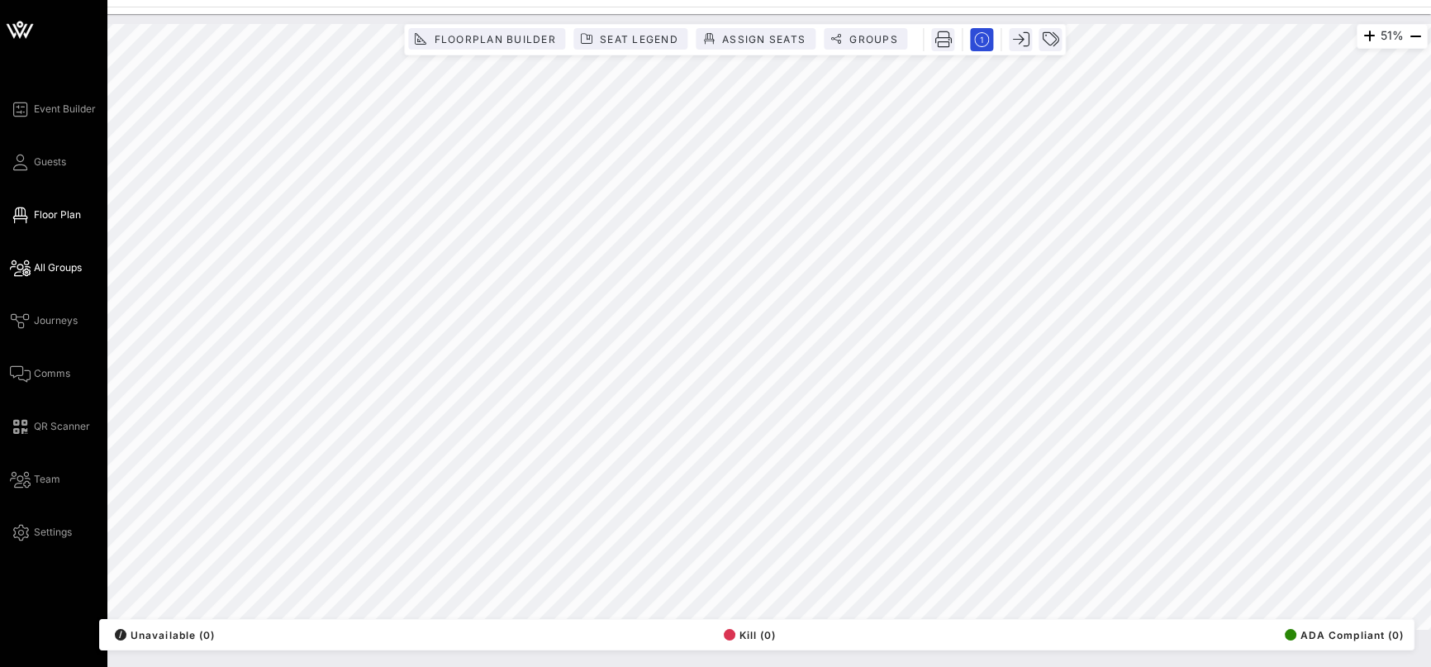
click at [44, 265] on span "All Groups" at bounding box center [58, 267] width 48 height 15
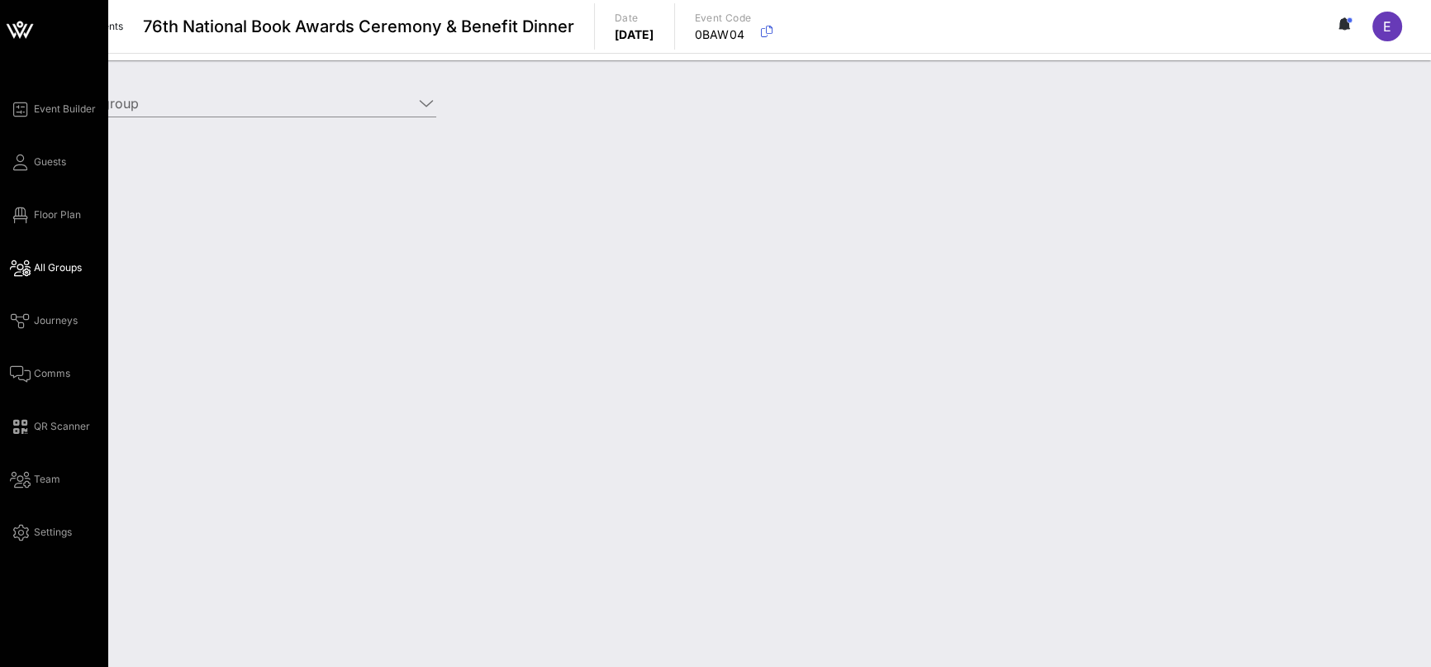
click at [66, 330] on div "Event Builder Guests Floor Plan All Groups Journeys Comms QR Scanner Team Setti…" at bounding box center [58, 320] width 97 height 443
click at [59, 322] on span "Journeys" at bounding box center [56, 320] width 44 height 15
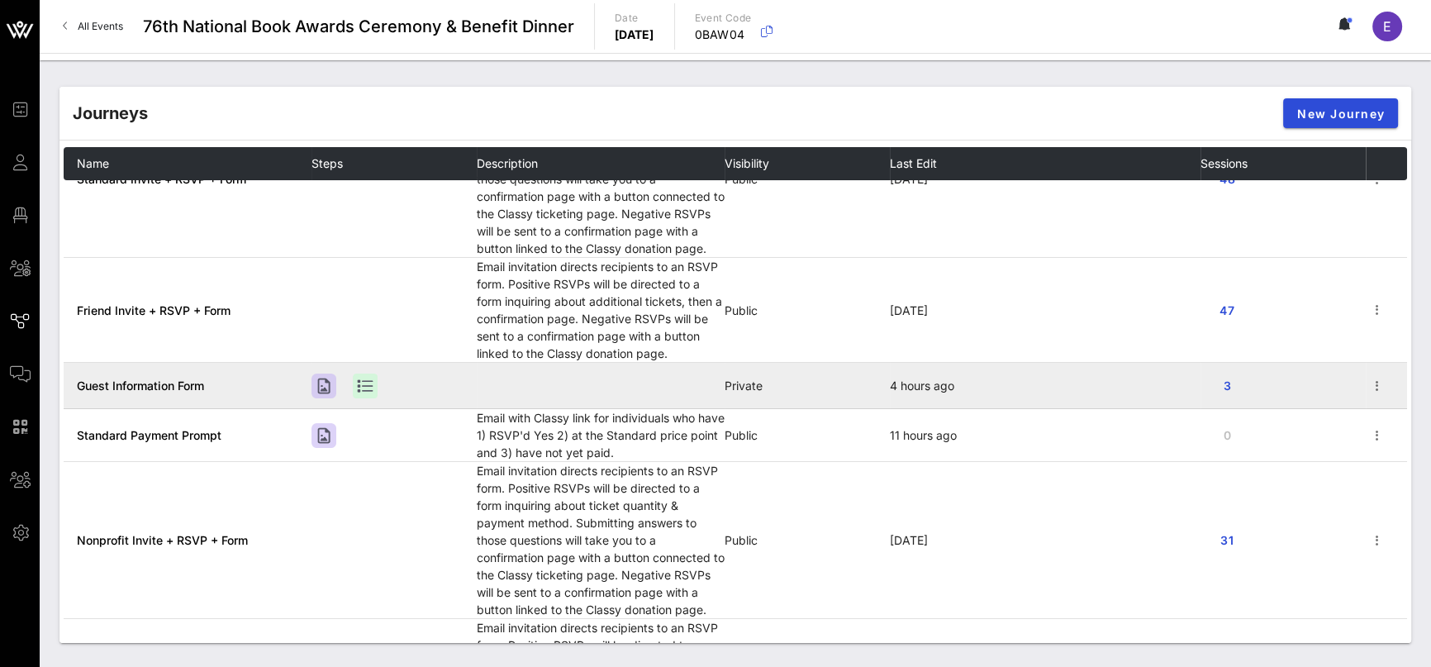
click at [252, 383] on td "Guest Information Form" at bounding box center [188, 386] width 248 height 46
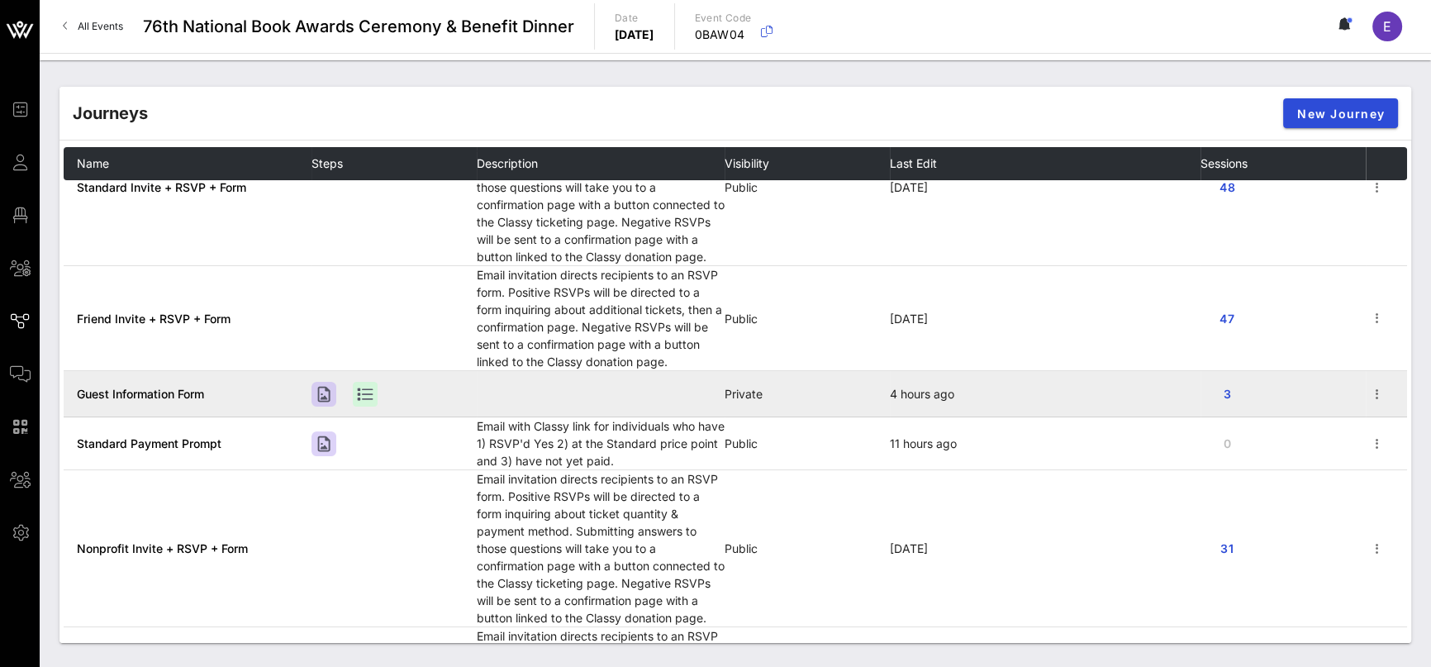
scroll to position [69, 0]
drag, startPoint x: 752, startPoint y: 397, endPoint x: 1168, endPoint y: 406, distance: 416.5
click at [1163, 406] on tr "Guest Information Form Private 4 hours ago 3" at bounding box center [735, 396] width 1343 height 46
click at [1218, 398] on span "3" at bounding box center [1227, 395] width 26 height 14
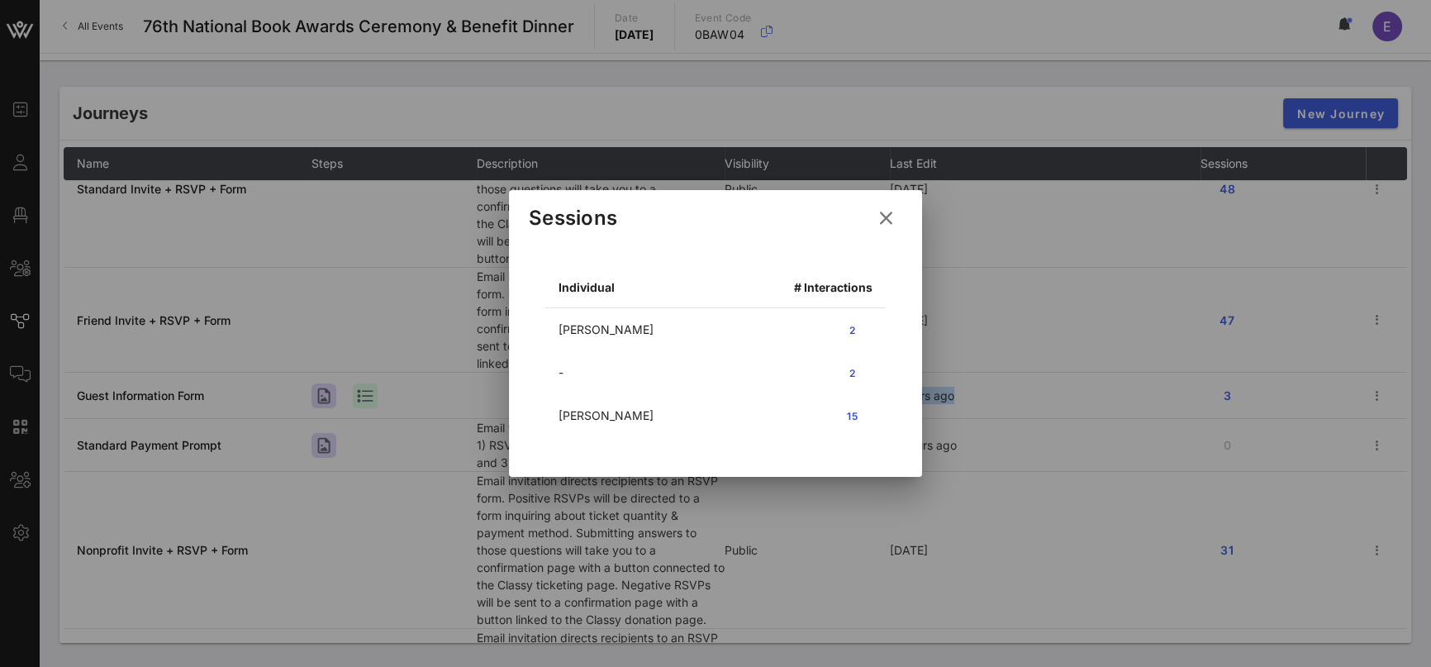
click at [881, 215] on icon at bounding box center [885, 217] width 23 height 21
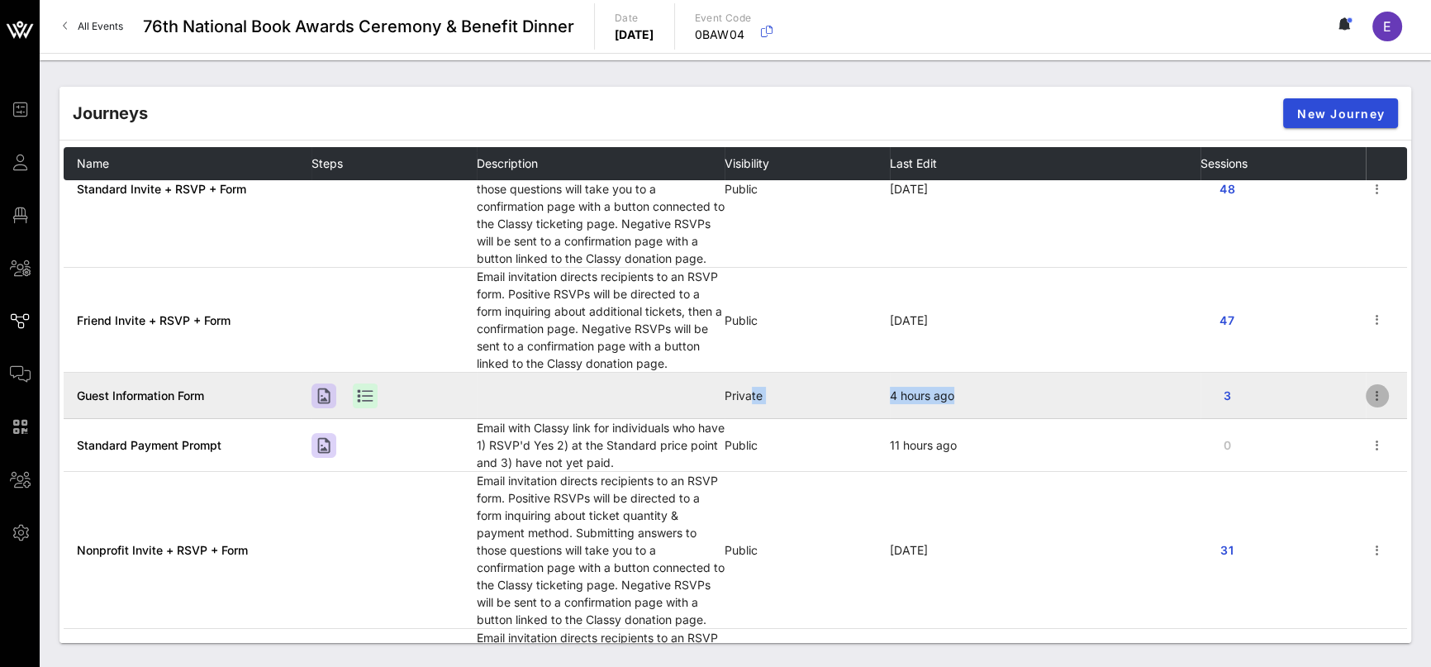
click at [1367, 394] on icon "button" at bounding box center [1377, 396] width 20 height 20
click at [105, 398] on span "Guest Information Form" at bounding box center [140, 395] width 127 height 14
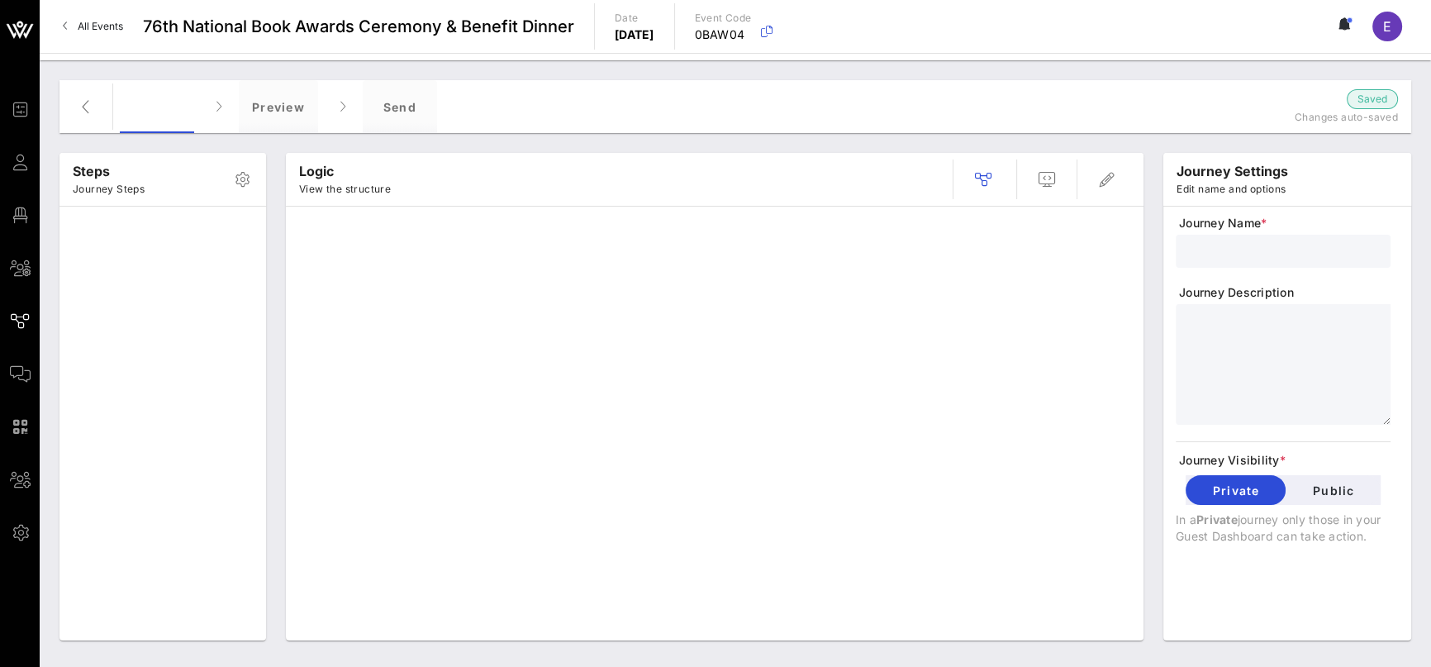
type input "Guest Information Form"
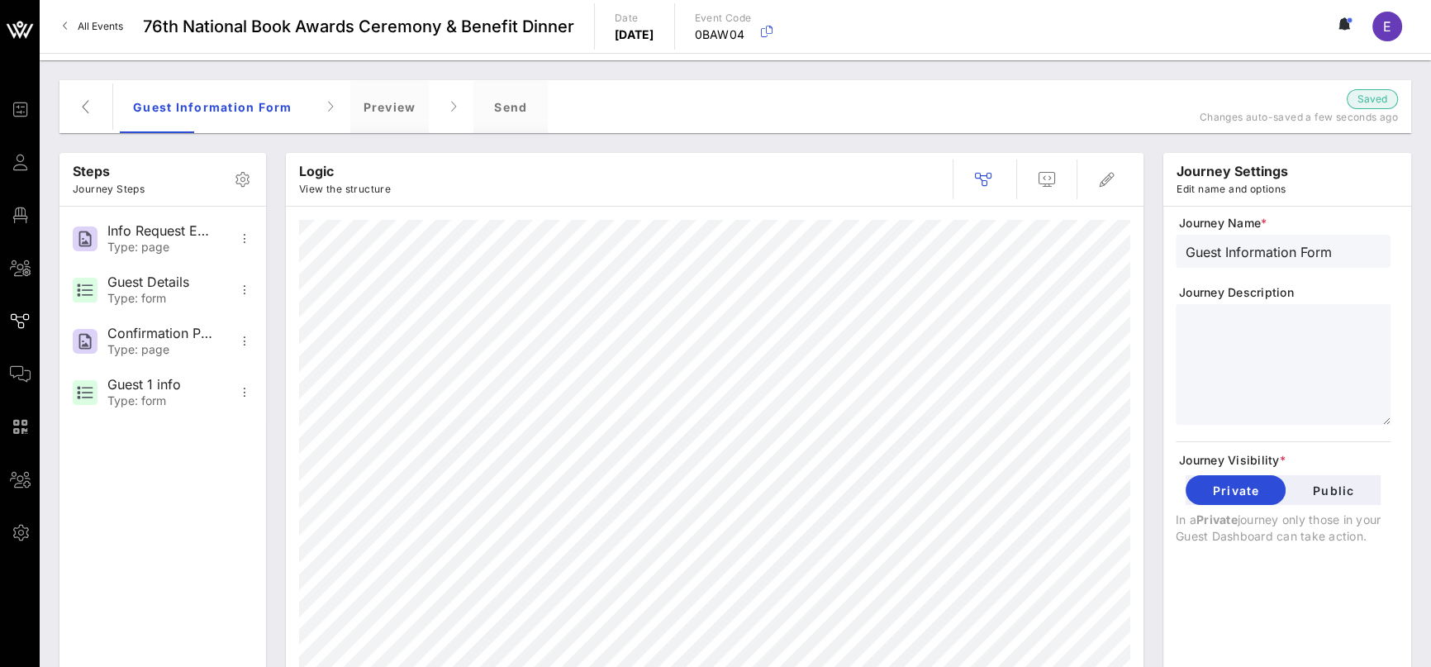
click at [97, 31] on span "All Events" at bounding box center [100, 26] width 45 height 12
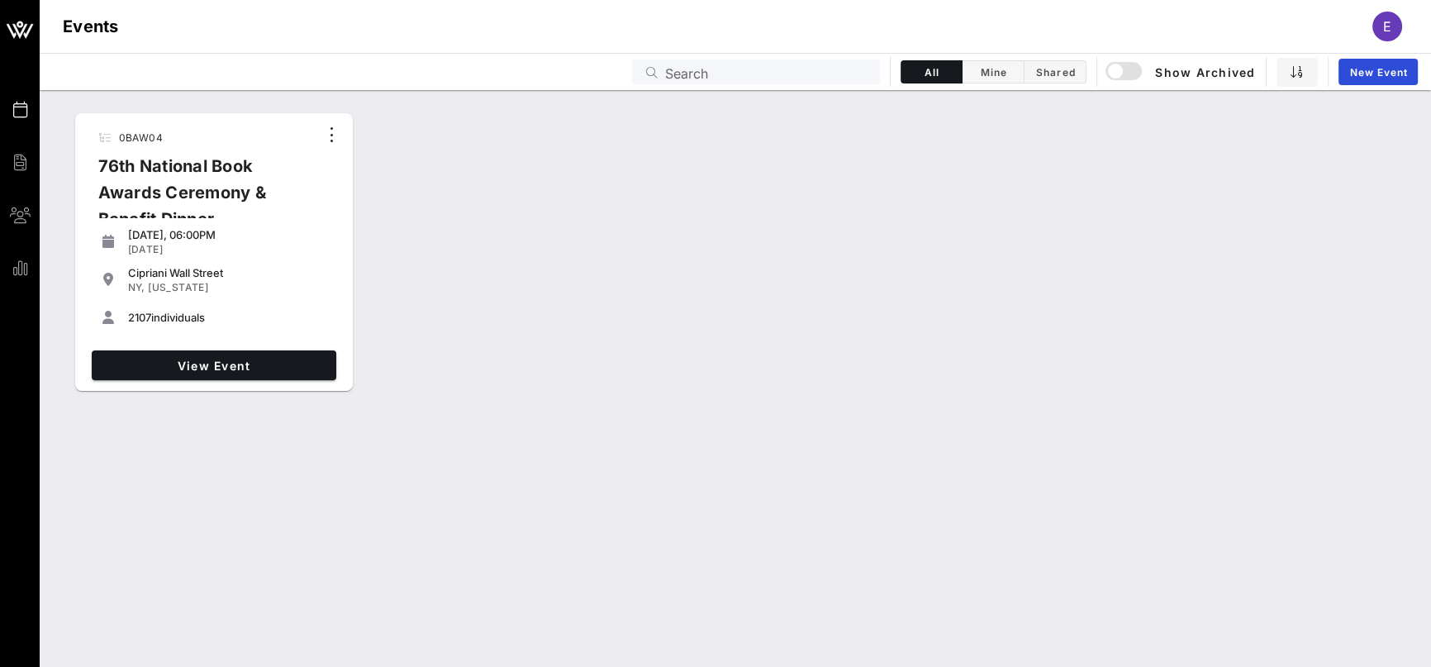
click at [587, 199] on div "0BAW04 76th National Book Awards Ceremony & Benefit Dinner [DATE], 06:00PM [DAT…" at bounding box center [735, 253] width 1391 height 292
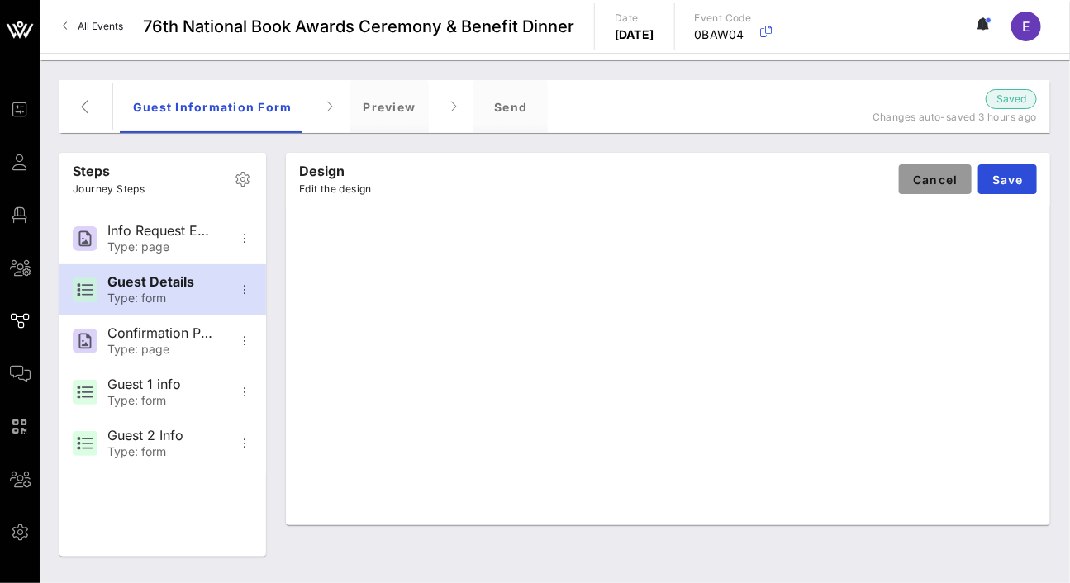
click at [944, 181] on span "Cancel" at bounding box center [935, 180] width 46 height 14
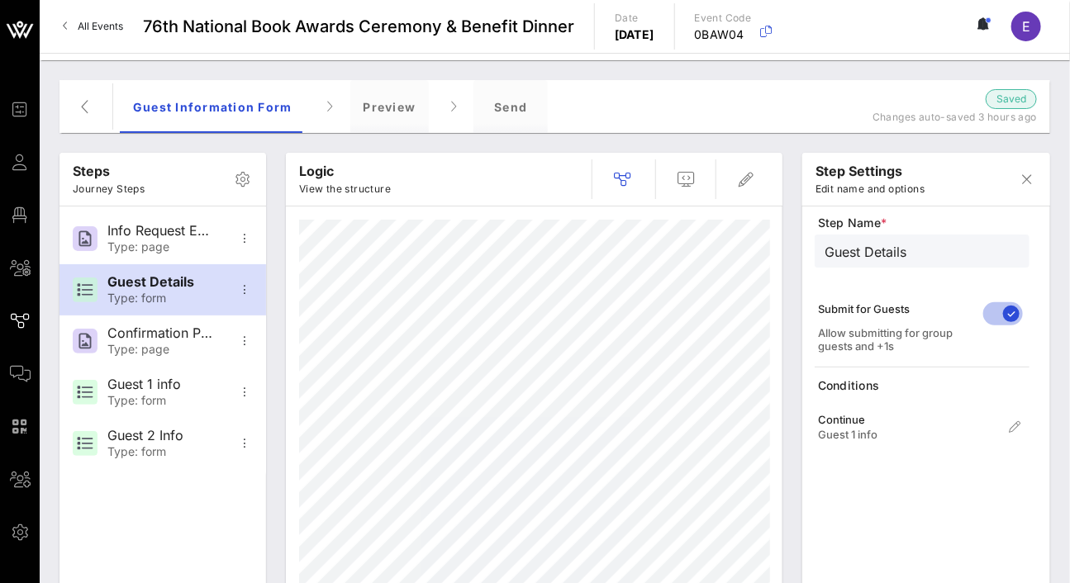
type input "Guest 1 info"
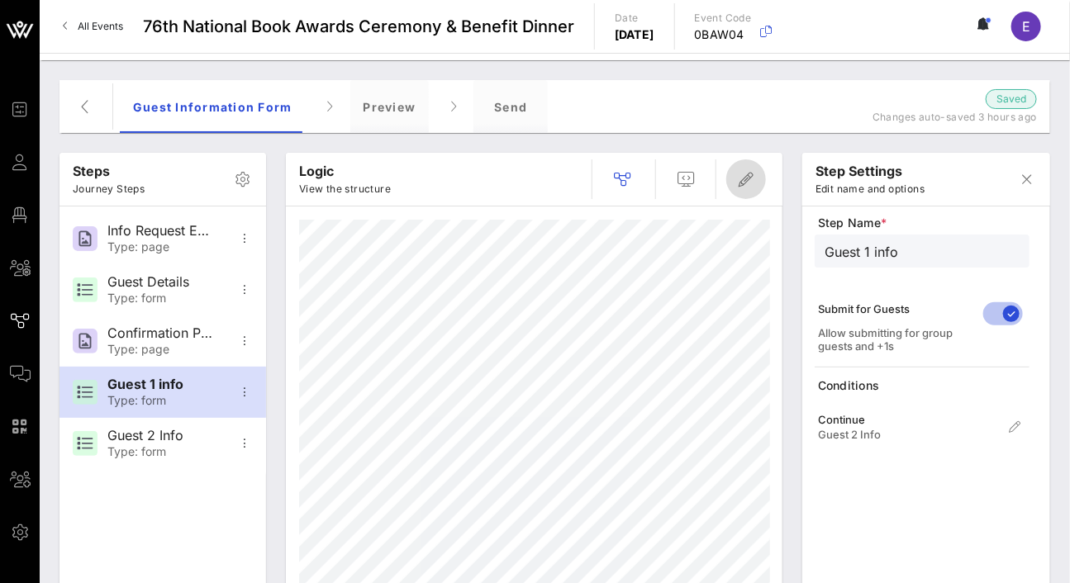
click at [754, 170] on icon "button" at bounding box center [746, 179] width 20 height 20
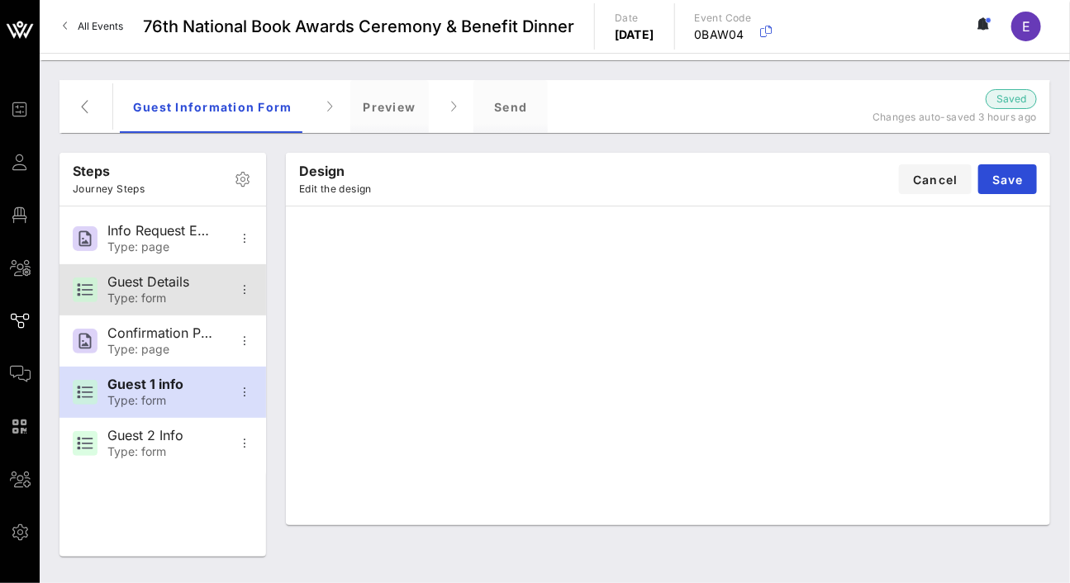
click at [190, 279] on div "Guest Details" at bounding box center [161, 282] width 109 height 16
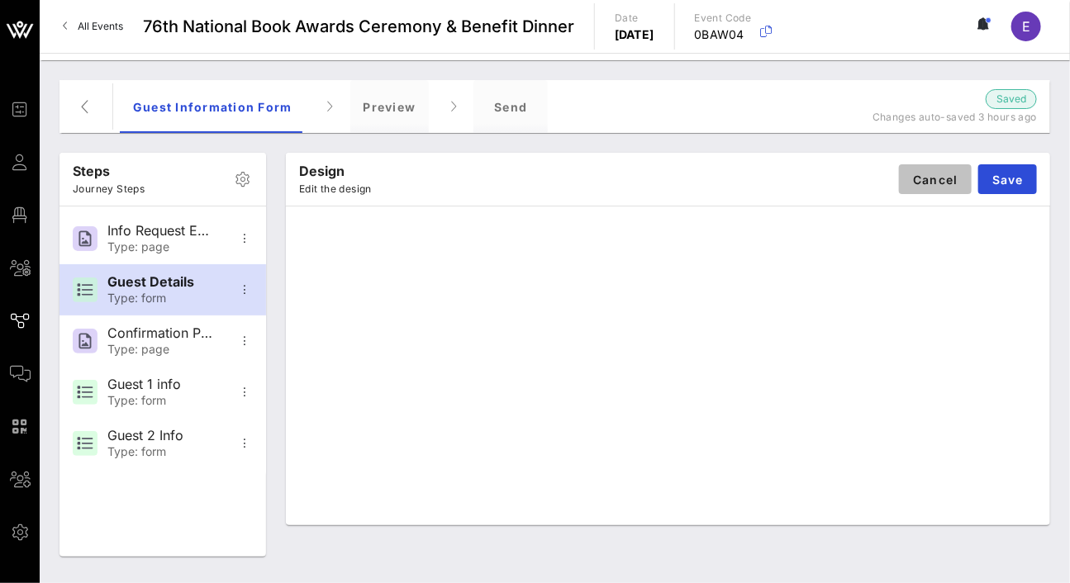
click at [938, 178] on span "Cancel" at bounding box center [935, 180] width 46 height 14
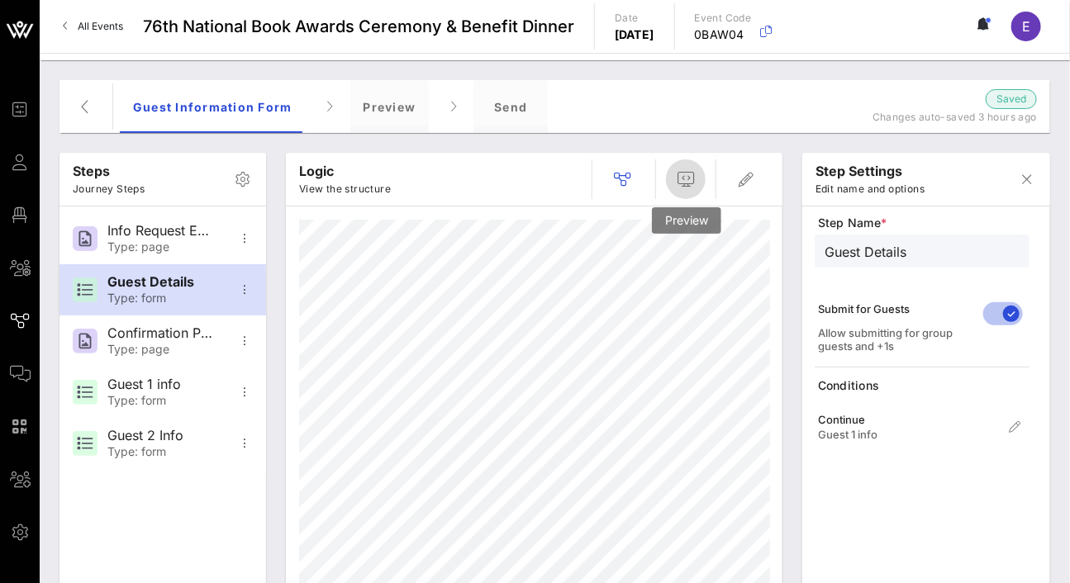
click at [693, 180] on icon "button" at bounding box center [686, 179] width 20 height 20
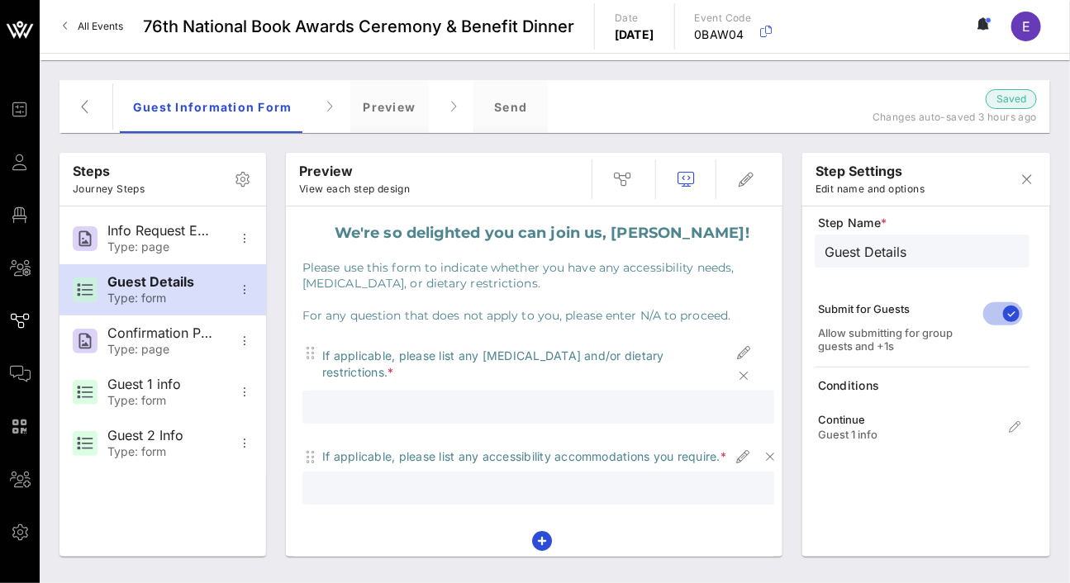
scroll to position [82, 0]
click at [619, 315] on p "For any question that does not apply to you, please enter N/A to proceed." at bounding box center [541, 315] width 479 height 17
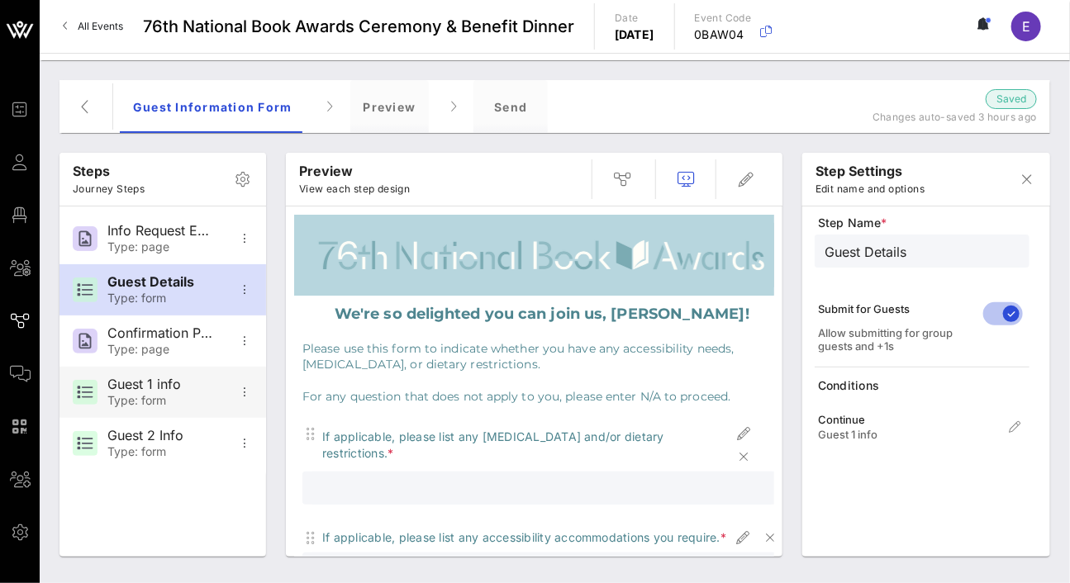
scroll to position [240, 0]
